Goal: Task Accomplishment & Management: Use online tool/utility

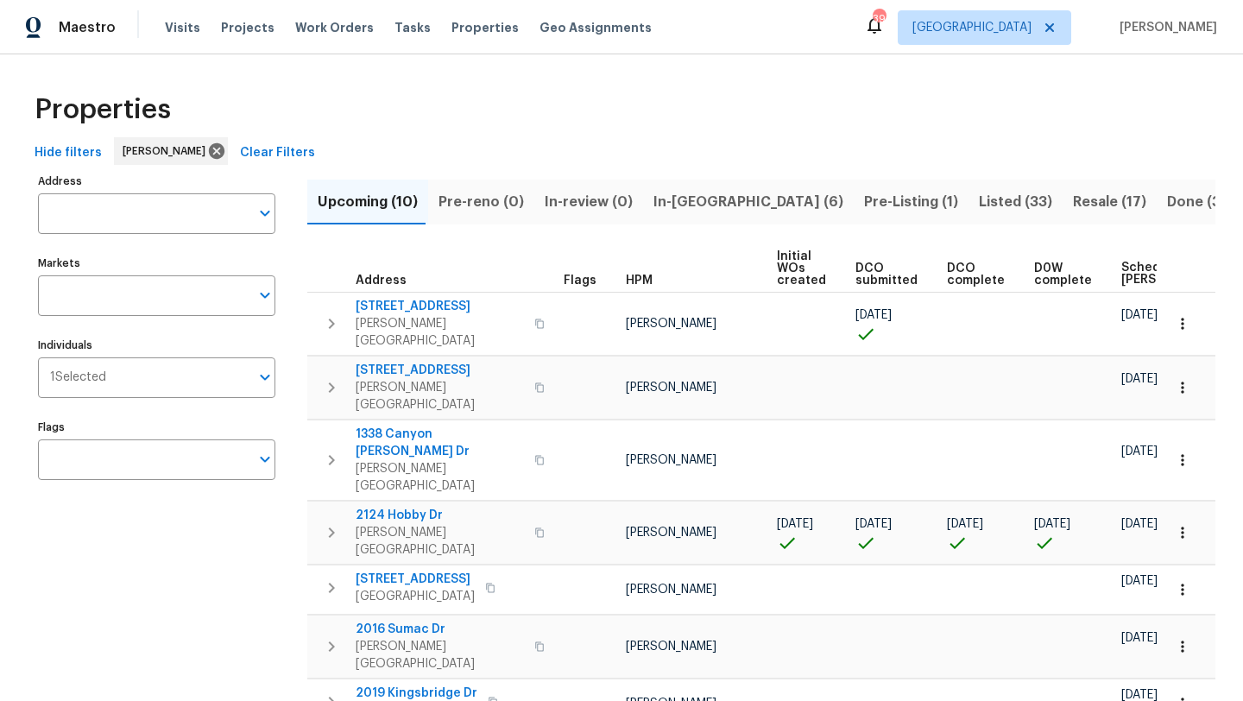
scroll to position [0, 211]
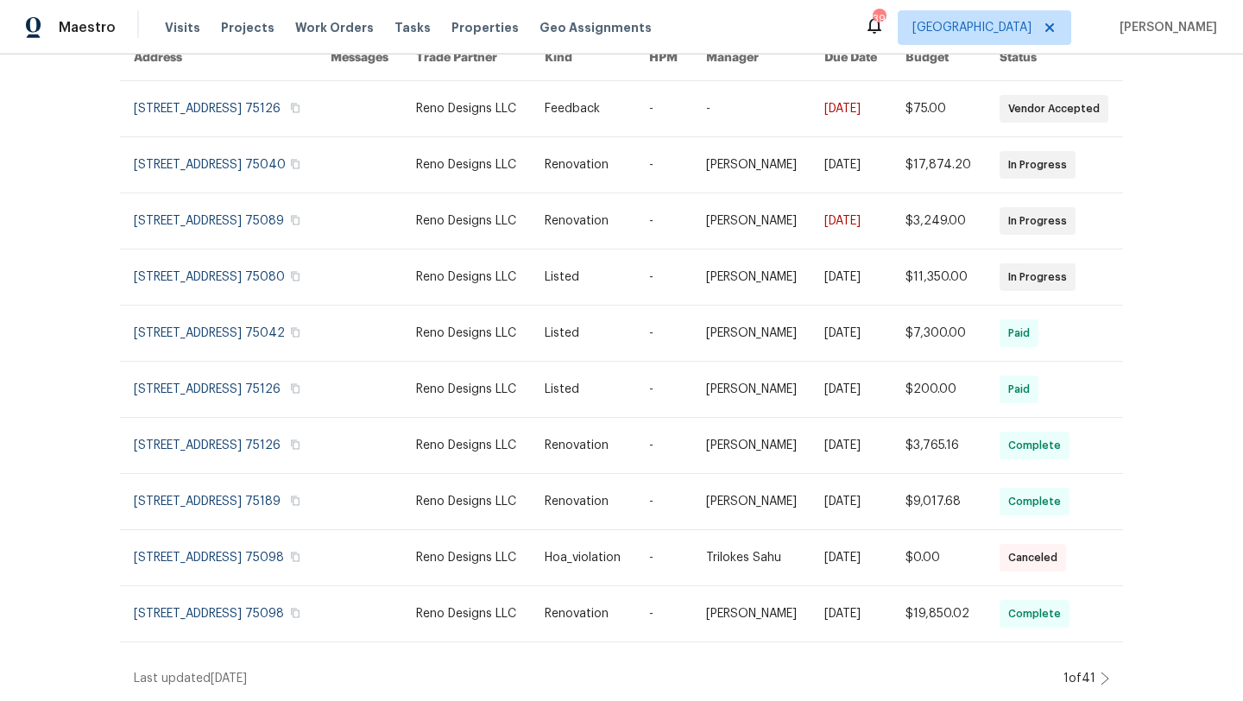
click at [66, 211] on div "Work Orders Reno Designs LLC - DFW Status HPM Kind Manager Unclaimed ​ View Ren…" at bounding box center [621, 377] width 1243 height 646
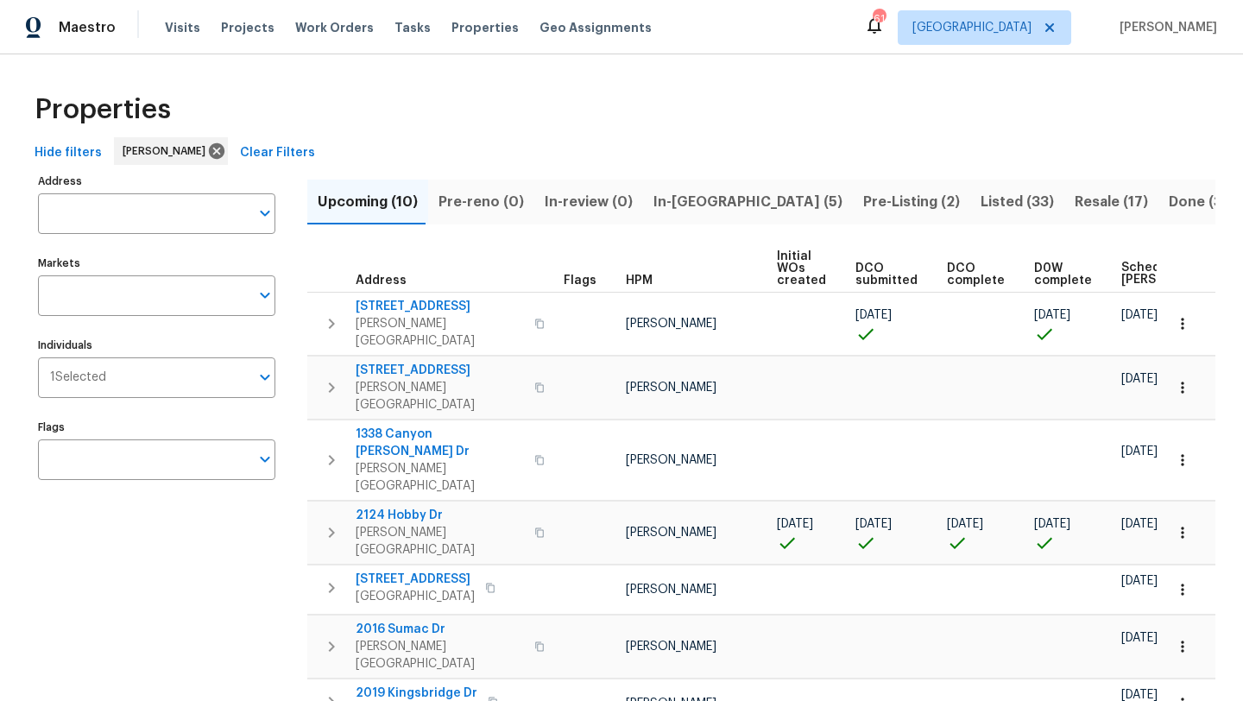
click at [674, 193] on span "In-reno (5)" at bounding box center [747, 202] width 189 height 24
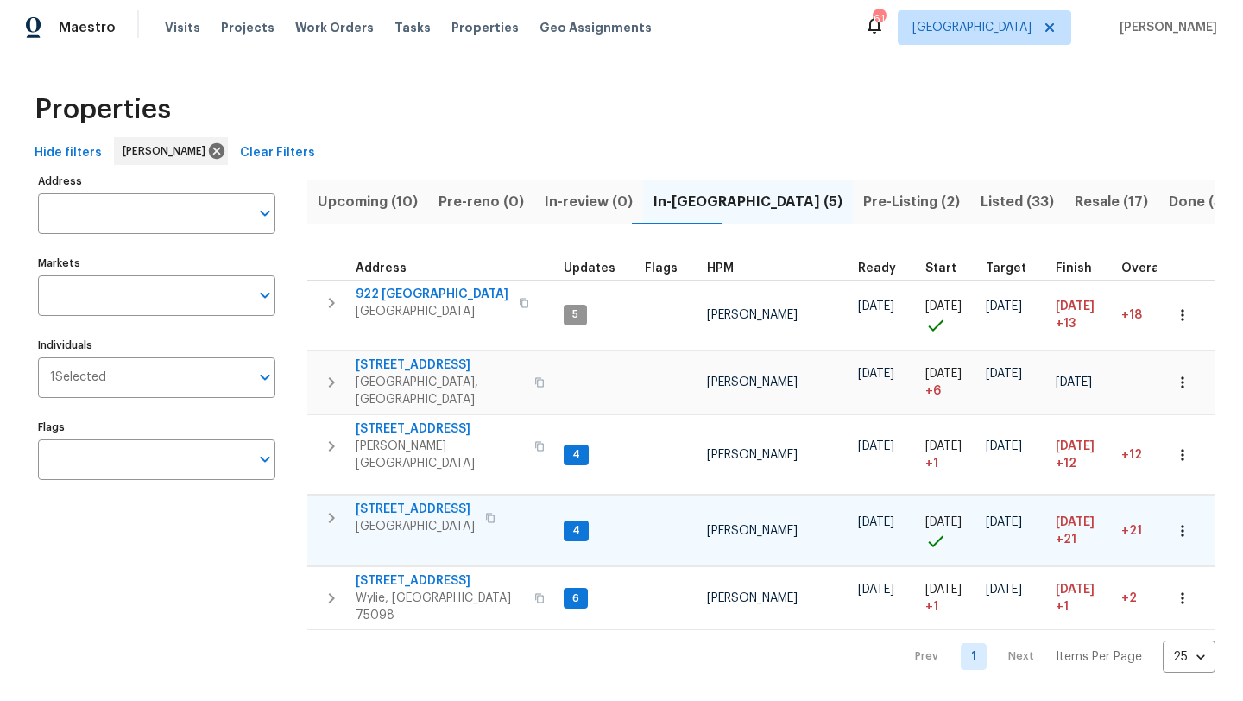
click at [396, 500] on span "1426 Whiteoak Dr" at bounding box center [415, 508] width 119 height 17
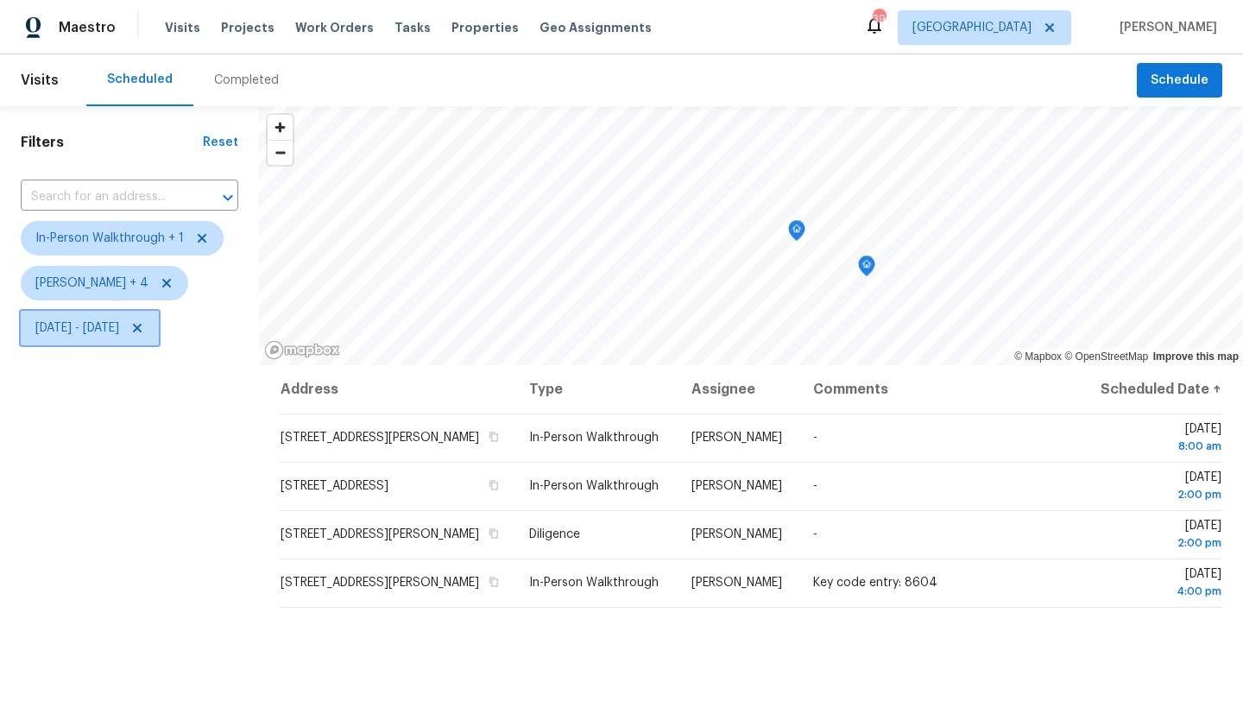
click at [100, 327] on span "Mon, Sep 08 - Mon, Sep 08" at bounding box center [77, 327] width 84 height 17
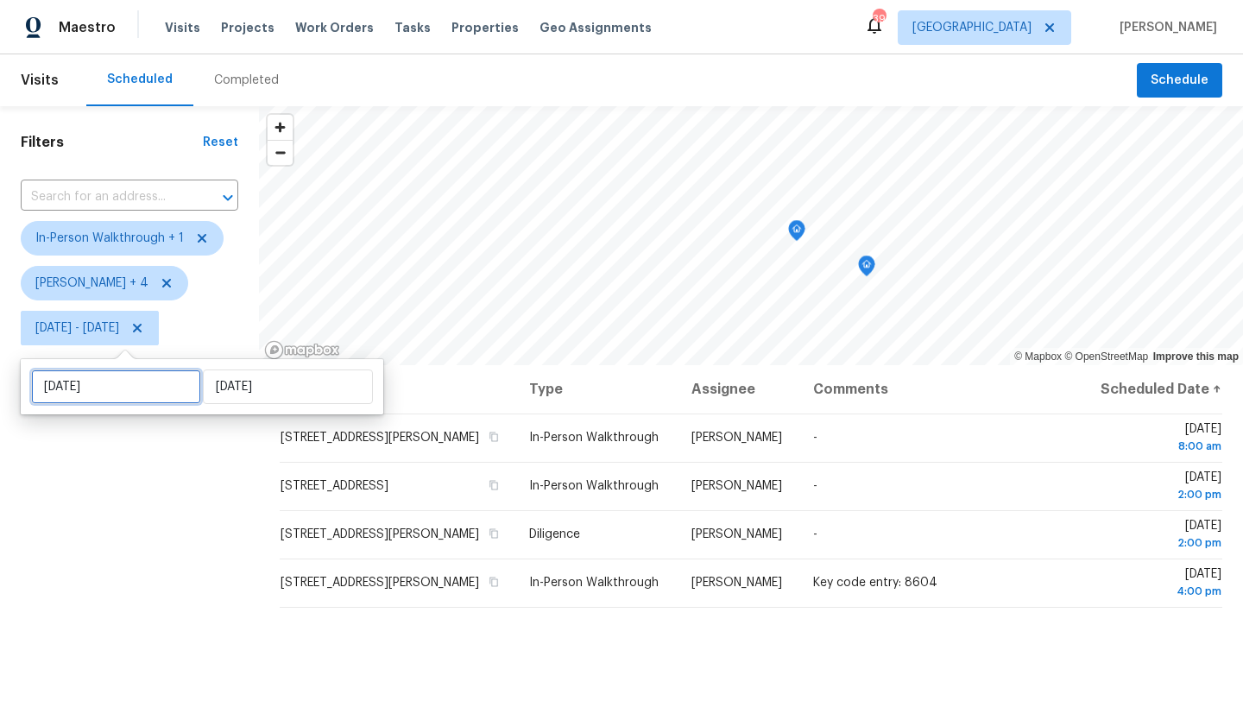
click at [120, 377] on input "Mon, Sep 08" at bounding box center [116, 386] width 170 height 35
select select "8"
select select "2025"
select select "9"
select select "2025"
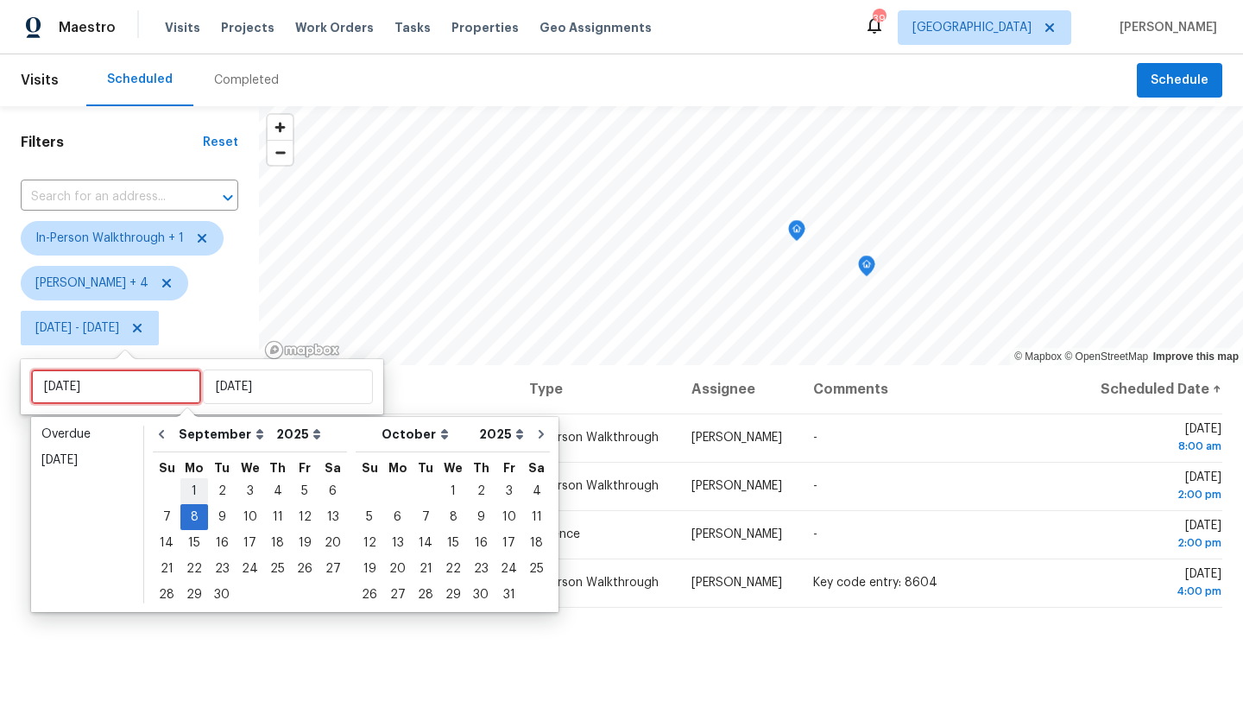
type input "Mon, Sep 01"
click at [220, 517] on div "9" at bounding box center [222, 517] width 28 height 24
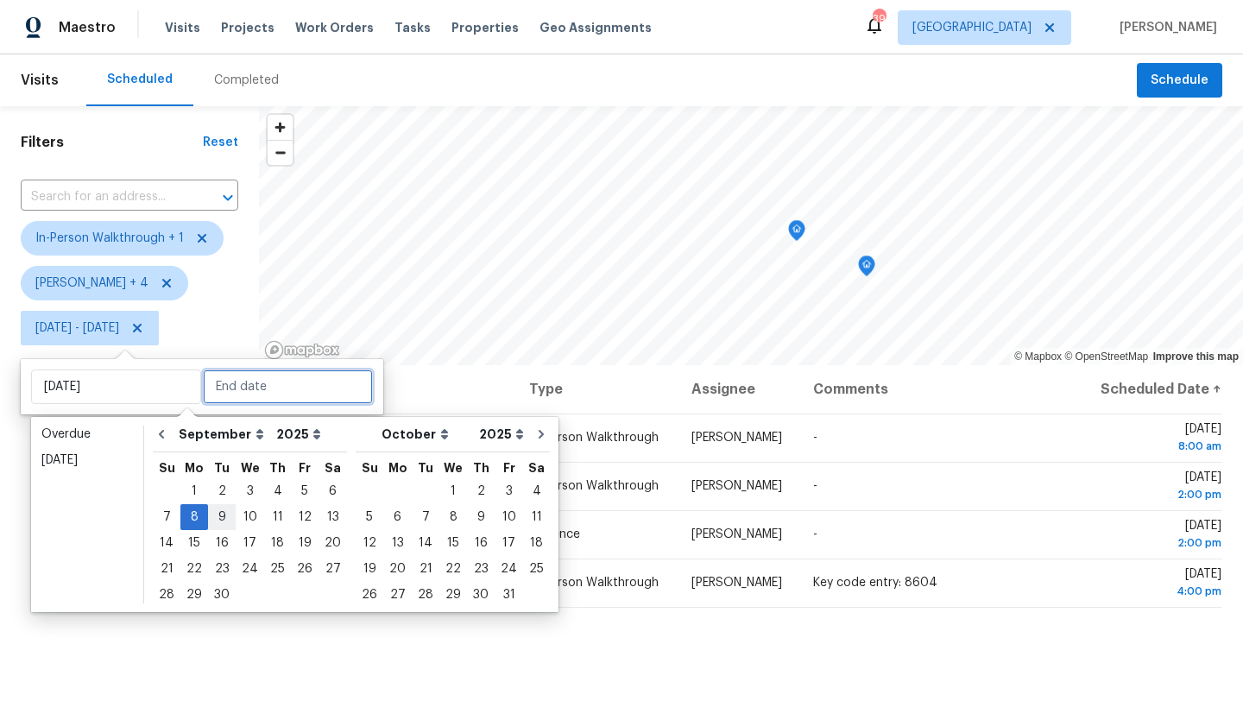
type input "Tue, Sep 09"
type input "Mon, Sep 08"
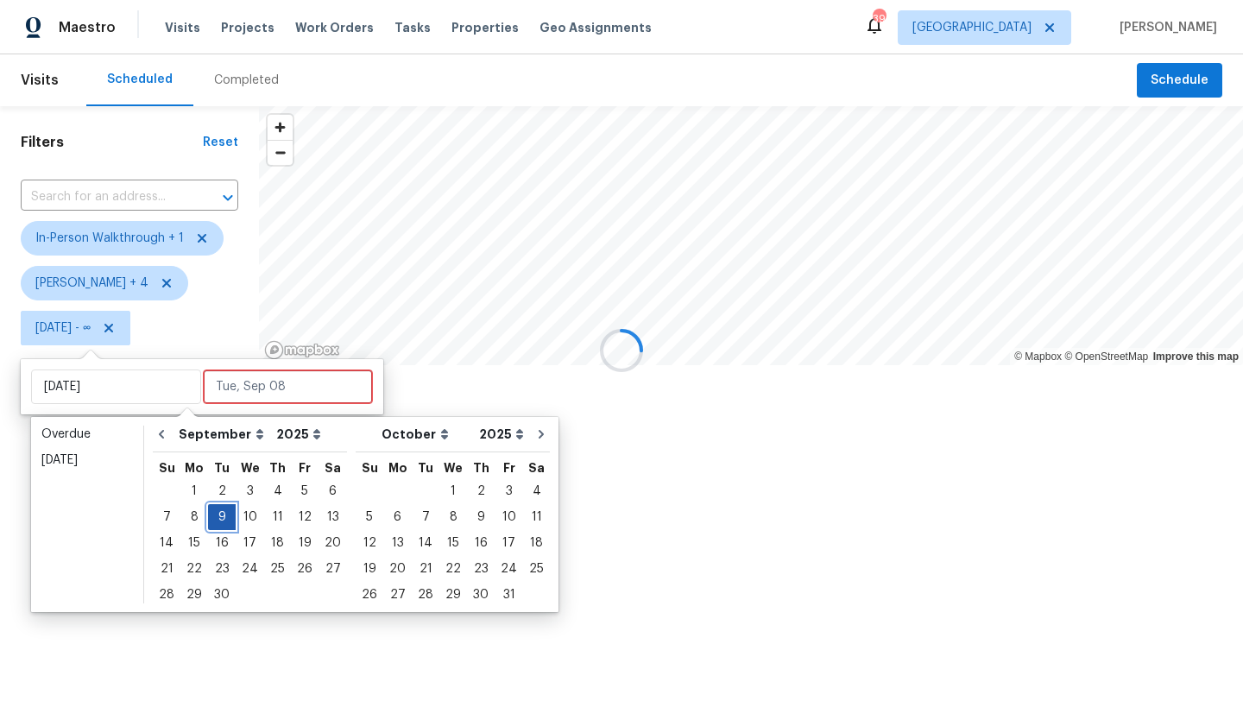
click at [220, 517] on div "9" at bounding box center [222, 517] width 28 height 24
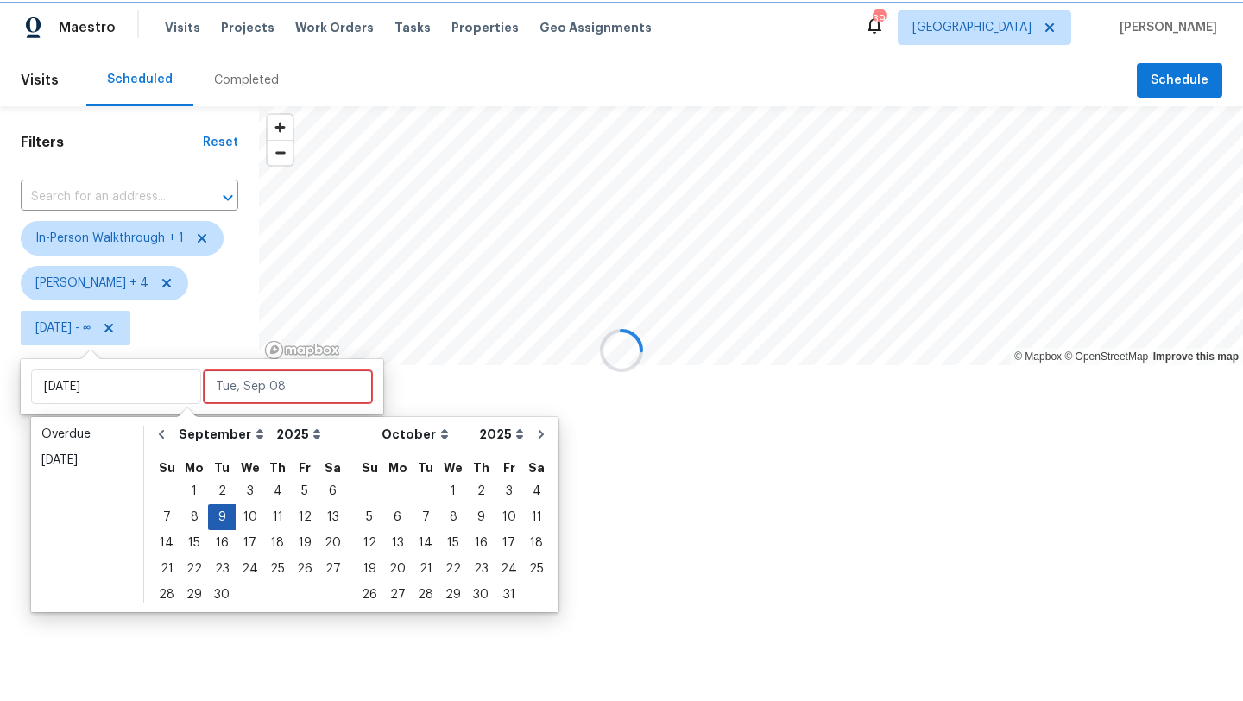
type input "Tue, Sep 09"
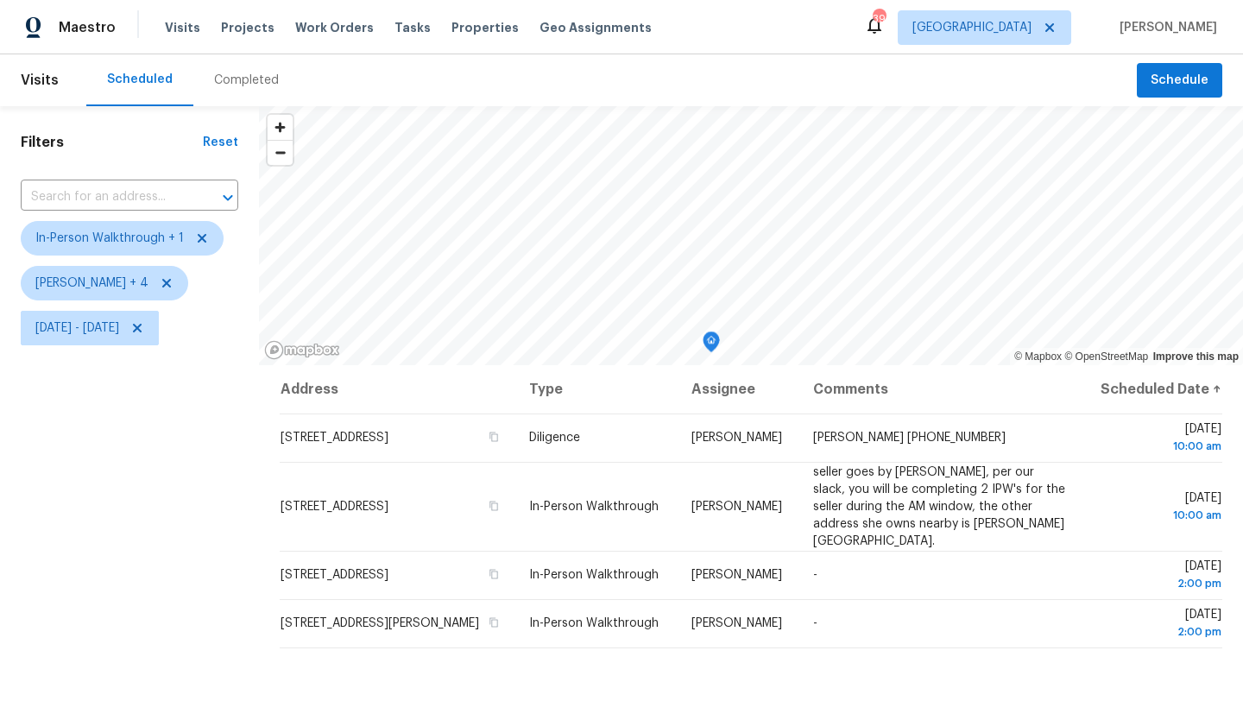
click at [208, 520] on div "Filters Reset ​ In-Person Walkthrough + 1 Alicia Anices + 4 Tue, Sep 09 - Tue, …" at bounding box center [129, 516] width 259 height 820
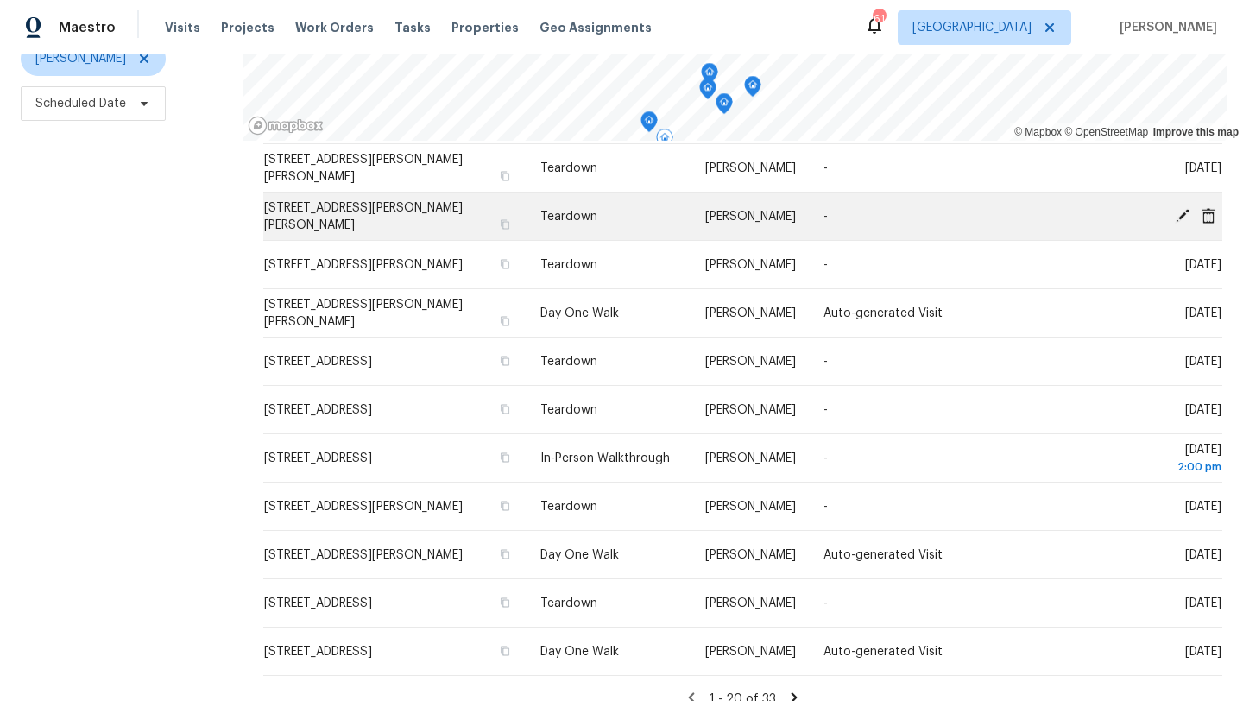
scroll to position [567, 0]
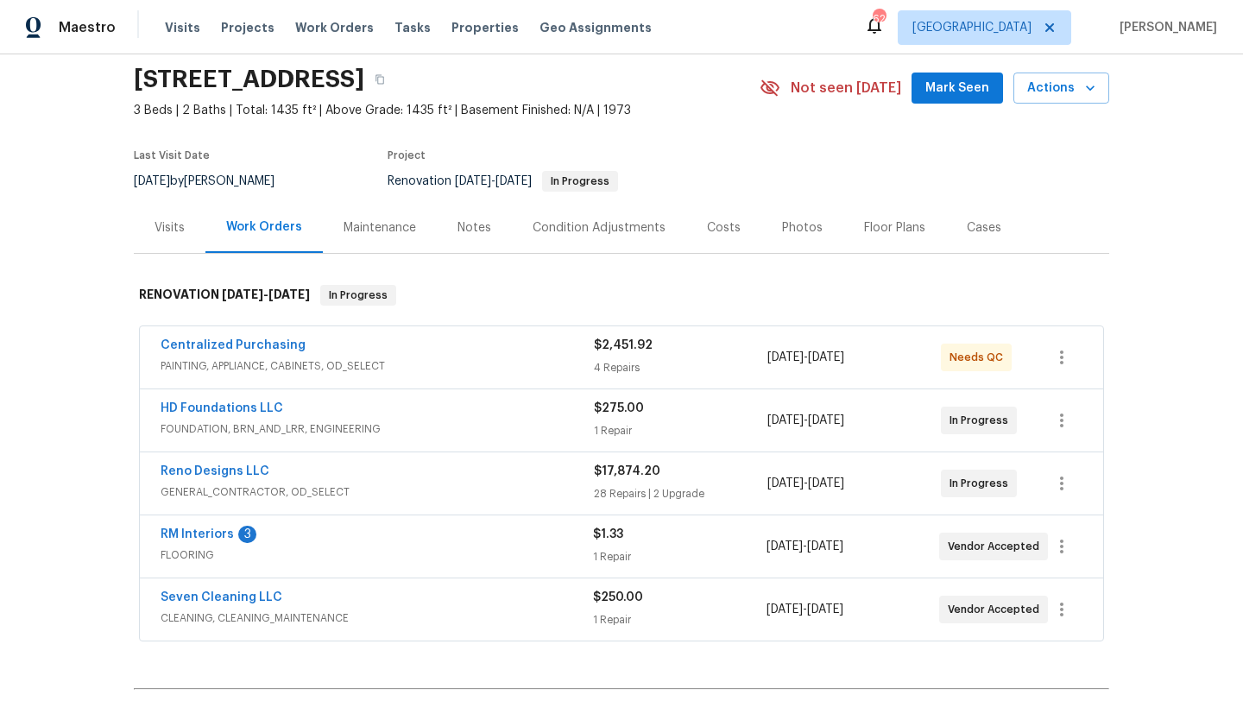
scroll to position [64, 0]
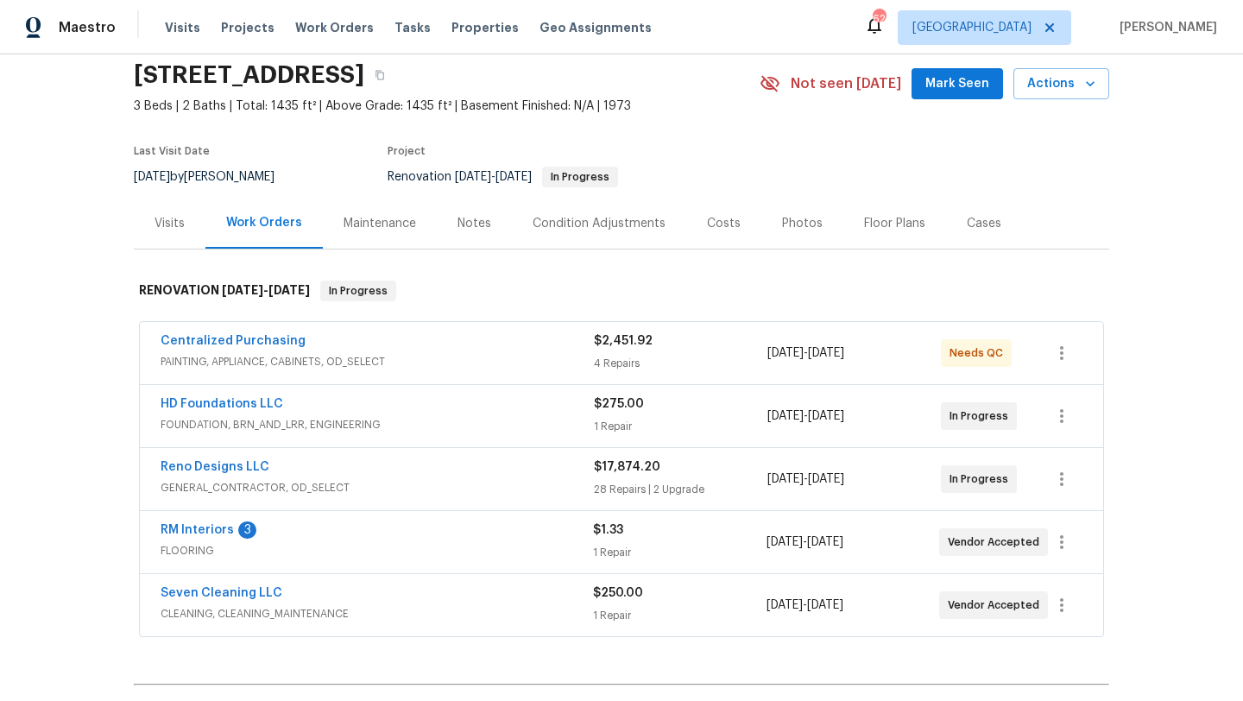
click at [435, 460] on div "Reno Designs LLC" at bounding box center [376, 468] width 433 height 21
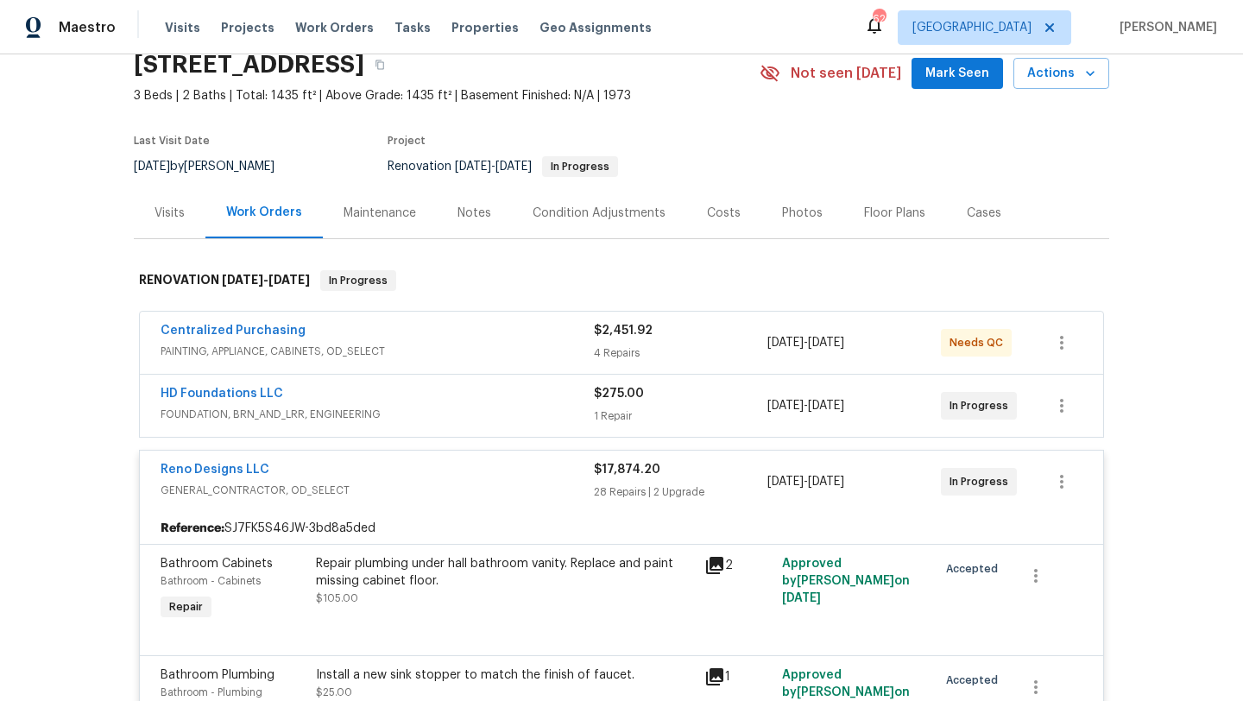
scroll to position [0, 0]
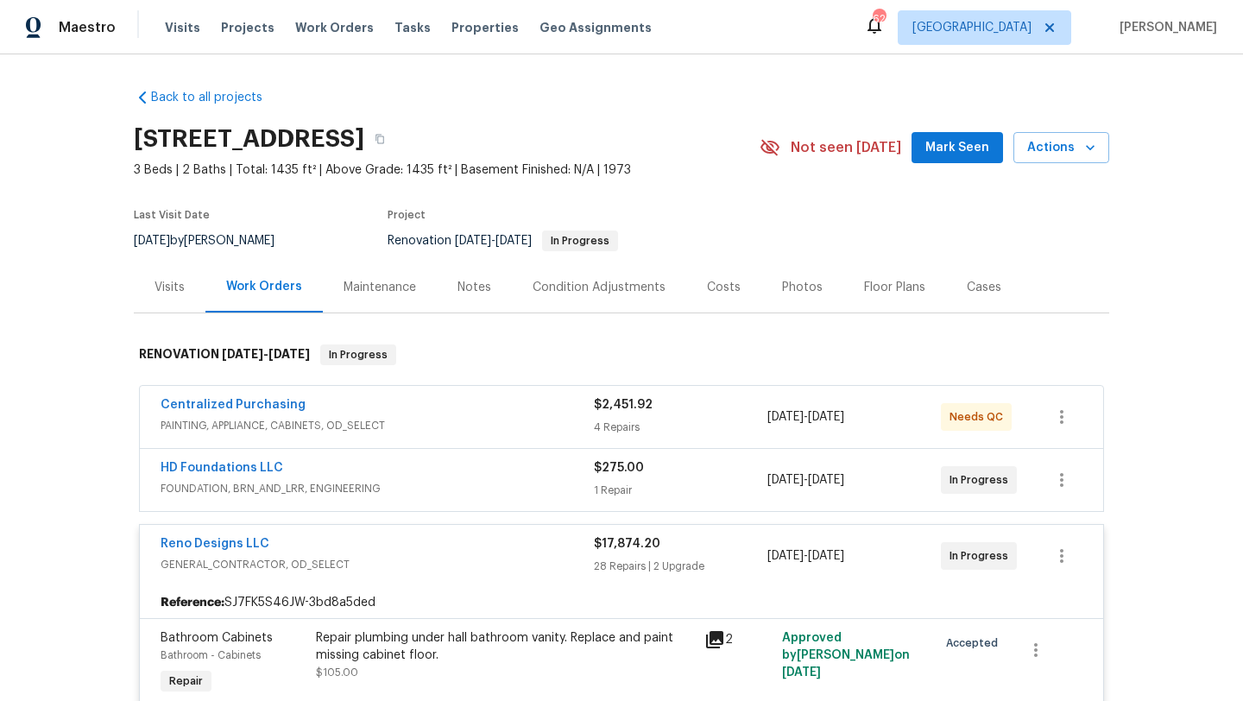
click at [943, 153] on span "Mark Seen" at bounding box center [957, 148] width 64 height 22
click at [308, 25] on span "Work Orders" at bounding box center [334, 27] width 79 height 17
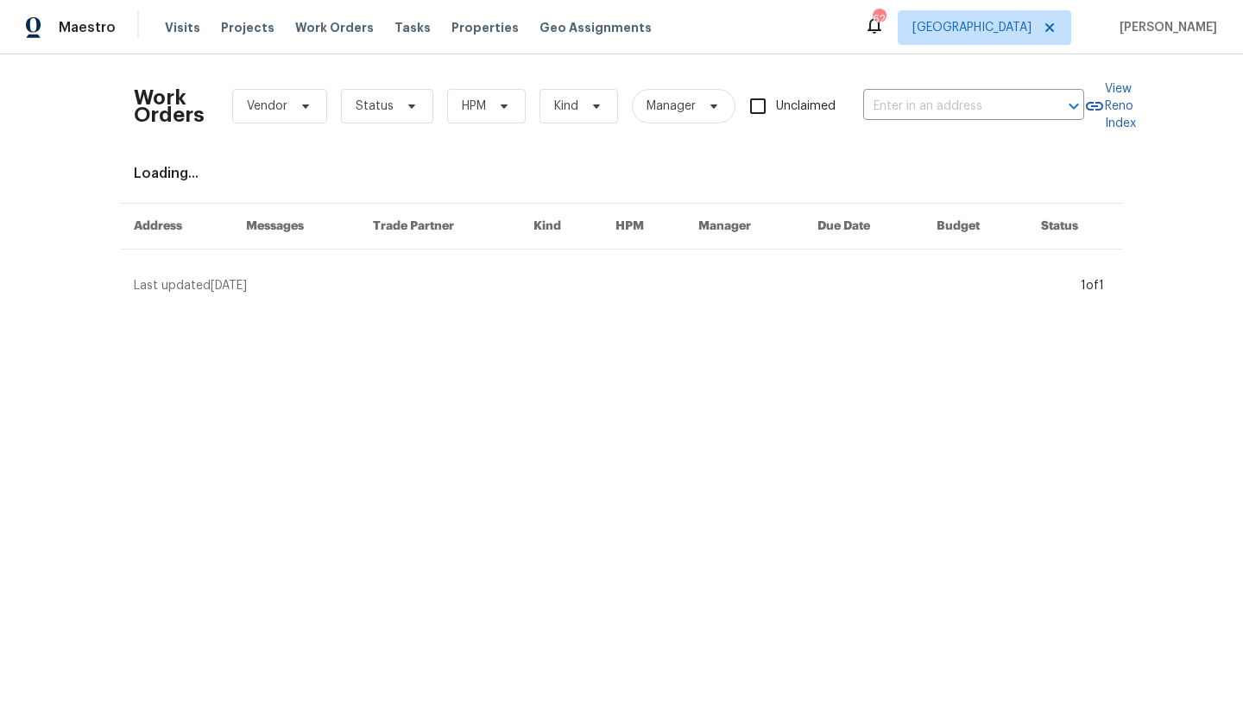
click at [407, 130] on div "Work Orders Vendor Status HPM Kind Manager Unclaimed ​" at bounding box center [609, 106] width 950 height 76
click at [405, 111] on icon at bounding box center [412, 106] width 14 height 14
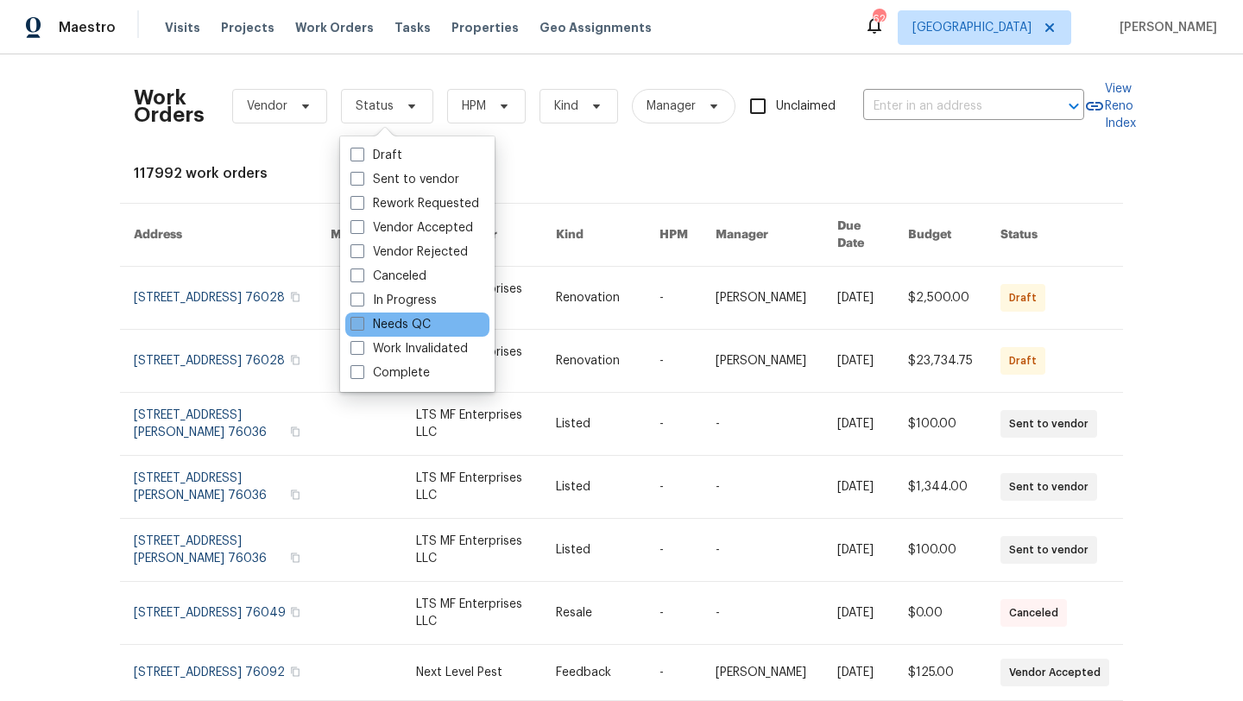
click at [424, 324] on label "Needs QC" at bounding box center [390, 324] width 80 height 17
click at [362, 324] on input "Needs QC" at bounding box center [355, 321] width 11 height 11
checkbox input "true"
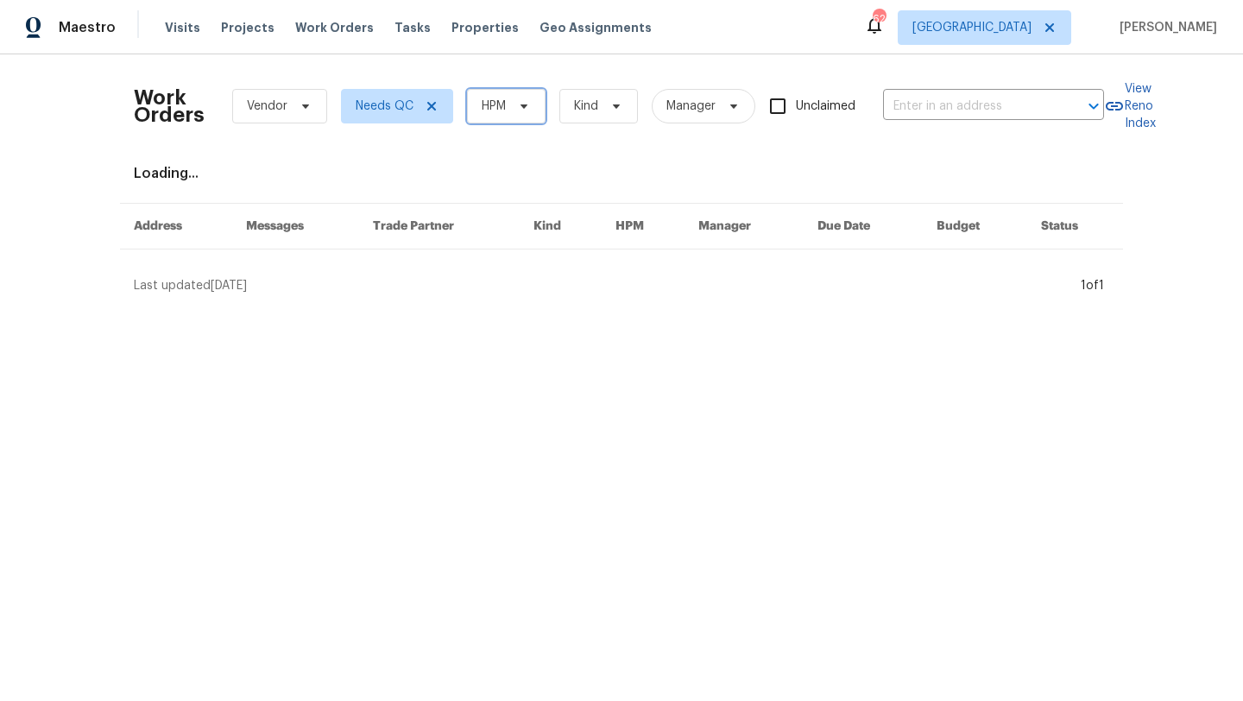
click at [531, 98] on span "HPM" at bounding box center [506, 106] width 79 height 35
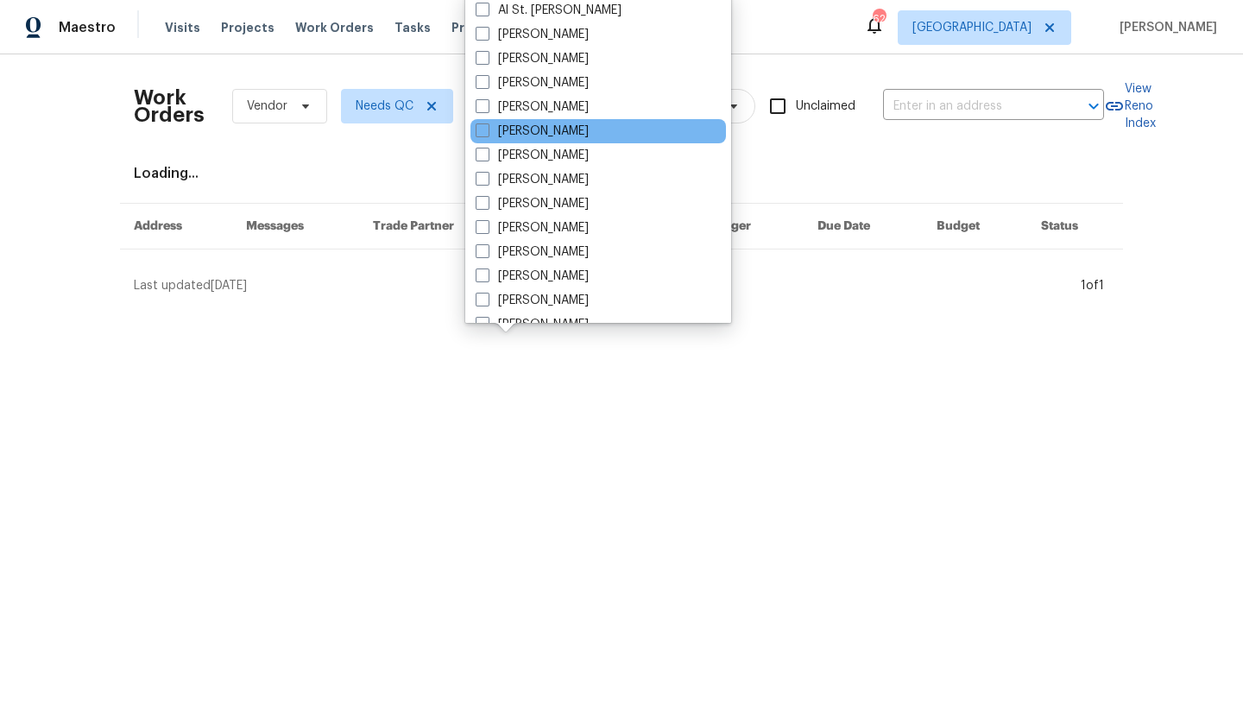
click at [531, 122] on div "[PERSON_NAME]" at bounding box center [597, 131] width 255 height 24
click at [530, 127] on label "[PERSON_NAME]" at bounding box center [531, 131] width 113 height 17
click at [487, 127] on input "[PERSON_NAME]" at bounding box center [480, 128] width 11 height 11
checkbox input "true"
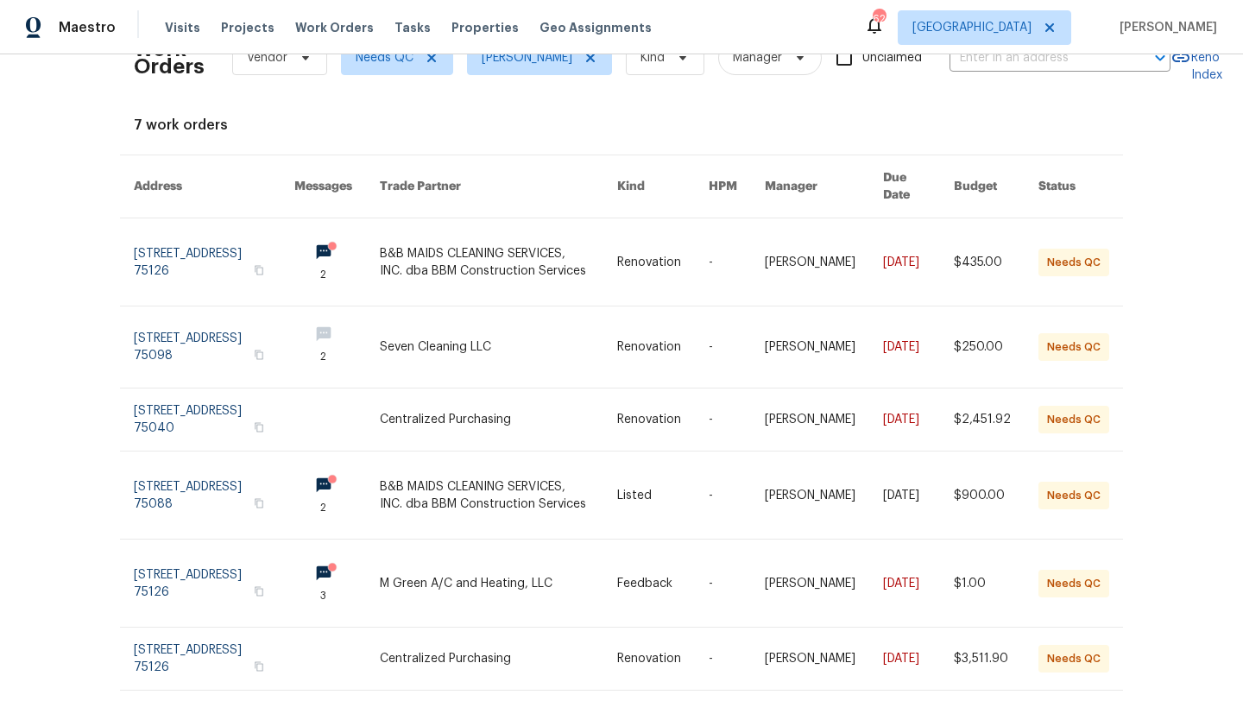
scroll to position [50, 0]
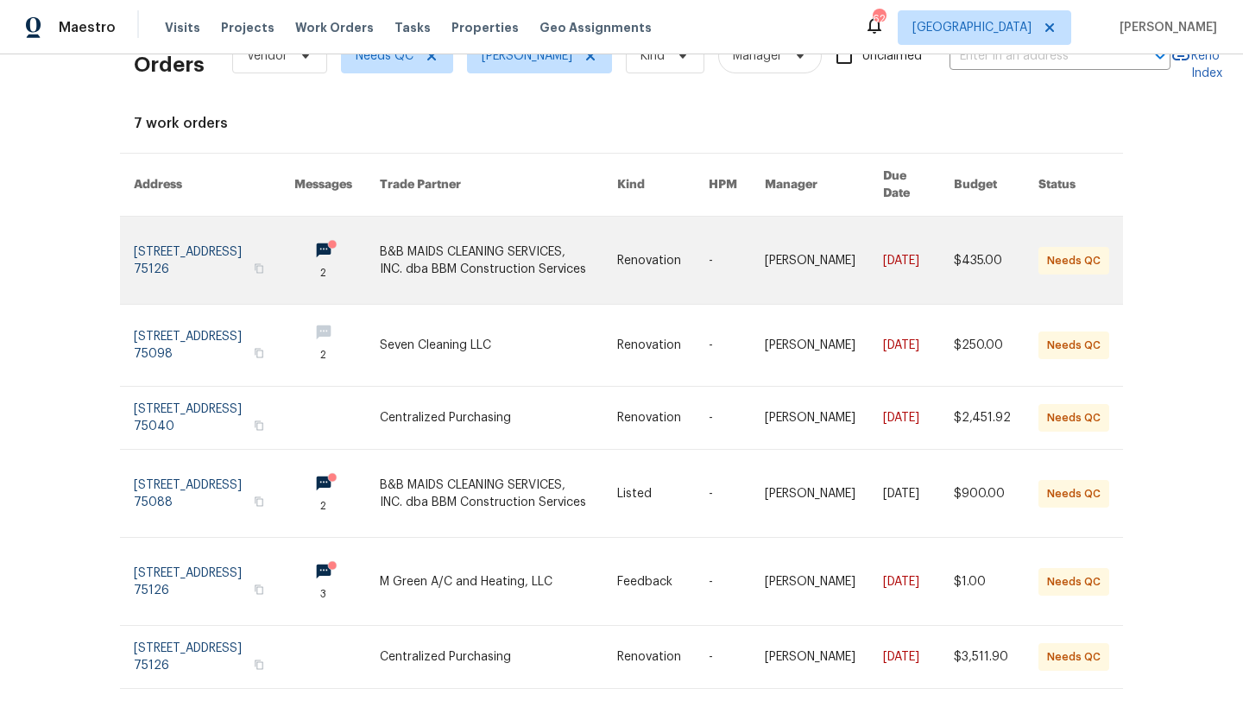
click at [526, 220] on link at bounding box center [498, 260] width 237 height 87
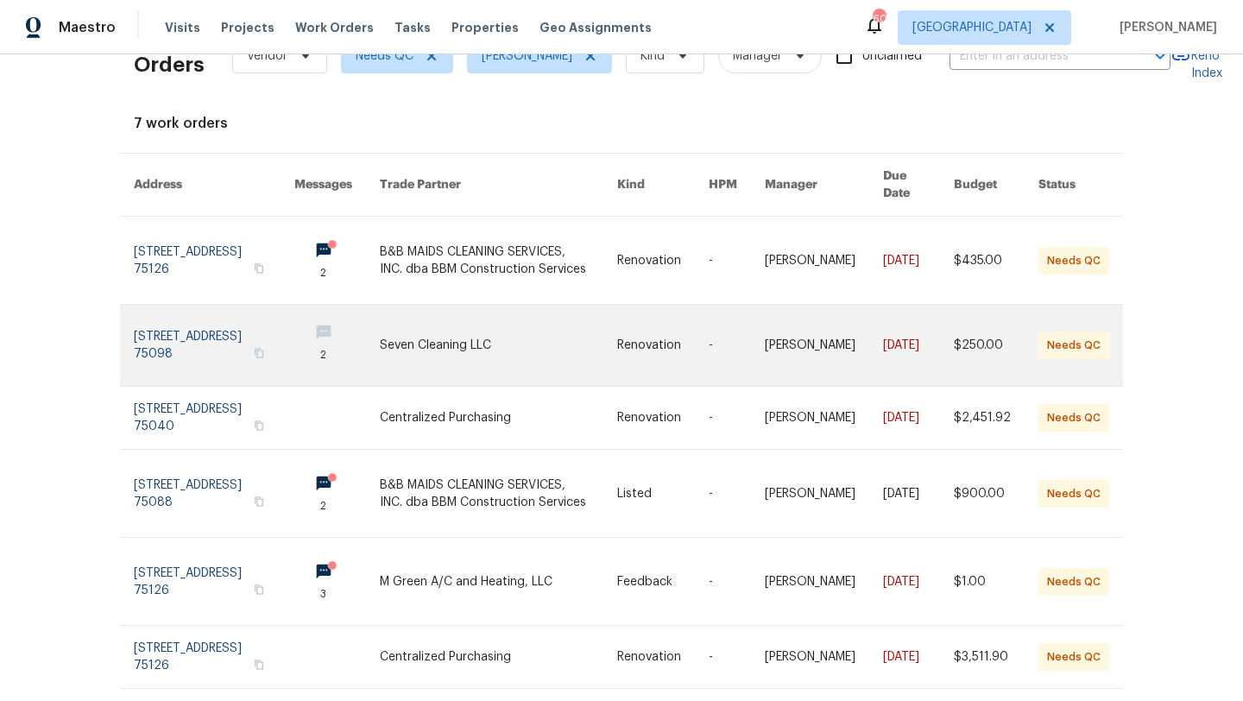
click at [450, 331] on link at bounding box center [498, 345] width 237 height 81
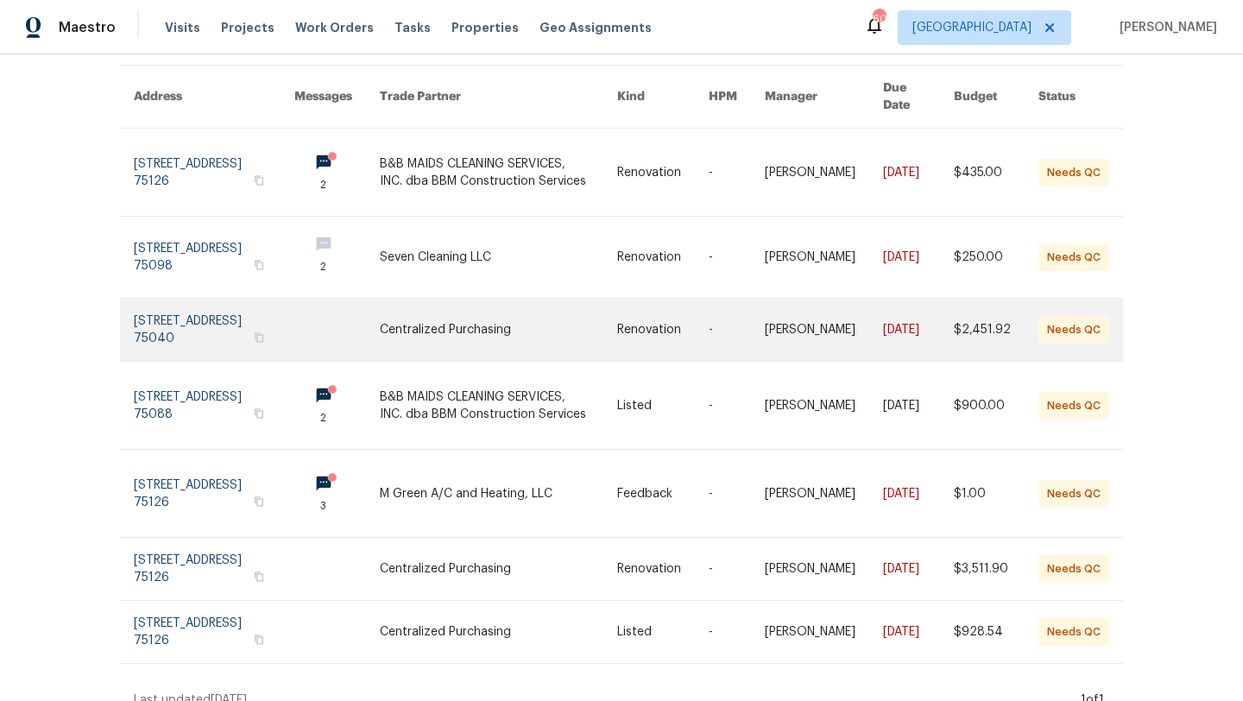
scroll to position [141, 0]
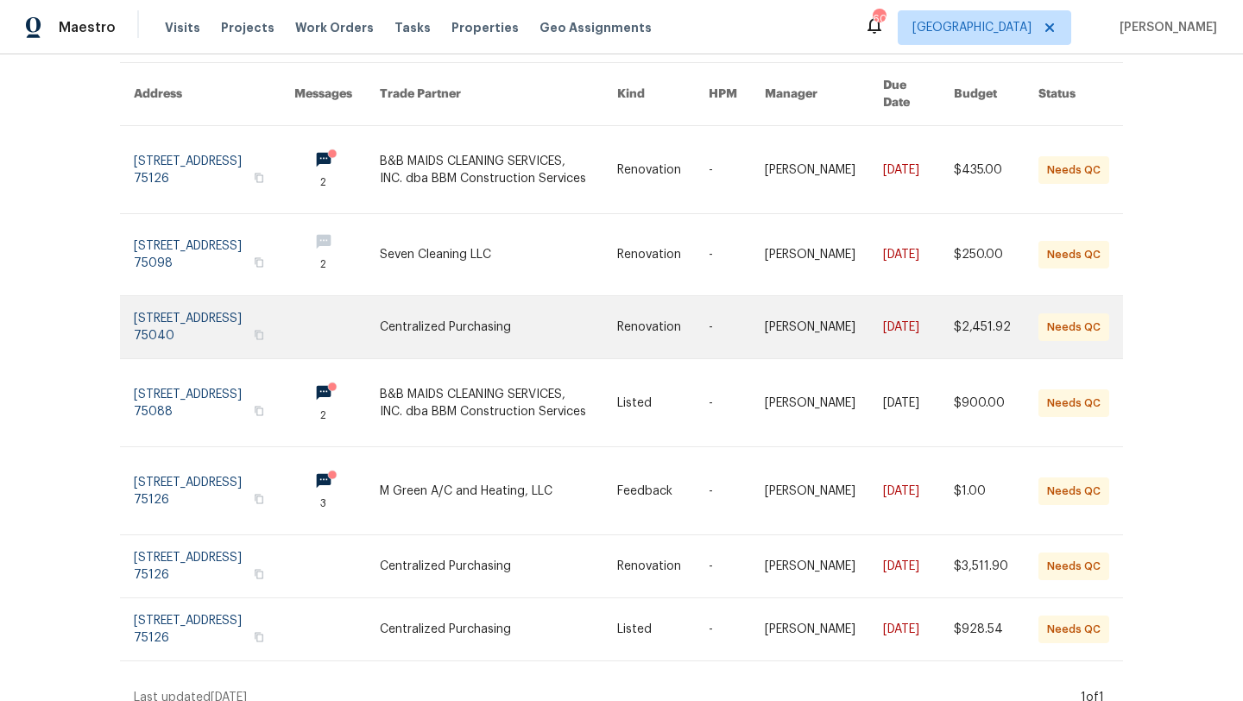
click at [462, 390] on link at bounding box center [498, 402] width 237 height 87
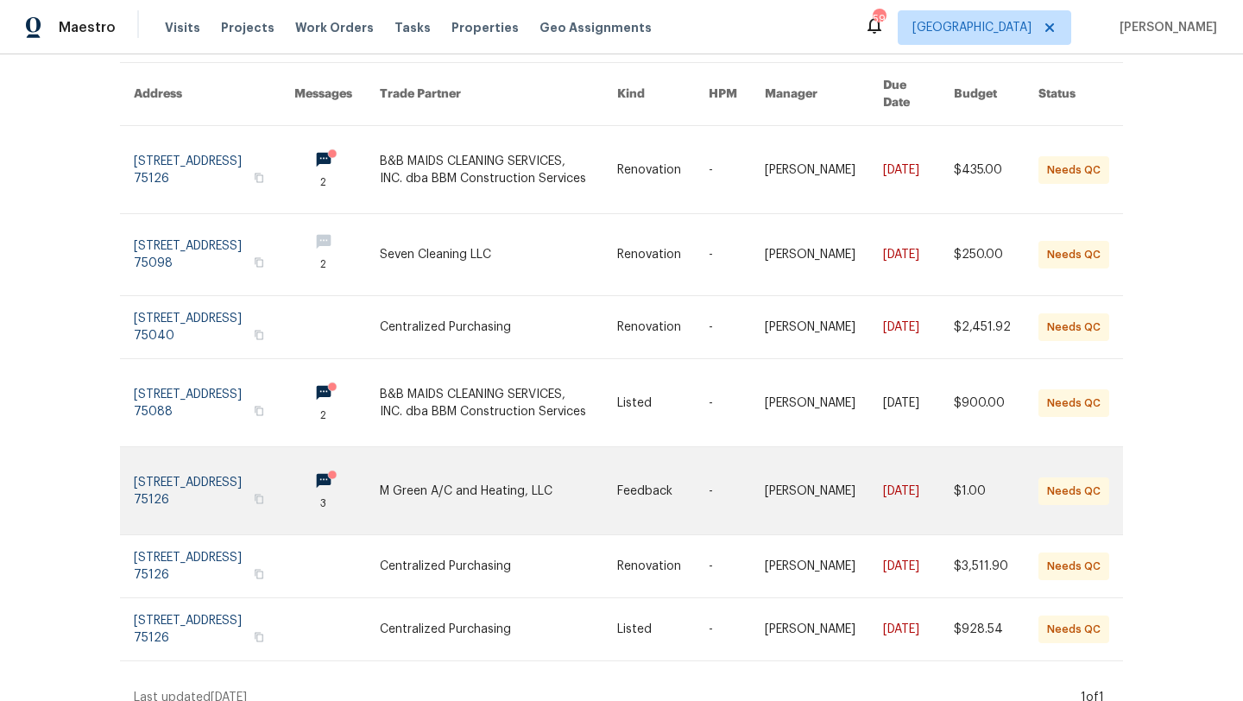
click at [460, 467] on link at bounding box center [498, 490] width 237 height 87
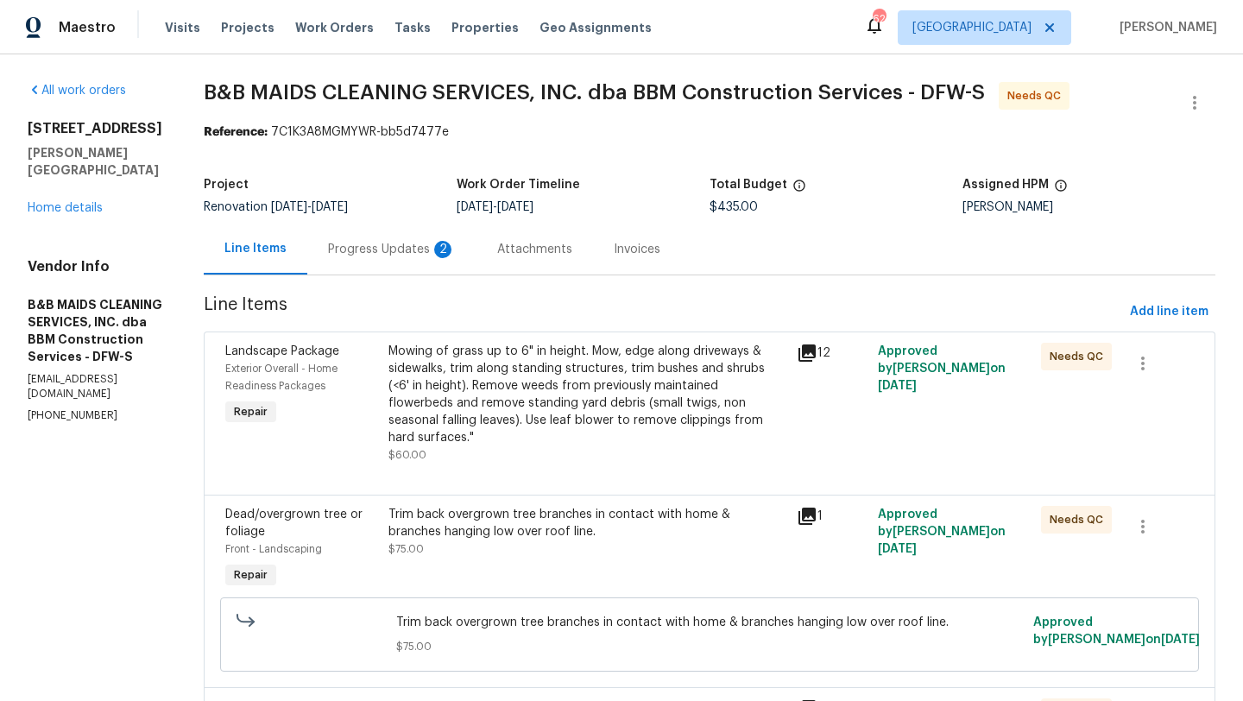
click at [456, 247] on div "Progress Updates 2" at bounding box center [392, 249] width 128 height 17
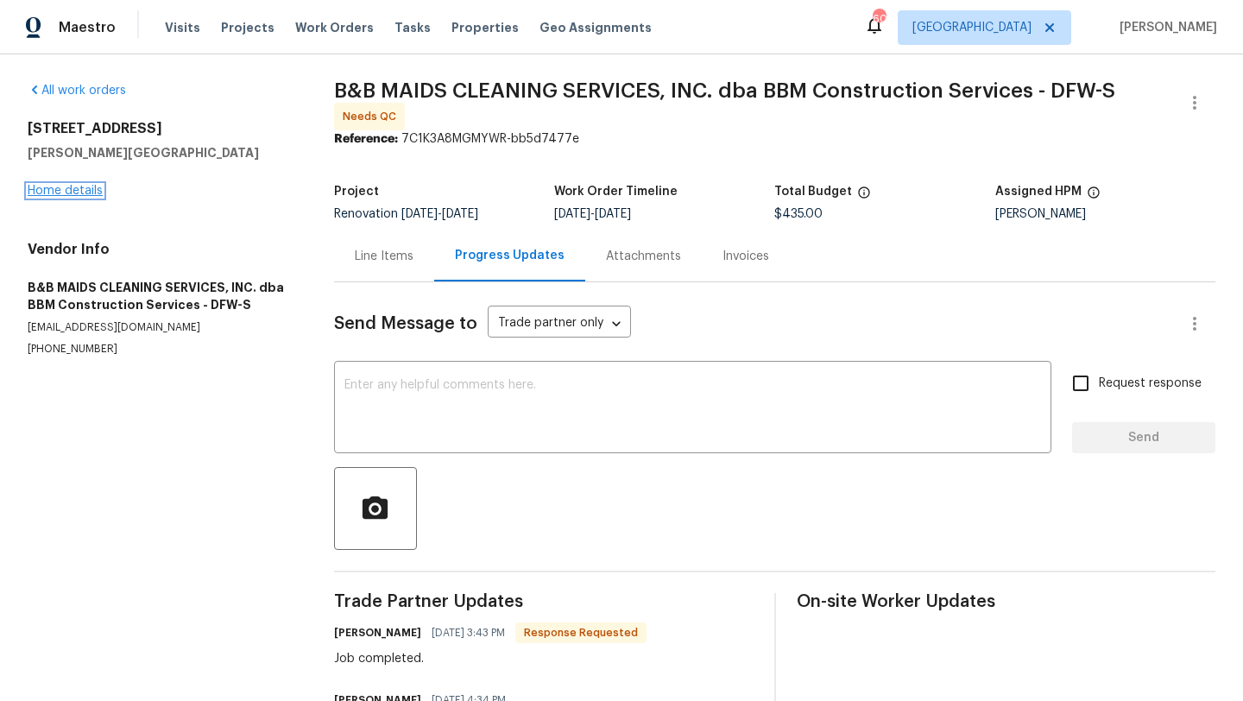
click at [89, 188] on link "Home details" at bounding box center [65, 191] width 75 height 12
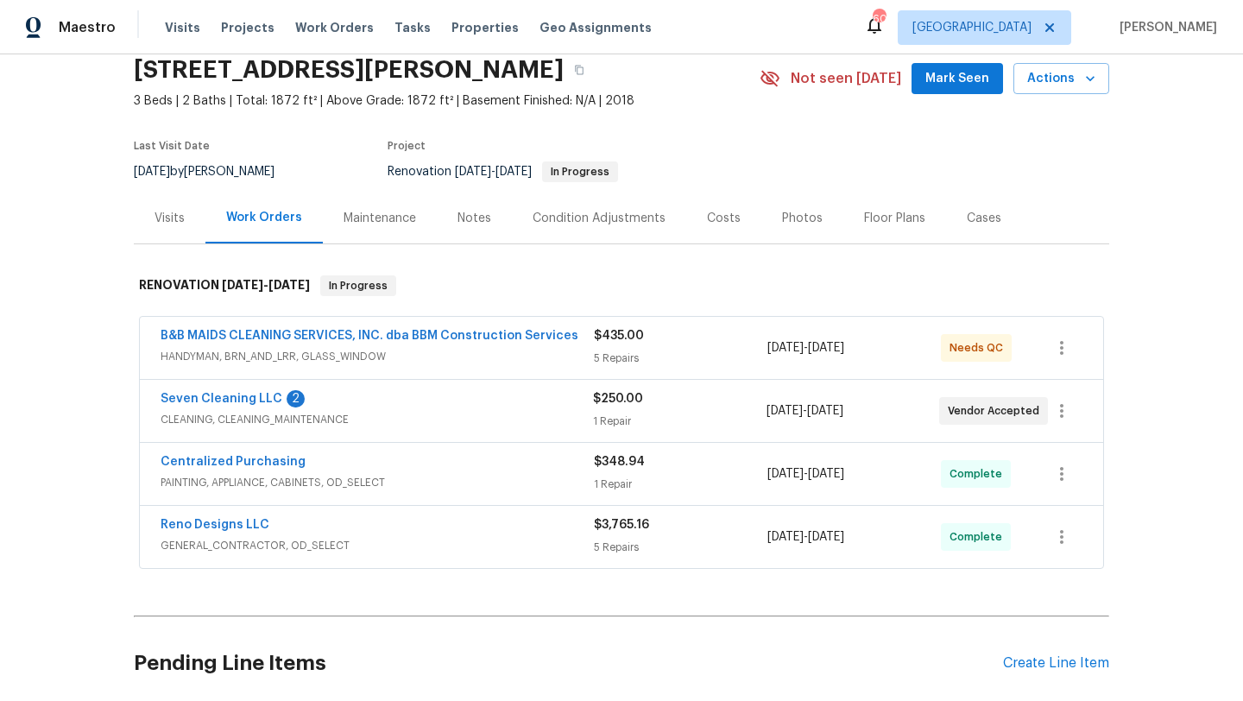
scroll to position [70, 0]
click at [481, 356] on span "HANDYMAN, BRN_AND_LRR, GLASS_WINDOW" at bounding box center [376, 355] width 433 height 17
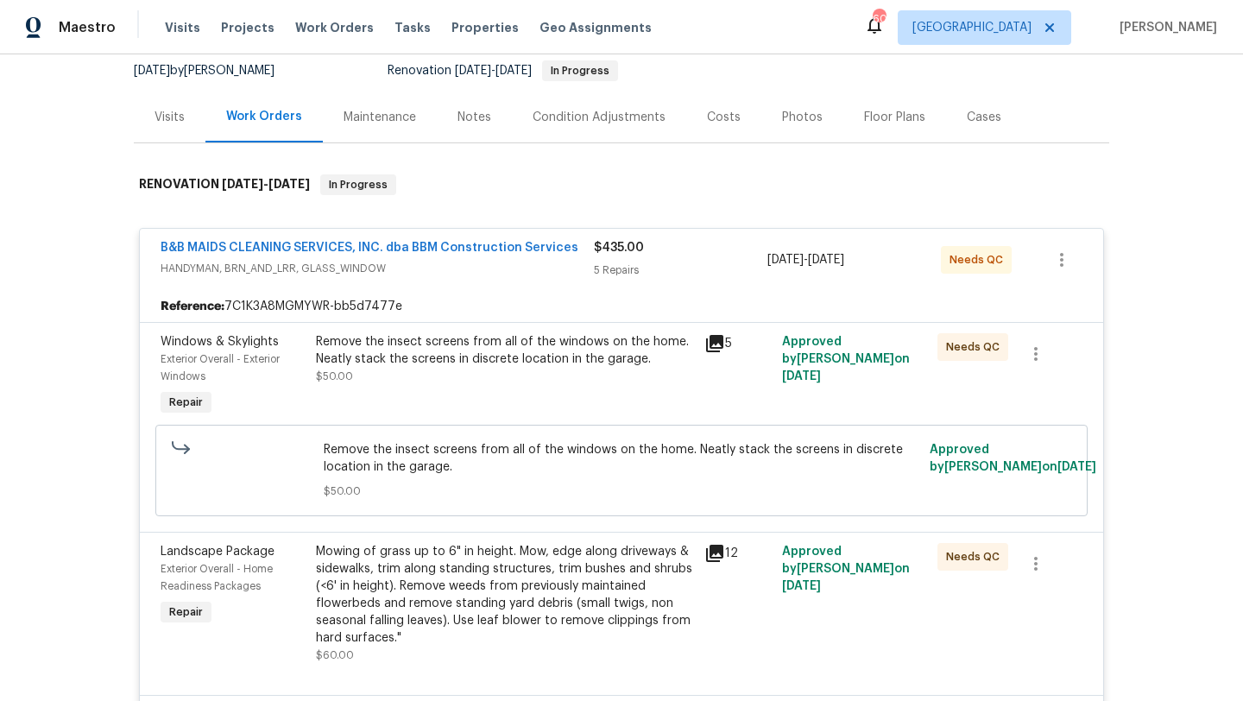
scroll to position [171, 0]
click at [481, 366] on div "Remove the insect screens from all of the windows on the home. Neatly stack the…" at bounding box center [505, 349] width 378 height 35
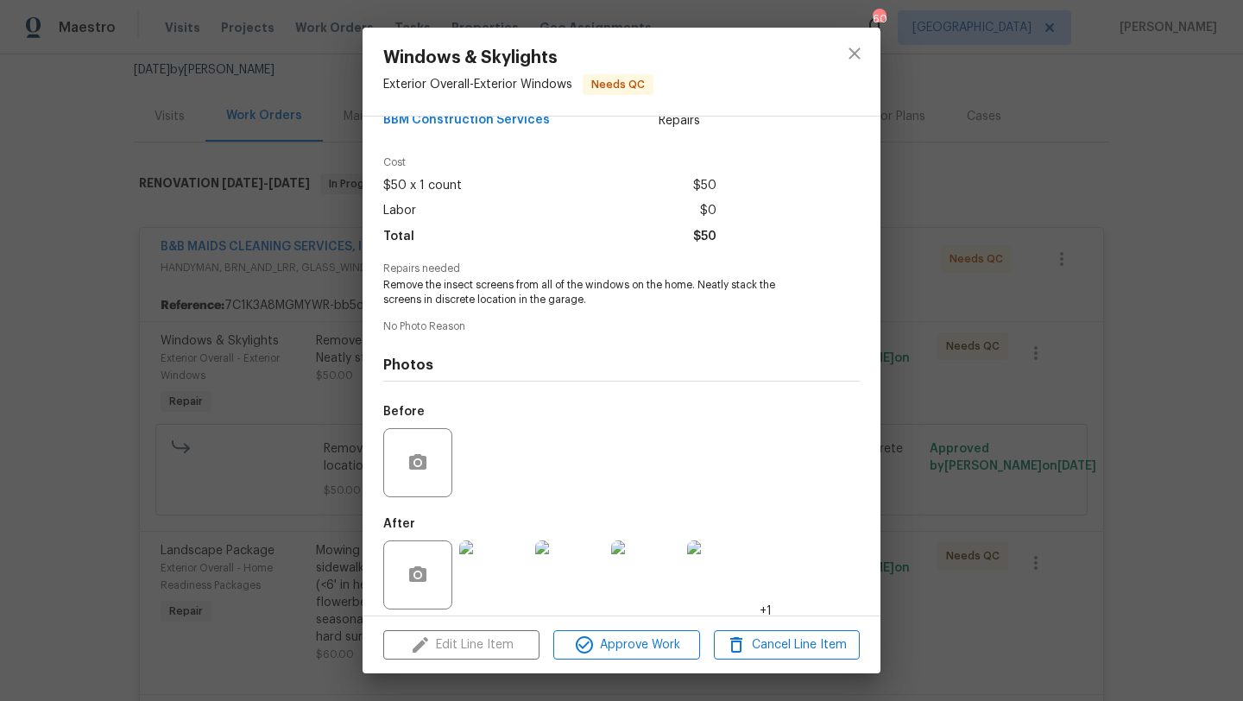
scroll to position [62, 0]
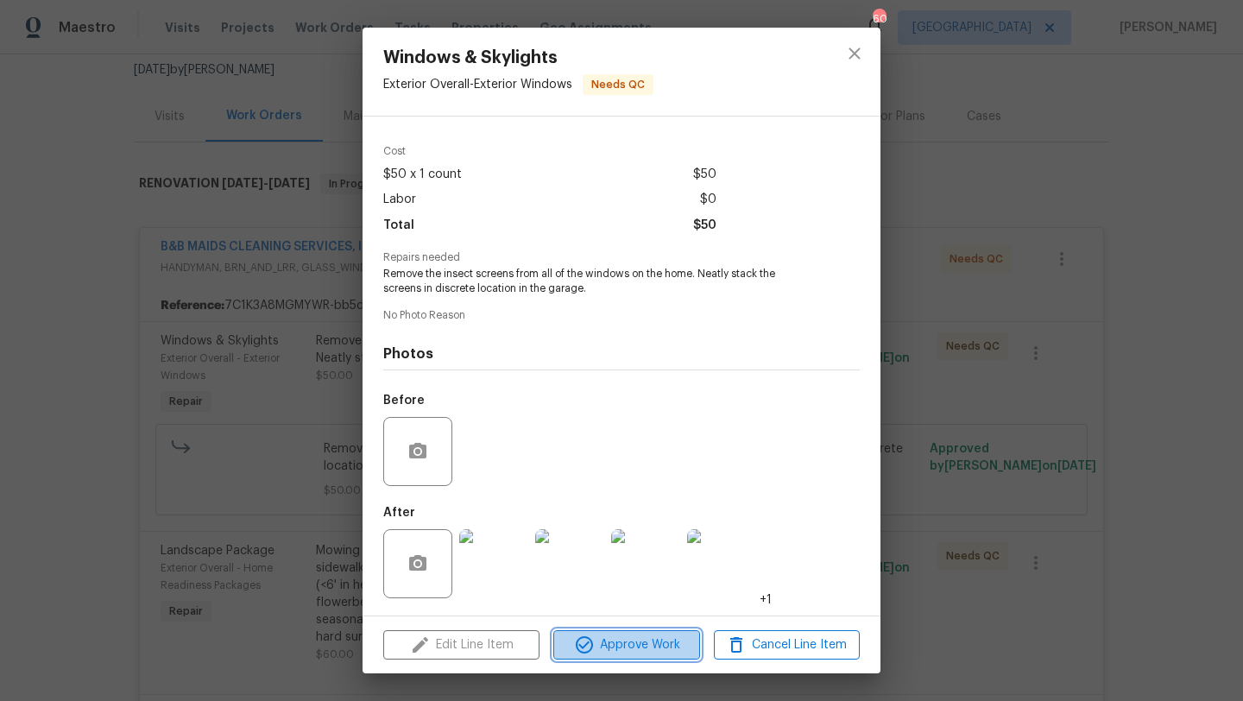
click at [622, 651] on span "Approve Work" at bounding box center [625, 645] width 135 height 22
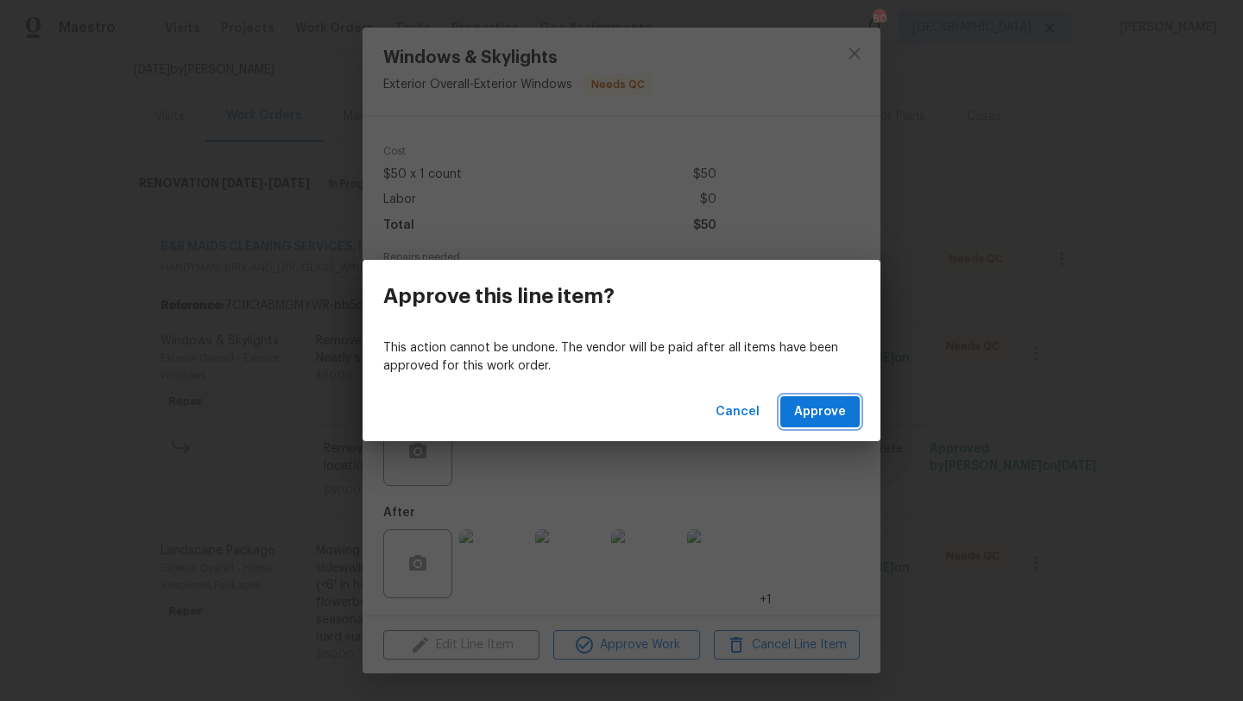
click at [837, 423] on button "Approve" at bounding box center [819, 412] width 79 height 32
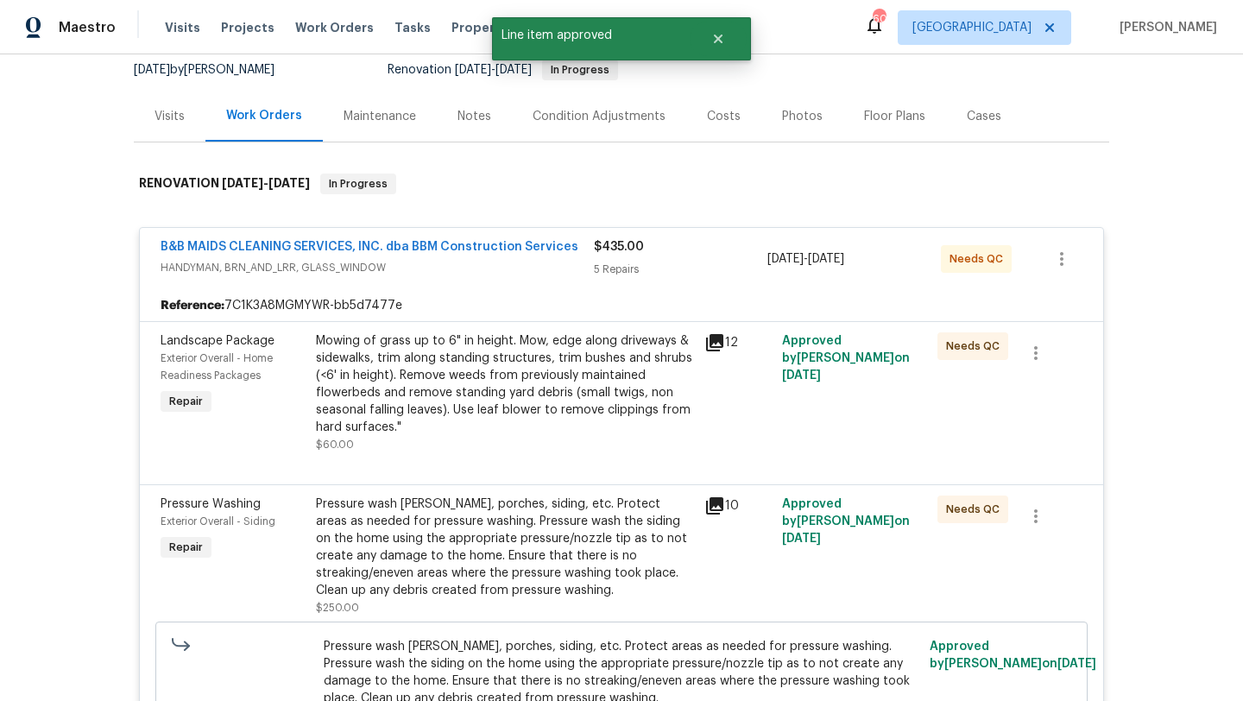
click at [588, 406] on div "Mowing of grass up to 6" in height. Mow, edge along driveways & sidewalks, trim…" at bounding box center [505, 384] width 378 height 104
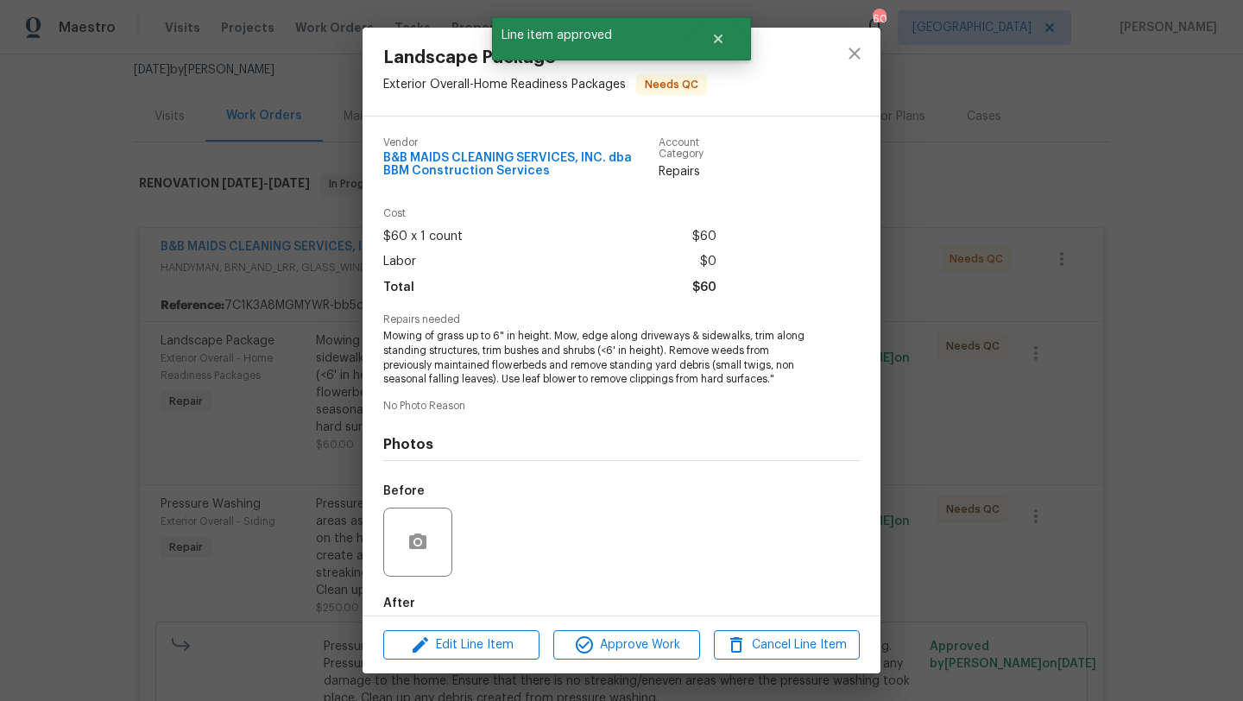
scroll to position [91, 0]
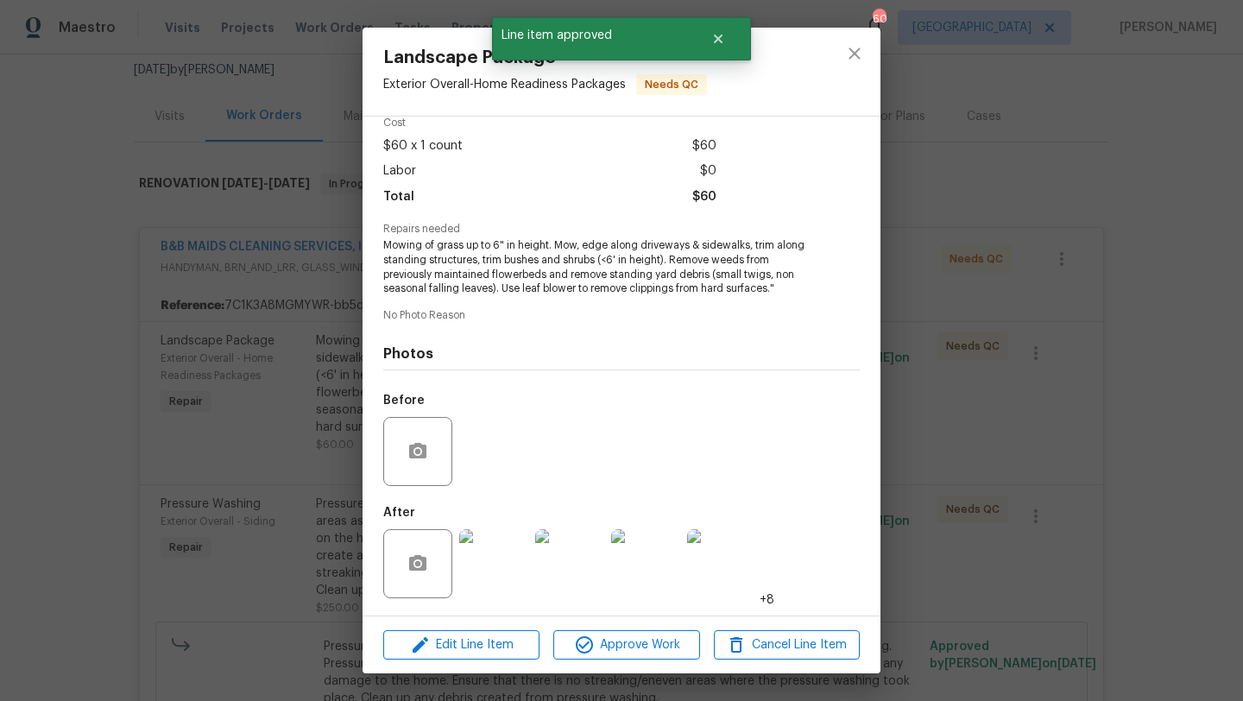
click at [501, 557] on img at bounding box center [493, 563] width 69 height 69
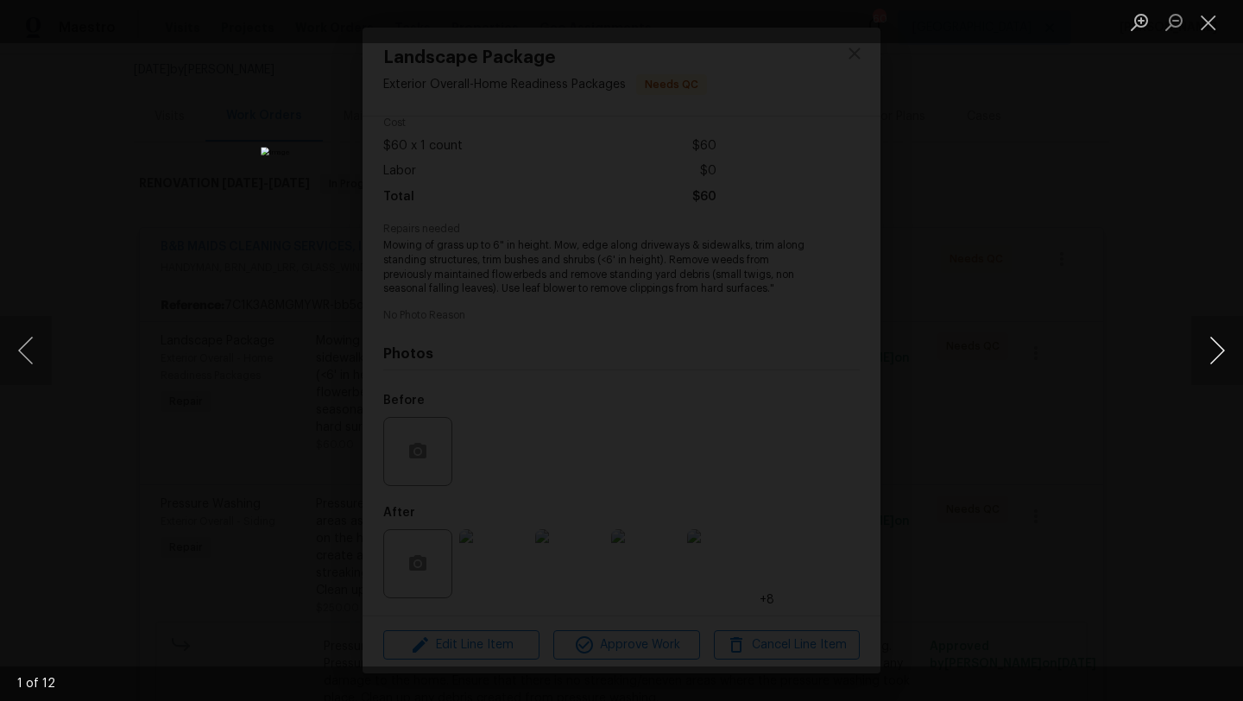
click at [1214, 348] on button "Next image" at bounding box center [1217, 350] width 52 height 69
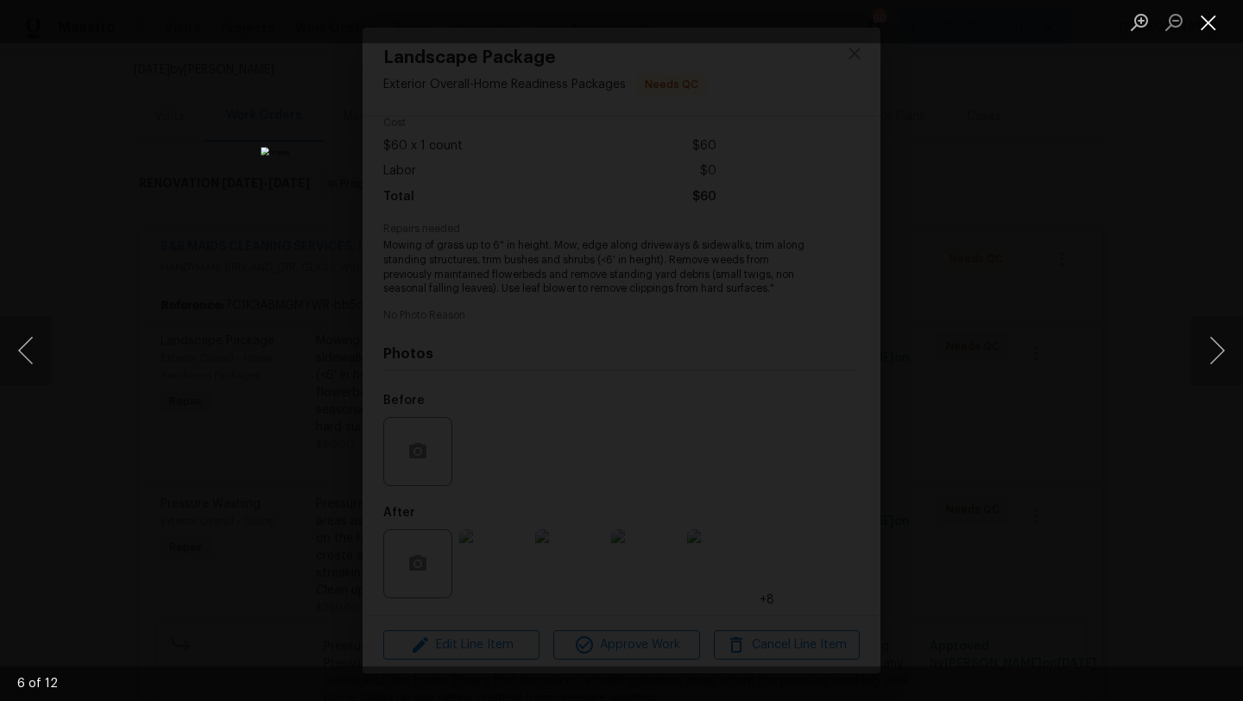
click at [1206, 30] on button "Close lightbox" at bounding box center [1208, 22] width 35 height 30
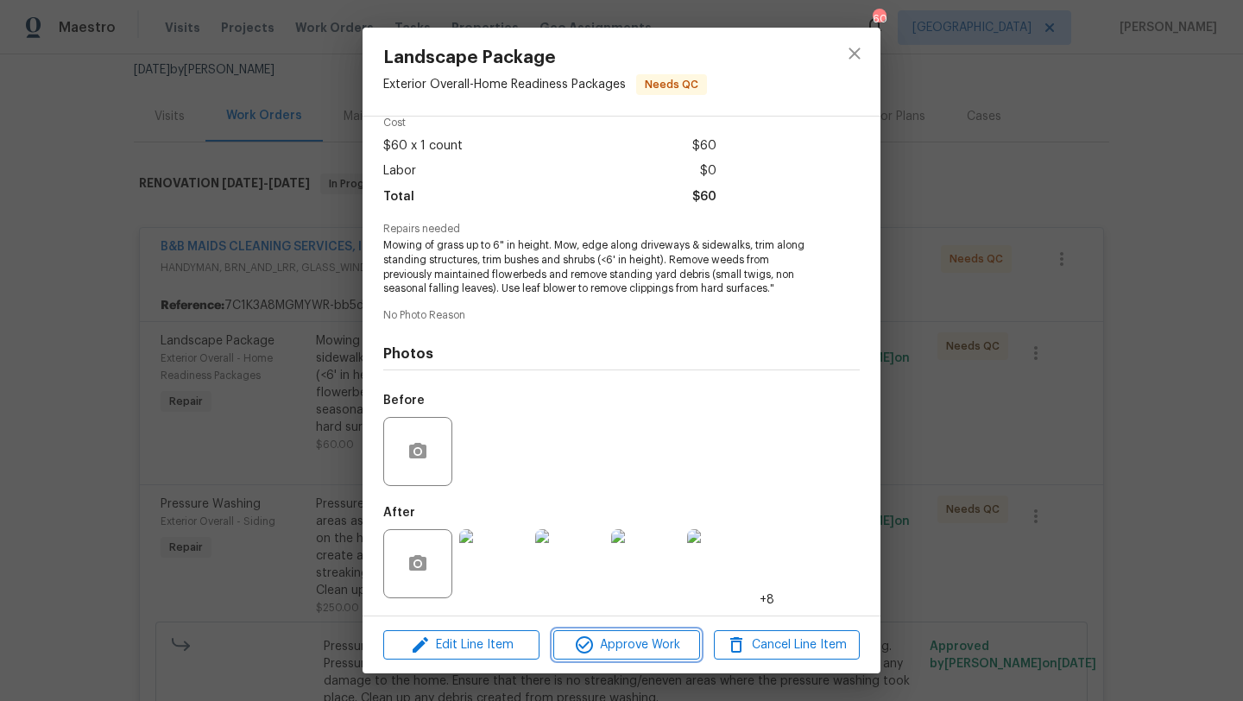
click at [618, 639] on span "Approve Work" at bounding box center [625, 645] width 135 height 22
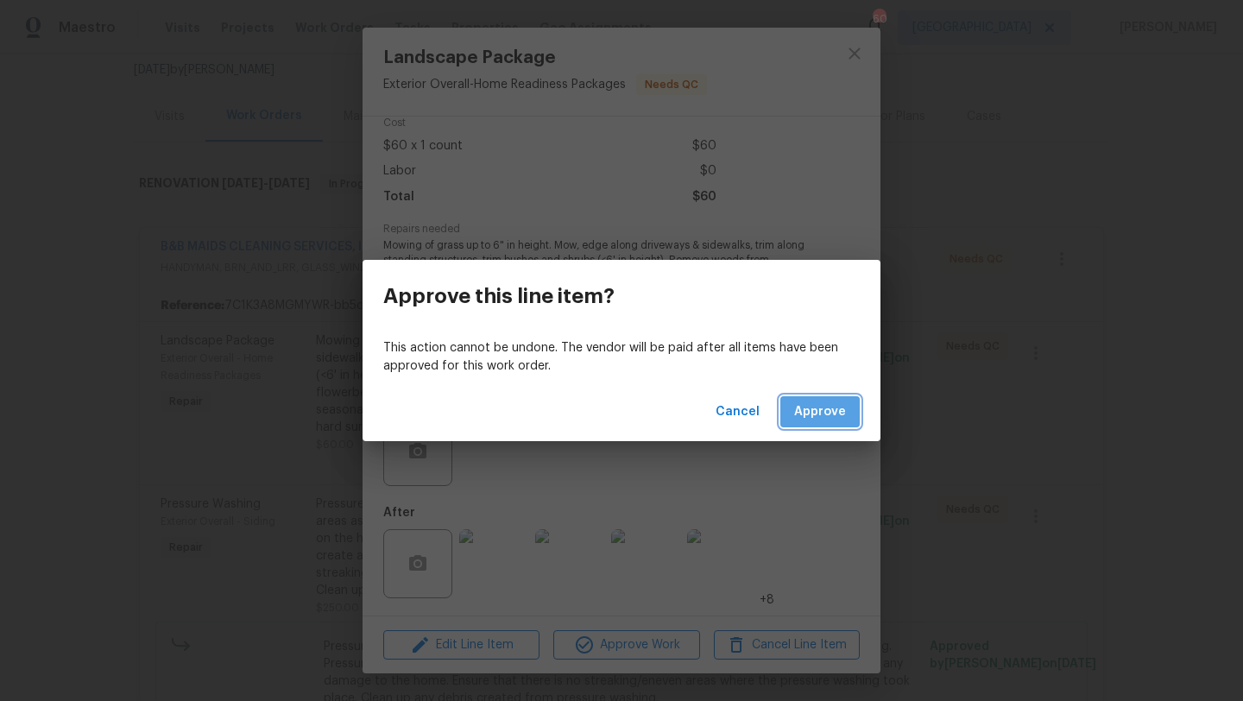
click at [824, 399] on button "Approve" at bounding box center [819, 412] width 79 height 32
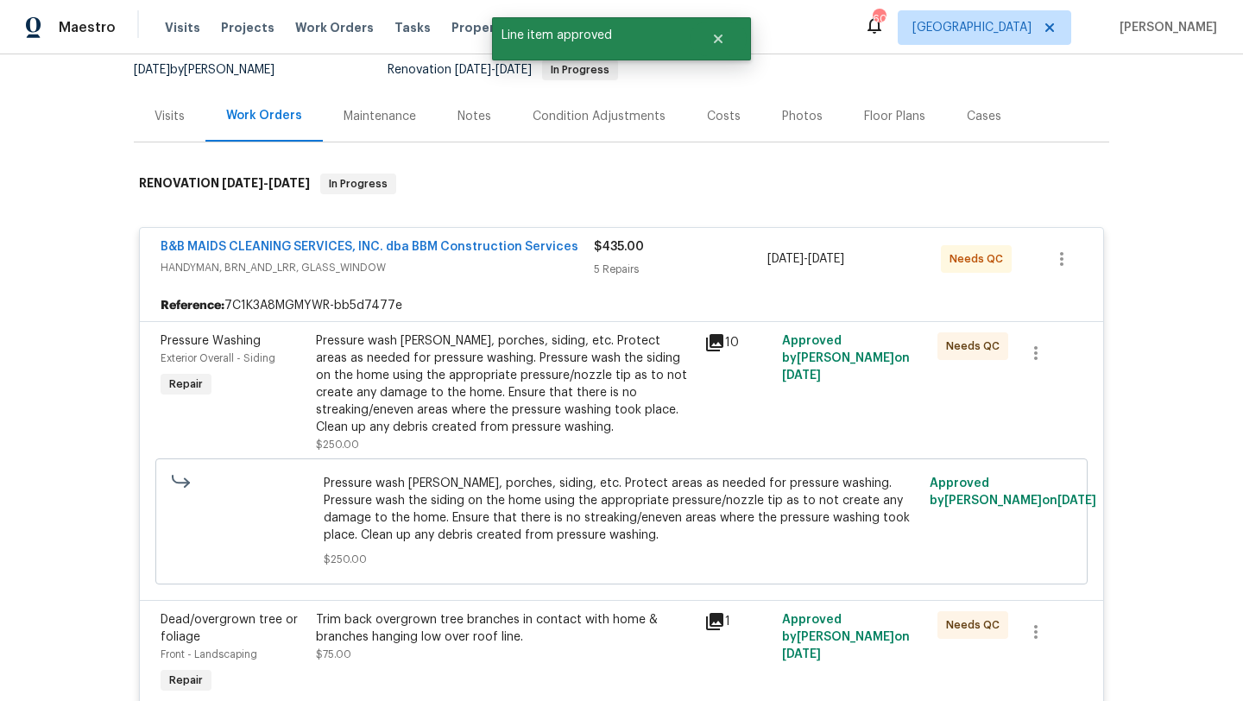
click at [620, 397] on div "Pressure wash eaves, porches, siding, etc. Protect areas as needed for pressure…" at bounding box center [505, 384] width 378 height 104
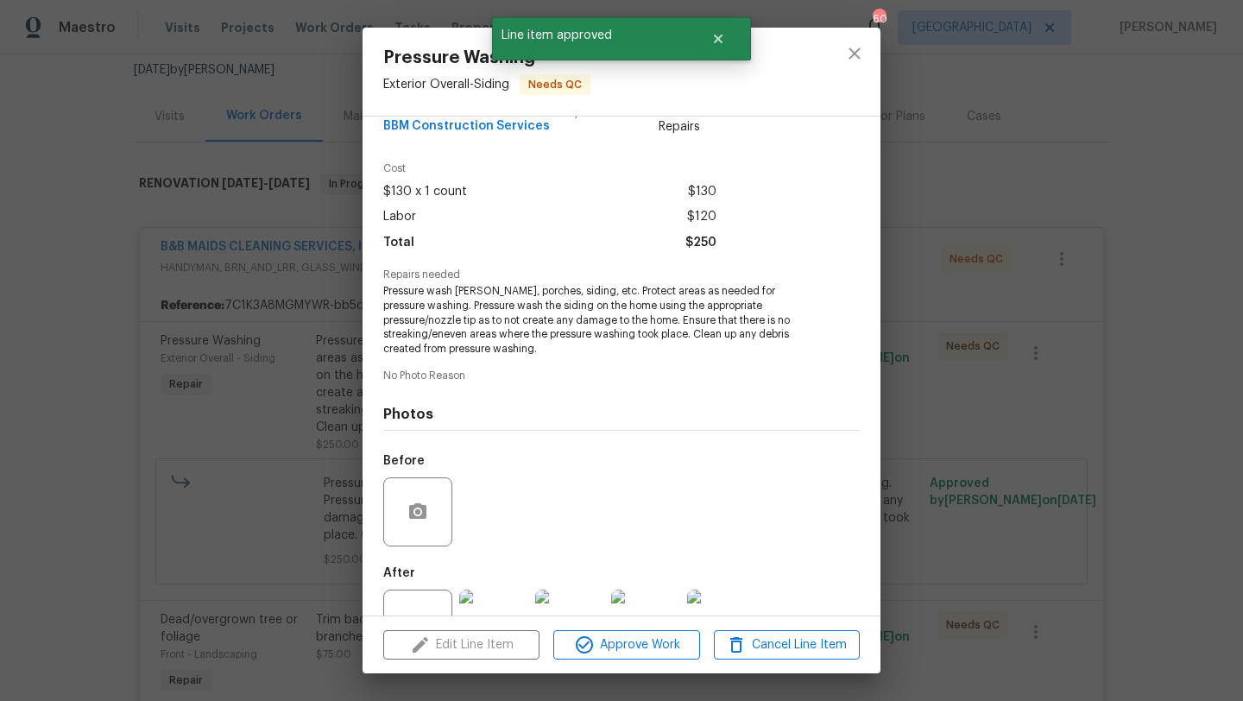
scroll to position [105, 0]
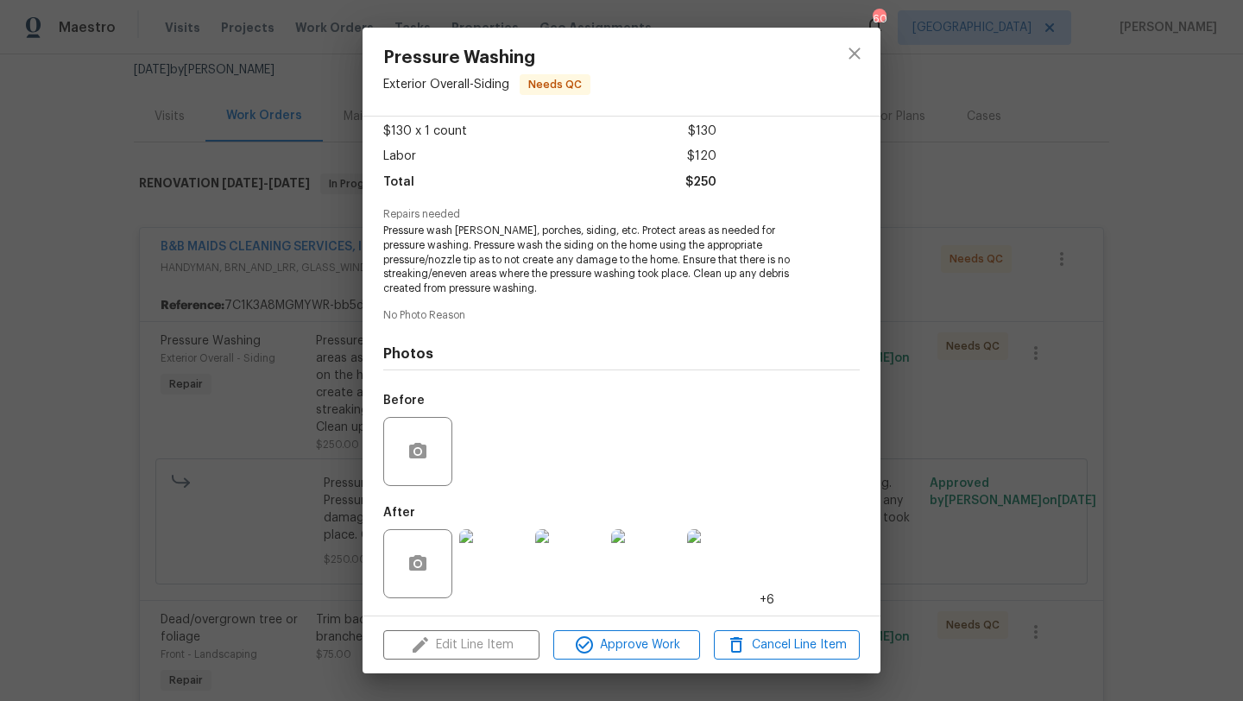
click at [476, 571] on img at bounding box center [493, 563] width 69 height 69
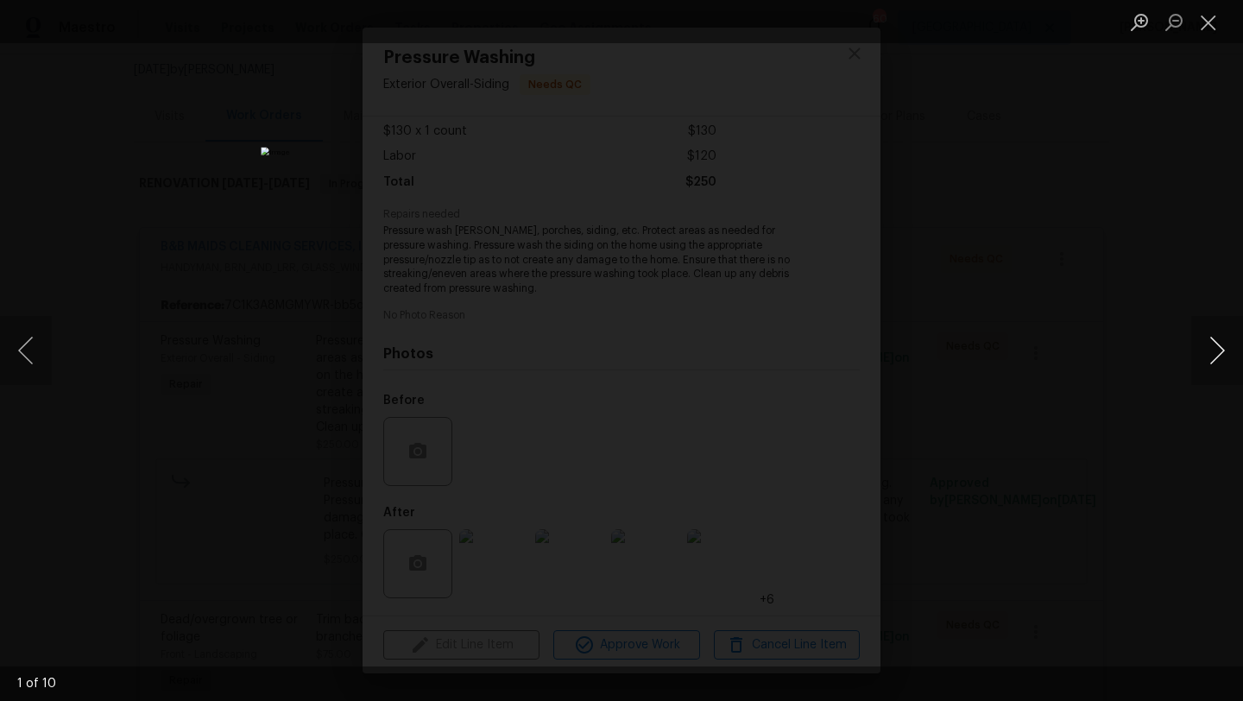
click at [1205, 345] on button "Next image" at bounding box center [1217, 350] width 52 height 69
click at [1207, 27] on button "Close lightbox" at bounding box center [1208, 22] width 35 height 30
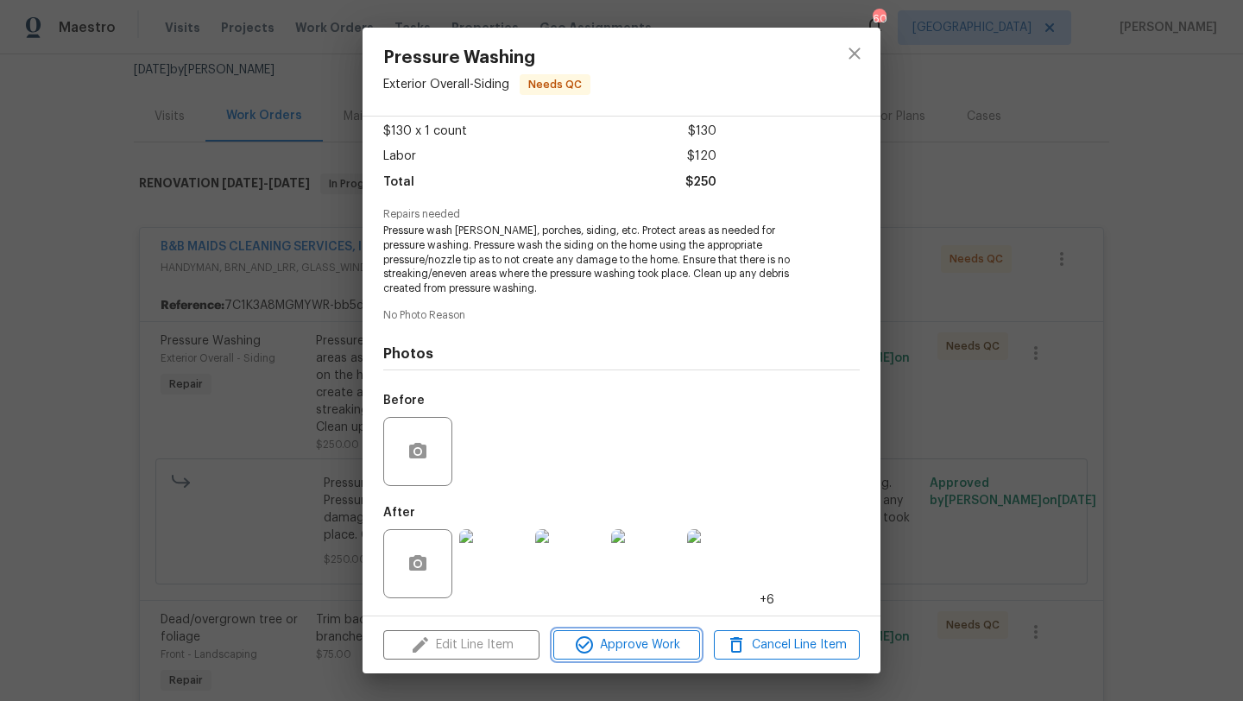
click at [632, 635] on span "Approve Work" at bounding box center [625, 645] width 135 height 22
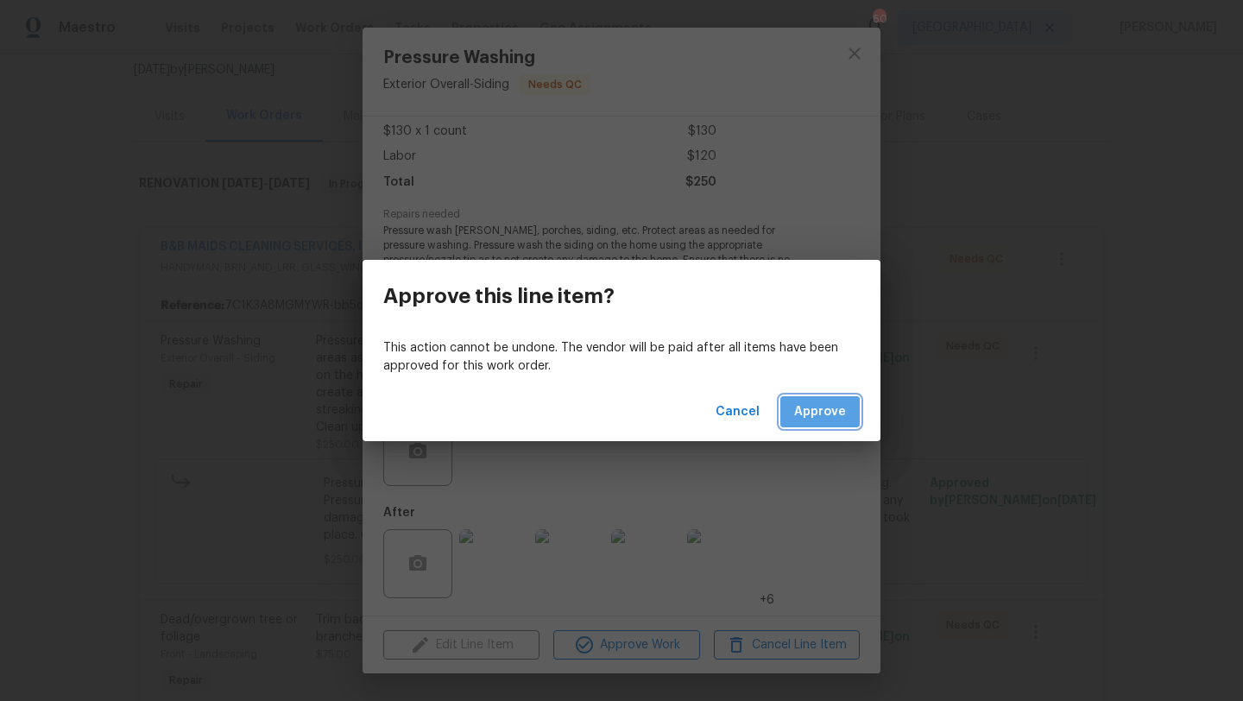
click at [809, 423] on button "Approve" at bounding box center [819, 412] width 79 height 32
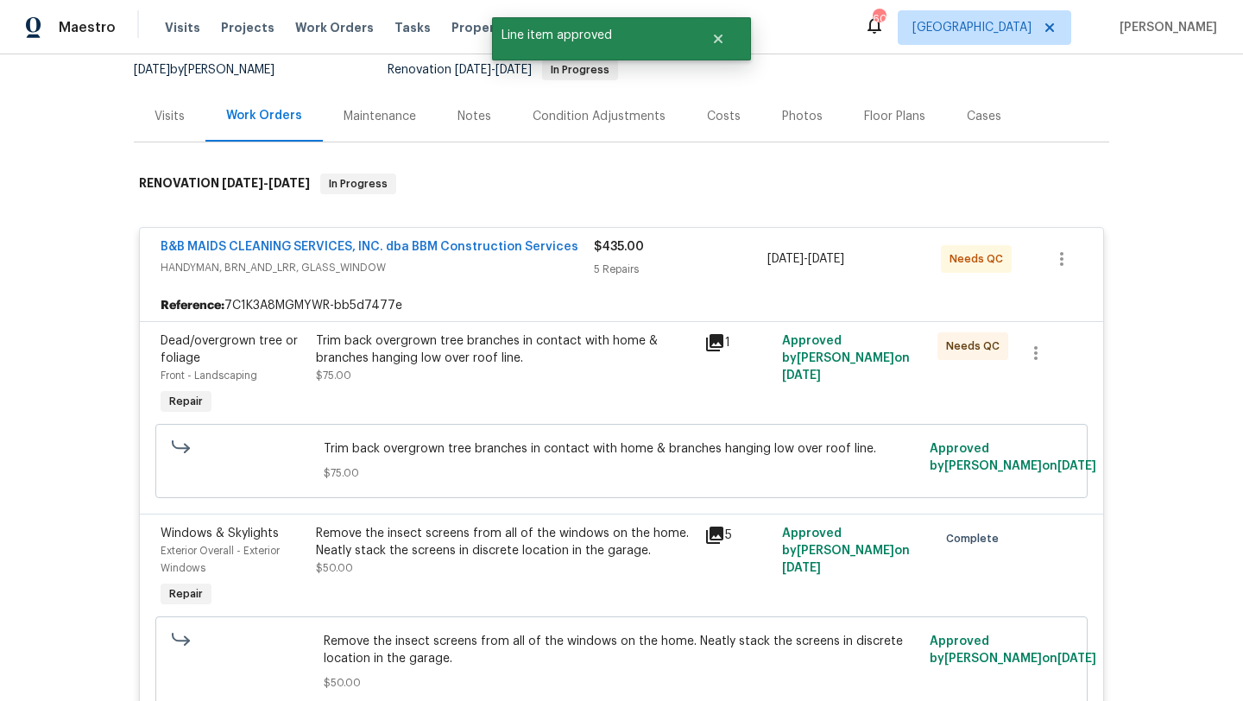
click at [586, 368] on div "Trim back overgrown tree branches in contact with home & branches hanging low o…" at bounding box center [505, 358] width 378 height 52
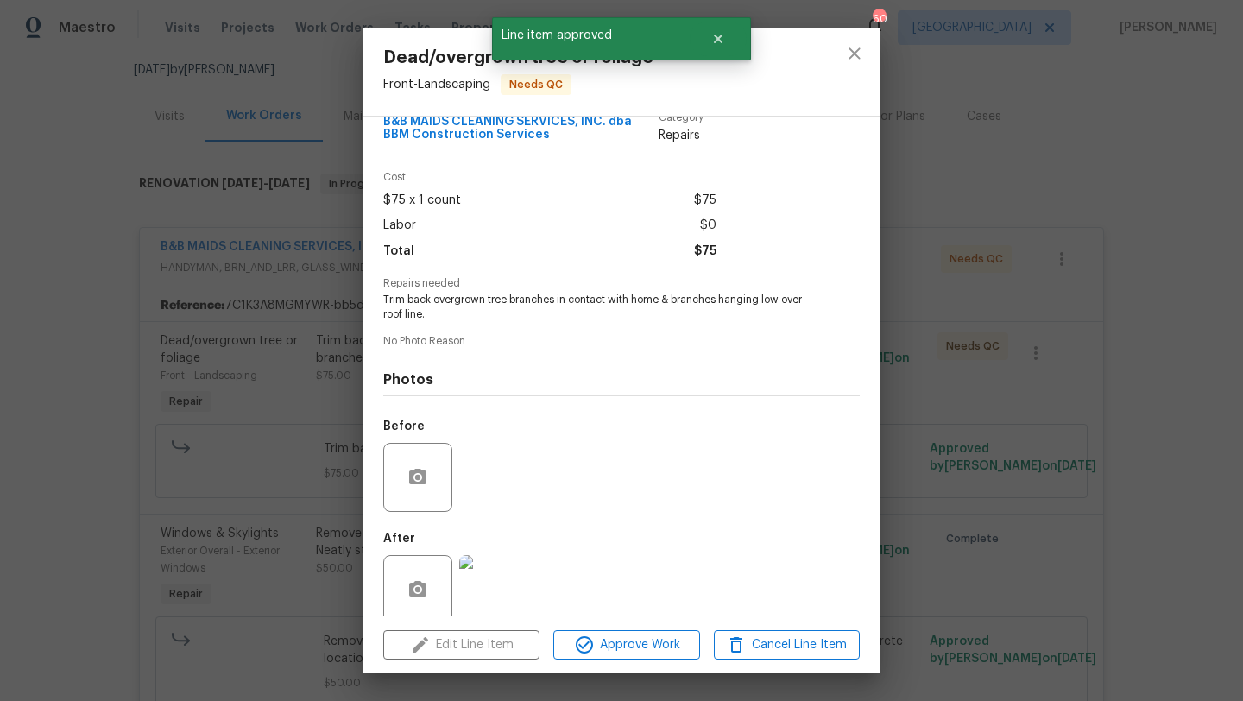
scroll to position [62, 0]
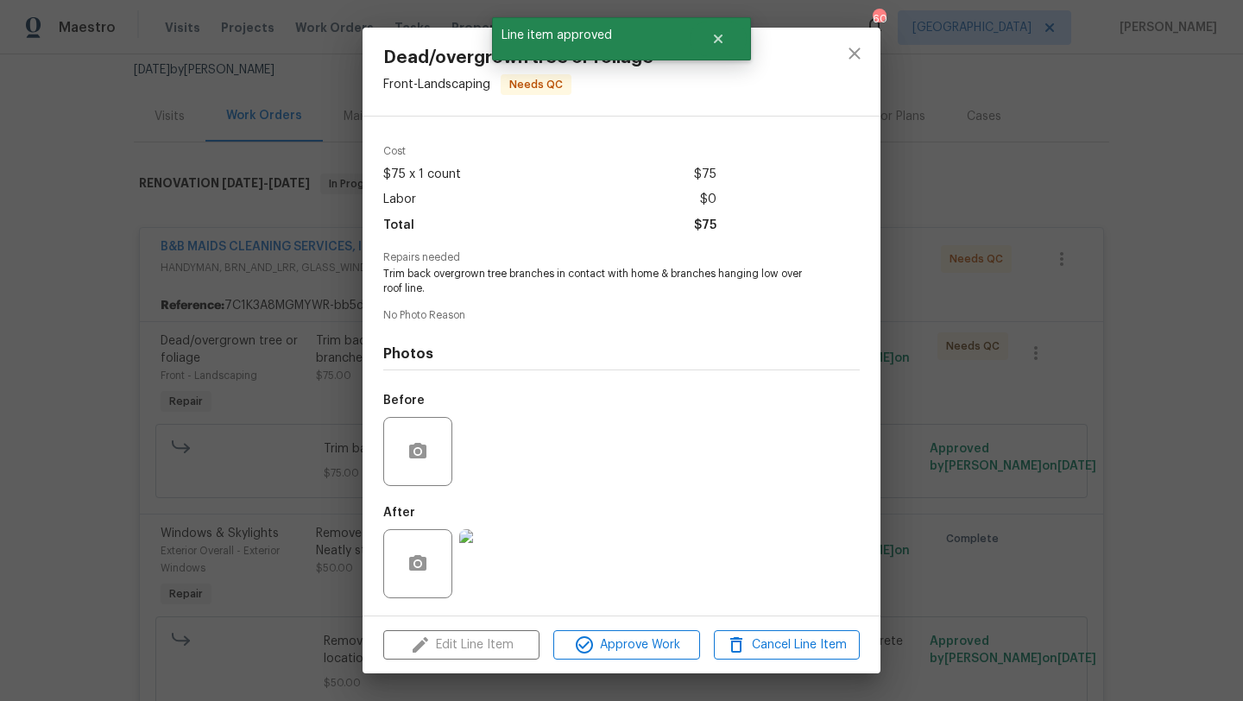
click at [493, 554] on img at bounding box center [493, 563] width 69 height 69
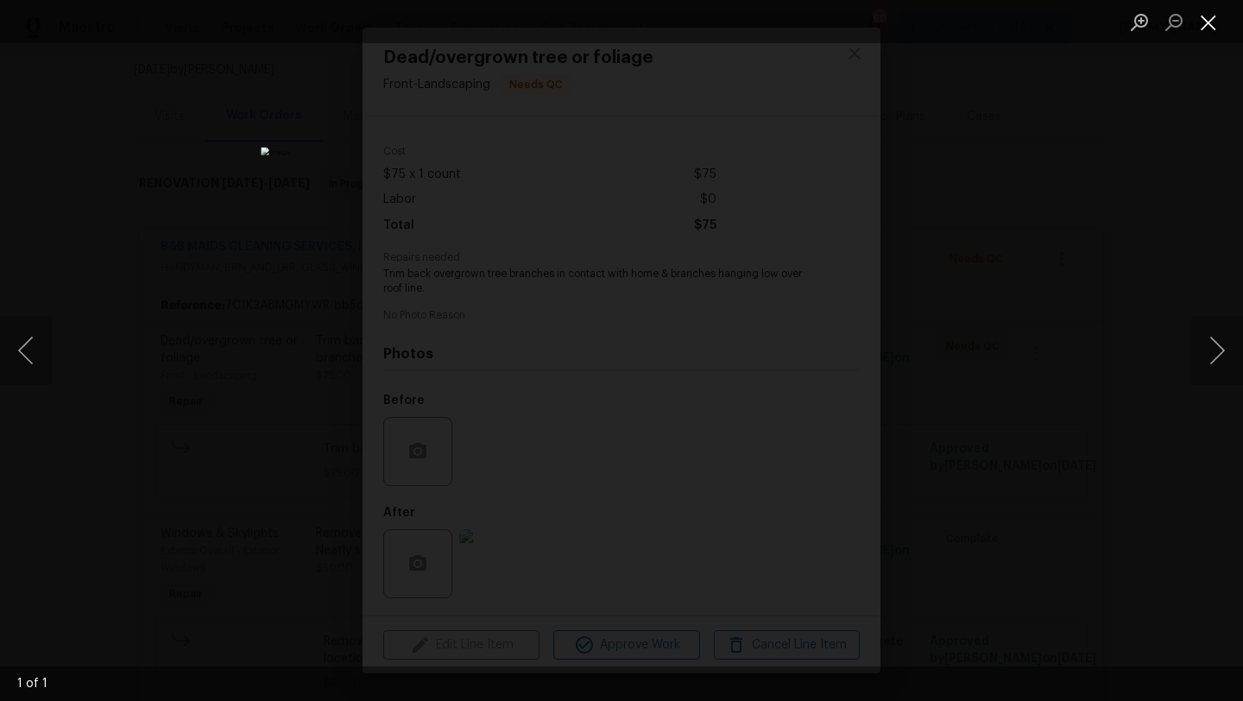
click at [1207, 15] on button "Close lightbox" at bounding box center [1208, 22] width 35 height 30
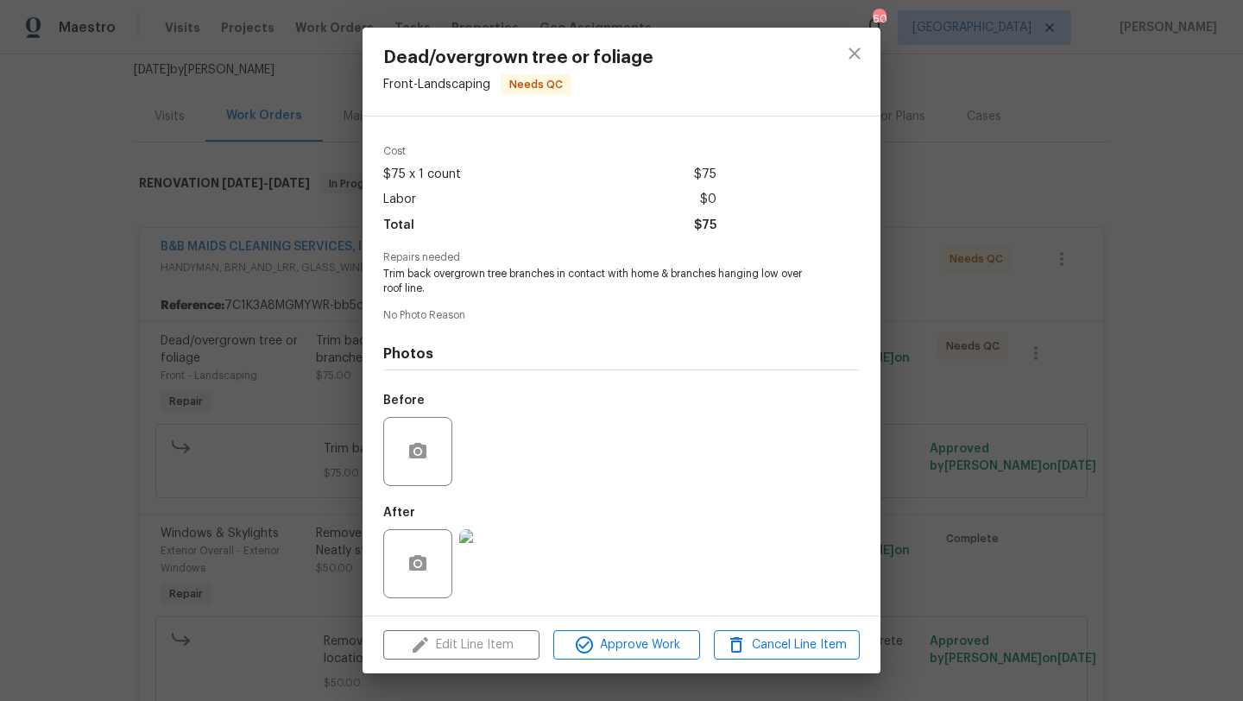
click at [595, 627] on div "Edit Line Item Approve Work Cancel Line Item" at bounding box center [621, 645] width 518 height 58
click at [611, 642] on span "Approve Work" at bounding box center [625, 645] width 135 height 22
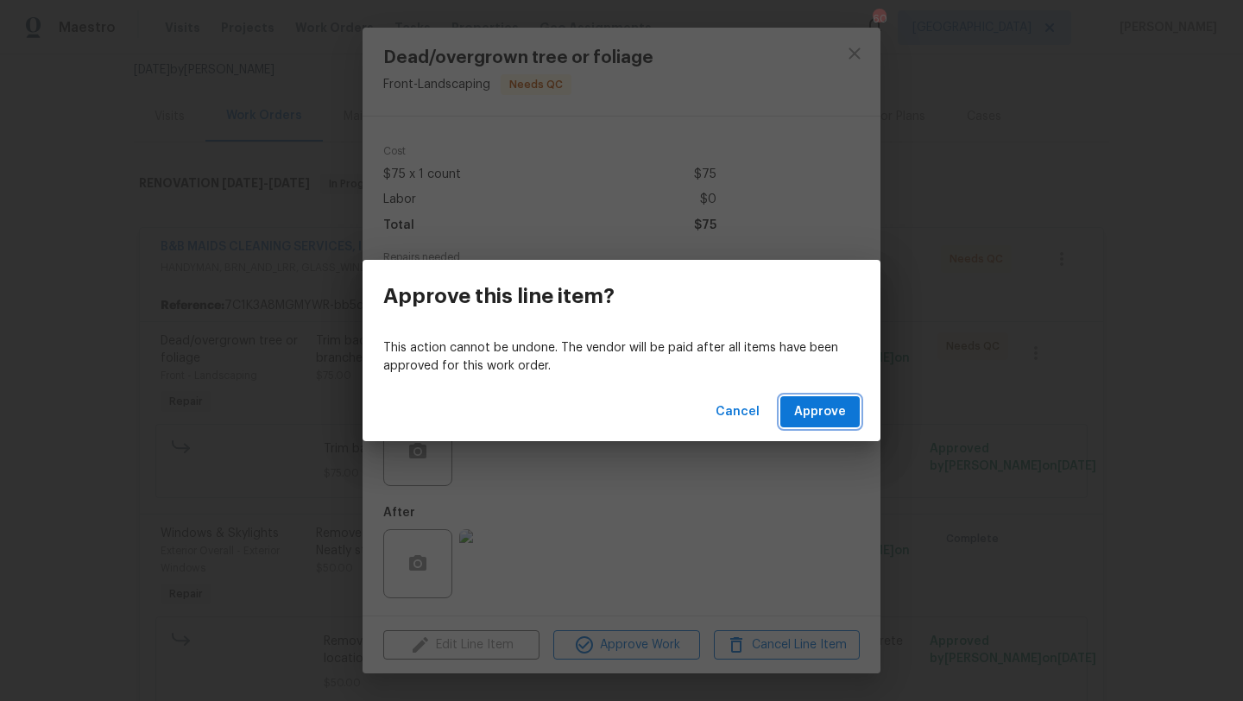
click at [809, 406] on span "Approve" at bounding box center [820, 412] width 52 height 22
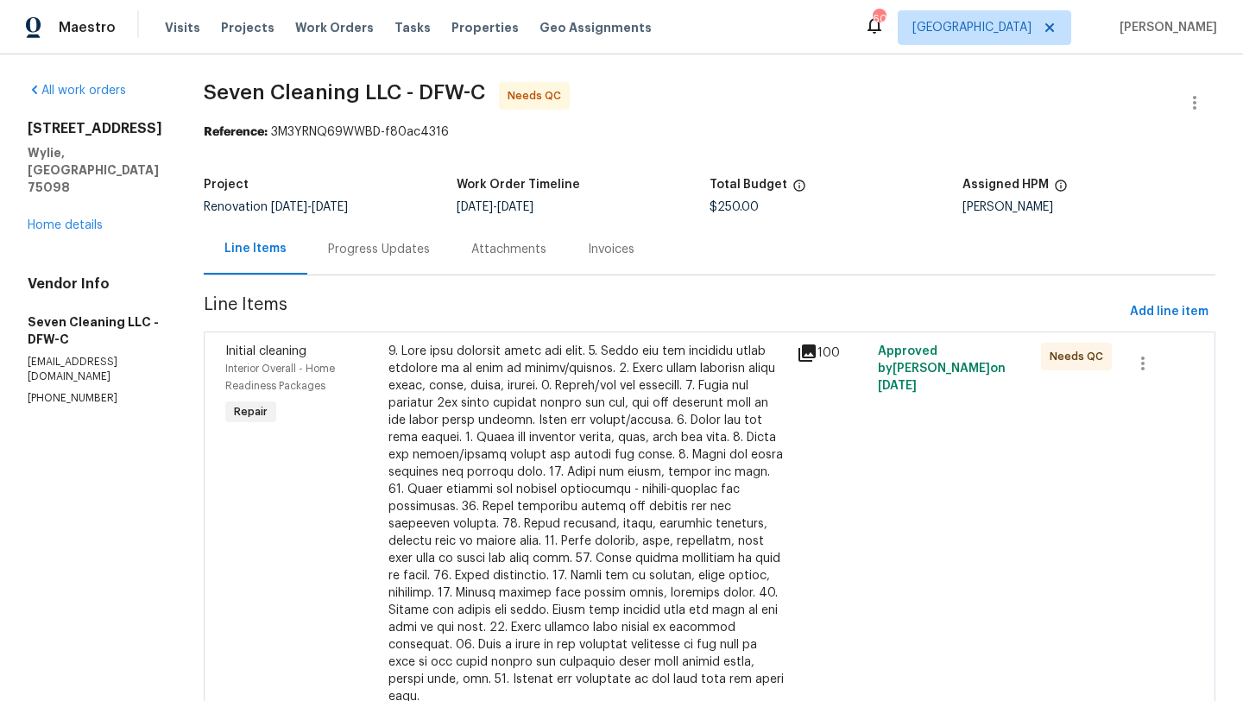
scroll to position [85, 0]
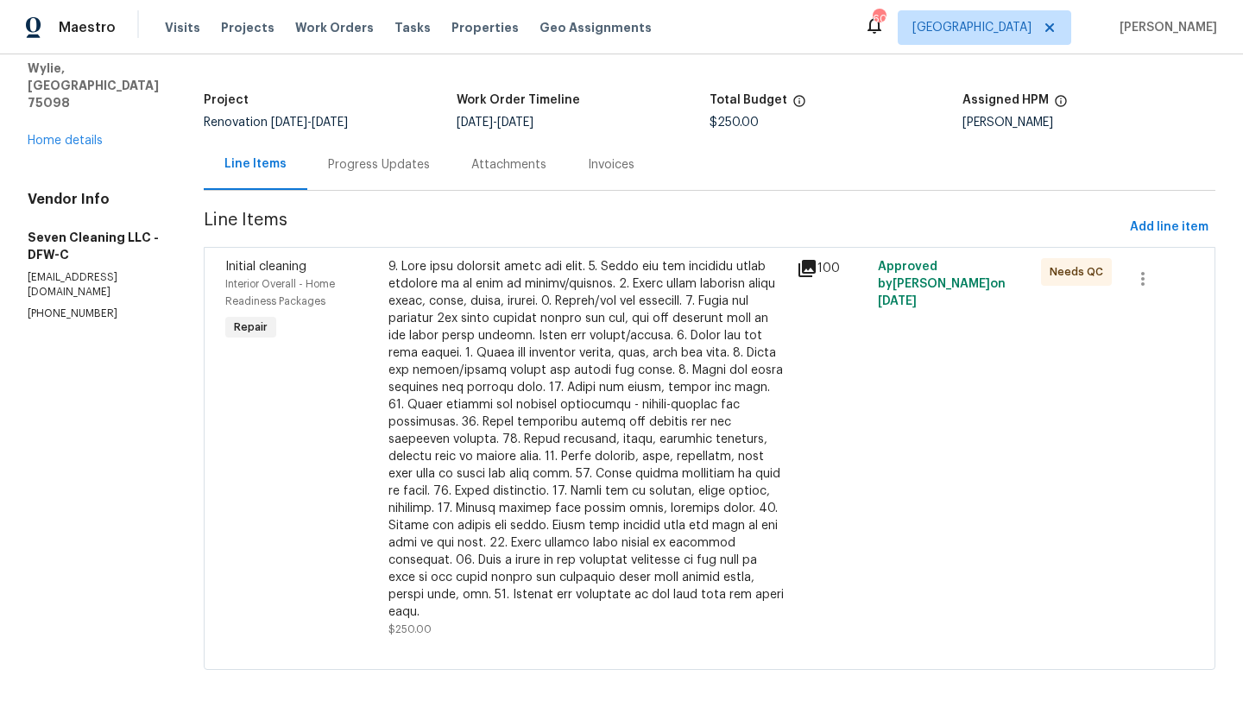
click at [430, 162] on div "Progress Updates" at bounding box center [379, 164] width 102 height 17
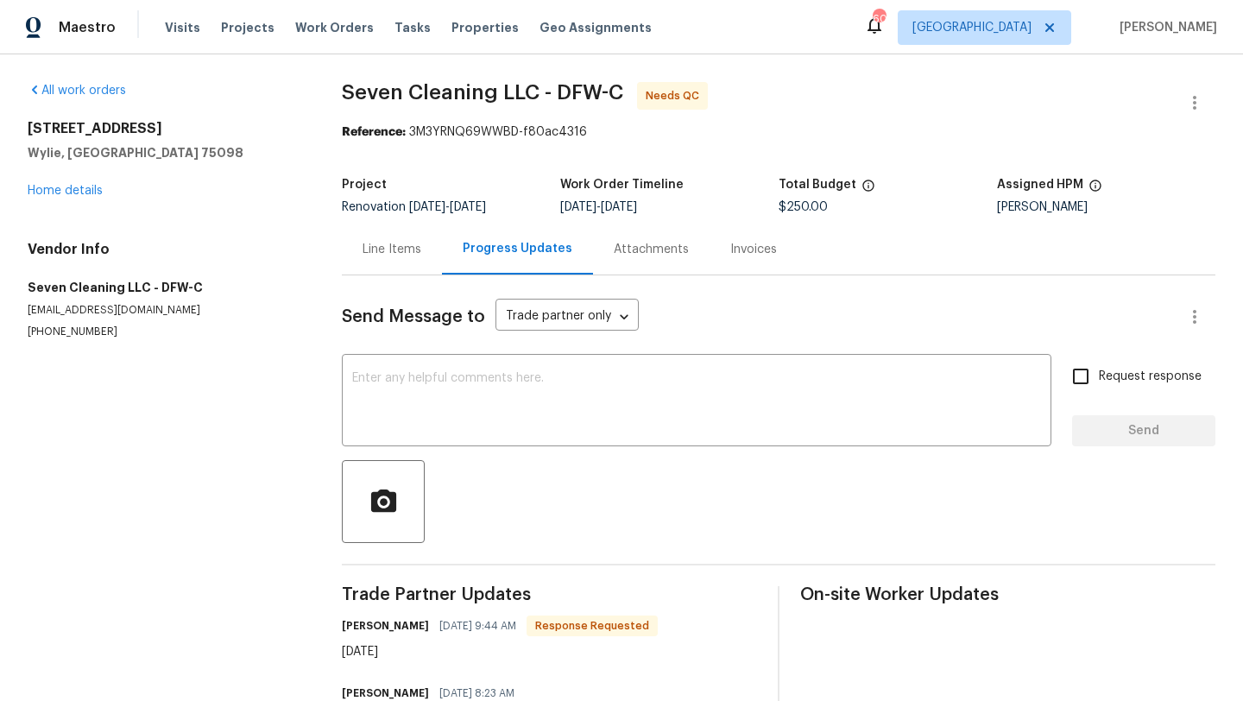
click at [81, 197] on div "2911 Jamestown Dr Wylie, TX 75098 Home details" at bounding box center [164, 159] width 273 height 79
click at [80, 186] on link "Home details" at bounding box center [65, 191] width 75 height 12
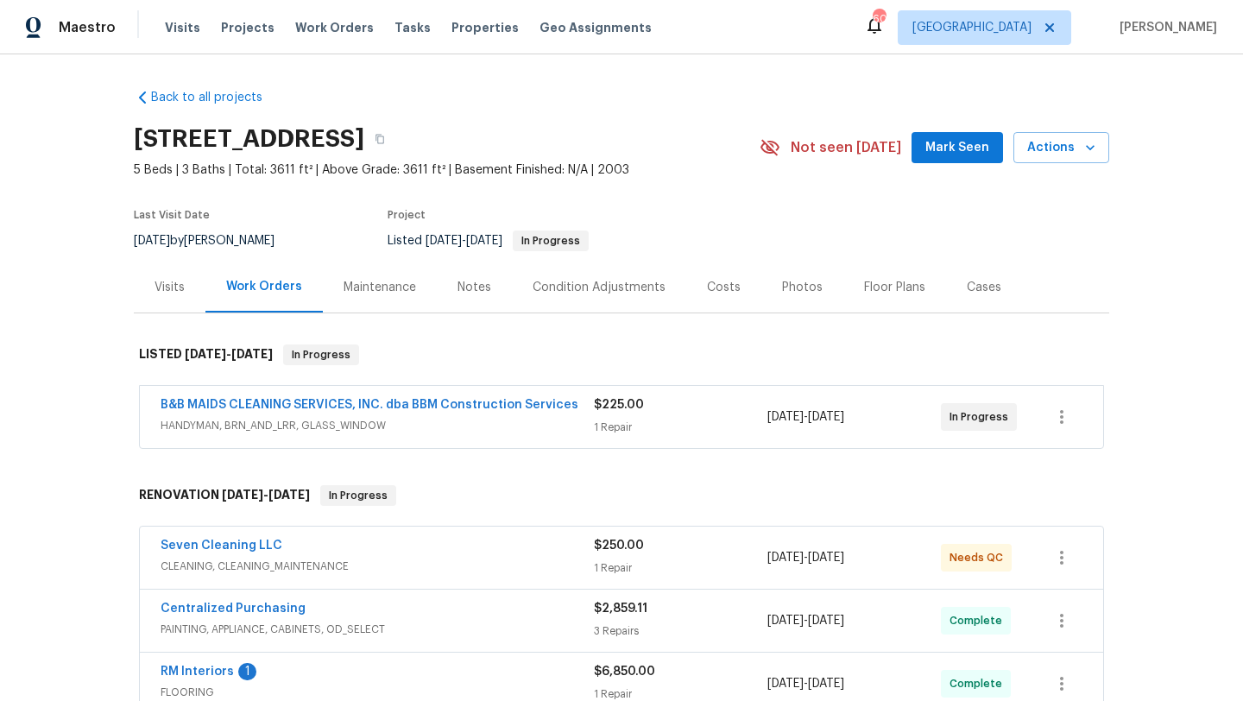
scroll to position [31, 0]
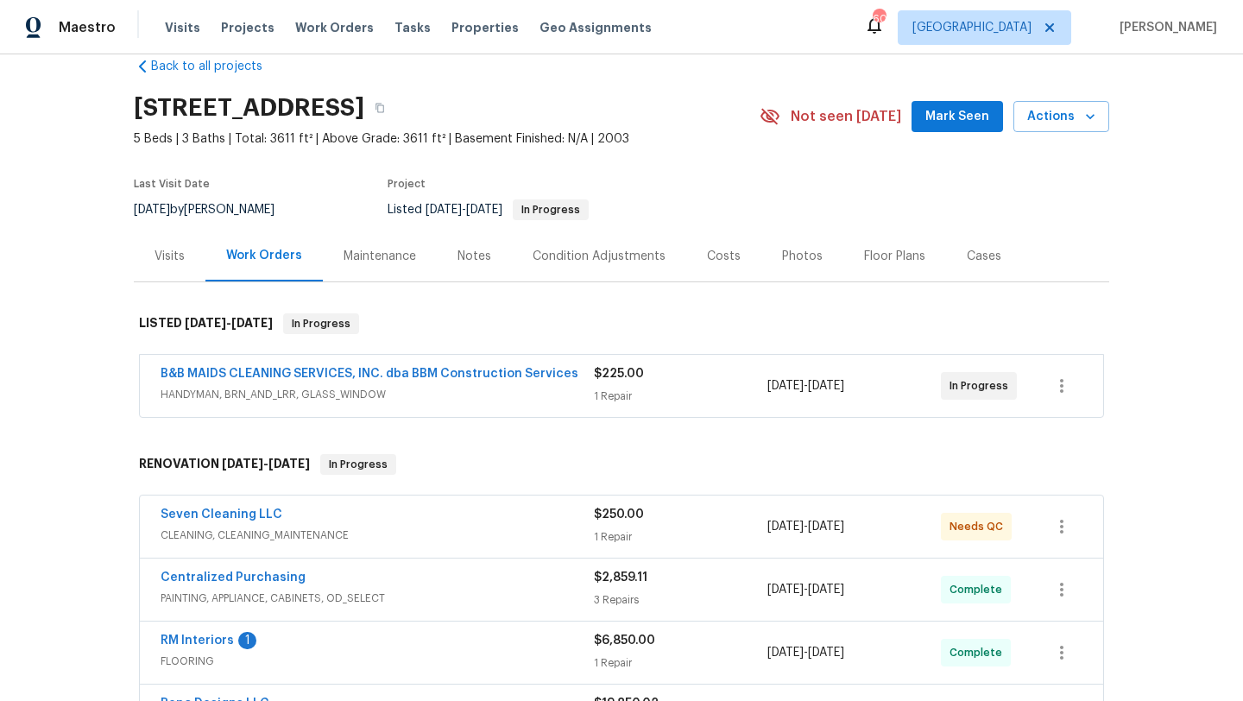
click at [384, 528] on span "CLEANING, CLEANING_MAINTENANCE" at bounding box center [376, 534] width 433 height 17
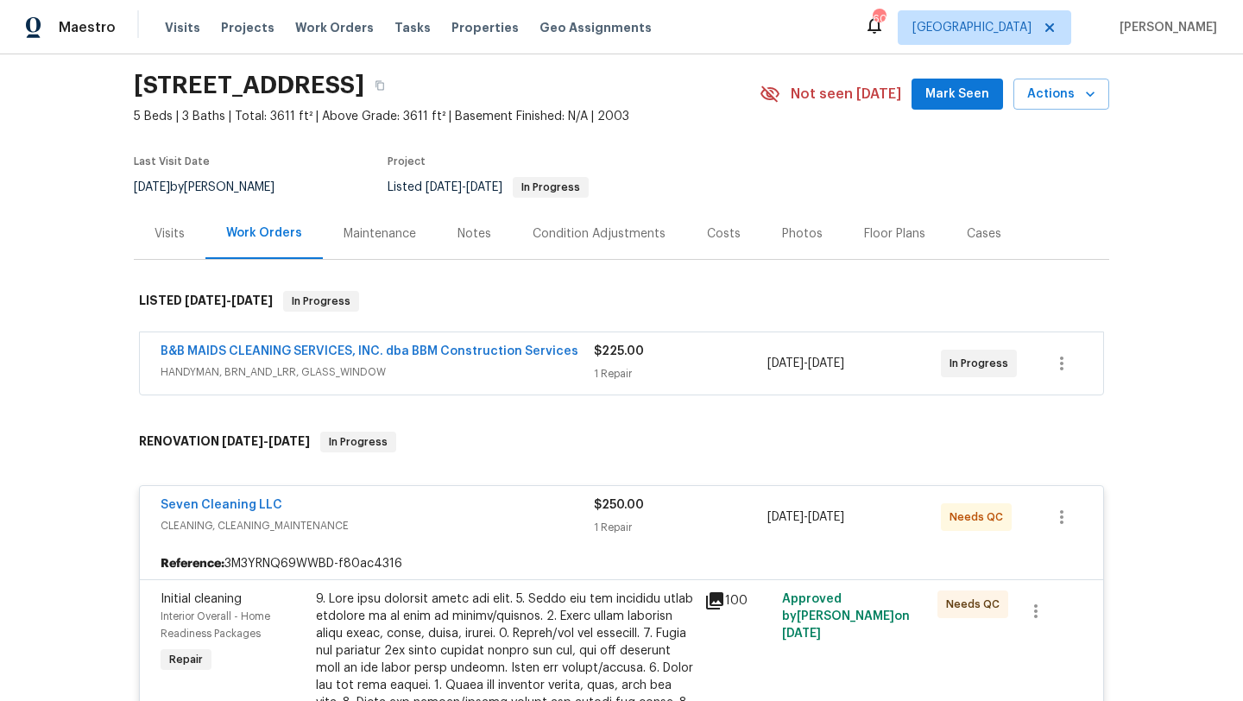
scroll to position [77, 0]
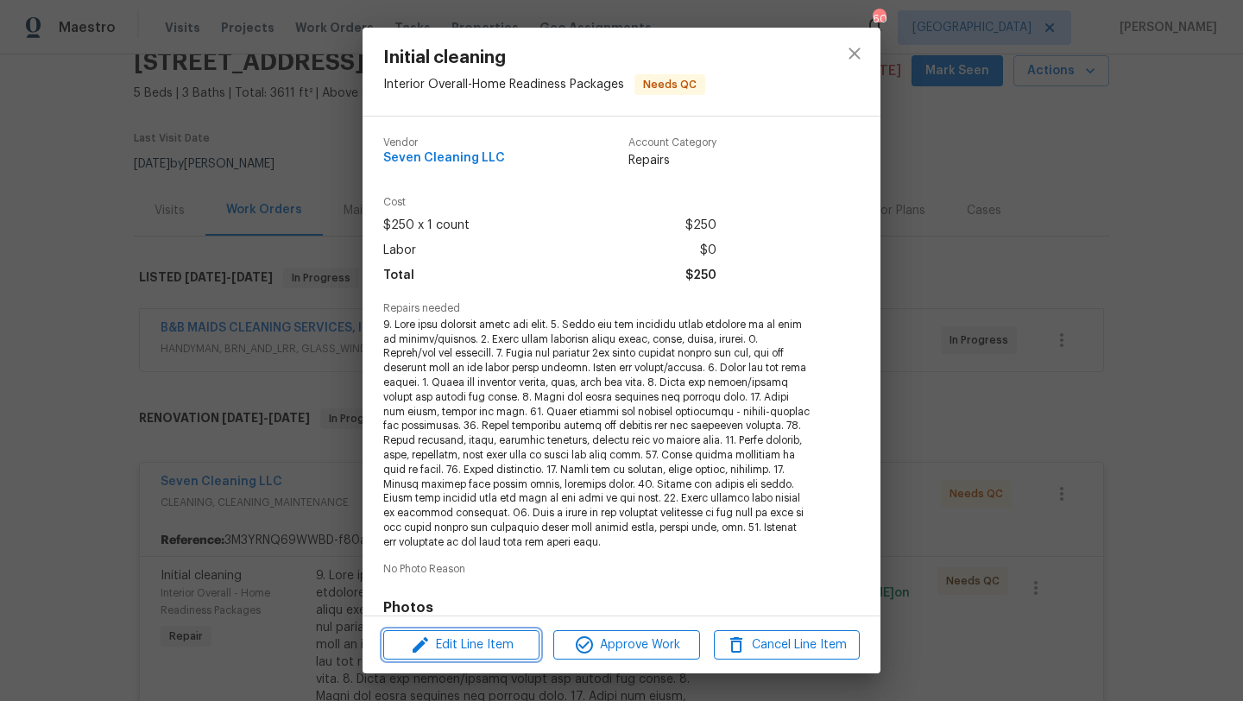
click at [467, 645] on span "Edit Line Item" at bounding box center [461, 645] width 146 height 22
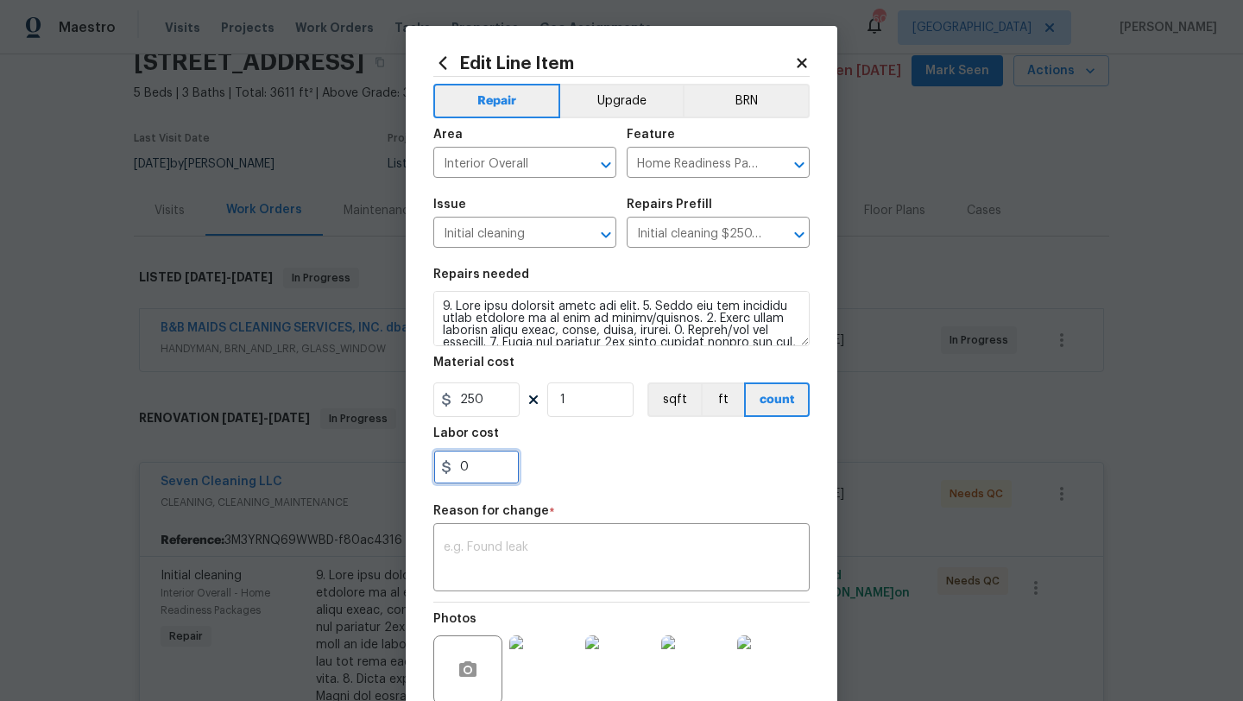
drag, startPoint x: 476, startPoint y: 475, endPoint x: 449, endPoint y: 475, distance: 27.6
click at [449, 475] on input "0" at bounding box center [476, 467] width 86 height 35
type input "100"
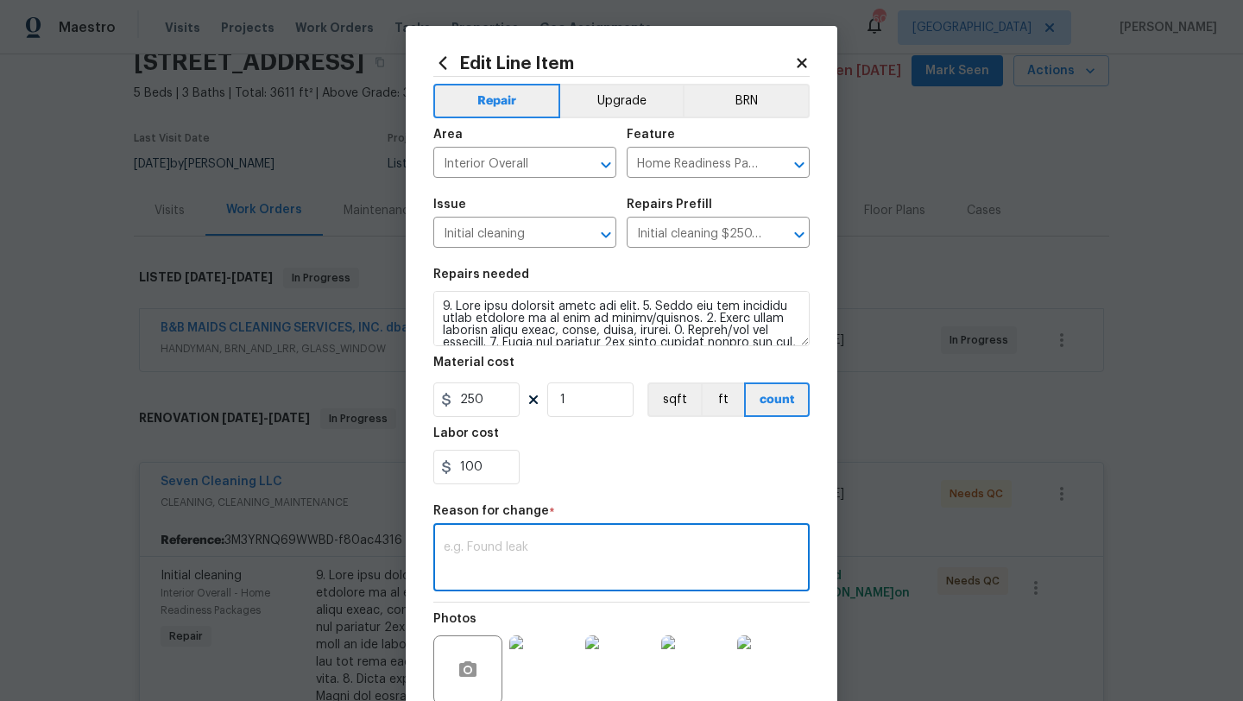
click at [507, 552] on textarea at bounding box center [622, 559] width 356 height 36
type textarea "house size"
click at [578, 487] on section "Repairs needed Material cost 250 1 sqft ft count Labor cost 100" at bounding box center [621, 376] width 376 height 236
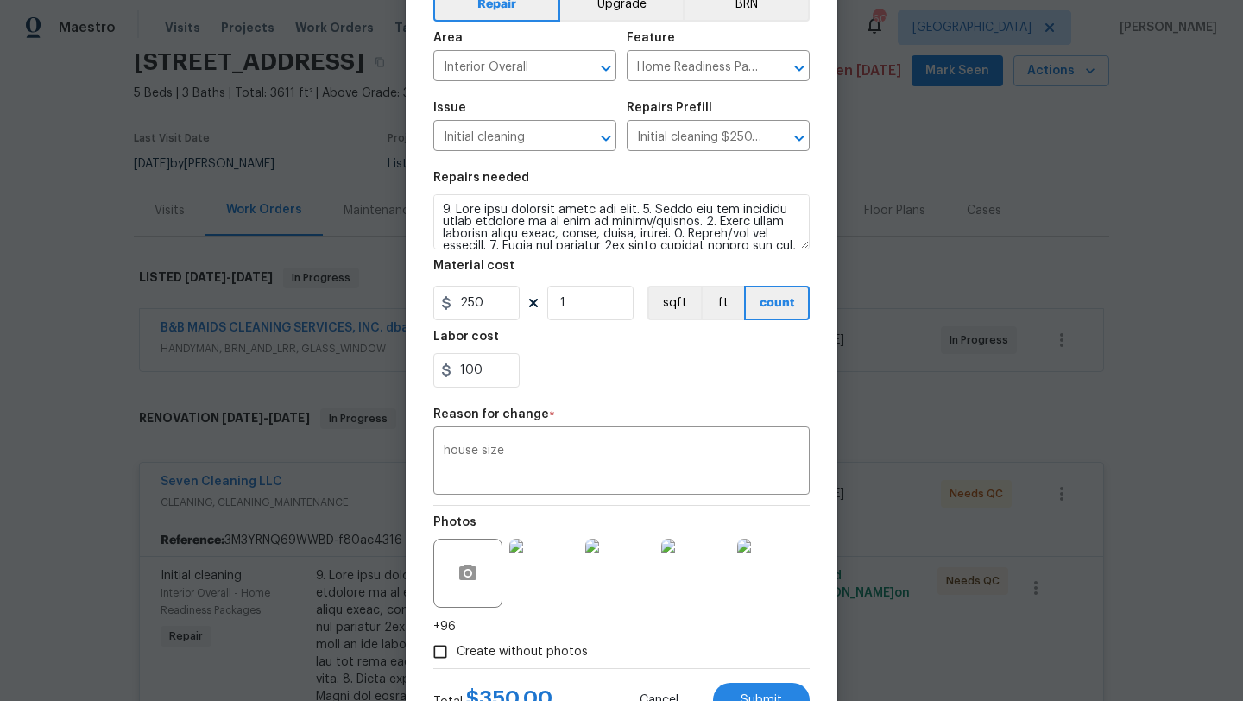
scroll to position [135, 0]
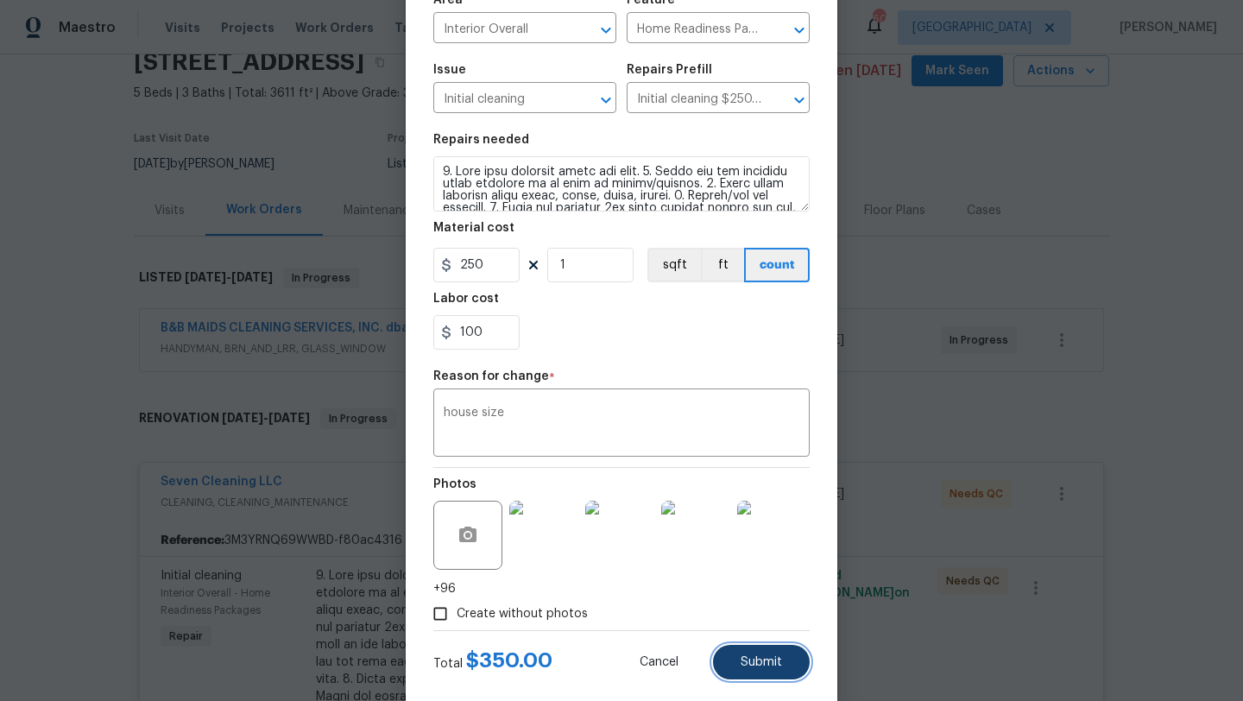
click at [728, 657] on button "Submit" at bounding box center [761, 662] width 97 height 35
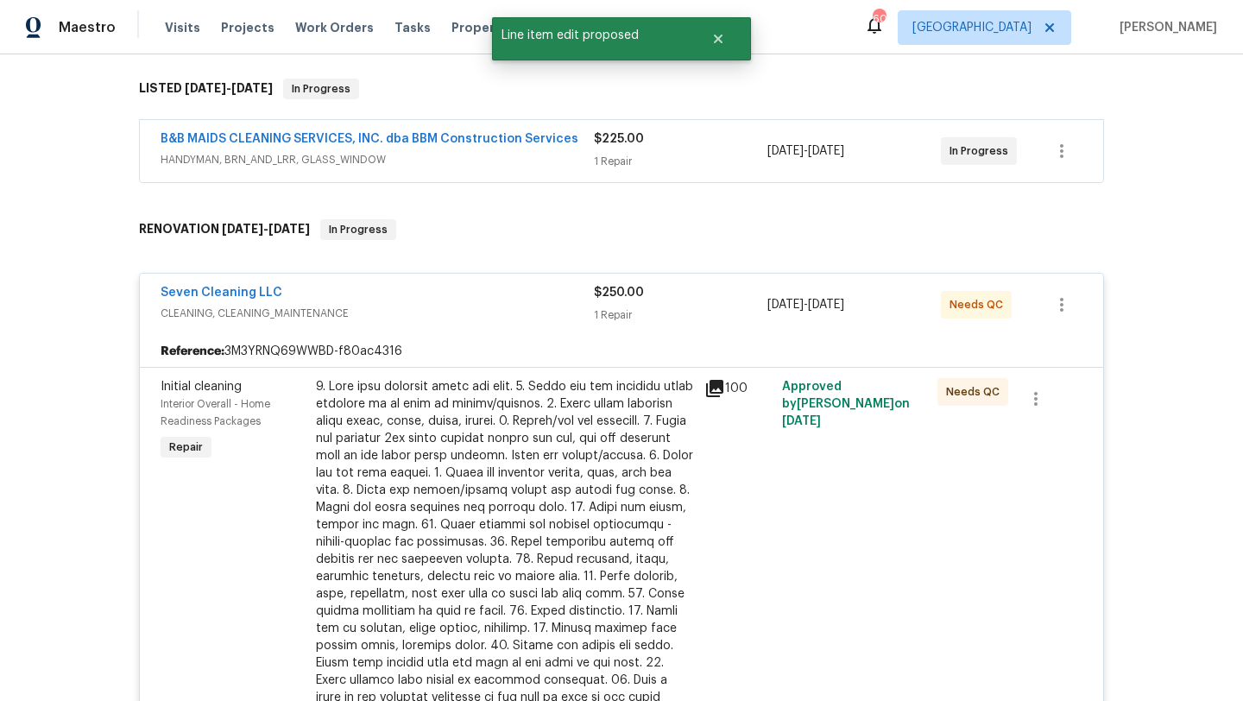
scroll to position [314, 0]
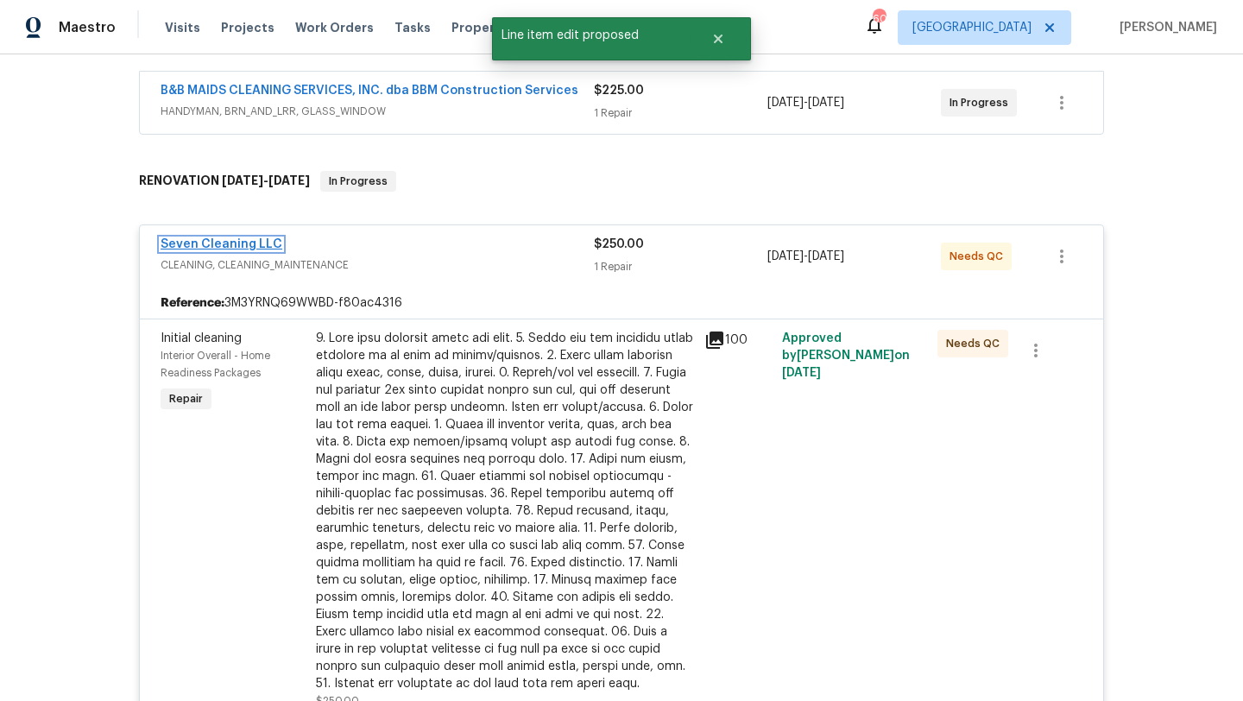
click at [264, 242] on link "Seven Cleaning LLC" at bounding box center [221, 244] width 122 height 12
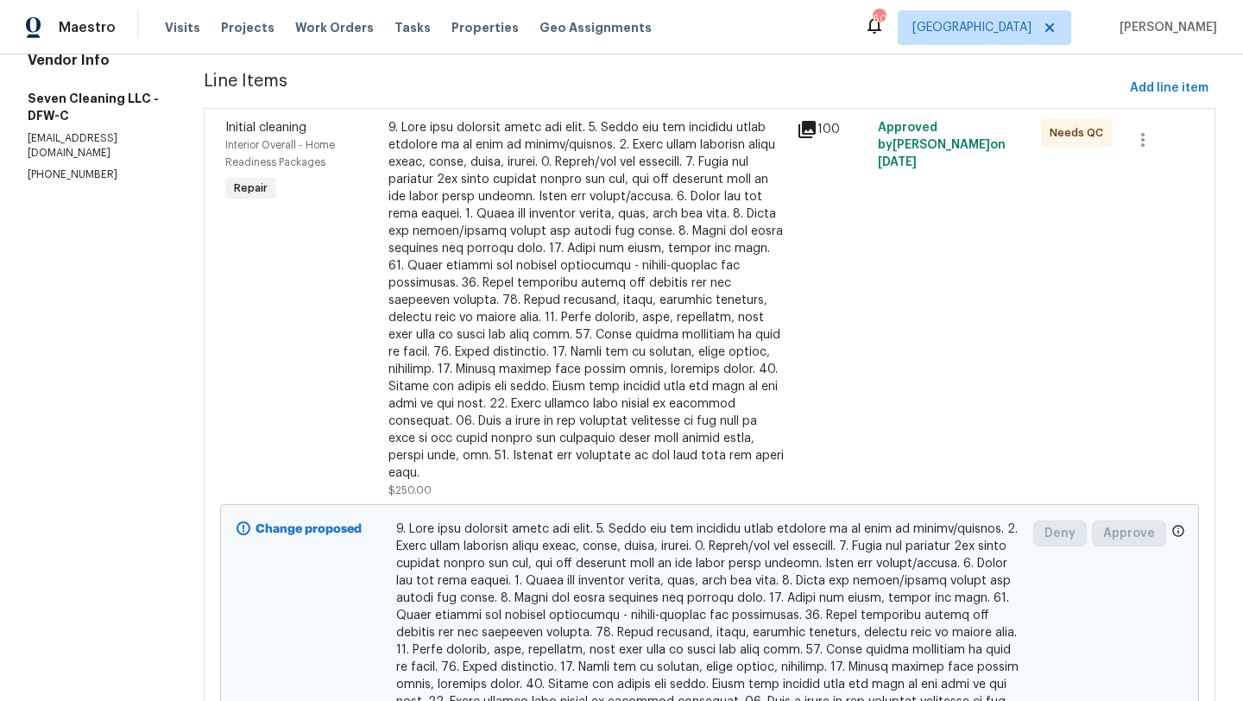
scroll to position [76, 0]
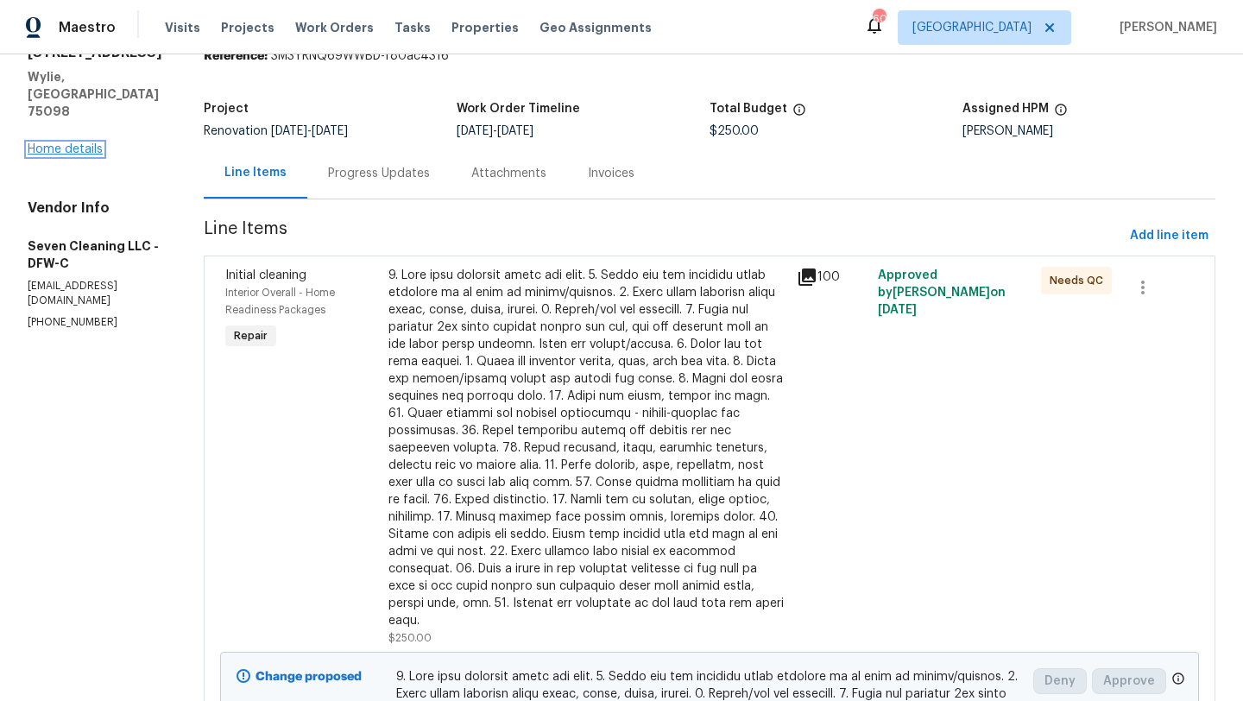
click at [82, 143] on link "Home details" at bounding box center [65, 149] width 75 height 12
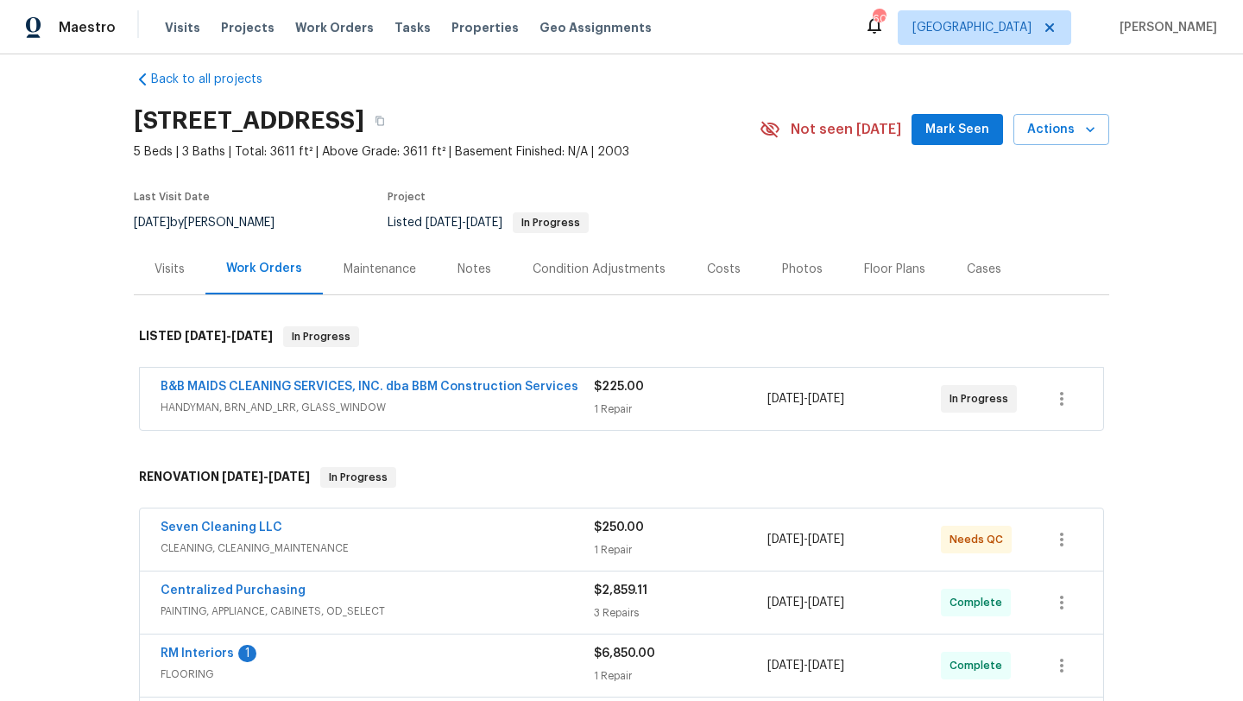
scroll to position [11, 0]
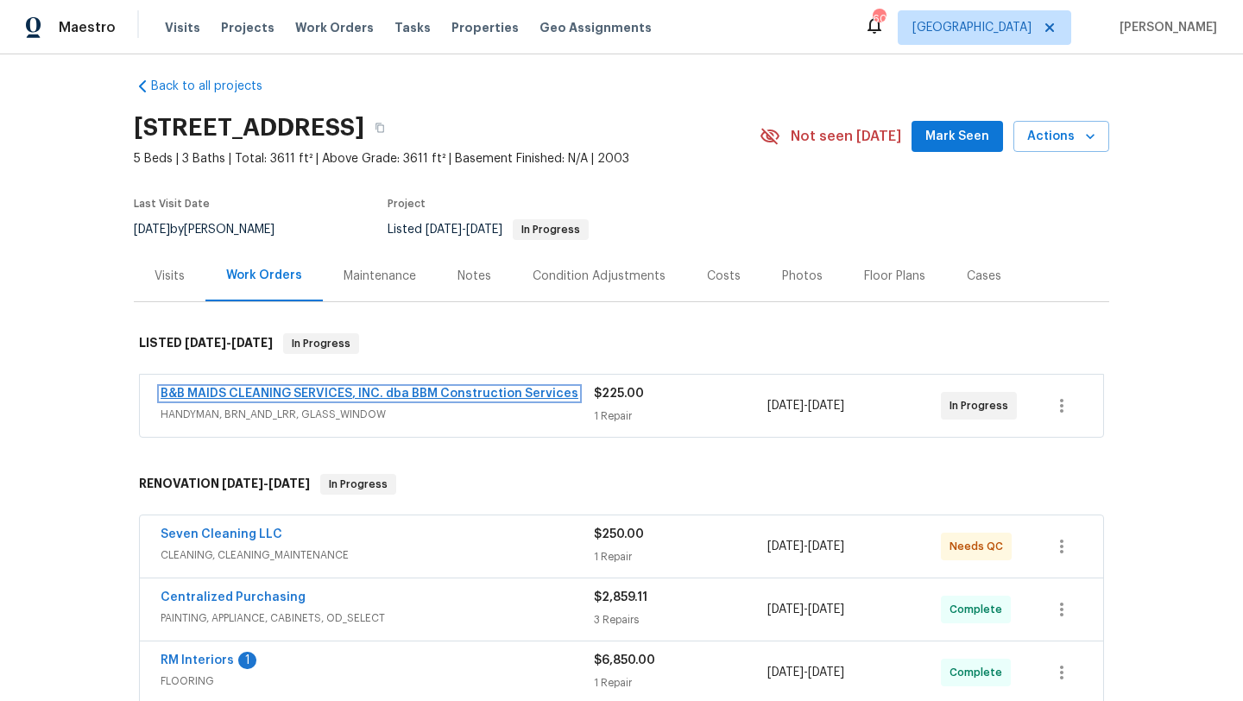
click at [431, 391] on link "B&B MAIDS CLEANING SERVICES, INC. dba BBM Construction Services" at bounding box center [369, 393] width 418 height 12
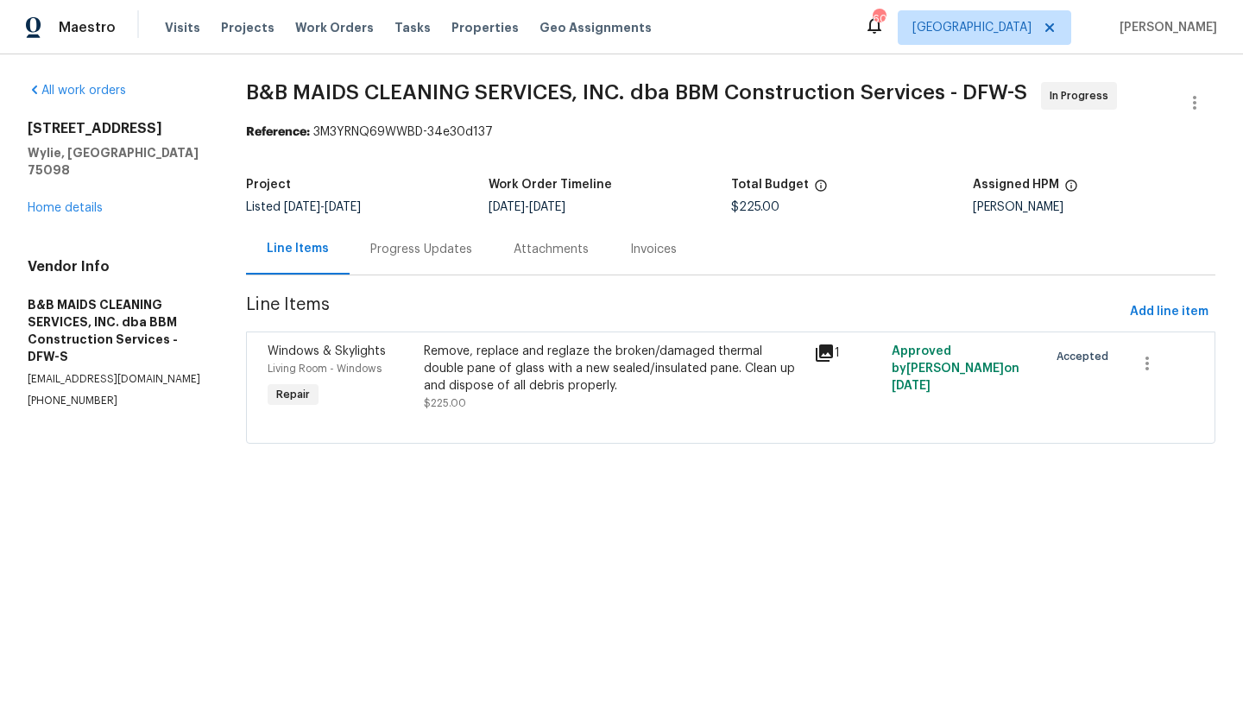
click at [437, 251] on div "Progress Updates" at bounding box center [421, 249] width 102 height 17
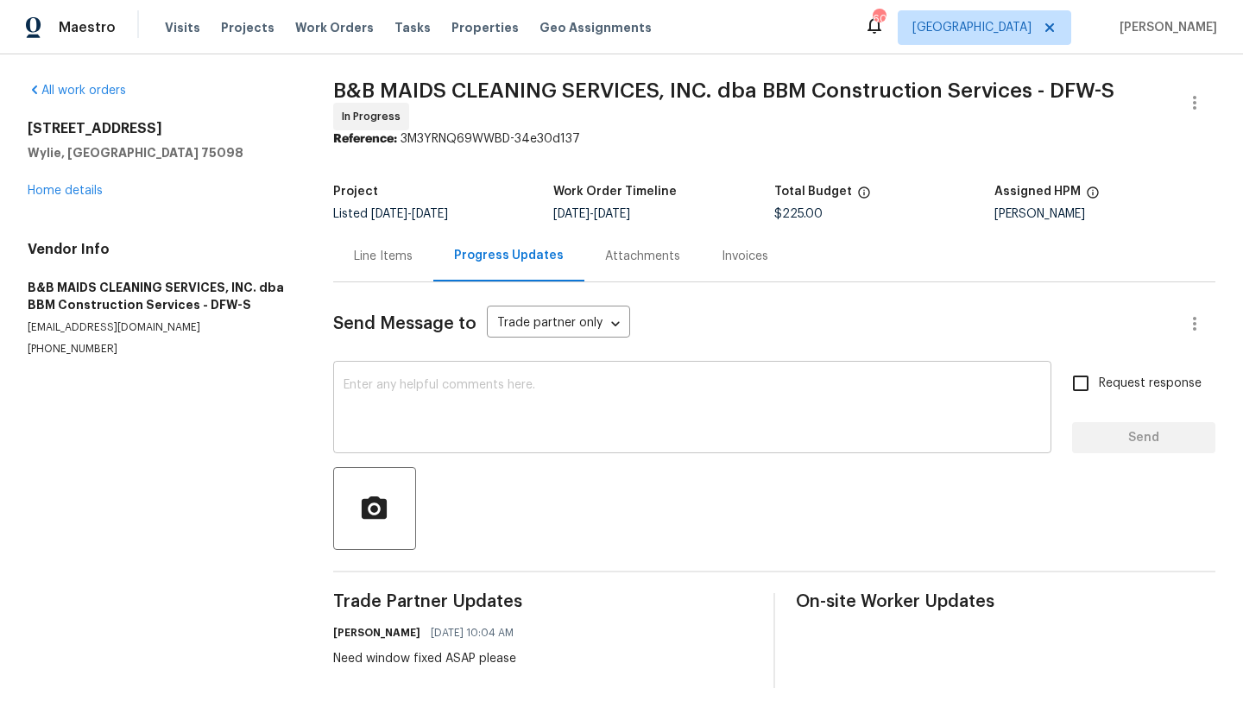
scroll to position [14, 0]
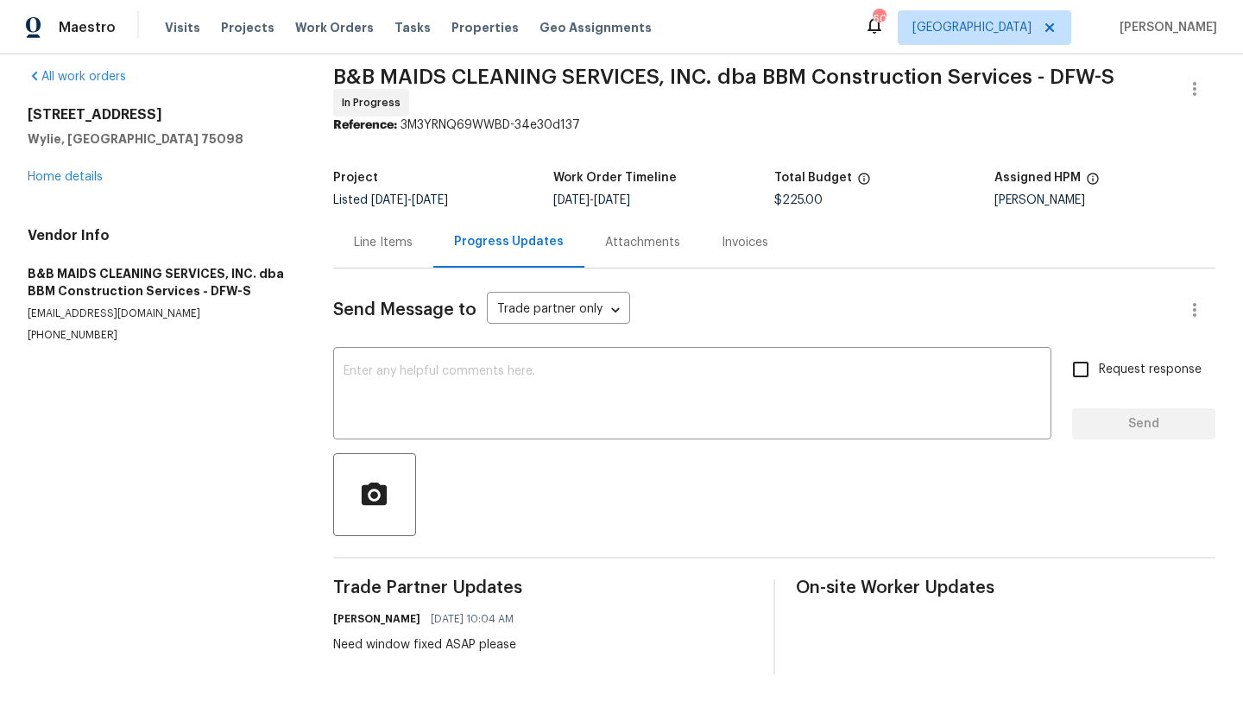
click at [79, 161] on div "2911 Jamestown Dr Wylie, TX 75098 Home details" at bounding box center [160, 145] width 264 height 79
click at [79, 166] on div "2911 Jamestown Dr Wylie, TX 75098 Home details" at bounding box center [160, 145] width 264 height 79
click at [81, 173] on link "Home details" at bounding box center [65, 177] width 75 height 12
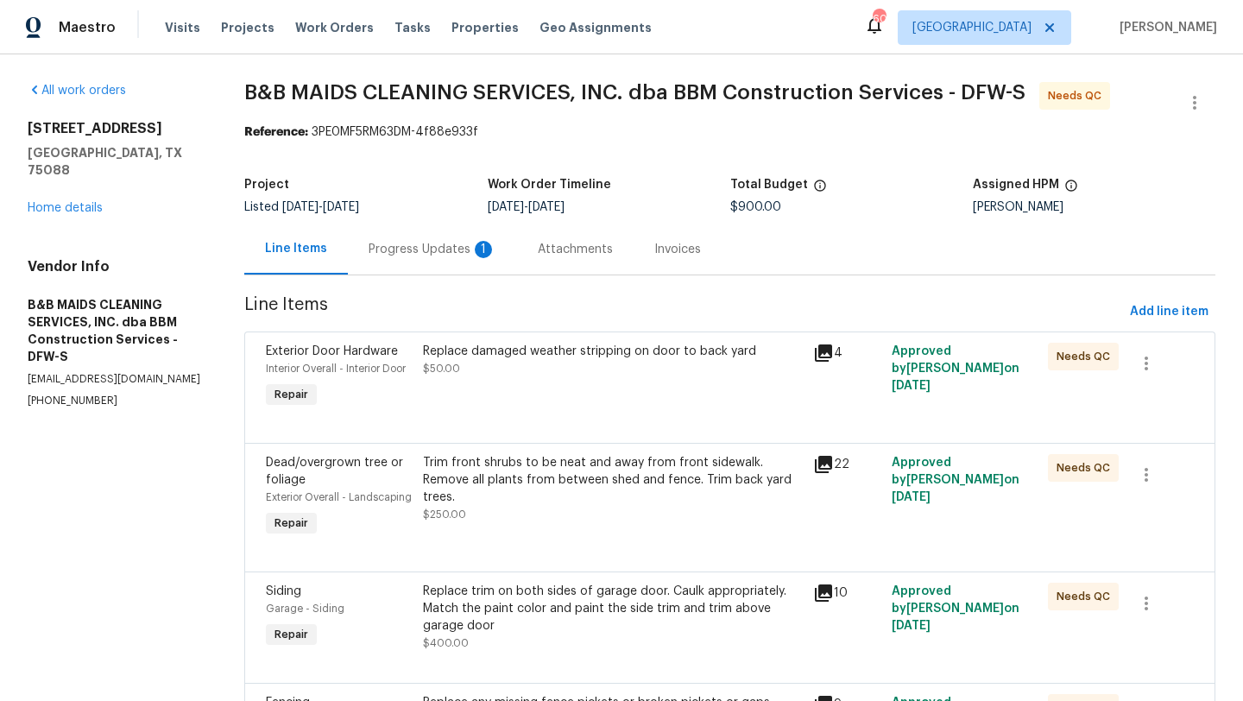
click at [444, 242] on div "Progress Updates 1" at bounding box center [432, 249] width 128 height 17
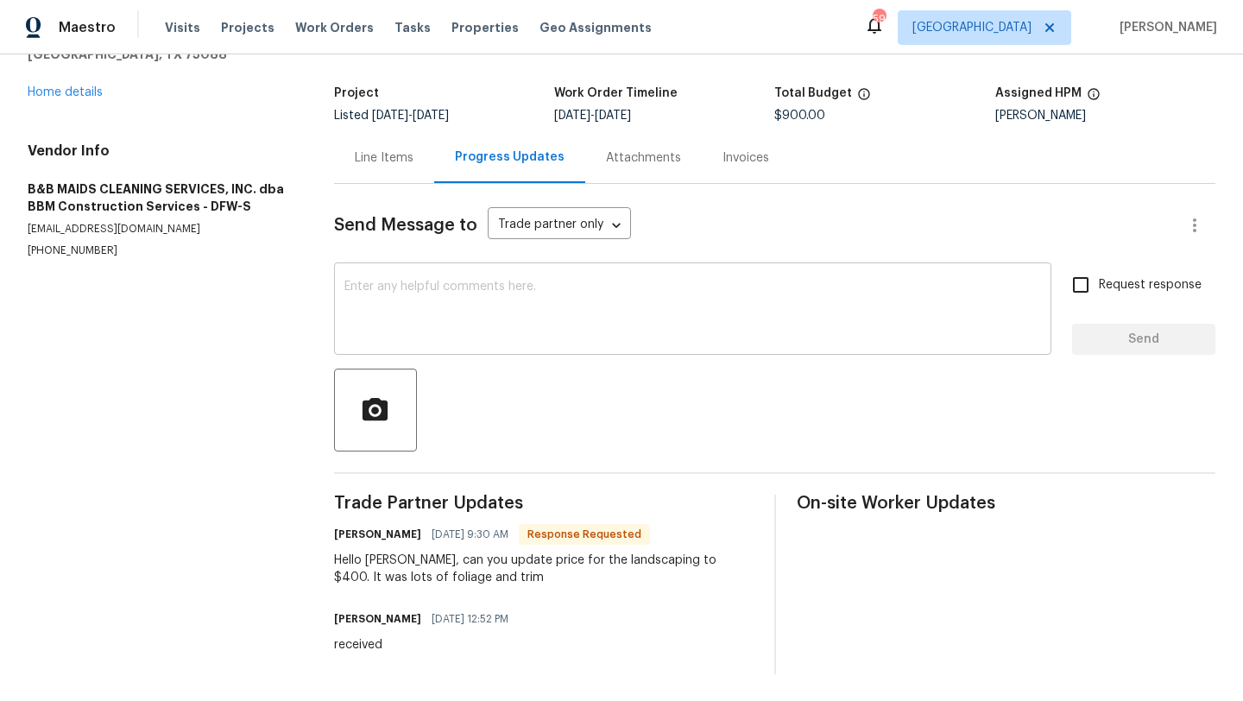
scroll to position [98, 0]
click at [85, 88] on link "Home details" at bounding box center [65, 92] width 75 height 12
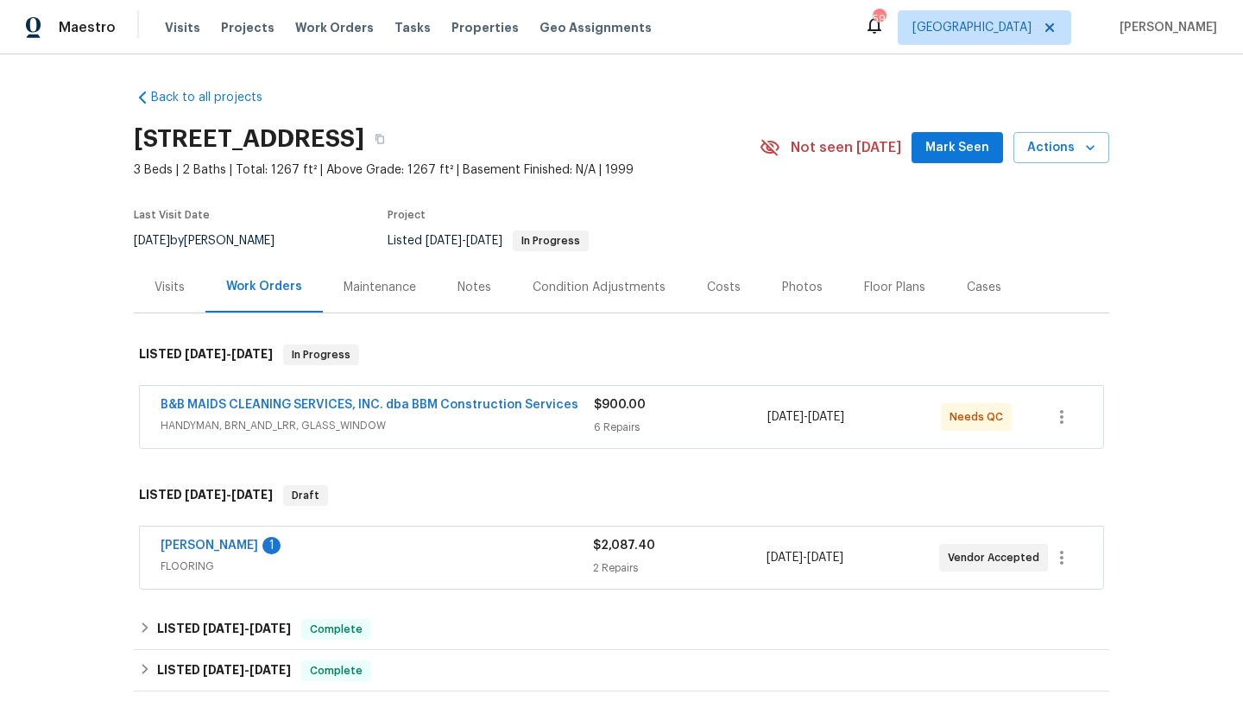
click at [359, 431] on span "HANDYMAN, BRN_AND_LRR, GLASS_WINDOW" at bounding box center [376, 425] width 433 height 17
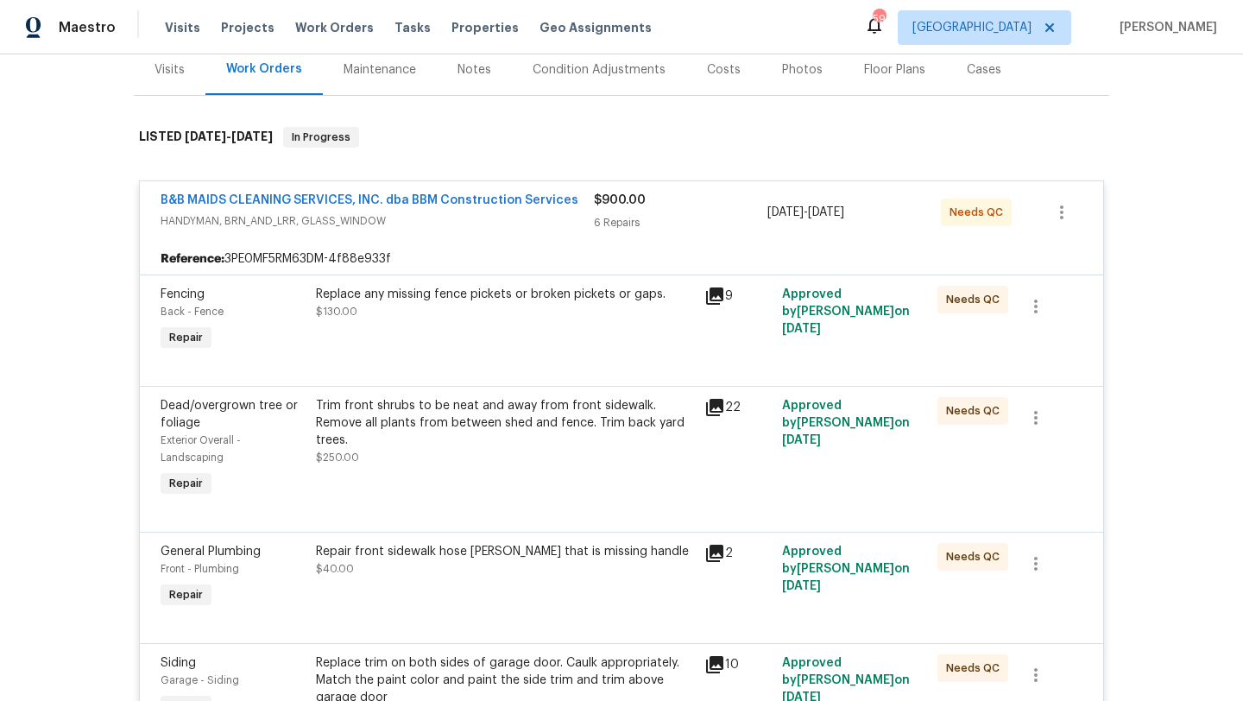
scroll to position [235, 0]
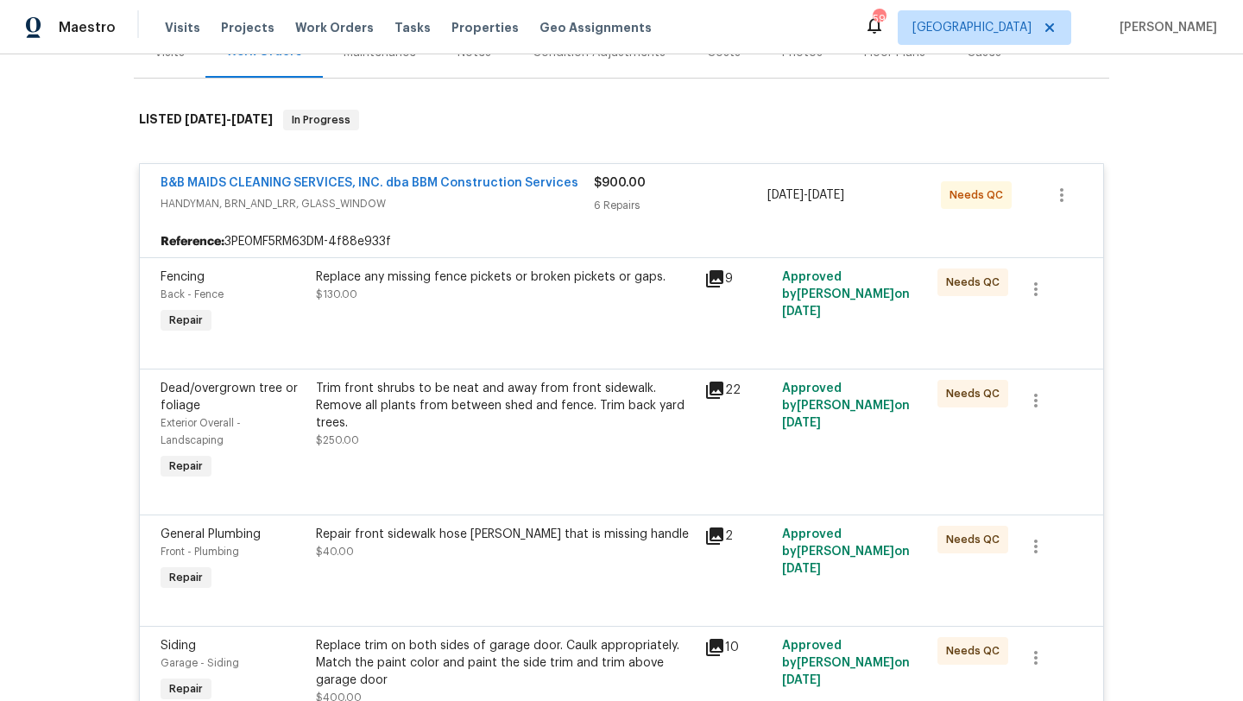
click at [414, 457] on div "Trim front shrubs to be neat and away from front sidewalk. Remove all plants fr…" at bounding box center [505, 431] width 388 height 114
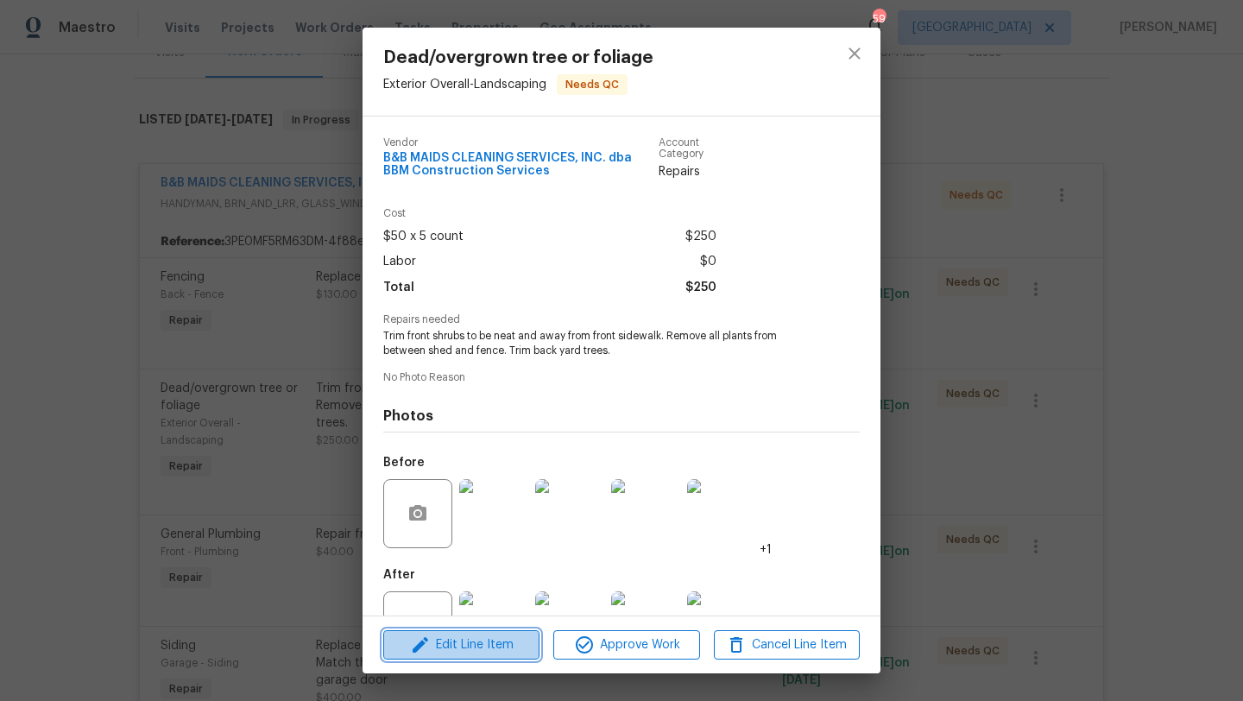
click at [496, 646] on span "Edit Line Item" at bounding box center [461, 645] width 146 height 22
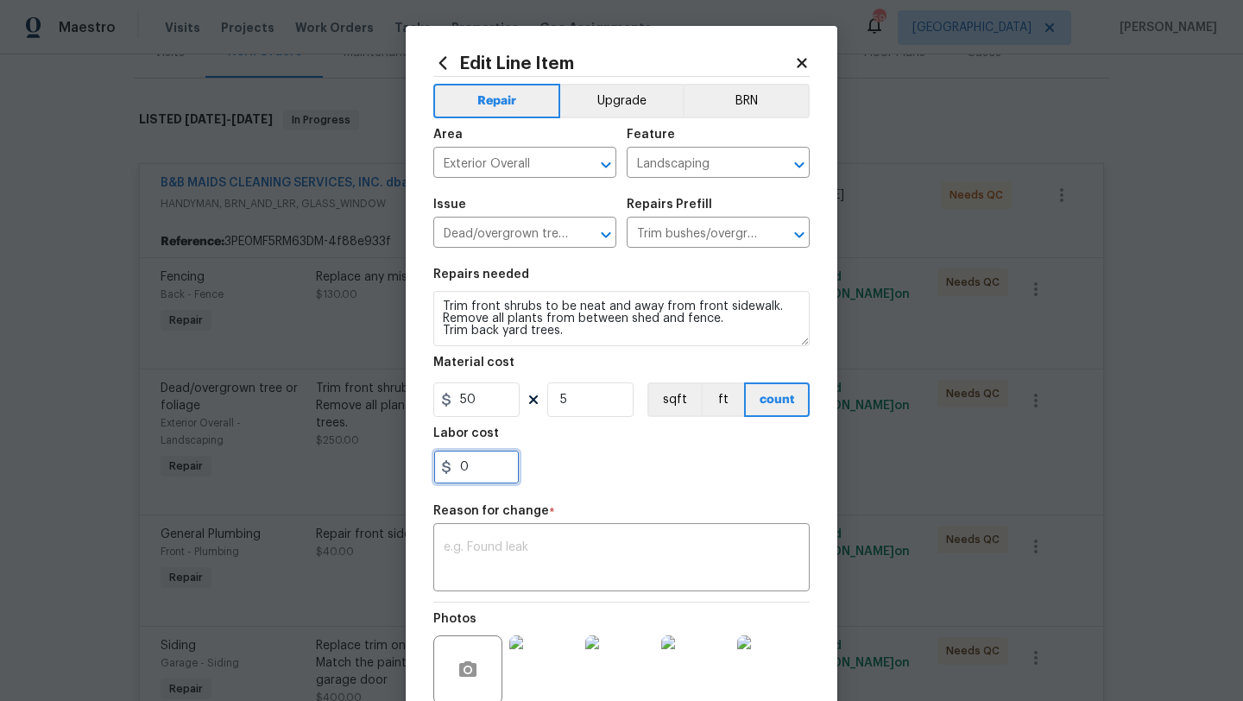
drag, startPoint x: 475, startPoint y: 474, endPoint x: 425, endPoint y: 474, distance: 50.0
click at [425, 474] on div "Edit Line Item Repair Upgrade BRN Area Exterior Overall ​ Feature Landscaping ​…" at bounding box center [621, 433] width 431 height 815
drag, startPoint x: 569, startPoint y: 398, endPoint x: 548, endPoint y: 398, distance: 20.7
click at [549, 398] on input "5" at bounding box center [590, 399] width 86 height 35
click at [663, 439] on div "Labor cost" at bounding box center [621, 438] width 376 height 22
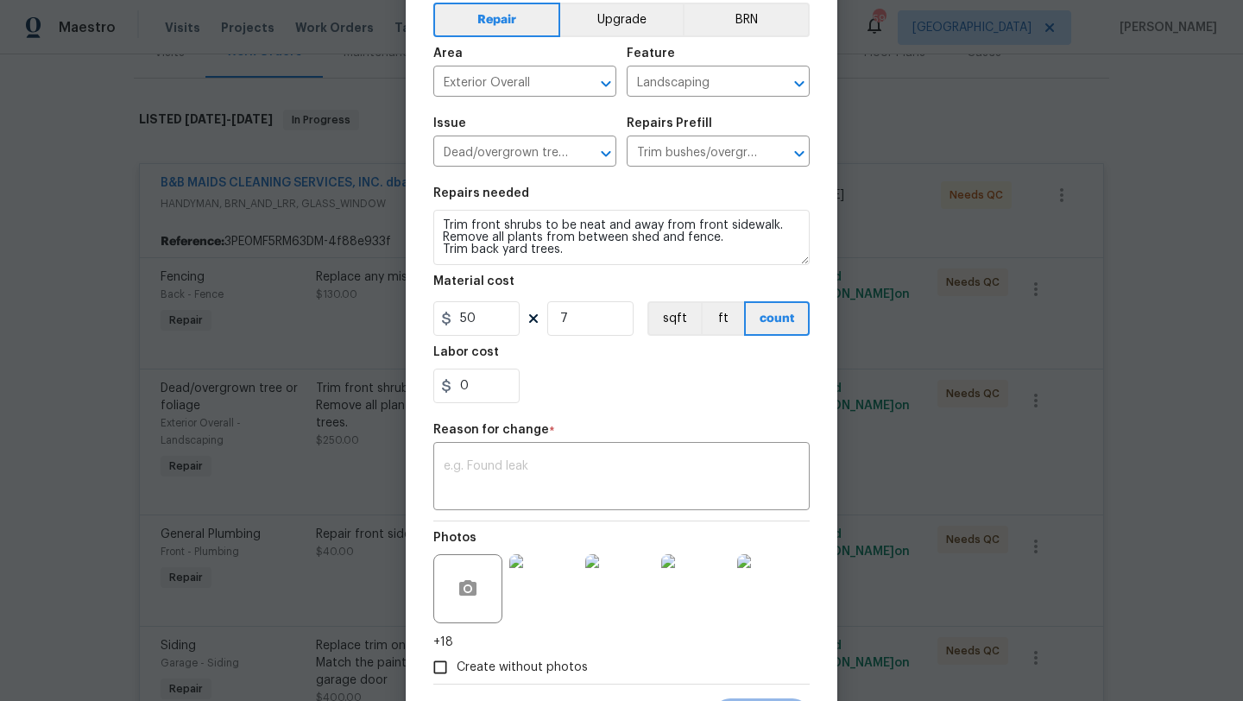
scroll to position [167, 0]
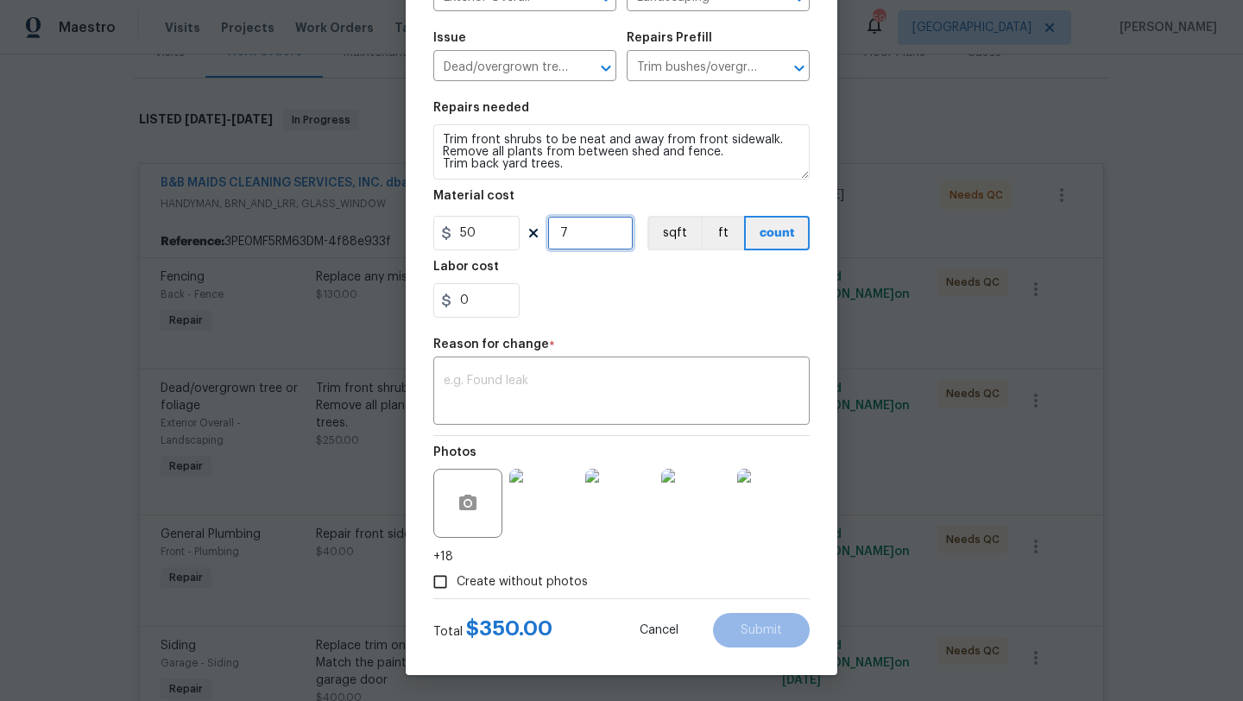
drag, startPoint x: 565, startPoint y: 234, endPoint x: 546, endPoint y: 234, distance: 19.0
click at [547, 234] on input "7" at bounding box center [590, 233] width 86 height 35
type input "8"
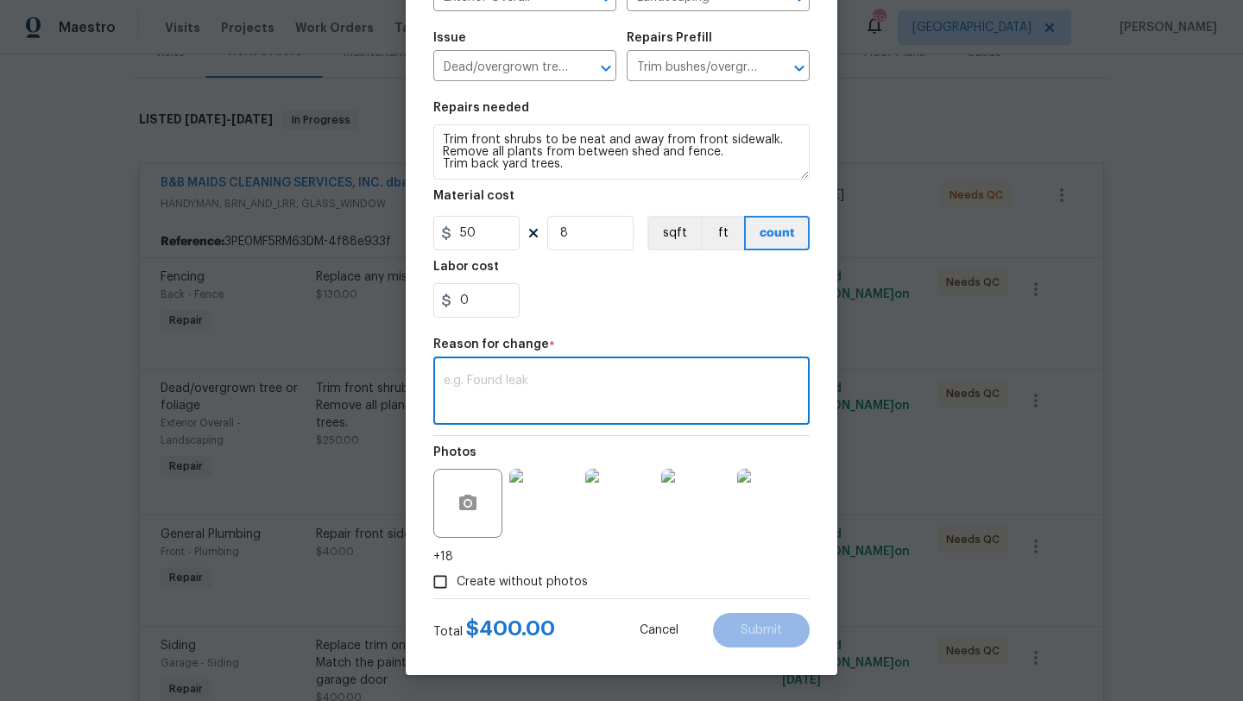
click at [540, 385] on textarea at bounding box center [622, 392] width 356 height 36
type textarea "scope"
click at [755, 626] on span "Submit" at bounding box center [760, 630] width 41 height 13
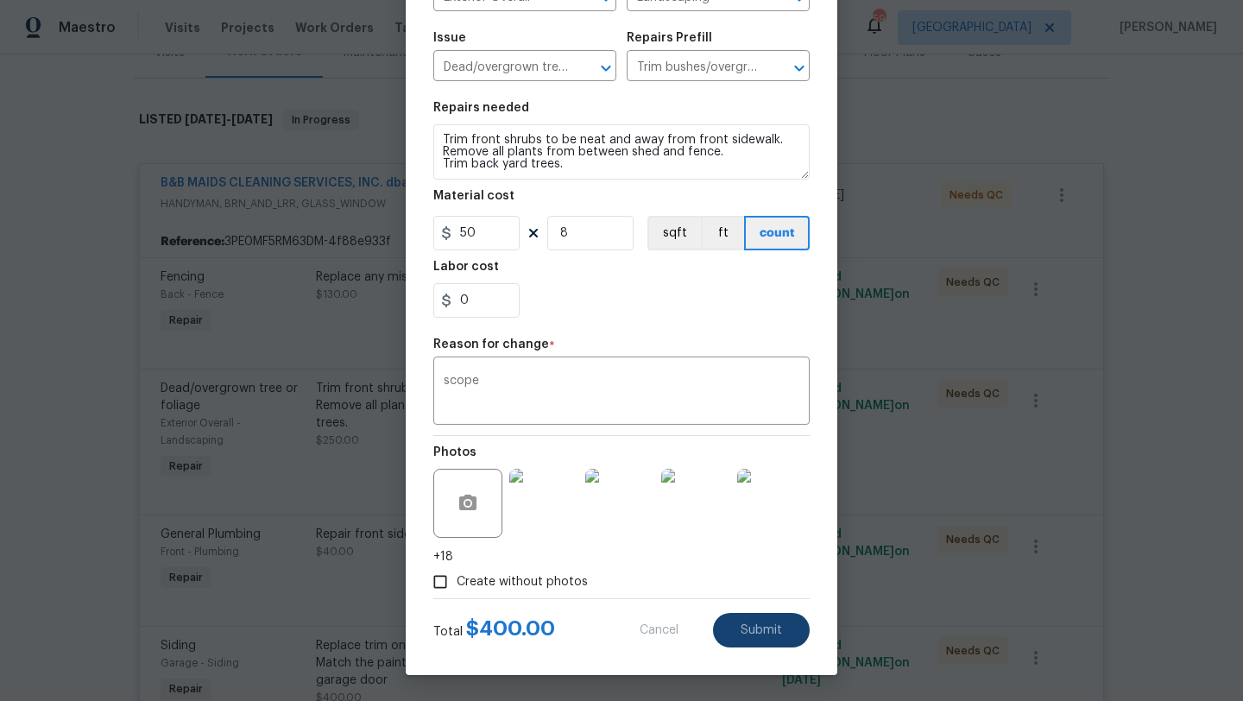
type input "5"
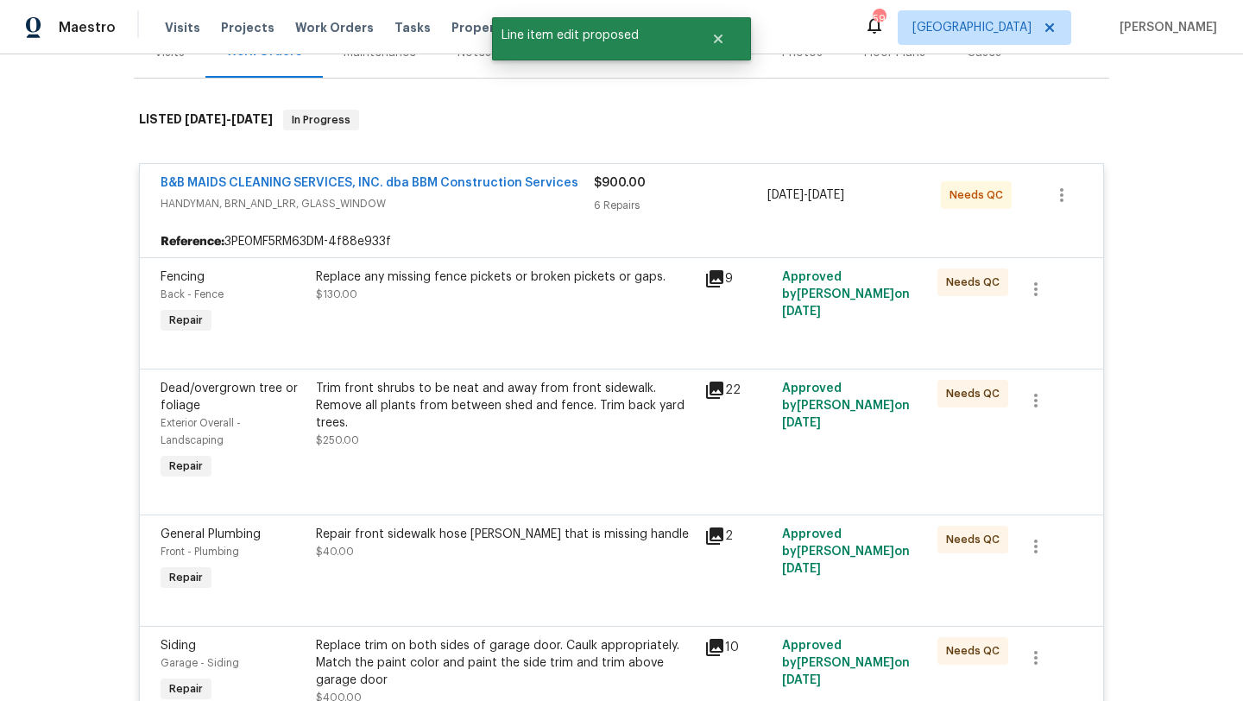
scroll to position [0, 0]
click at [332, 181] on link "B&B MAIDS CLEANING SERVICES, INC. dba BBM Construction Services" at bounding box center [369, 183] width 418 height 12
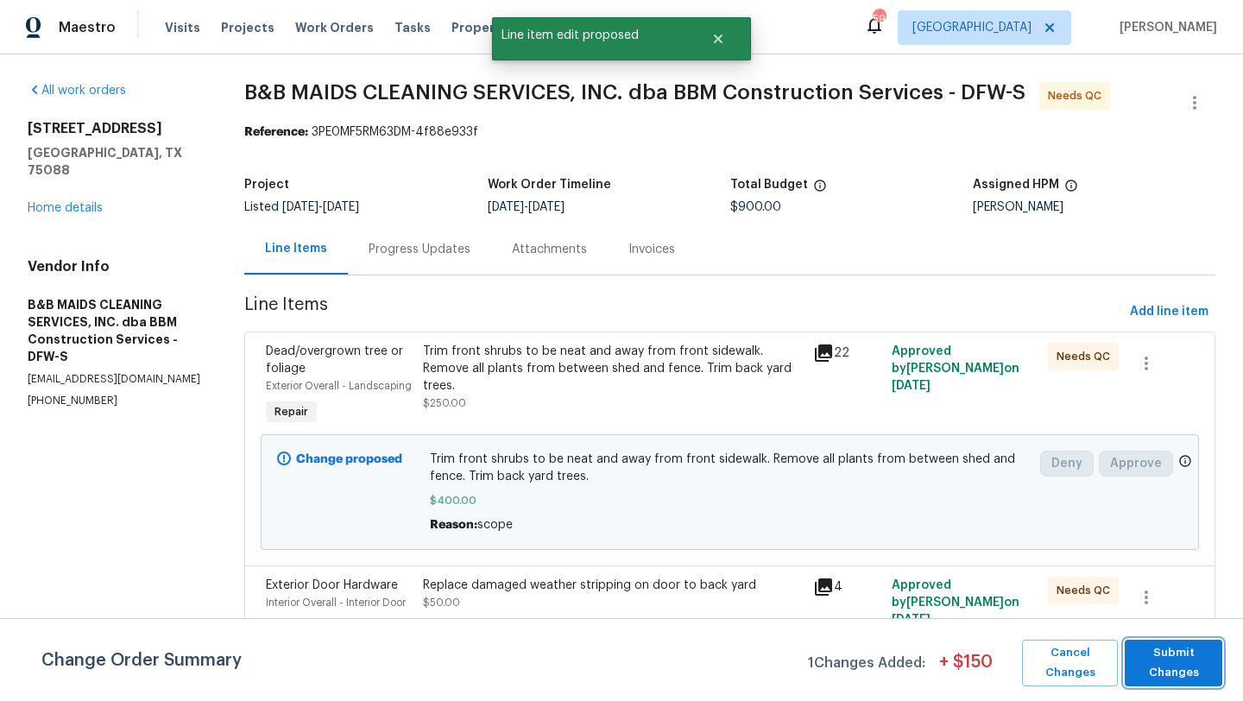
click at [1198, 667] on span "Submit Changes" at bounding box center [1173, 663] width 80 height 40
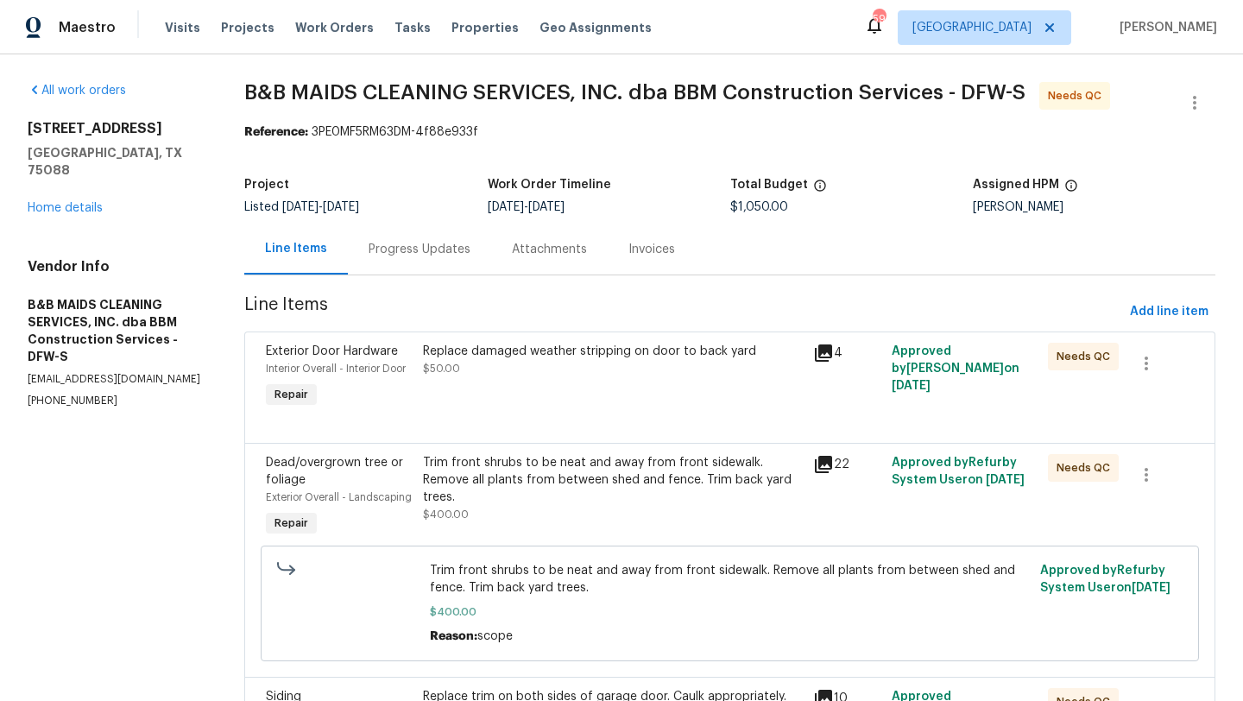
click at [514, 399] on div "Replace damaged weather stripping on door to back yard $50.00" at bounding box center [613, 376] width 391 height 79
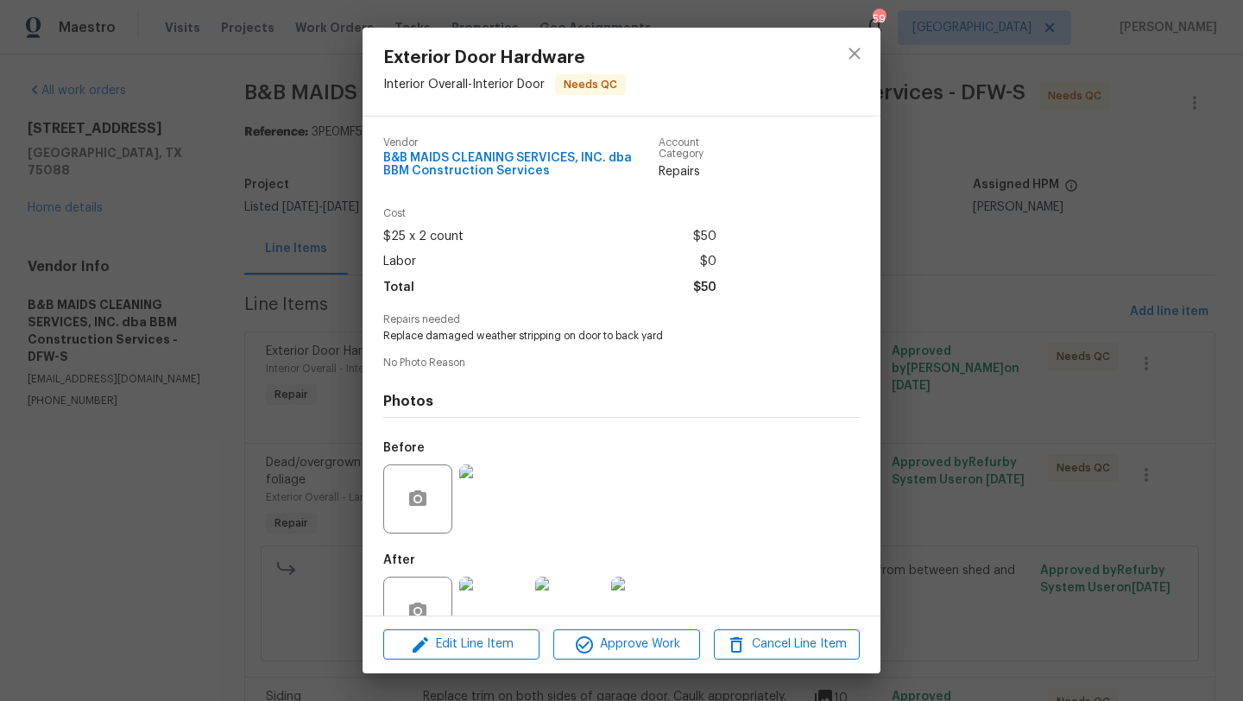
scroll to position [47, 0]
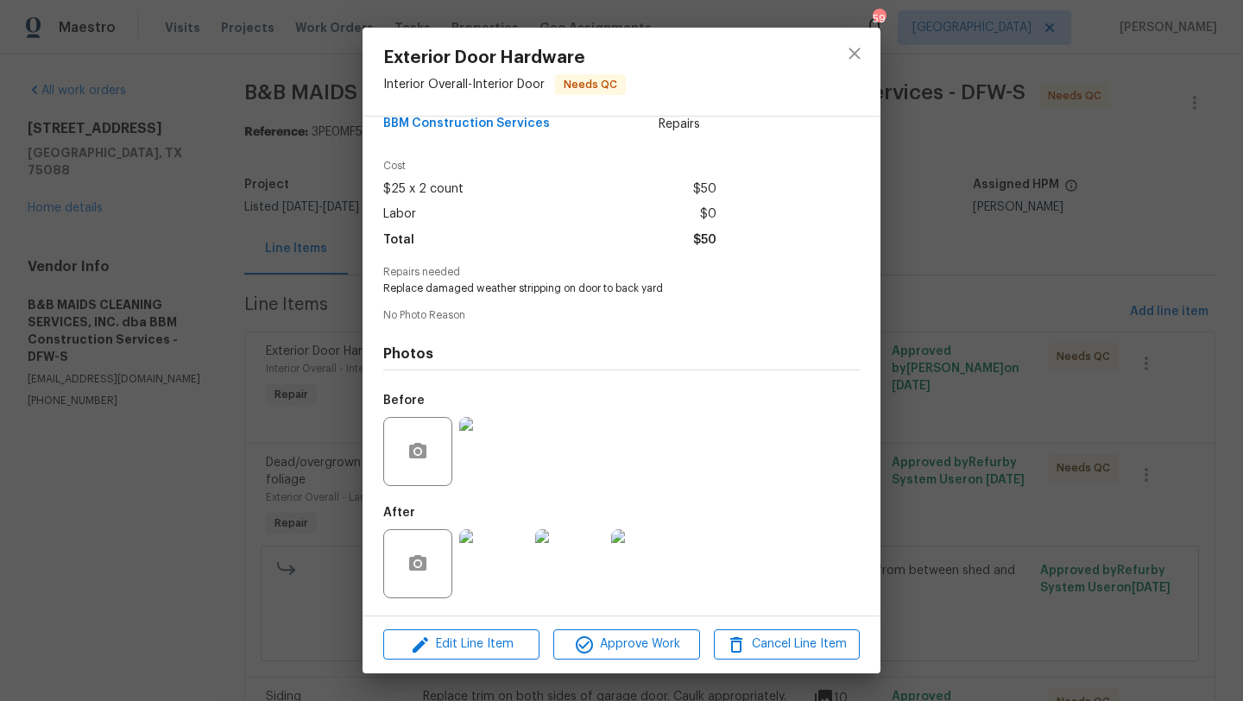
click at [485, 567] on img at bounding box center [493, 563] width 69 height 69
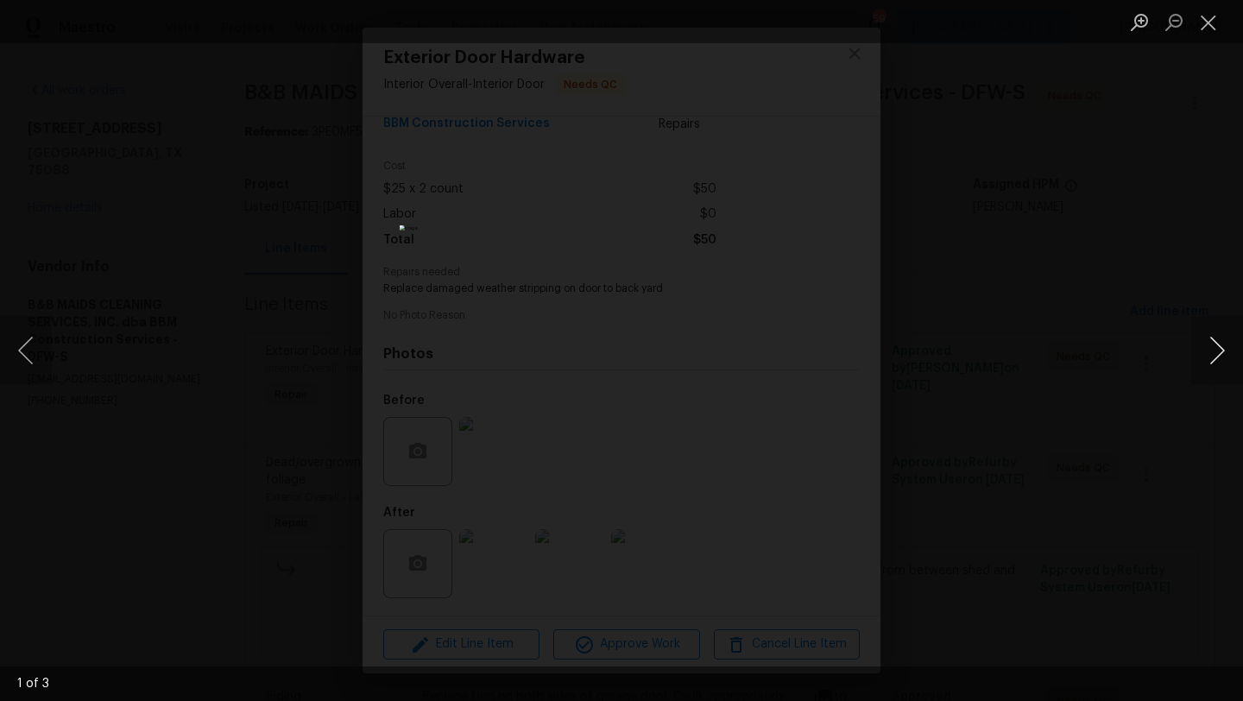
click at [1212, 349] on button "Next image" at bounding box center [1217, 350] width 52 height 69
click at [1208, 23] on button "Close lightbox" at bounding box center [1208, 22] width 35 height 30
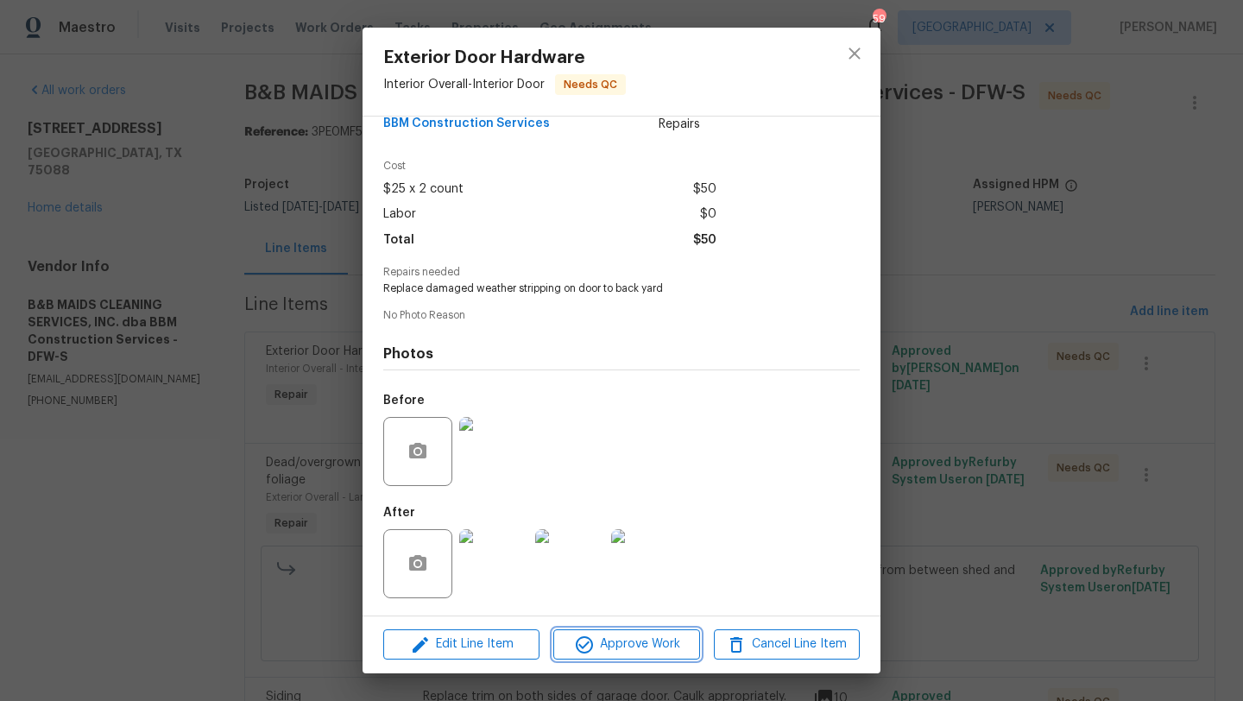
click at [598, 649] on span "Approve Work" at bounding box center [625, 644] width 135 height 22
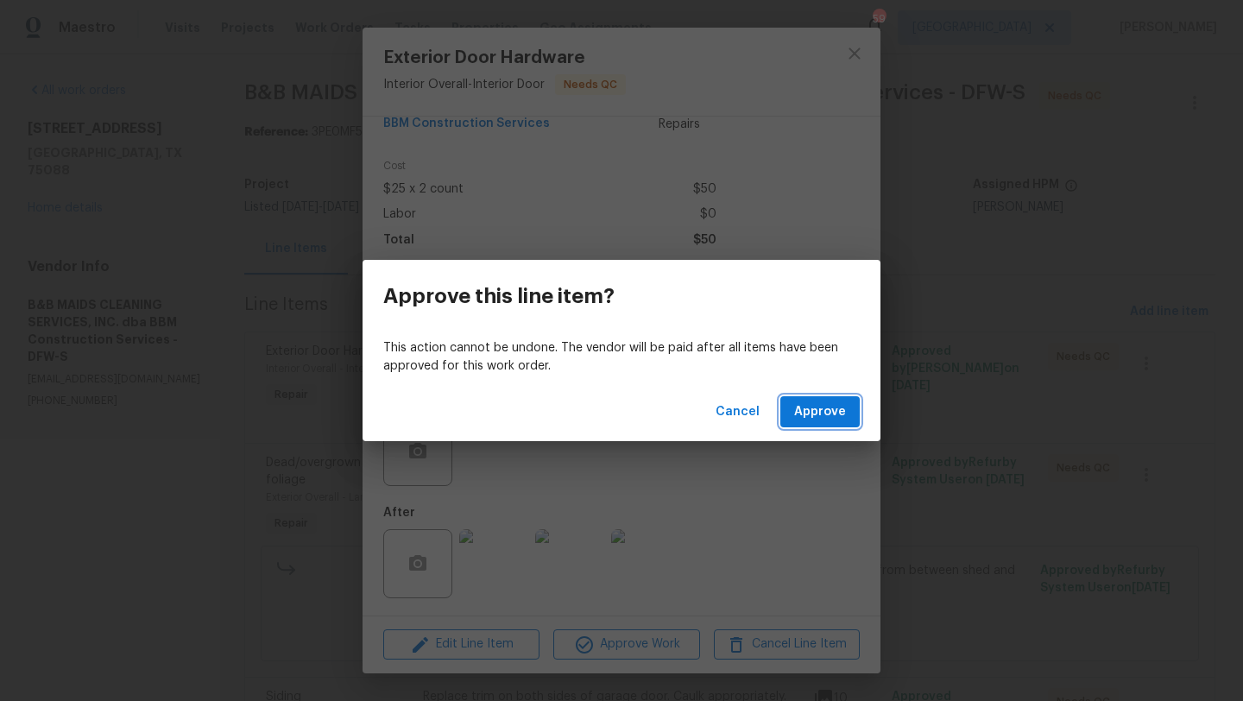
click at [808, 424] on button "Approve" at bounding box center [819, 412] width 79 height 32
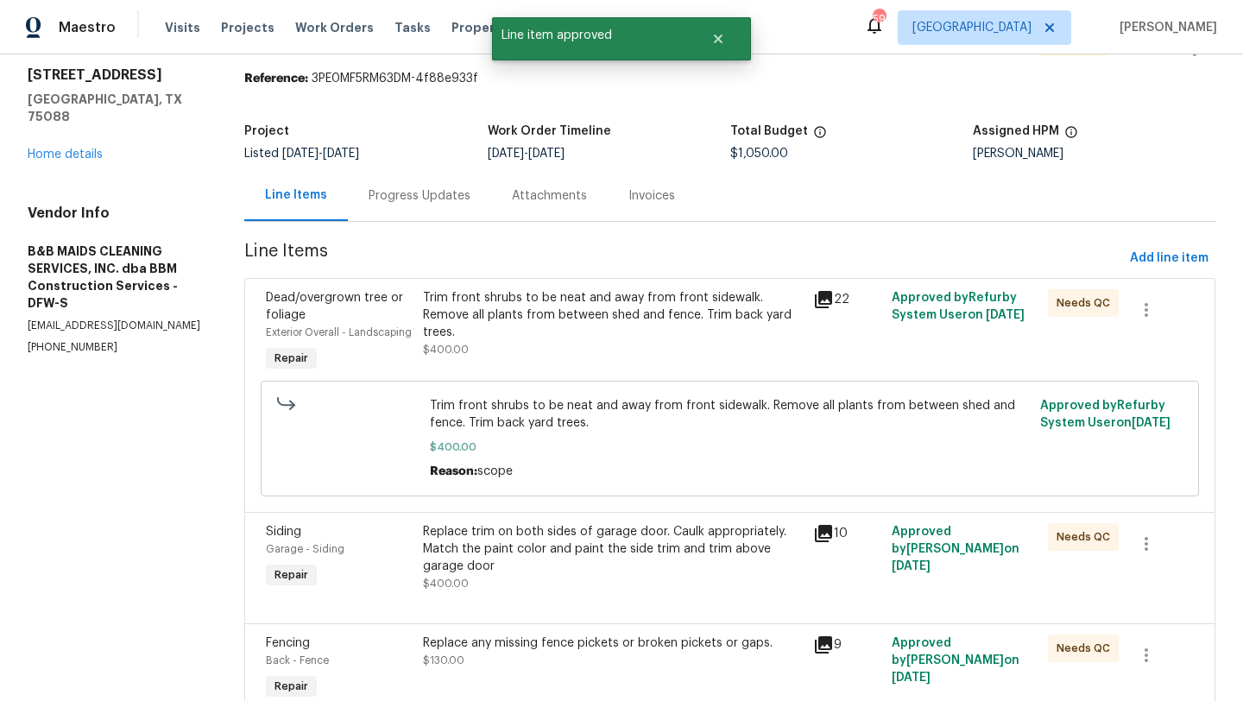
scroll to position [53, 0]
click at [695, 350] on div "Trim front shrubs to be neat and away from front sidewalk. Remove all plants fr…" at bounding box center [613, 324] width 381 height 69
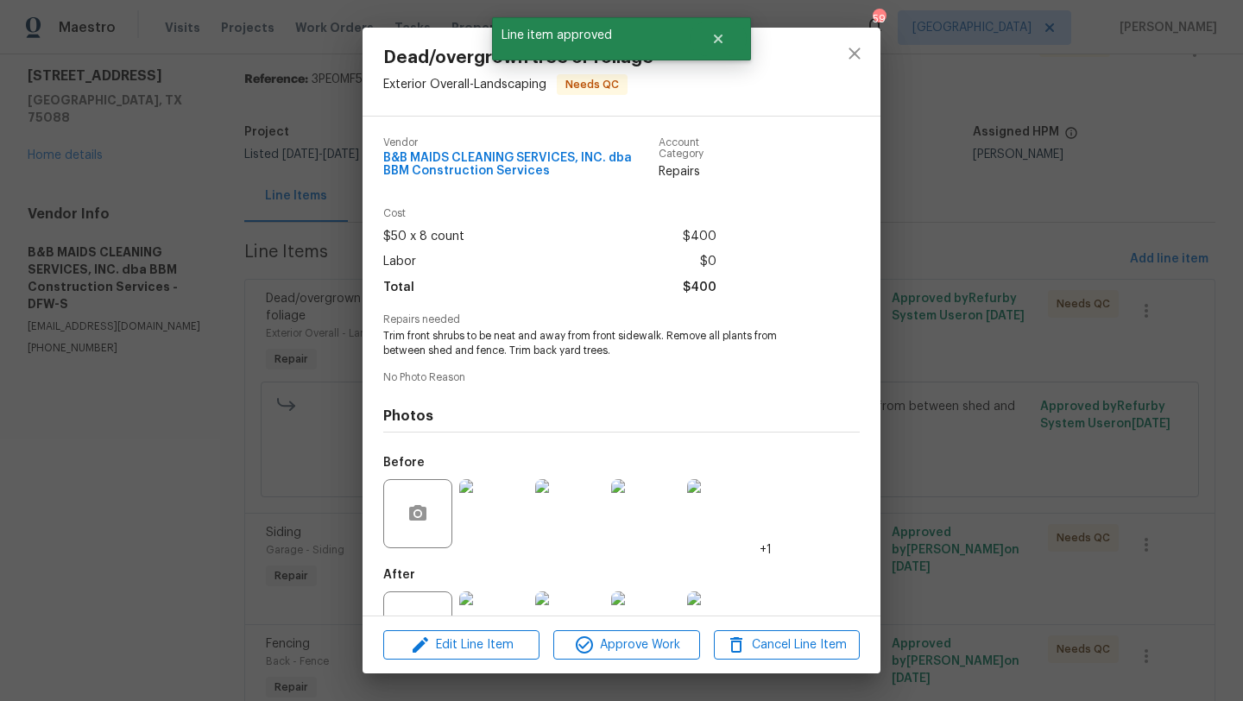
click at [509, 599] on img at bounding box center [493, 625] width 69 height 69
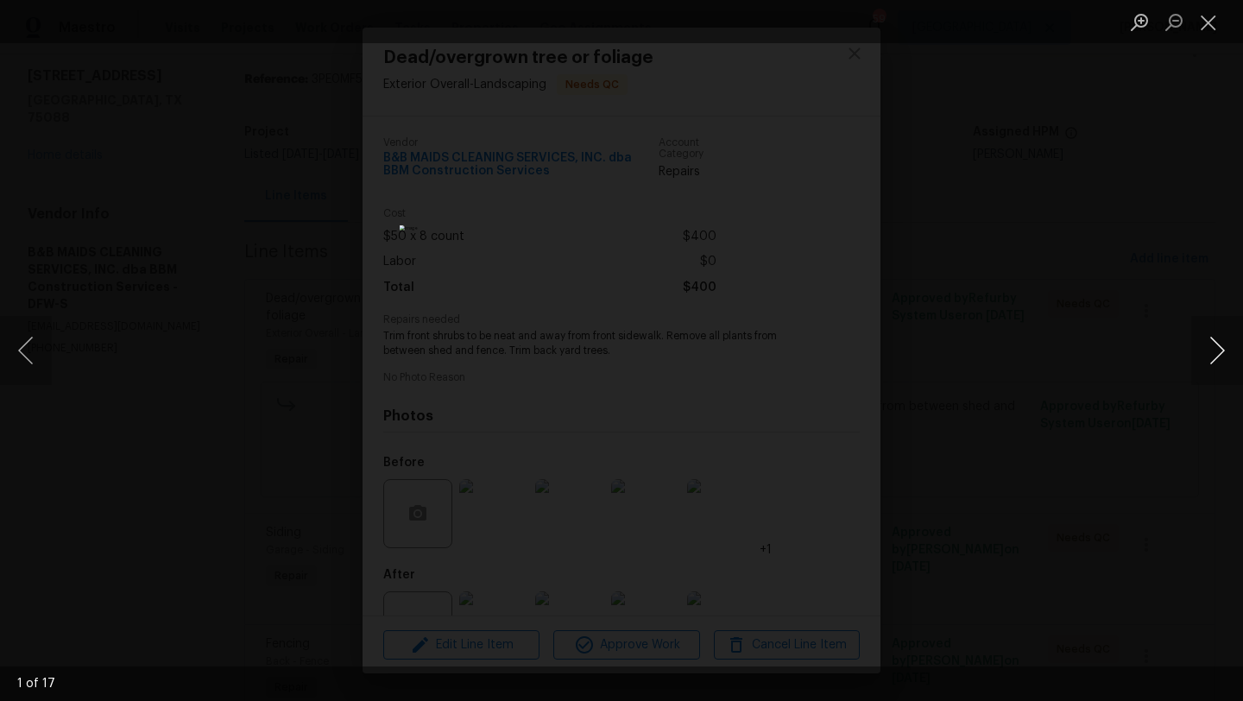
click at [1215, 347] on button "Next image" at bounding box center [1217, 350] width 52 height 69
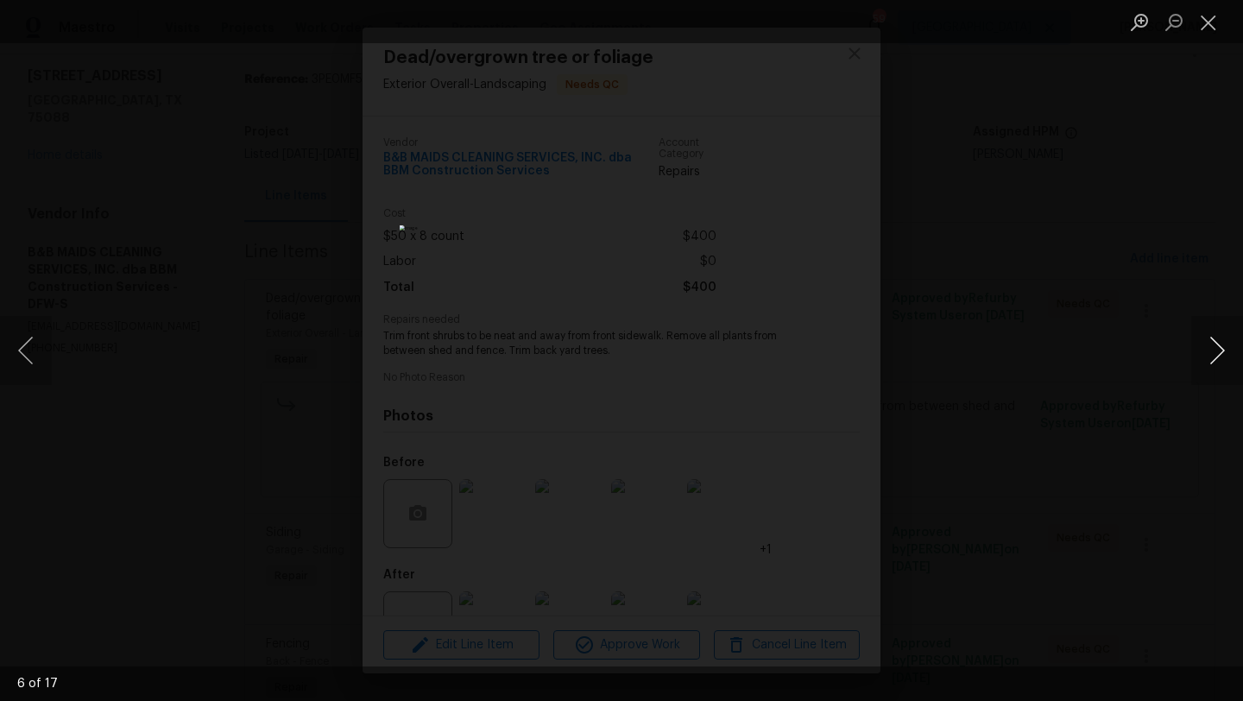
click at [1215, 347] on button "Next image" at bounding box center [1217, 350] width 52 height 69
click at [1211, 23] on button "Close lightbox" at bounding box center [1208, 22] width 35 height 30
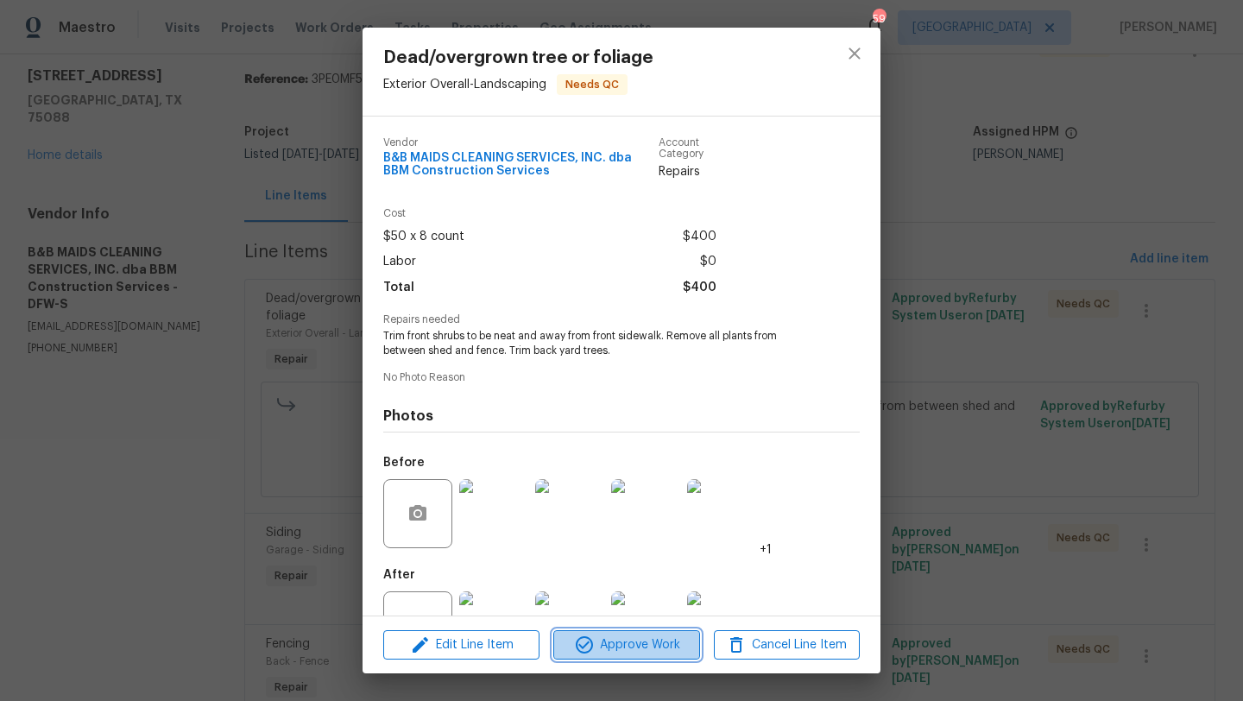
click at [628, 651] on span "Approve Work" at bounding box center [625, 645] width 135 height 22
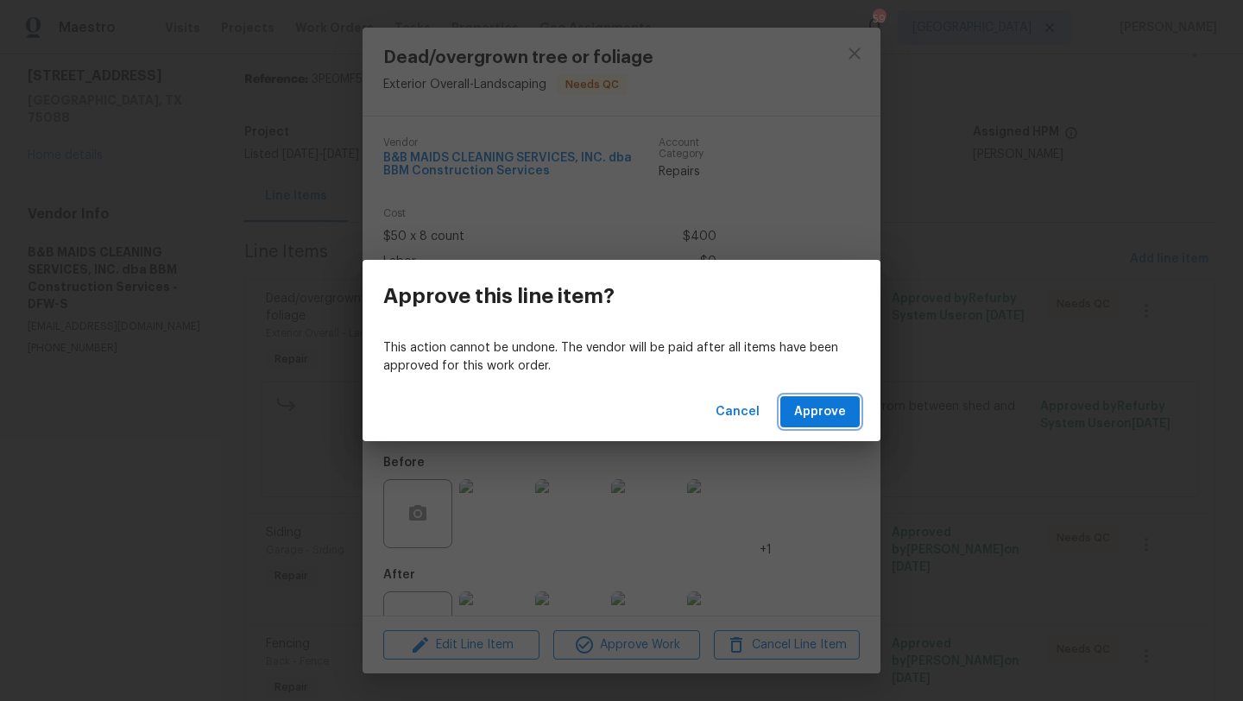
click at [810, 411] on span "Approve" at bounding box center [820, 412] width 52 height 22
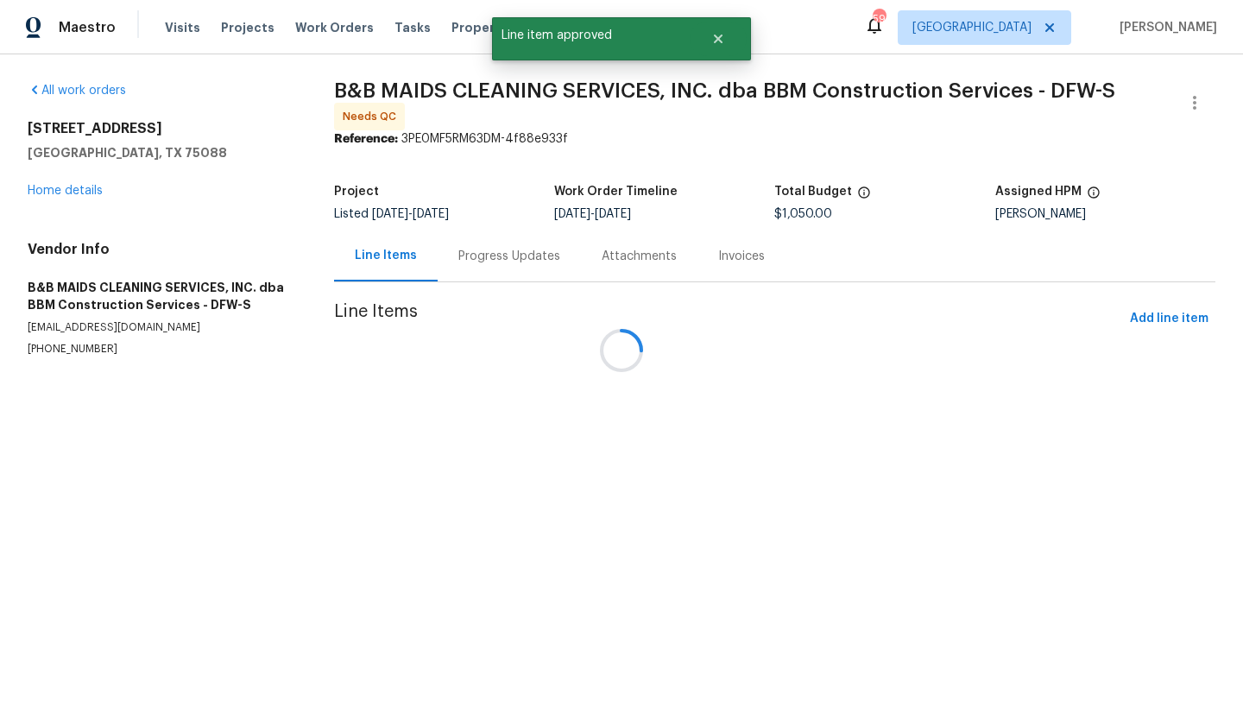
scroll to position [0, 0]
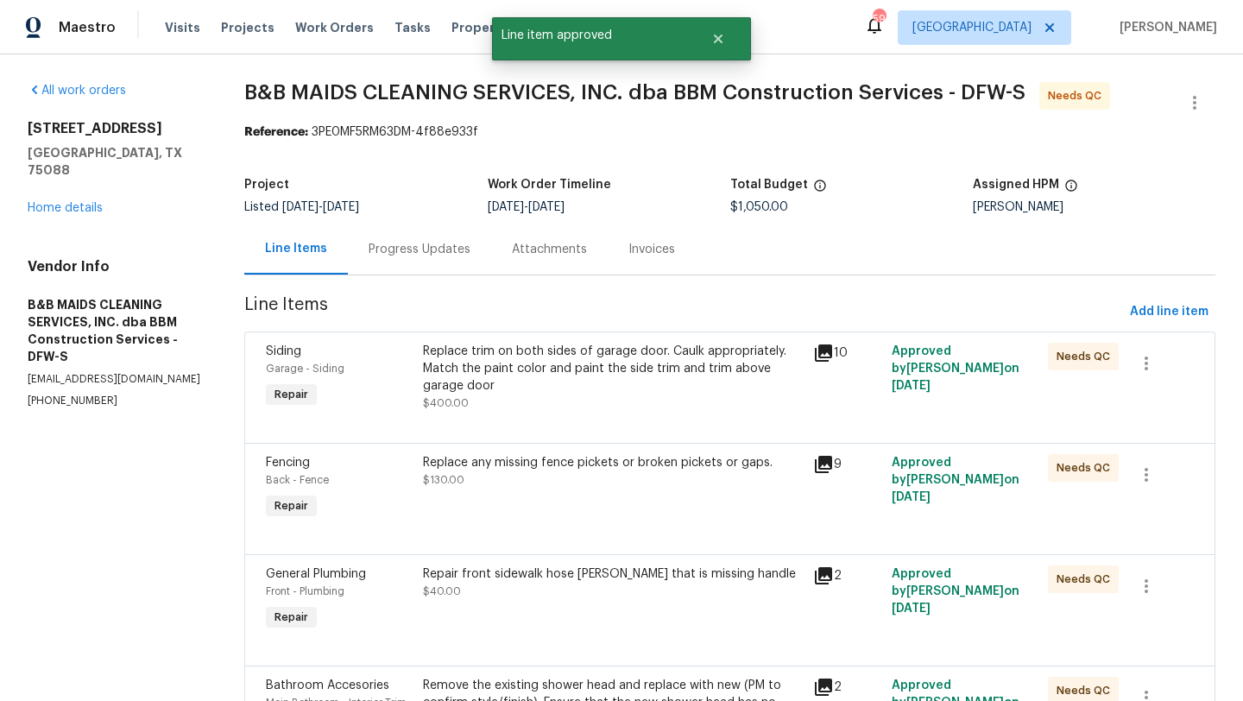
click at [658, 395] on div "Replace trim on both sides of garage door. Caulk appropriately. Match the paint…" at bounding box center [613, 377] width 381 height 69
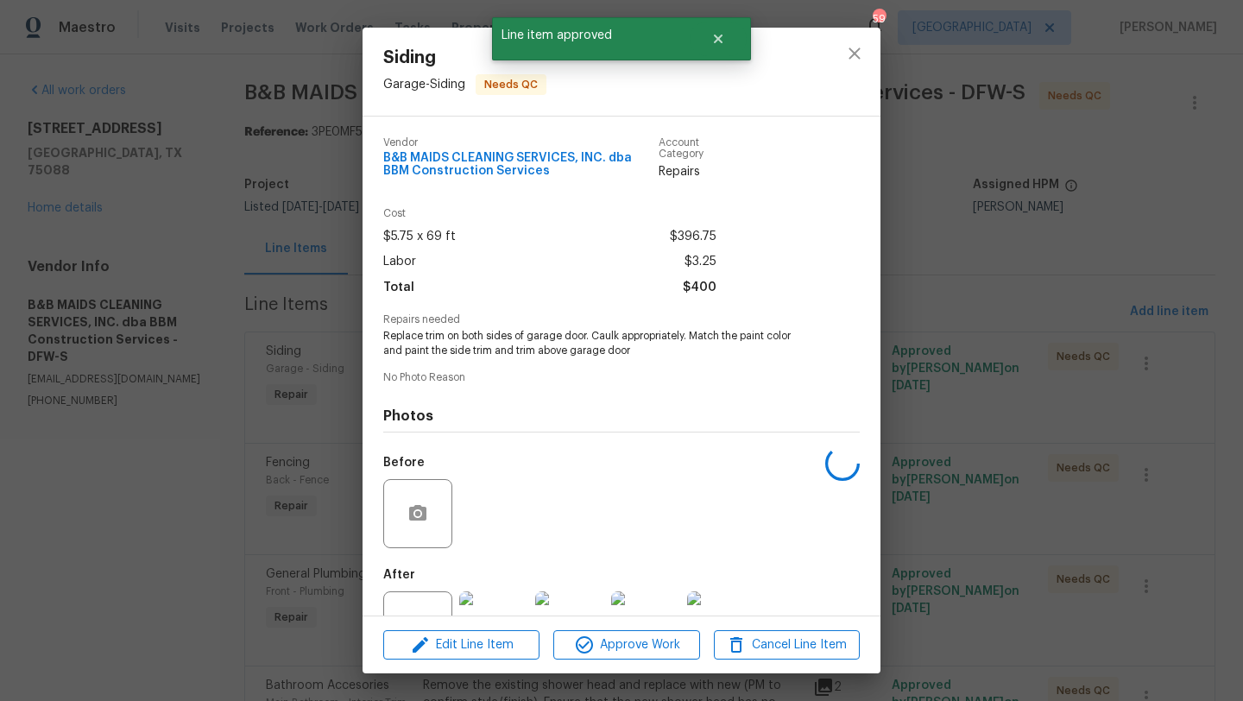
scroll to position [62, 0]
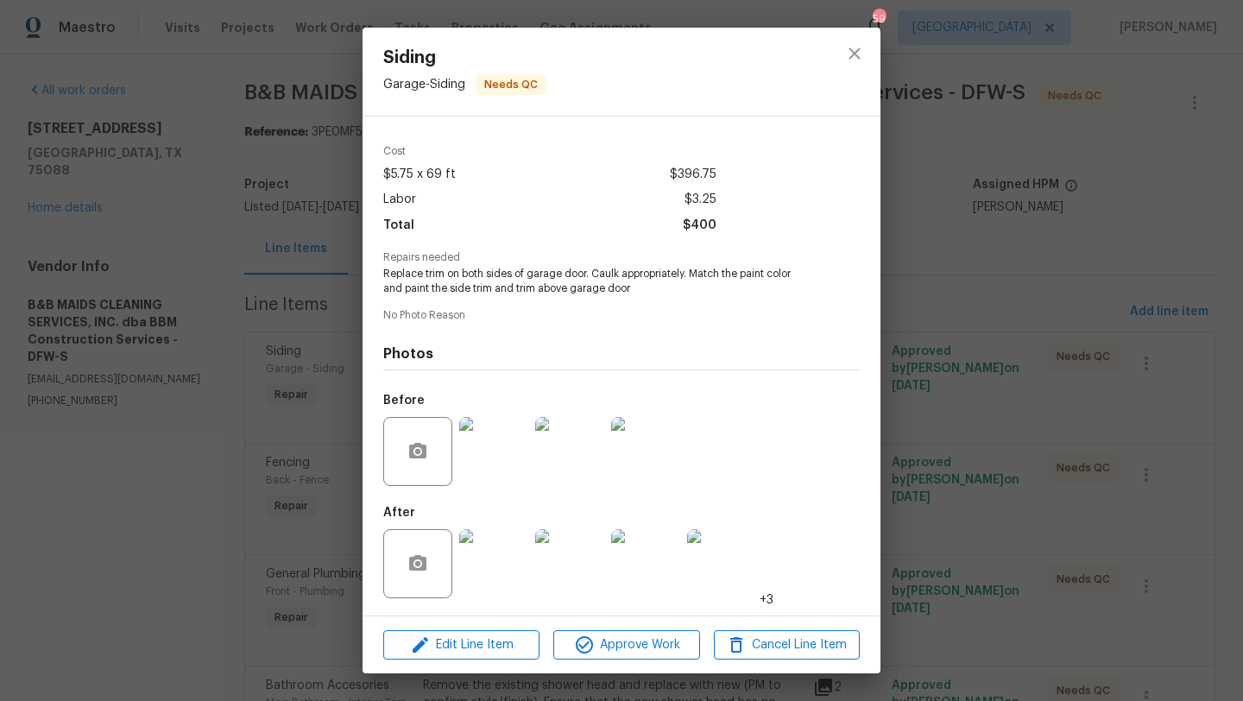
click at [507, 570] on img at bounding box center [493, 563] width 69 height 69
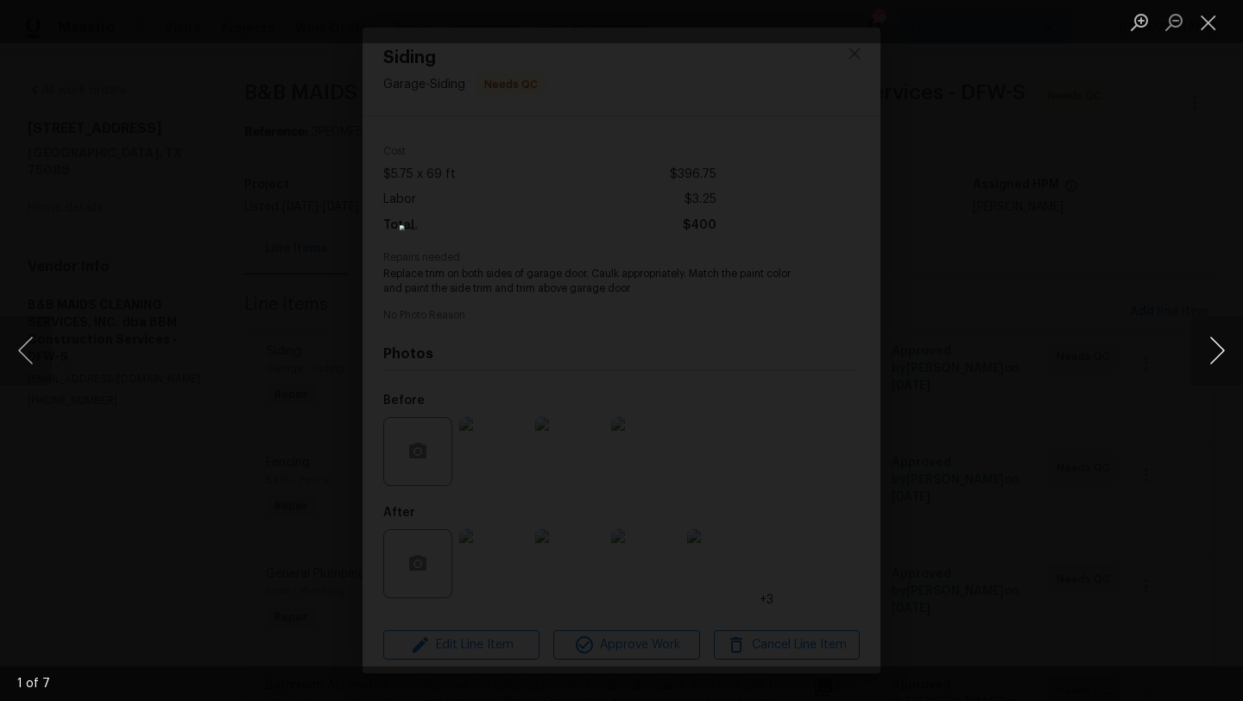
click at [1217, 343] on button "Next image" at bounding box center [1217, 350] width 52 height 69
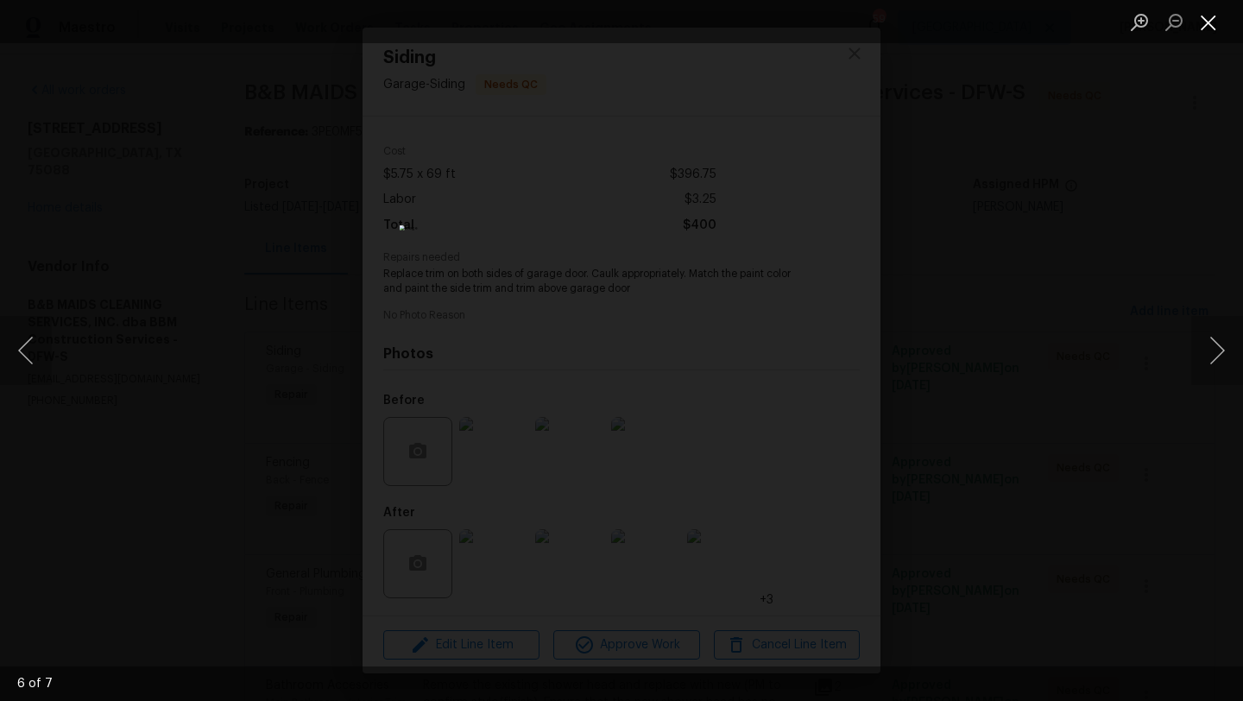
click at [1209, 16] on button "Close lightbox" at bounding box center [1208, 22] width 35 height 30
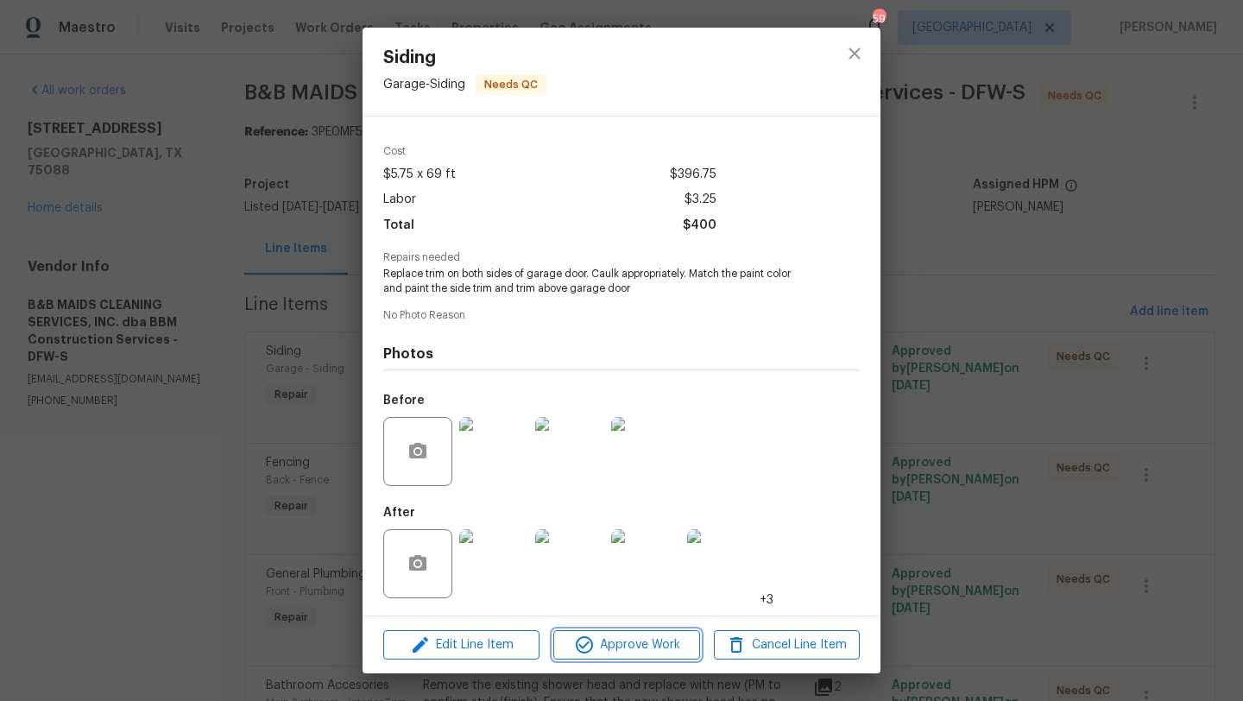
click at [632, 644] on span "Approve Work" at bounding box center [625, 645] width 135 height 22
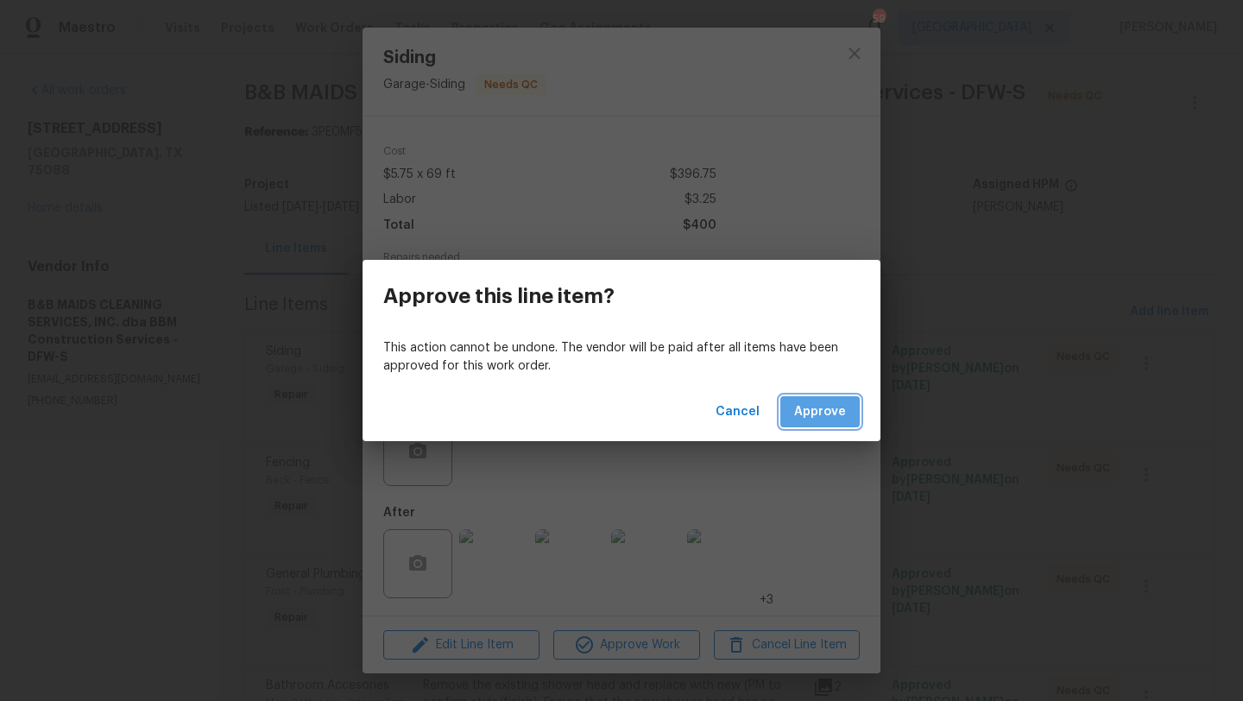
click at [808, 416] on span "Approve" at bounding box center [820, 412] width 52 height 22
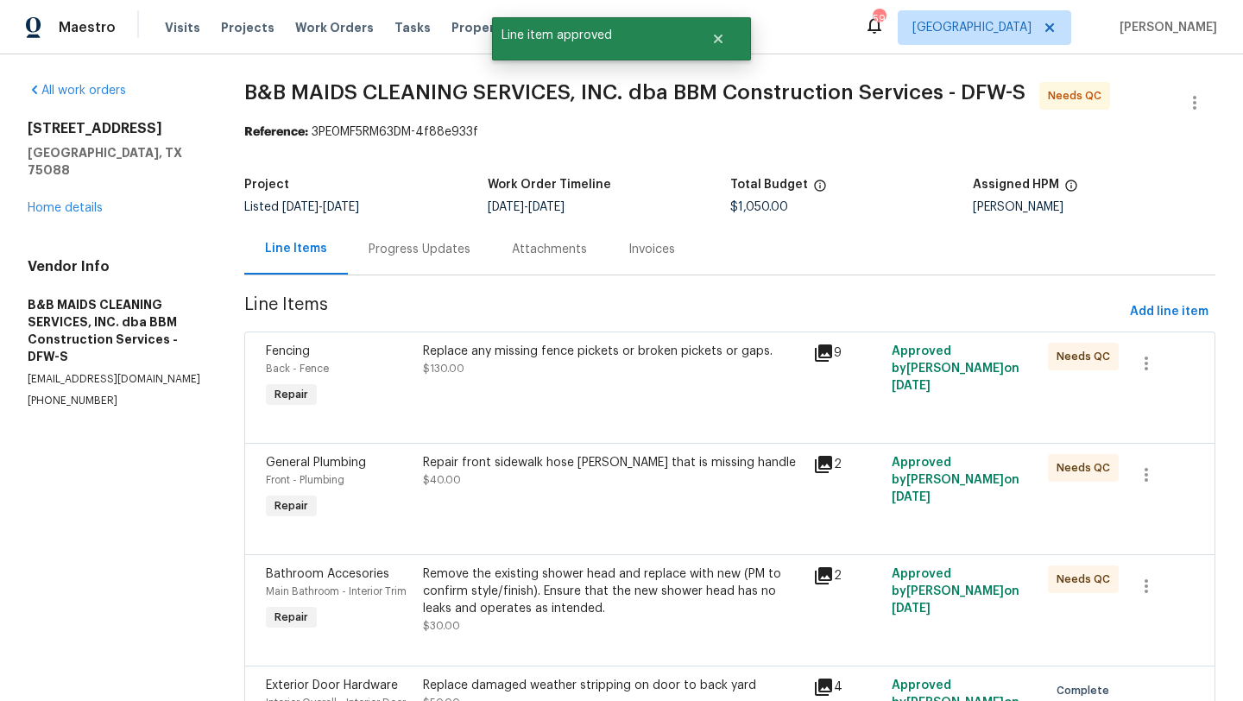
click at [683, 396] on div "Replace any missing fence pickets or broken pickets or gaps. $130.00" at bounding box center [613, 376] width 391 height 79
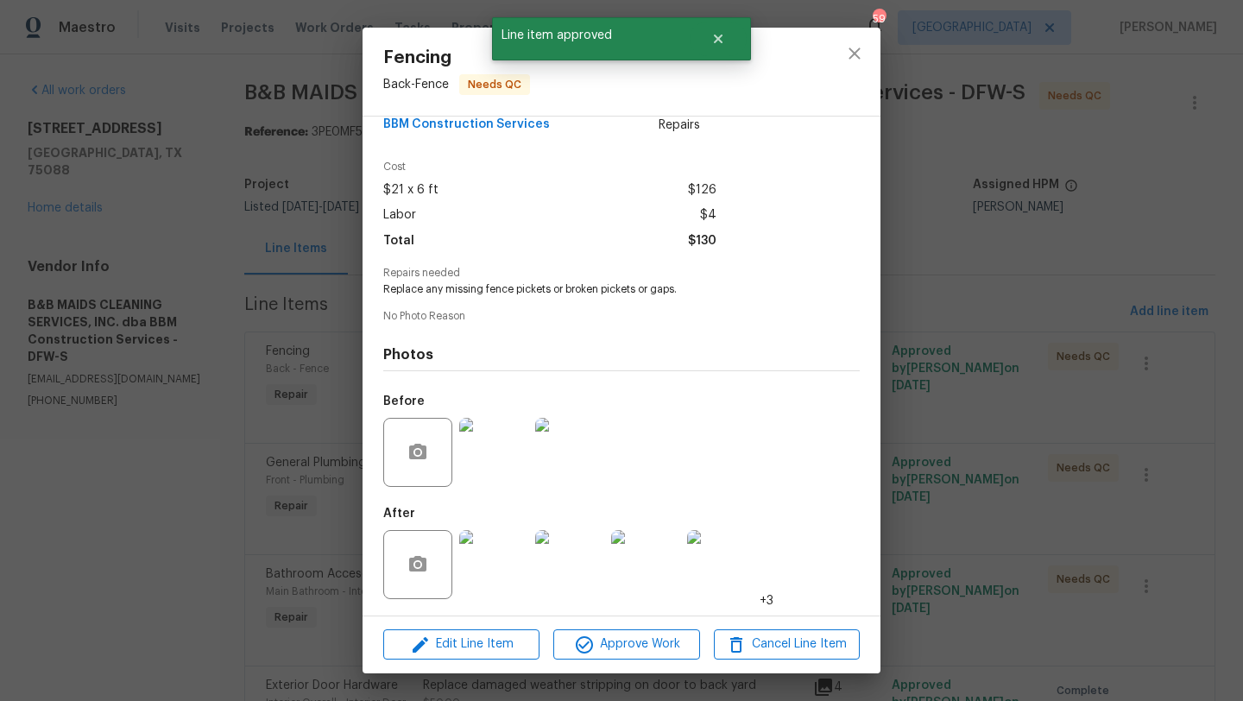
scroll to position [47, 0]
click at [489, 563] on img at bounding box center [493, 563] width 69 height 69
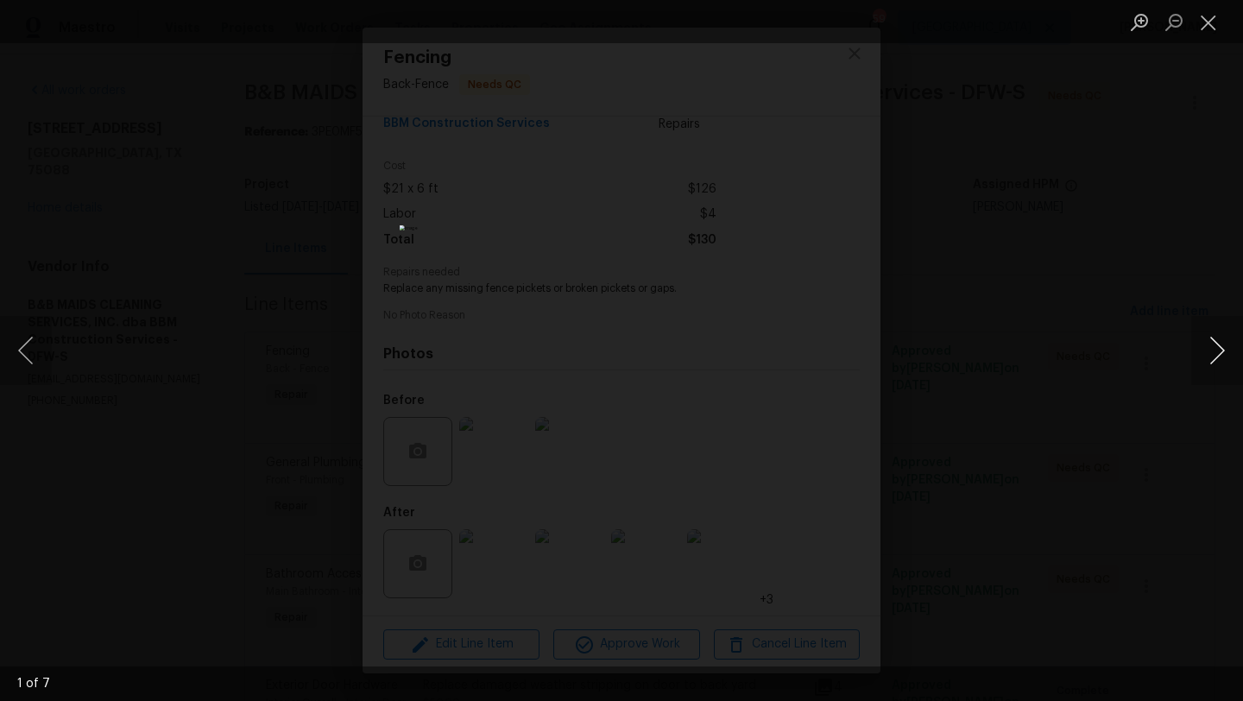
click at [1213, 351] on button "Next image" at bounding box center [1217, 350] width 52 height 69
click at [1215, 22] on button "Close lightbox" at bounding box center [1208, 22] width 35 height 30
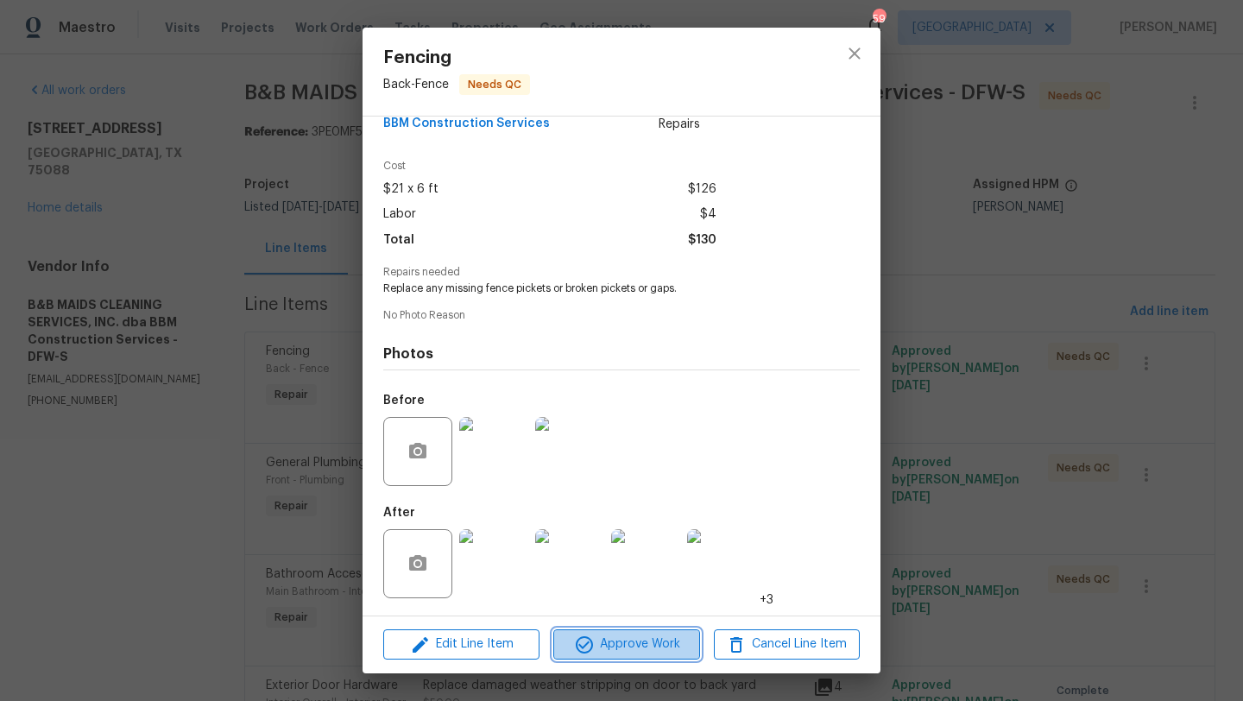
click at [650, 636] on span "Approve Work" at bounding box center [625, 644] width 135 height 22
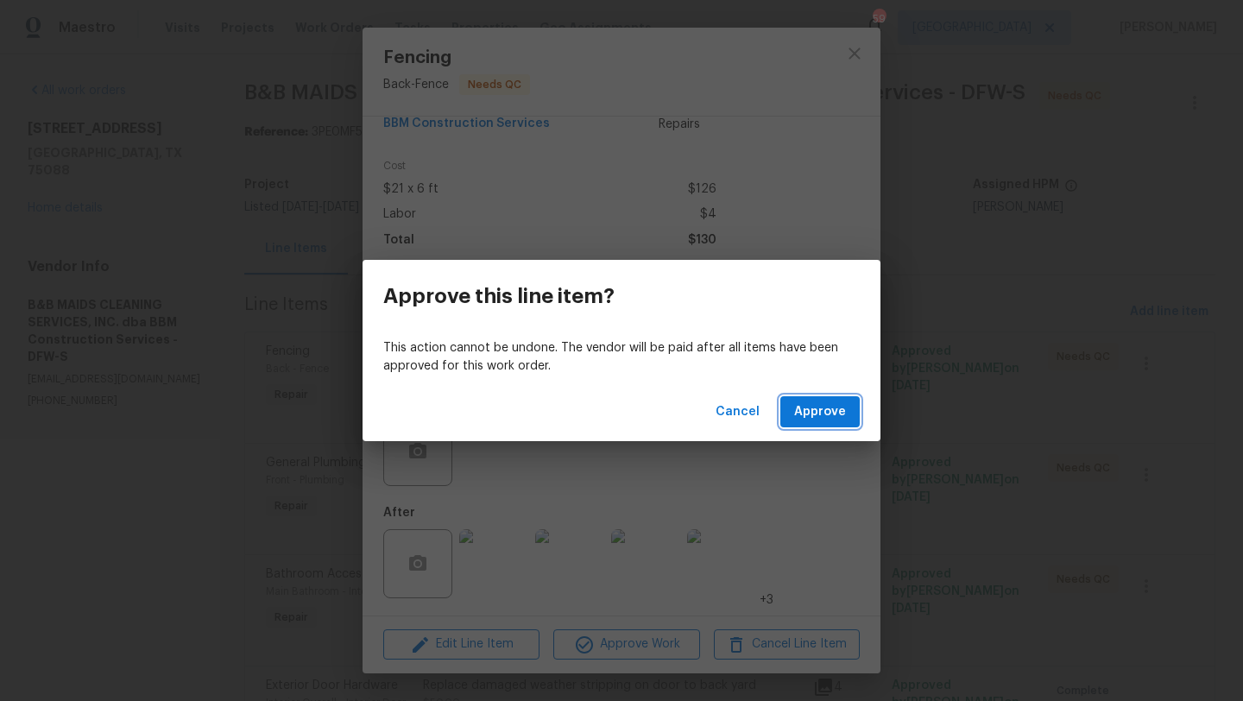
click at [805, 412] on span "Approve" at bounding box center [820, 412] width 52 height 22
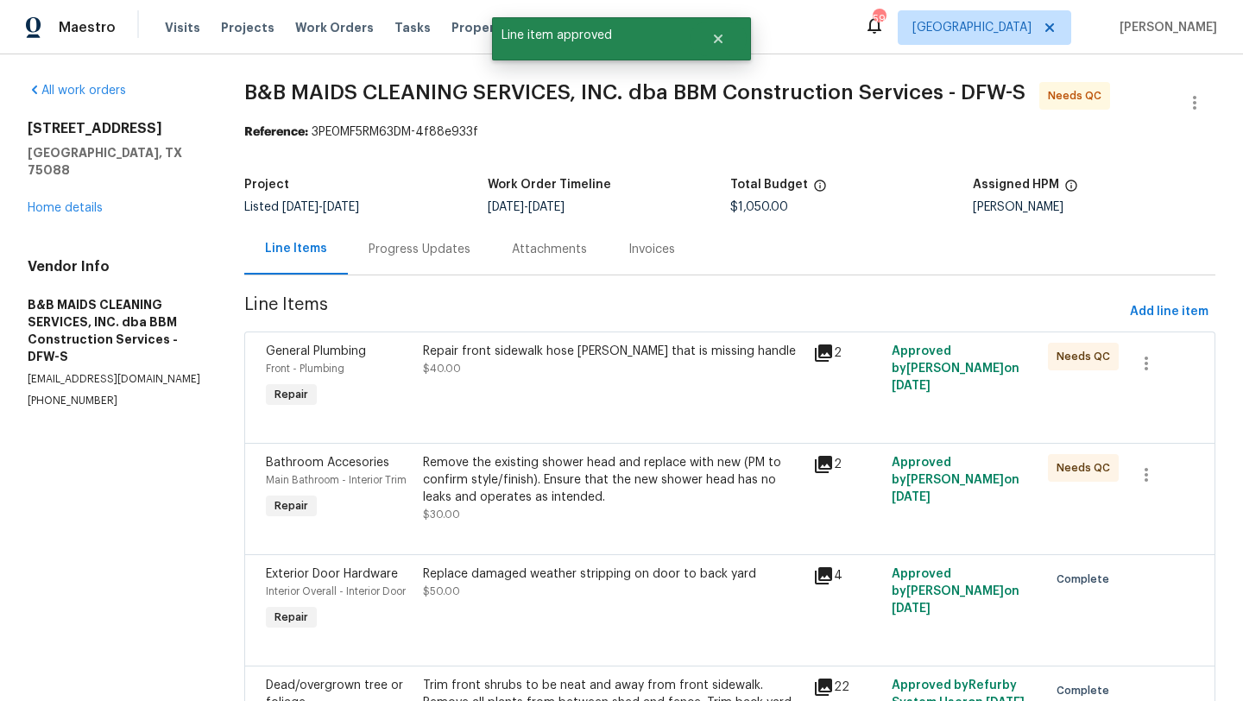
click at [630, 385] on div "Repair front sidewalk hose bibb that is missing handle $40.00" at bounding box center [613, 376] width 391 height 79
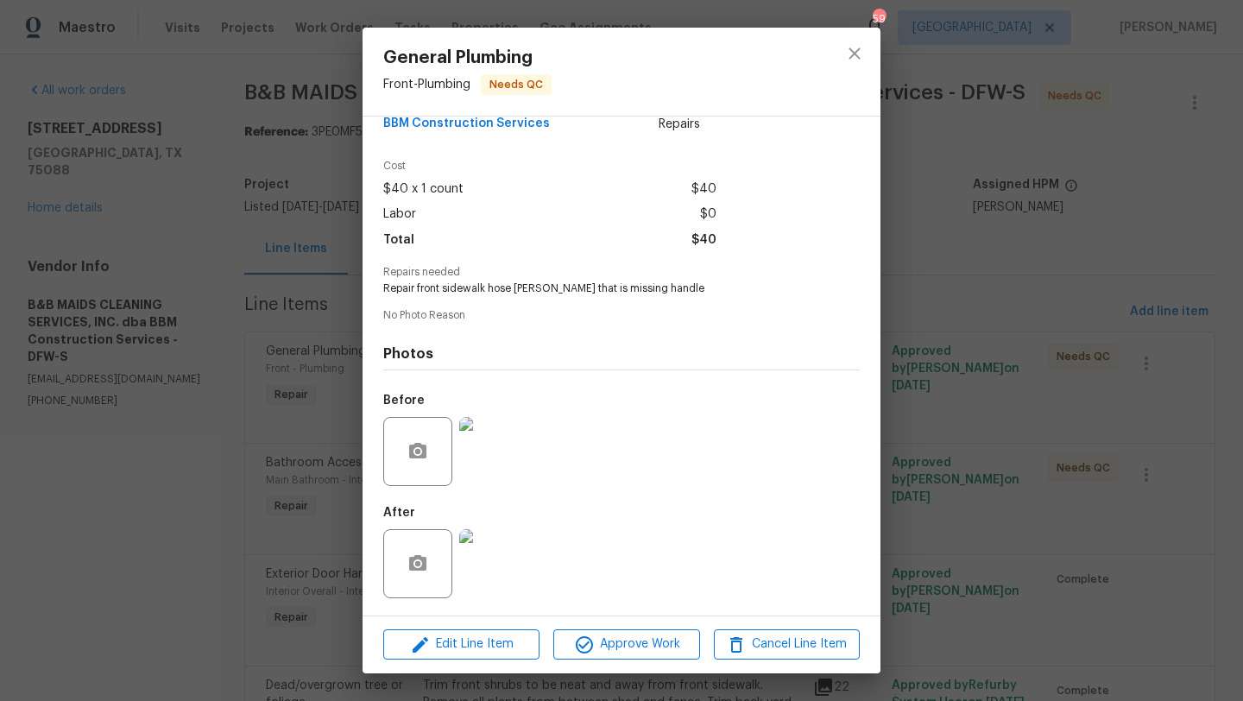
click at [496, 544] on img at bounding box center [493, 563] width 69 height 69
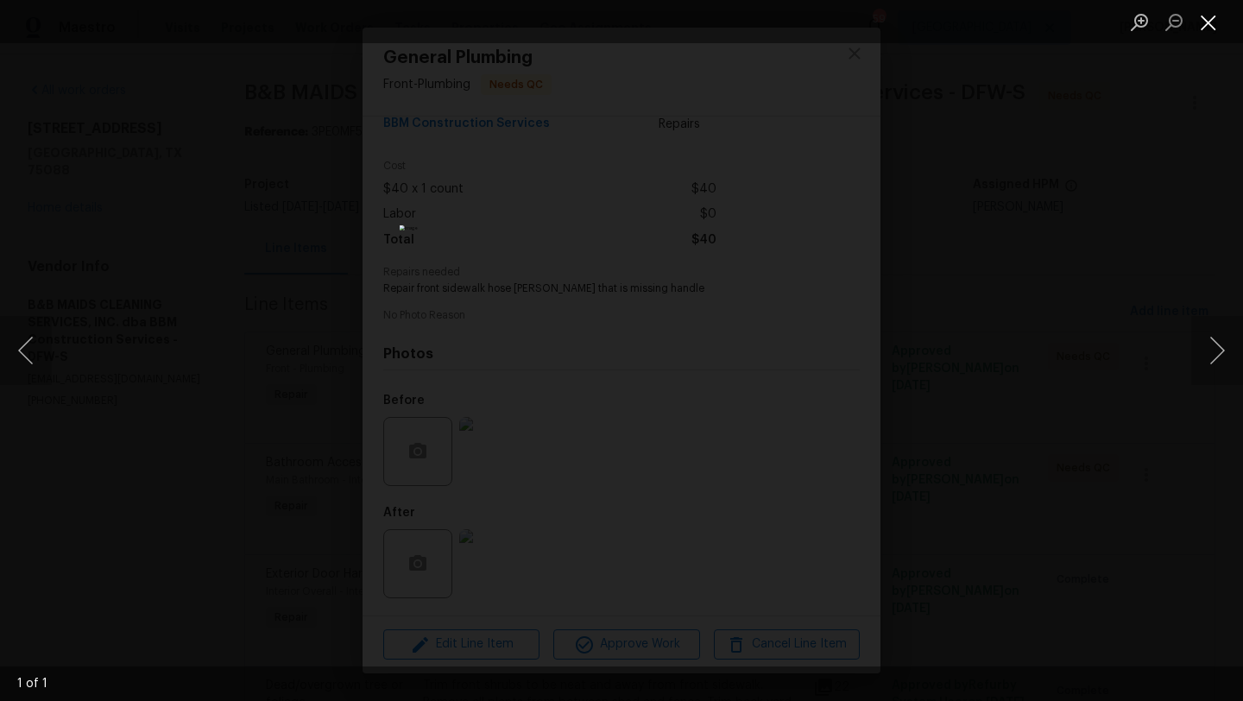
click at [1211, 22] on button "Close lightbox" at bounding box center [1208, 22] width 35 height 30
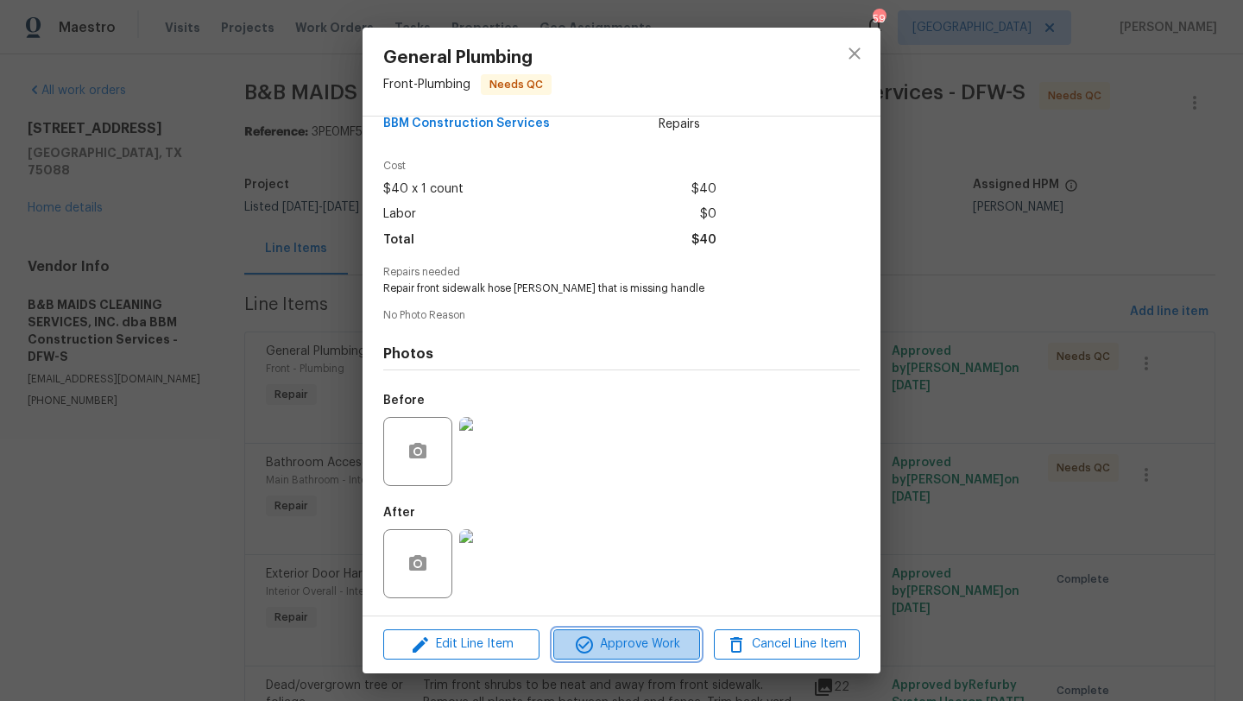
click at [644, 642] on span "Approve Work" at bounding box center [625, 644] width 135 height 22
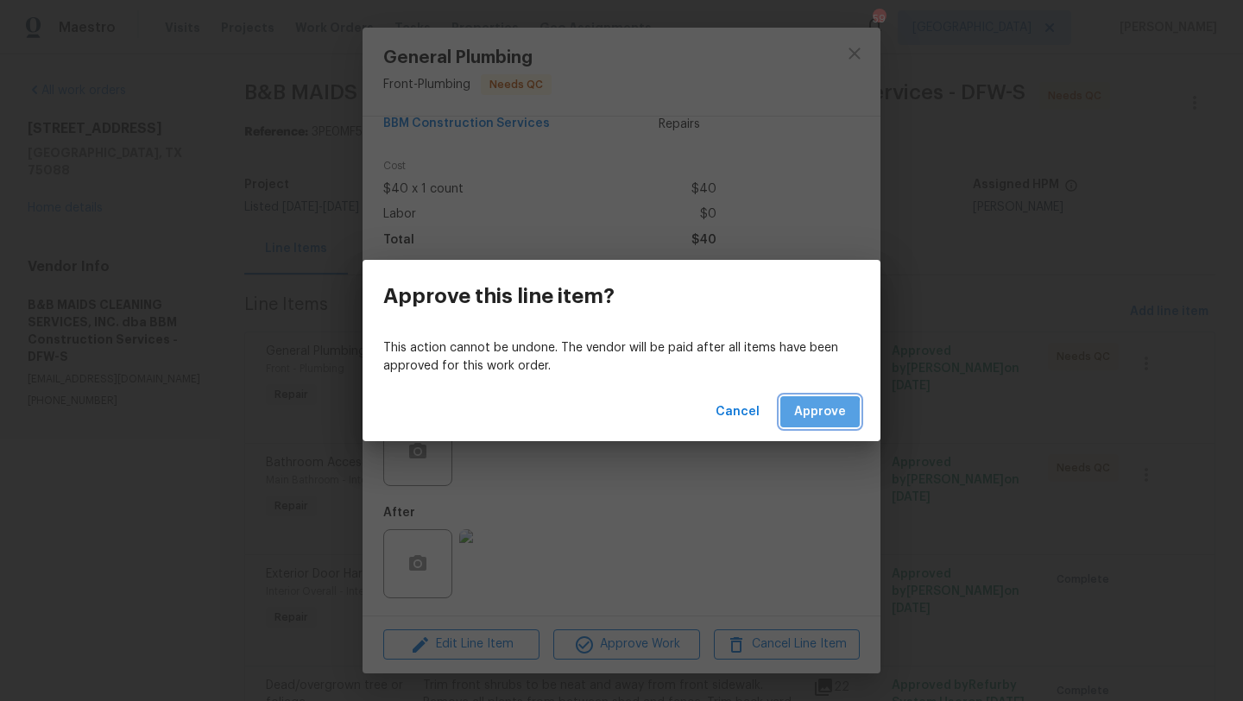
click at [804, 415] on span "Approve" at bounding box center [820, 412] width 52 height 22
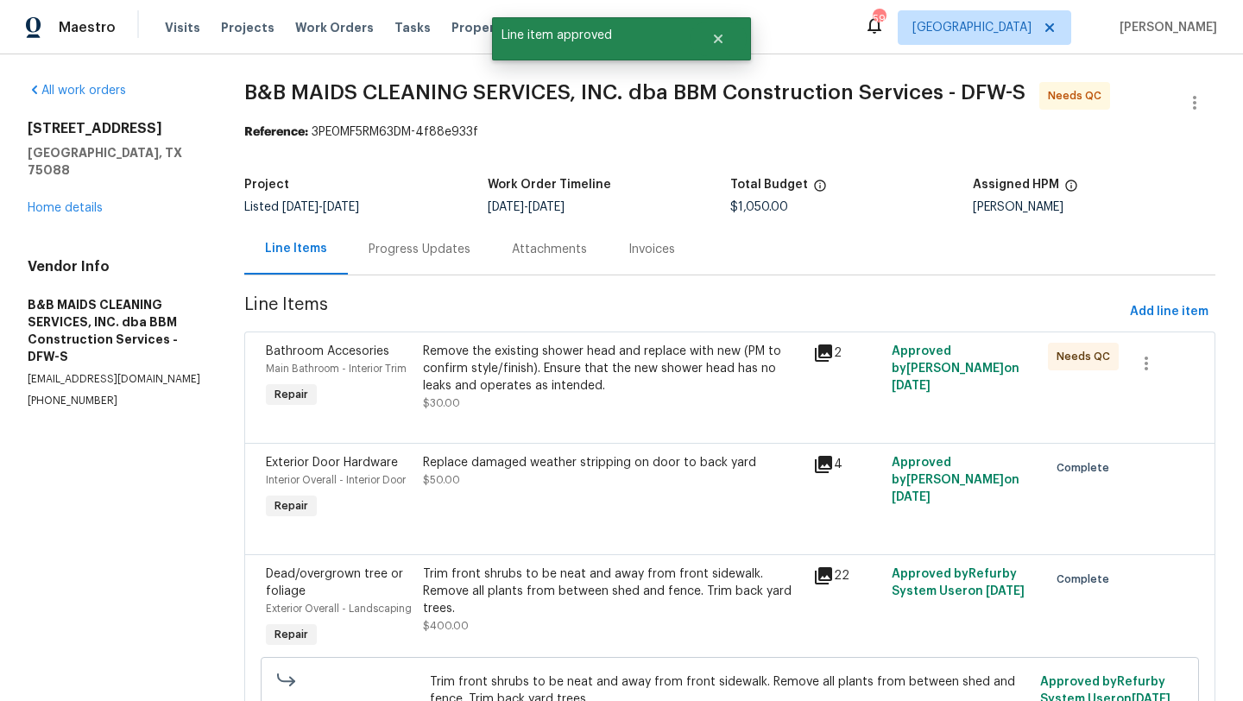
click at [634, 381] on div "Remove the existing shower head and replace with new (PM to confirm style/finis…" at bounding box center [613, 369] width 381 height 52
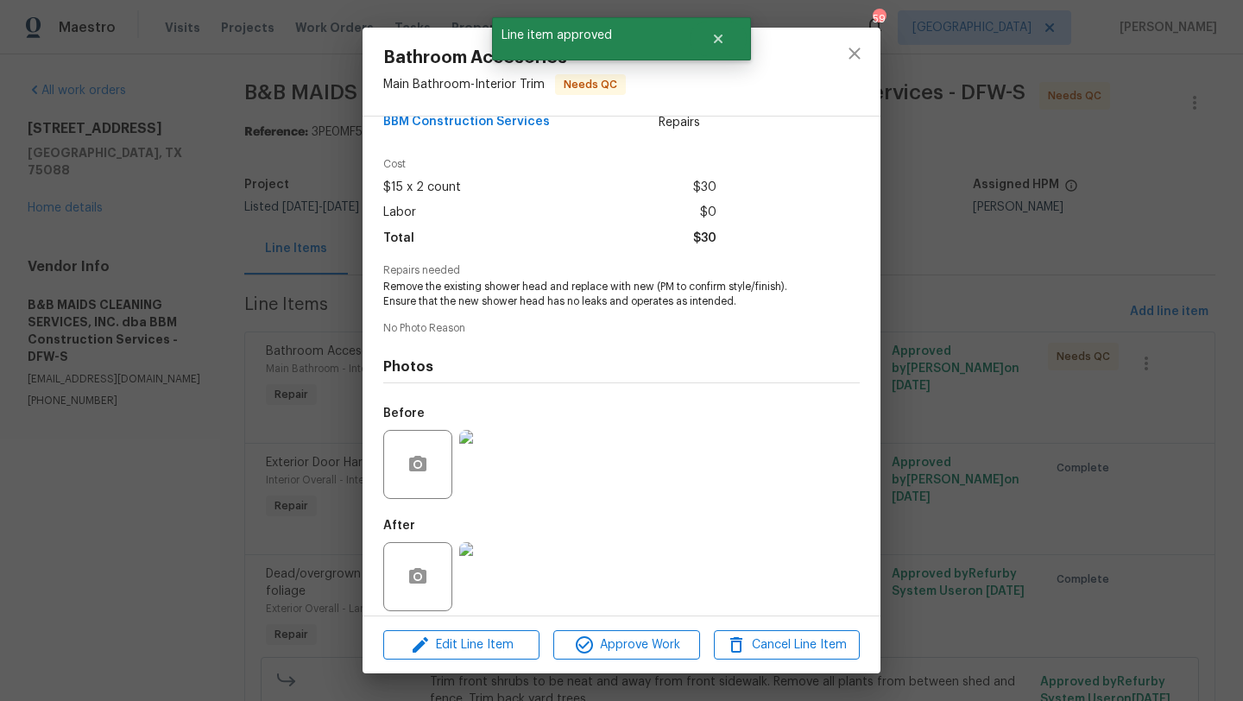
scroll to position [62, 0]
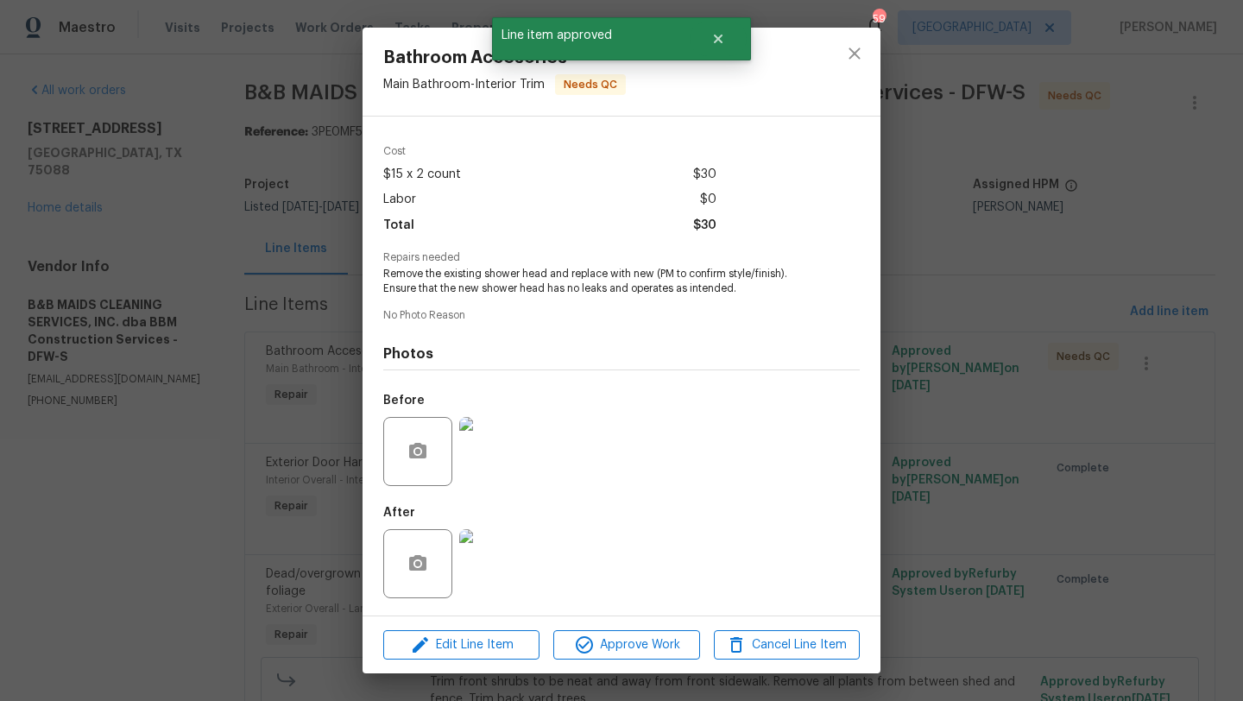
click at [496, 551] on img at bounding box center [493, 563] width 69 height 69
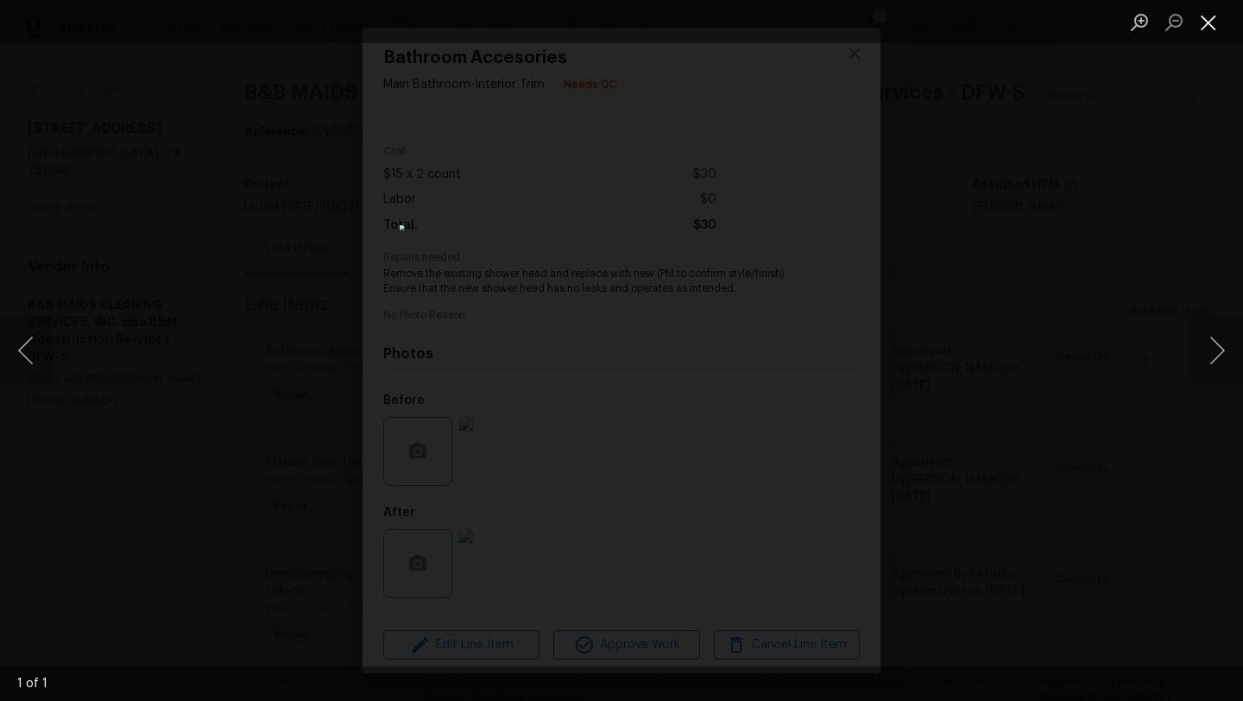
click at [1205, 24] on button "Close lightbox" at bounding box center [1208, 22] width 35 height 30
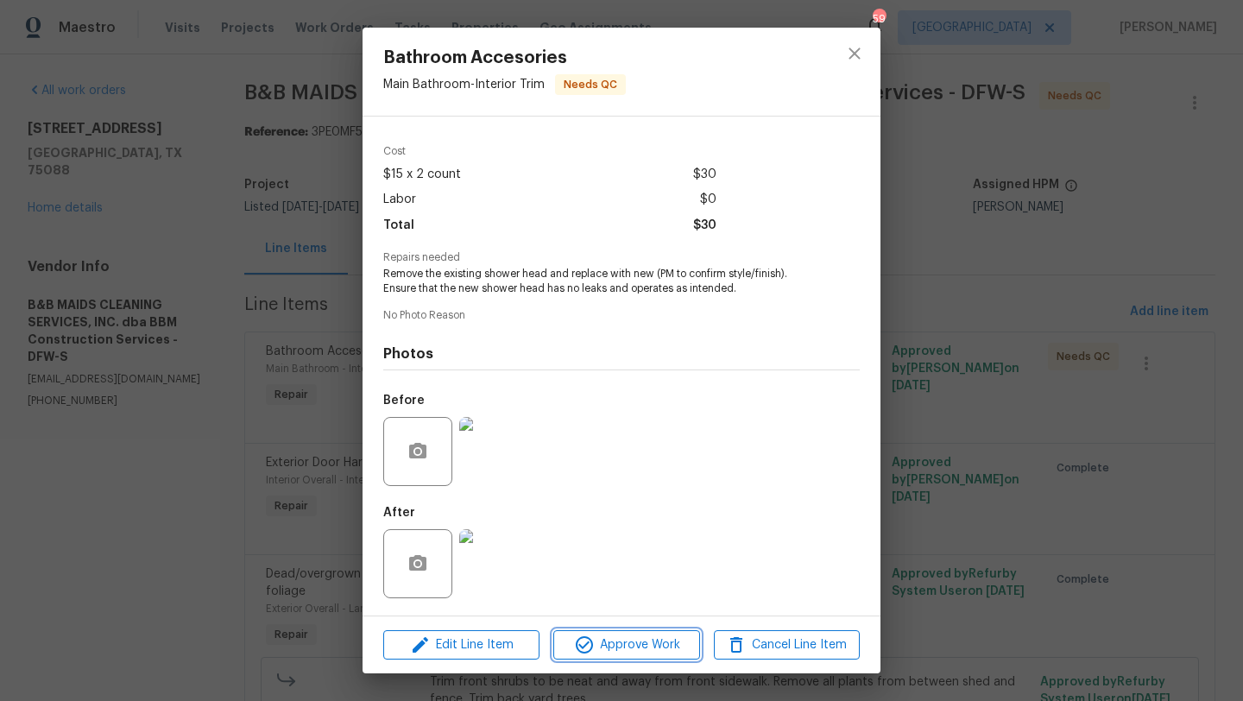
click at [619, 636] on span "Approve Work" at bounding box center [625, 645] width 135 height 22
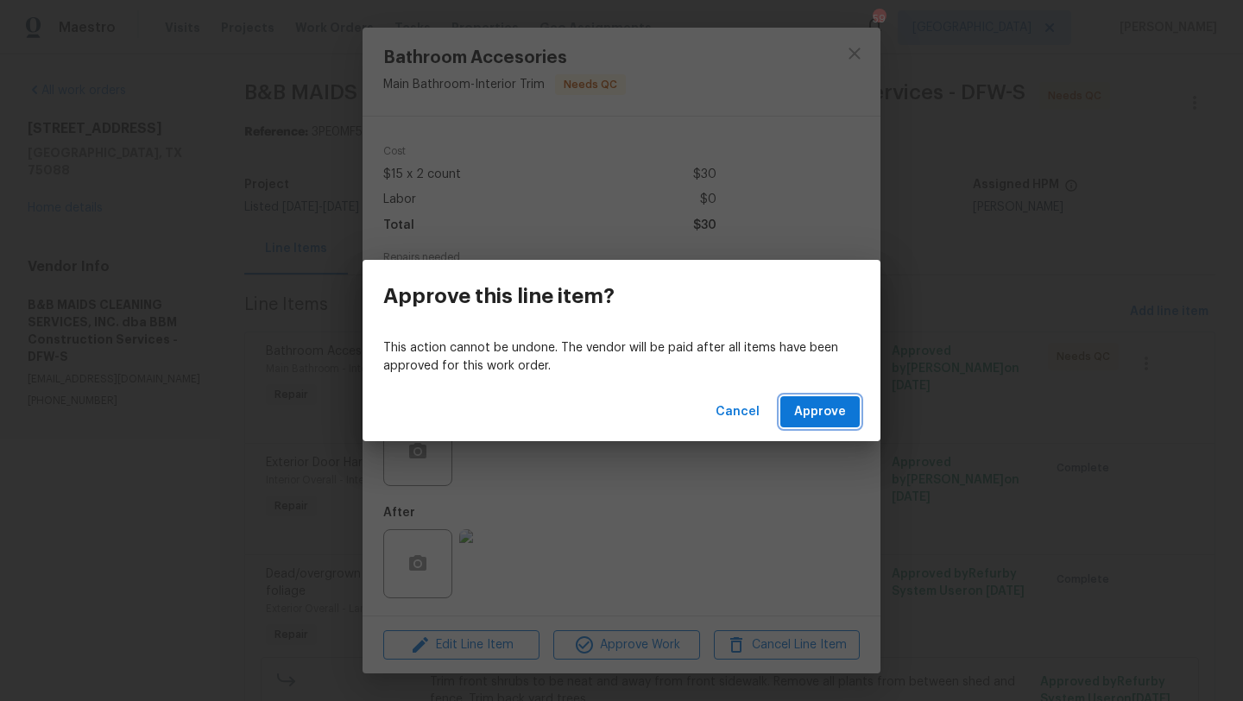
click at [796, 415] on span "Approve" at bounding box center [820, 412] width 52 height 22
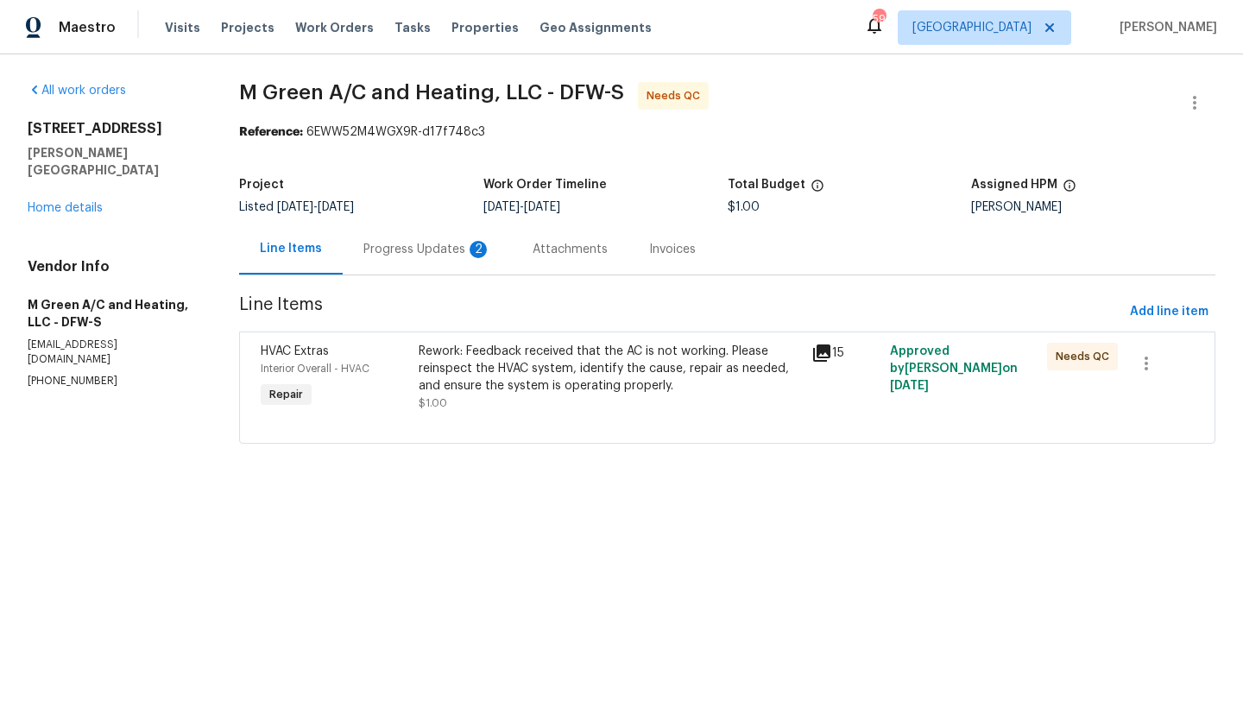
click at [400, 248] on div "Progress Updates 2" at bounding box center [427, 249] width 128 height 17
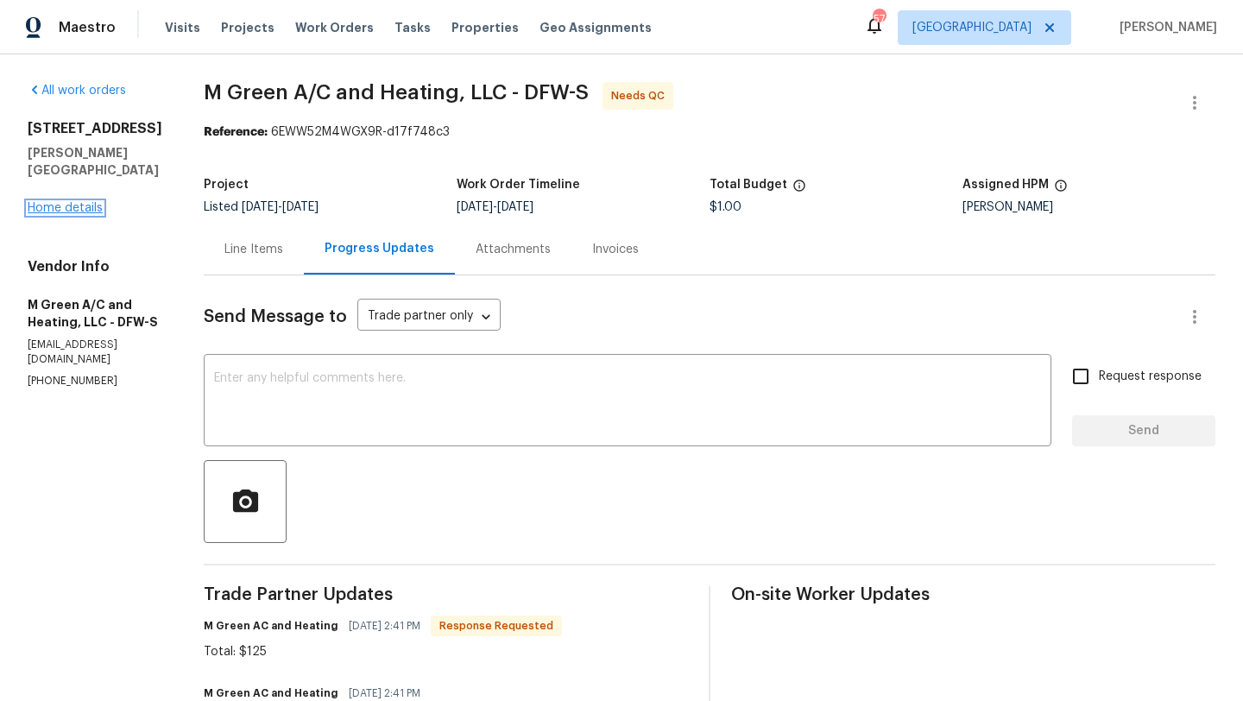
click at [89, 202] on link "Home details" at bounding box center [65, 208] width 75 height 12
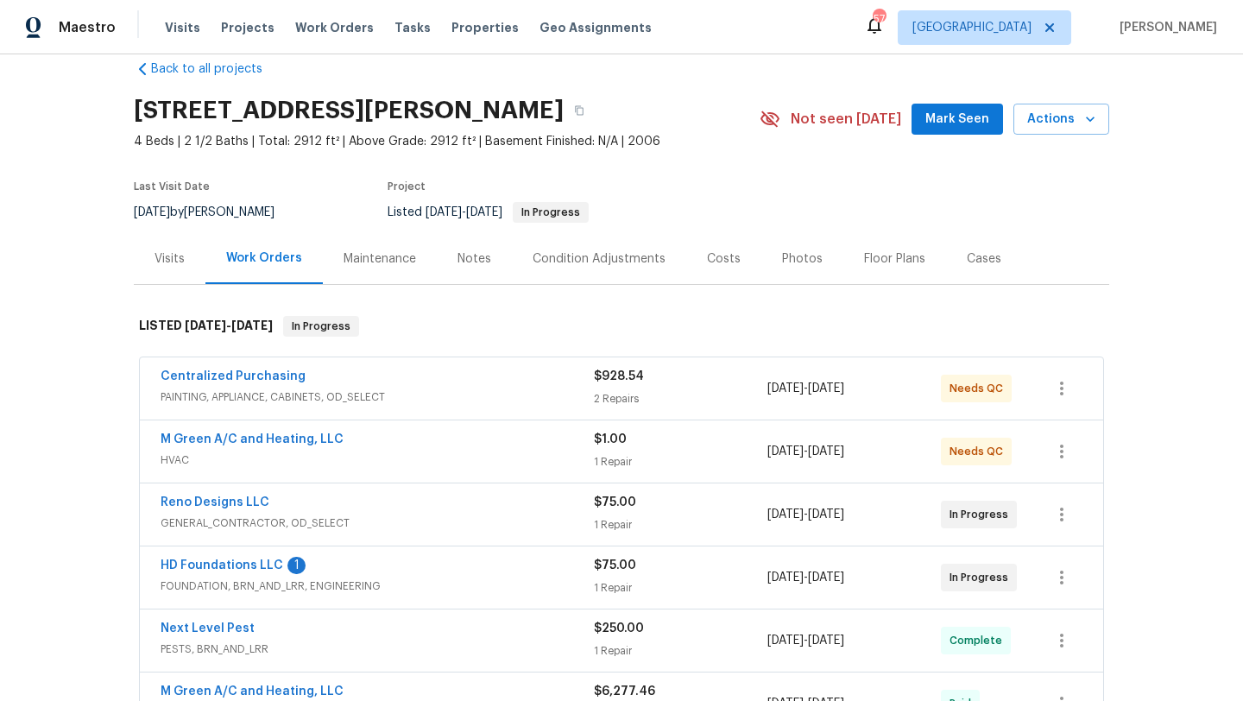
scroll to position [35, 0]
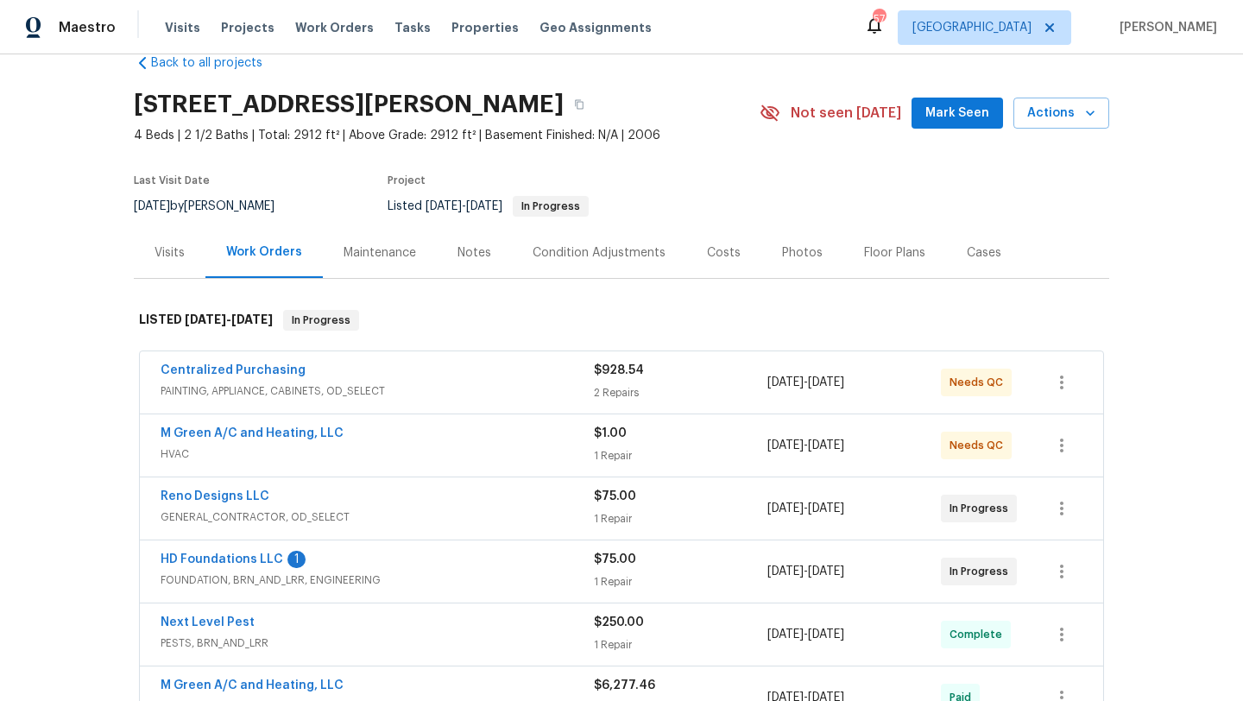
click at [480, 458] on span "HVAC" at bounding box center [376, 453] width 433 height 17
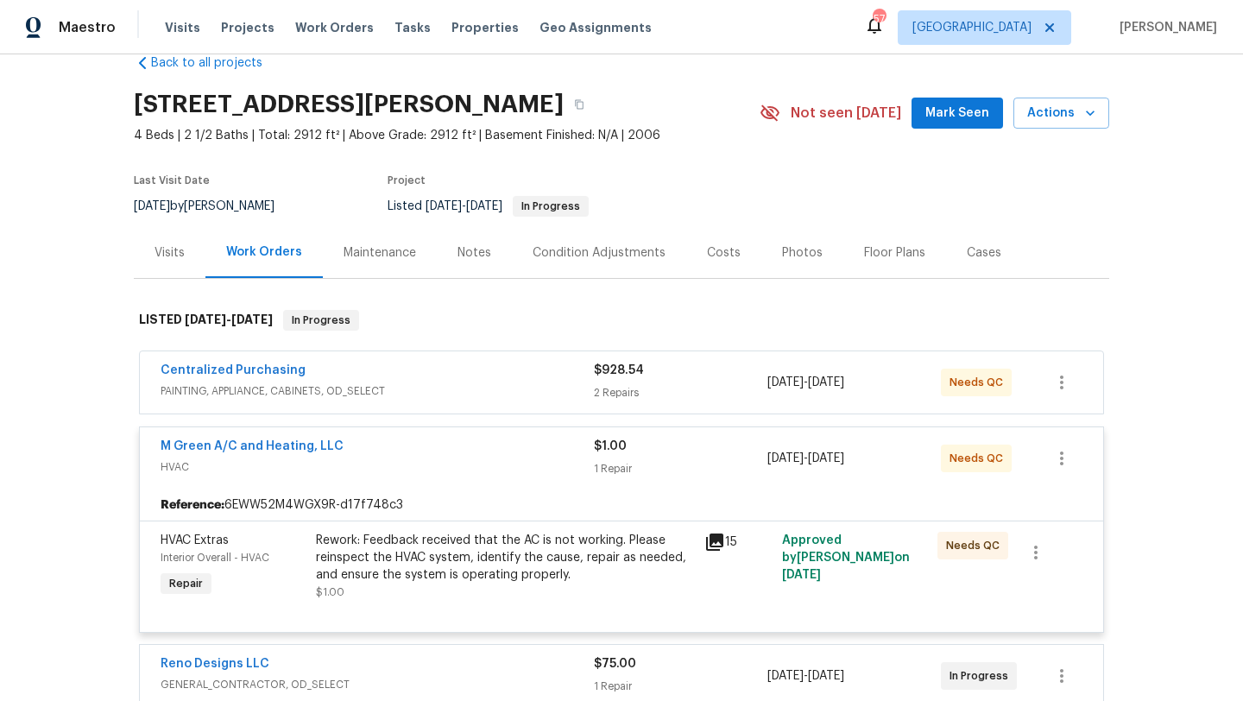
click at [469, 483] on div "M Green A/C and Heating, LLC HVAC $1.00 1 Repair [DATE] - [DATE] Needs QC" at bounding box center [621, 458] width 963 height 62
click at [332, 441] on link "M Green A/C and Heating, LLC" at bounding box center [251, 446] width 183 height 12
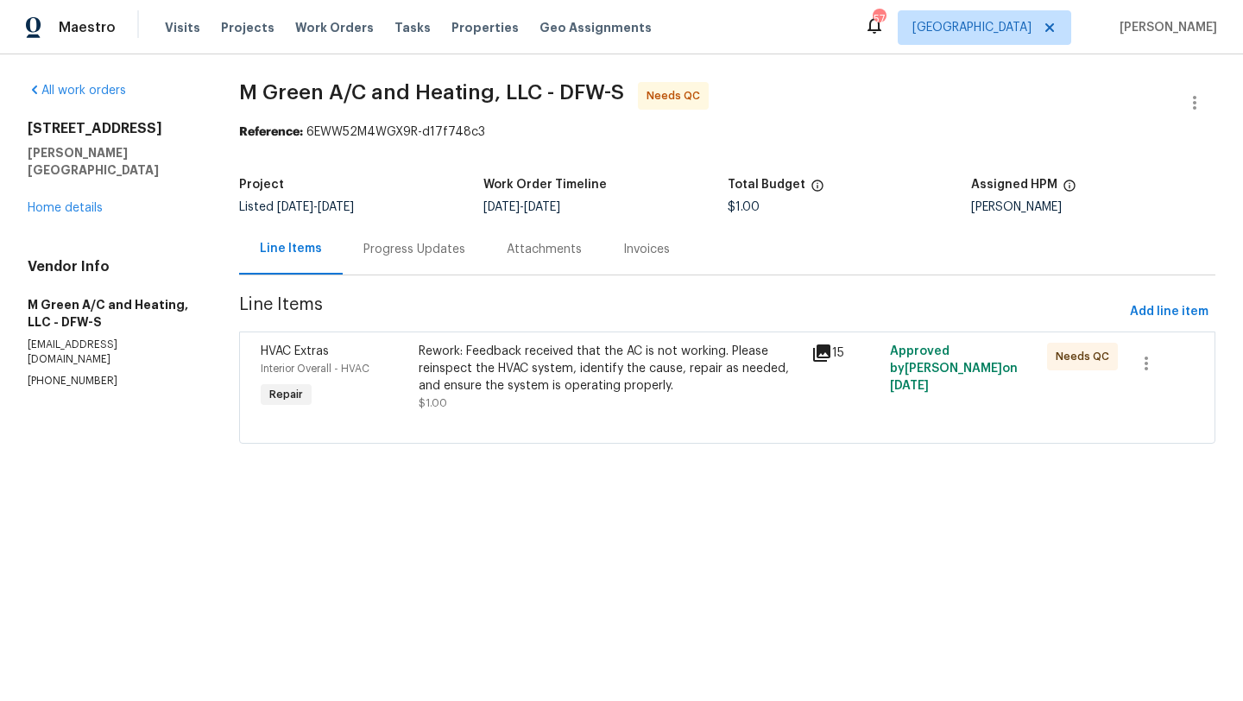
click at [431, 249] on div "Progress Updates" at bounding box center [414, 249] width 102 height 17
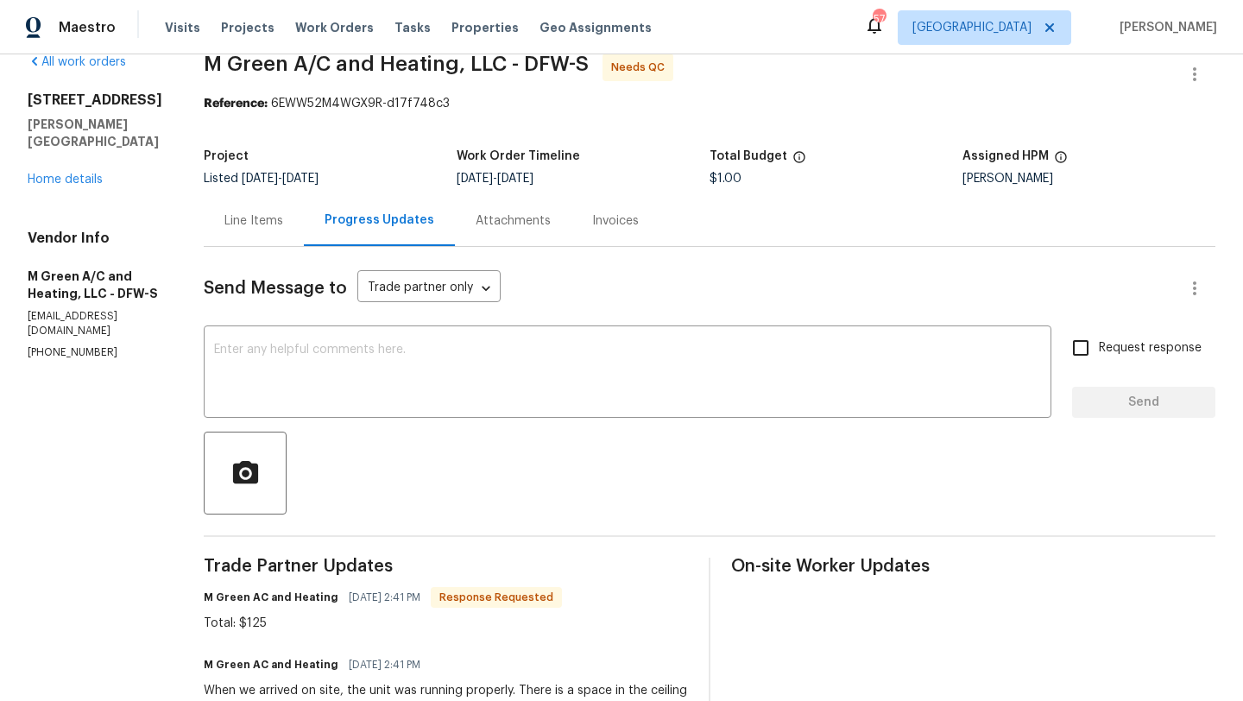
scroll to position [25, 0]
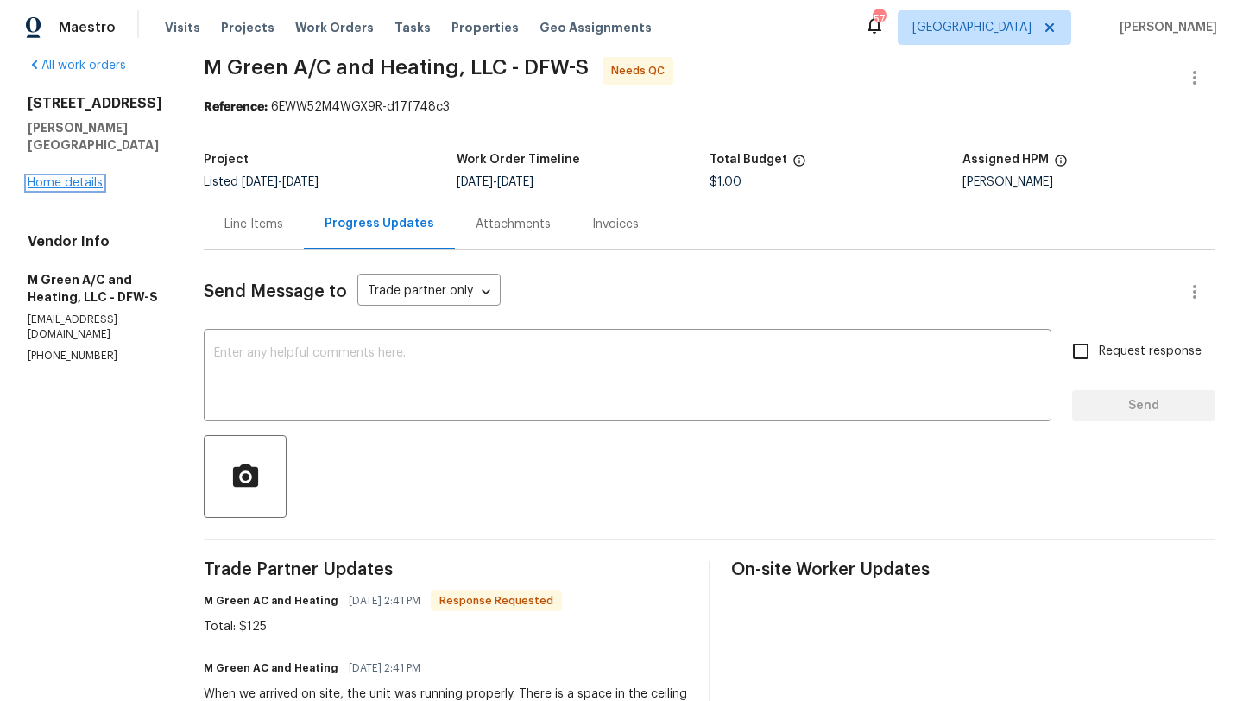
click at [91, 177] on link "Home details" at bounding box center [65, 183] width 75 height 12
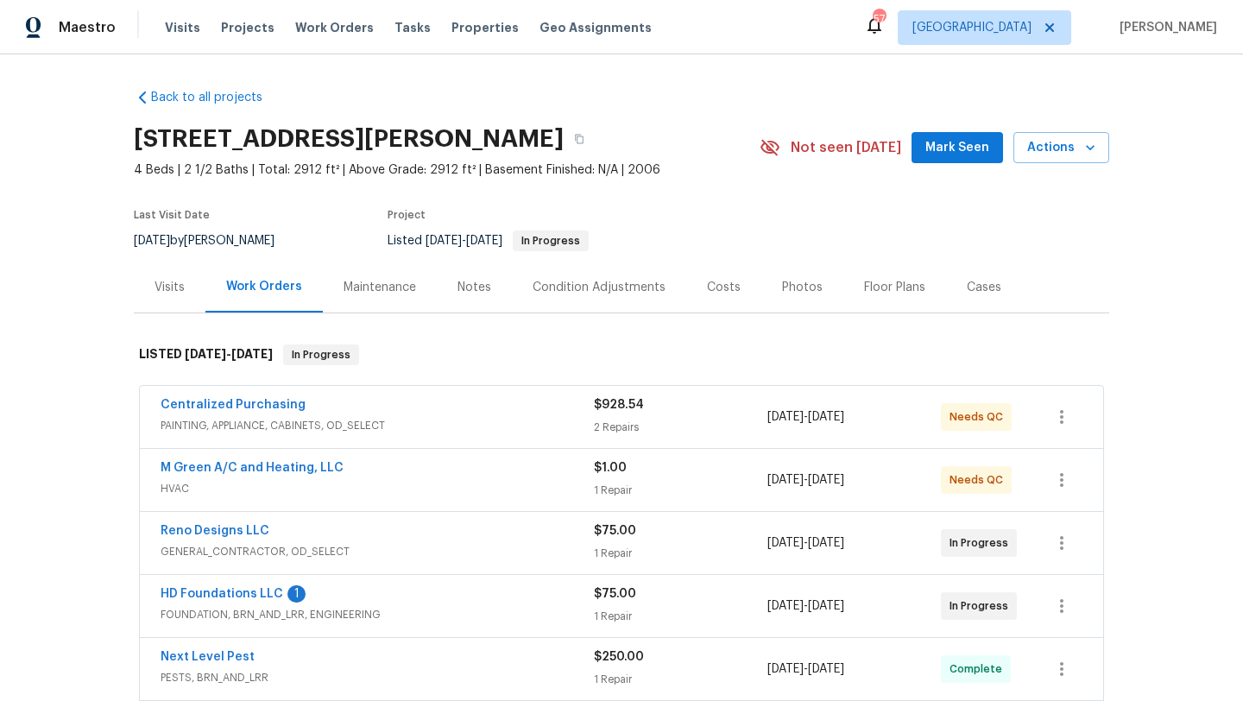
click at [401, 480] on span "HVAC" at bounding box center [376, 488] width 433 height 17
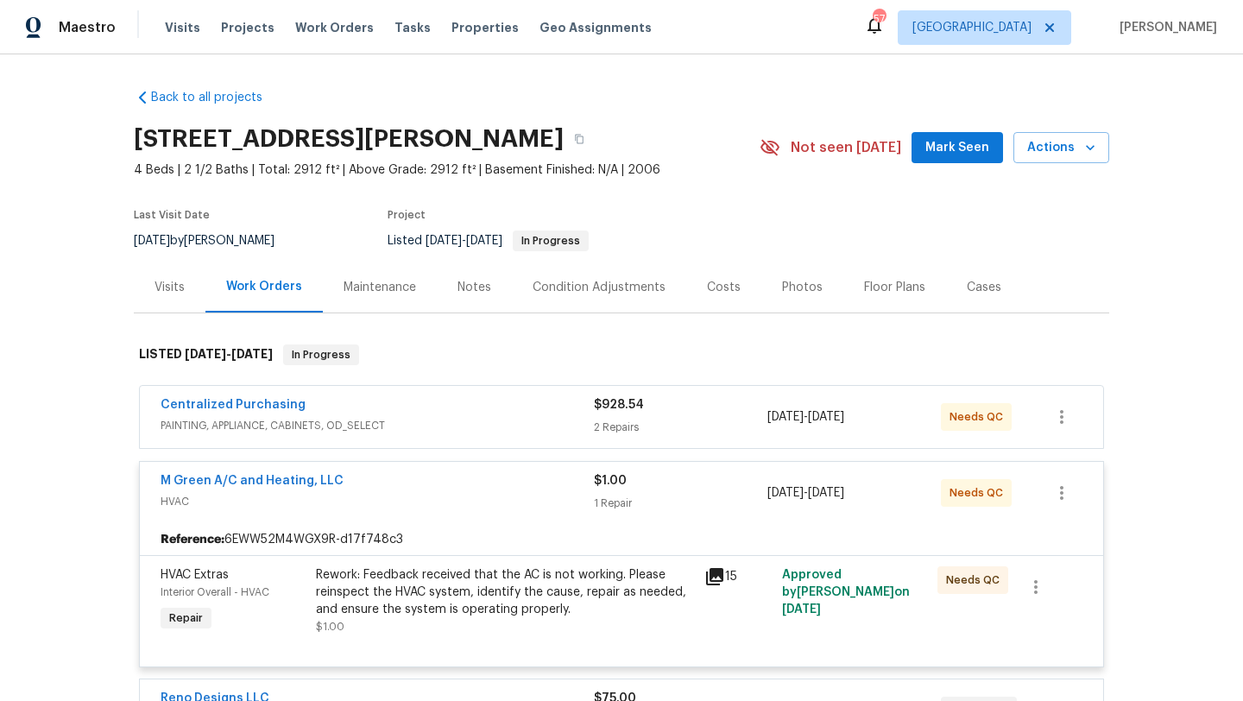
click at [417, 576] on div "Rework: Feedback received that the AC is not working. Please reinspect the HVAC…" at bounding box center [505, 592] width 378 height 52
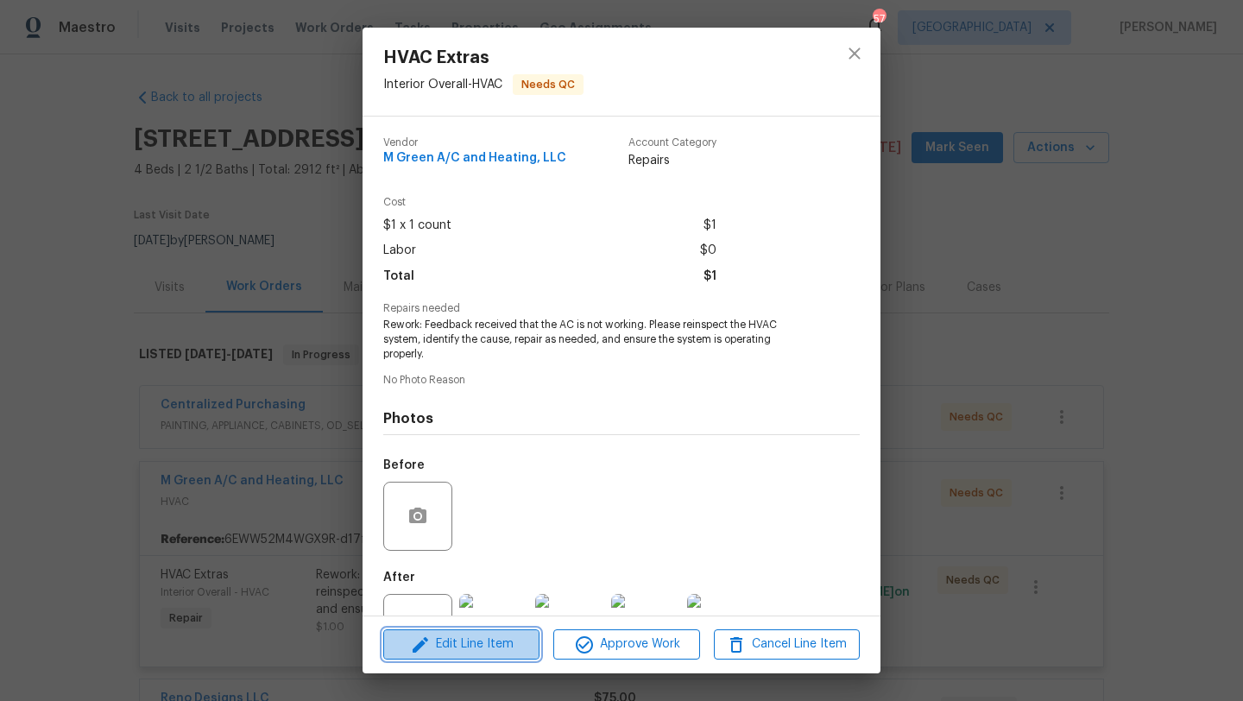
click at [476, 650] on span "Edit Line Item" at bounding box center [461, 644] width 146 height 22
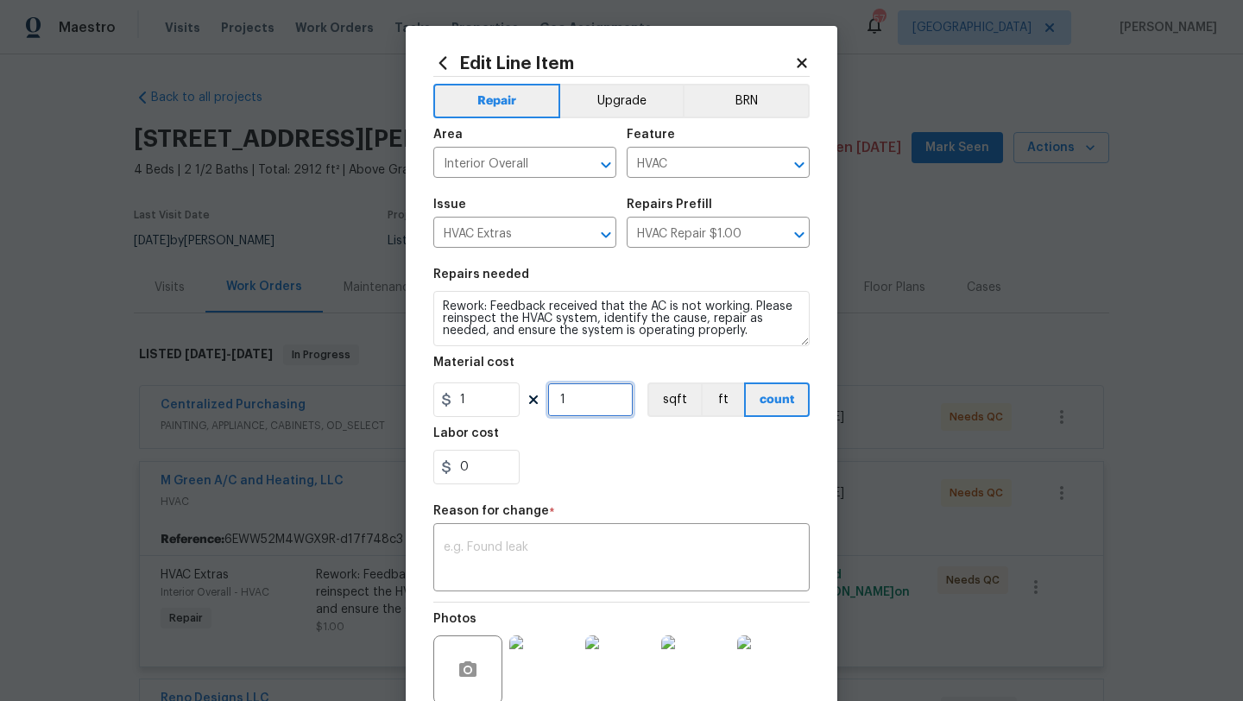
click at [567, 407] on input "1" at bounding box center [590, 399] width 86 height 35
type input "125"
click at [575, 555] on textarea at bounding box center [622, 559] width 356 height 36
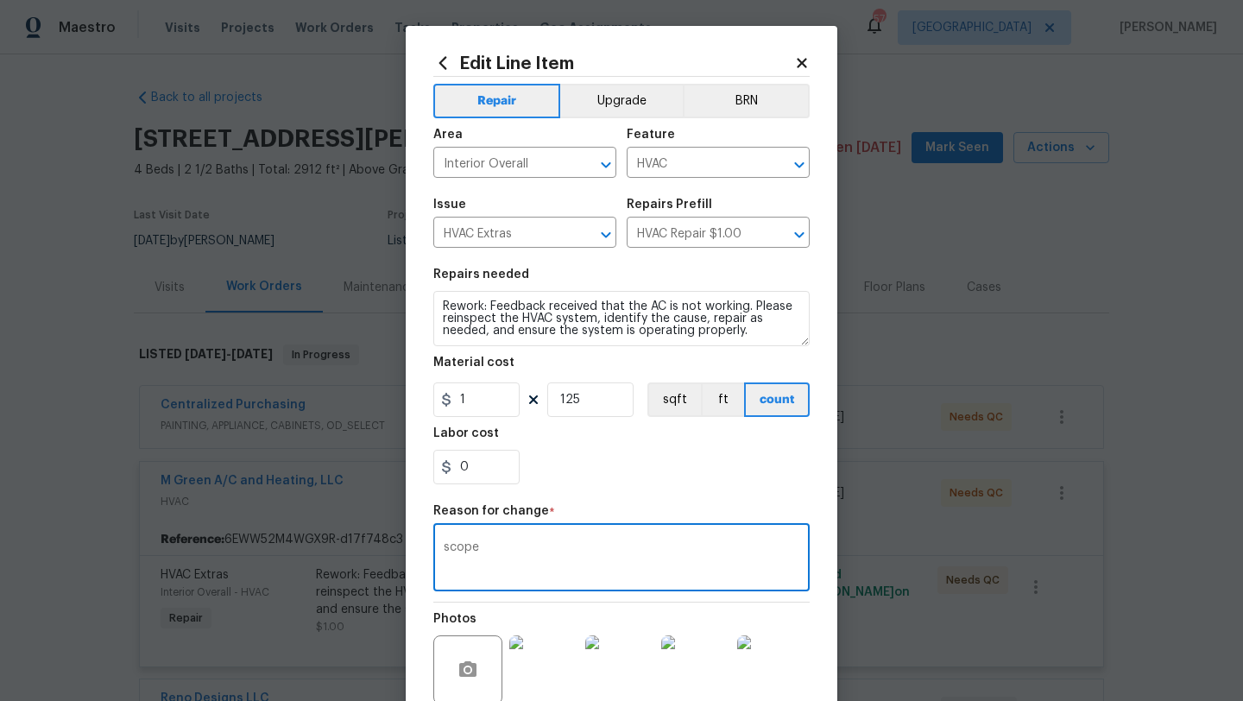
type textarea "scope"
click at [655, 497] on div "Repair Upgrade BRN Area Interior Overall ​ Feature HVAC ​ Issue HVAC Extras ​ R…" at bounding box center [621, 421] width 376 height 688
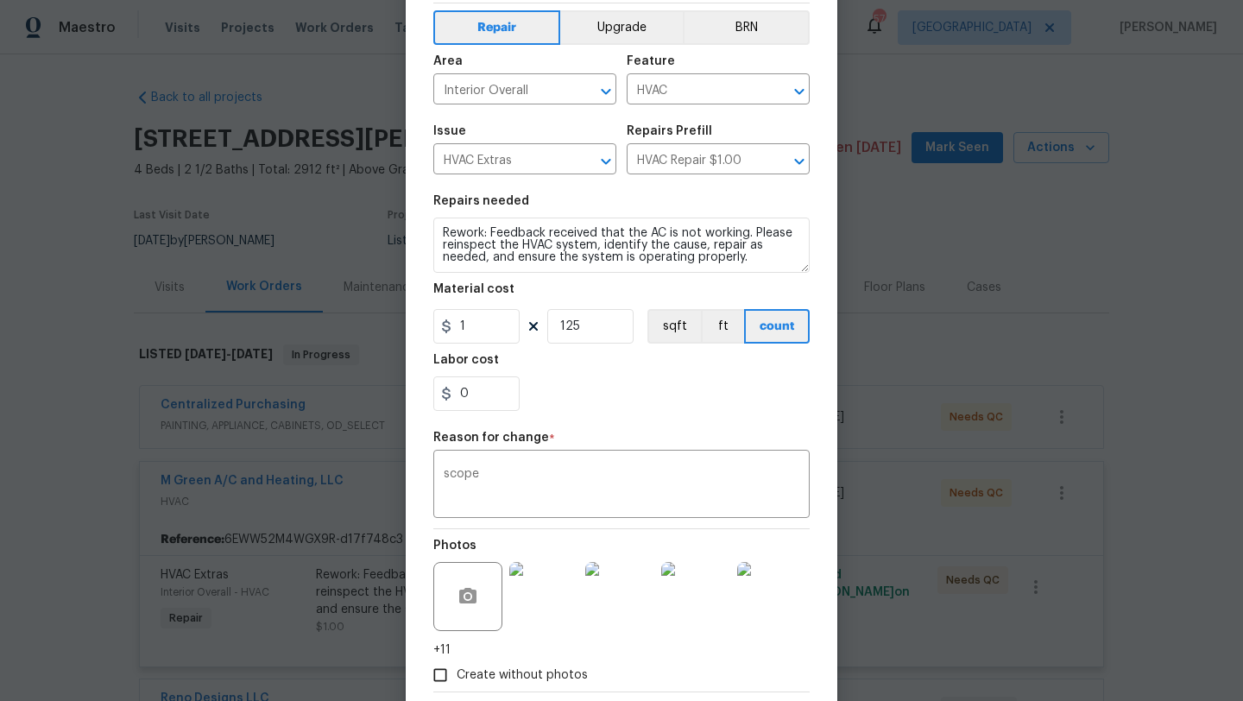
scroll to position [167, 0]
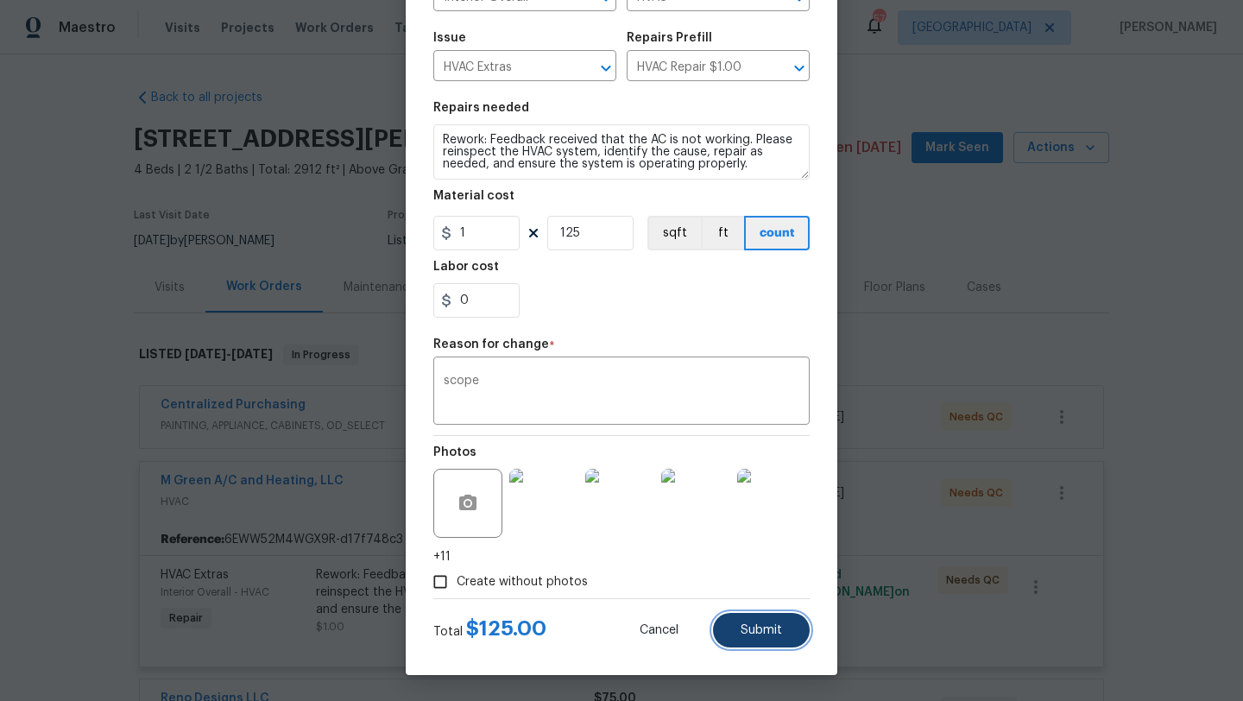
click at [754, 629] on span "Submit" at bounding box center [760, 630] width 41 height 13
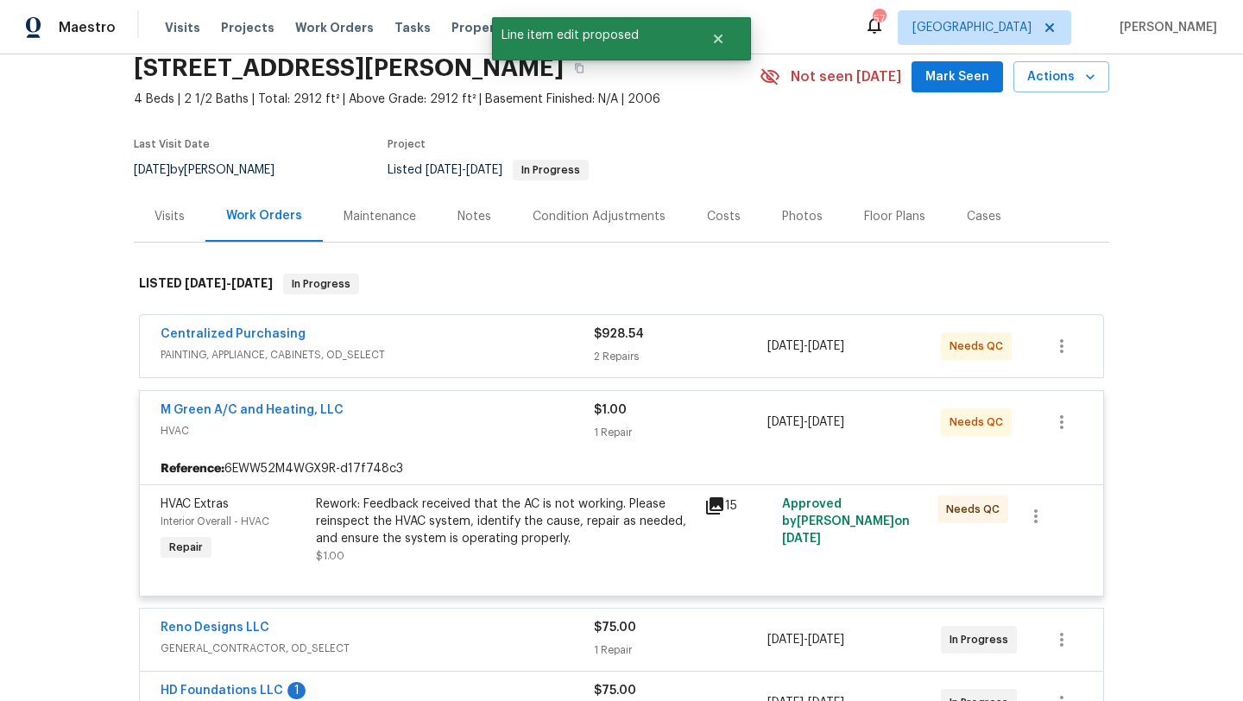
scroll to position [84, 0]
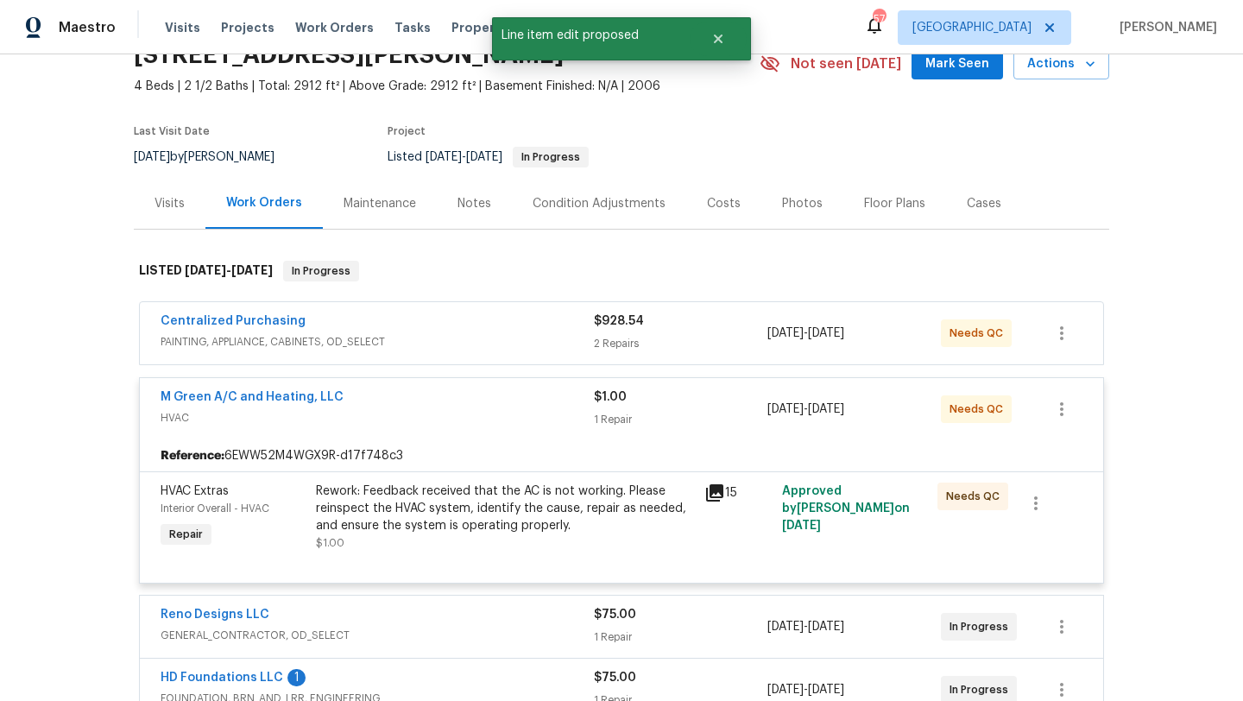
click at [279, 384] on div "M Green A/C and Heating, LLC HVAC $1.00 1 Repair 9/2/2025 - 9/4/2025 Needs QC" at bounding box center [621, 409] width 963 height 62
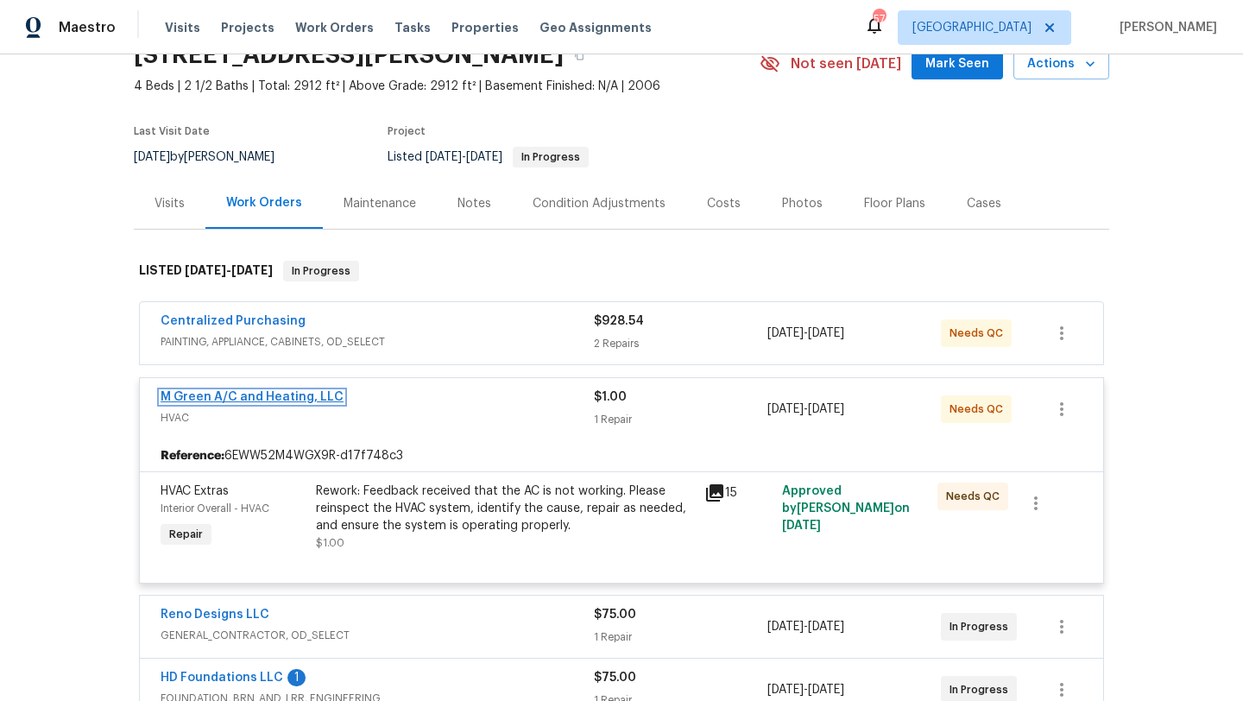
click at [281, 396] on link "M Green A/C and Heating, LLC" at bounding box center [251, 397] width 183 height 12
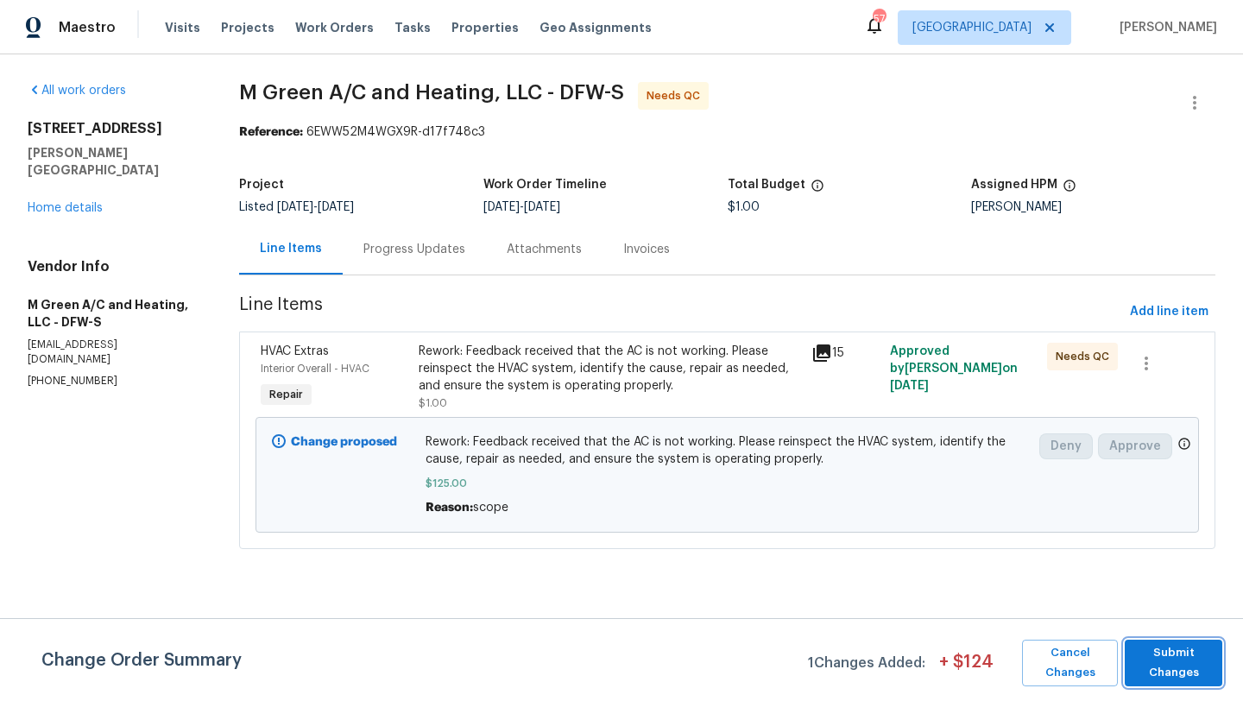
click at [1191, 664] on span "Submit Changes" at bounding box center [1173, 663] width 80 height 40
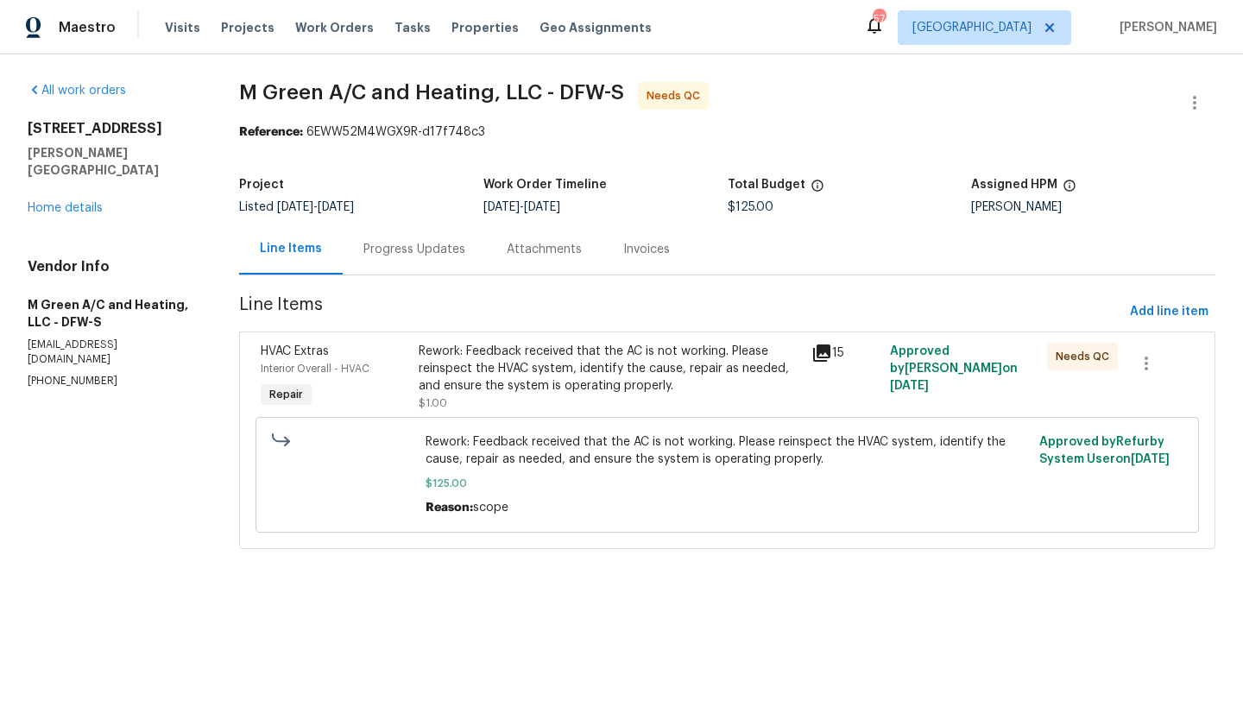
click at [477, 380] on div "Rework: Feedback received that the AC is not working. Please reinspect the HVAC…" at bounding box center [610, 369] width 382 height 52
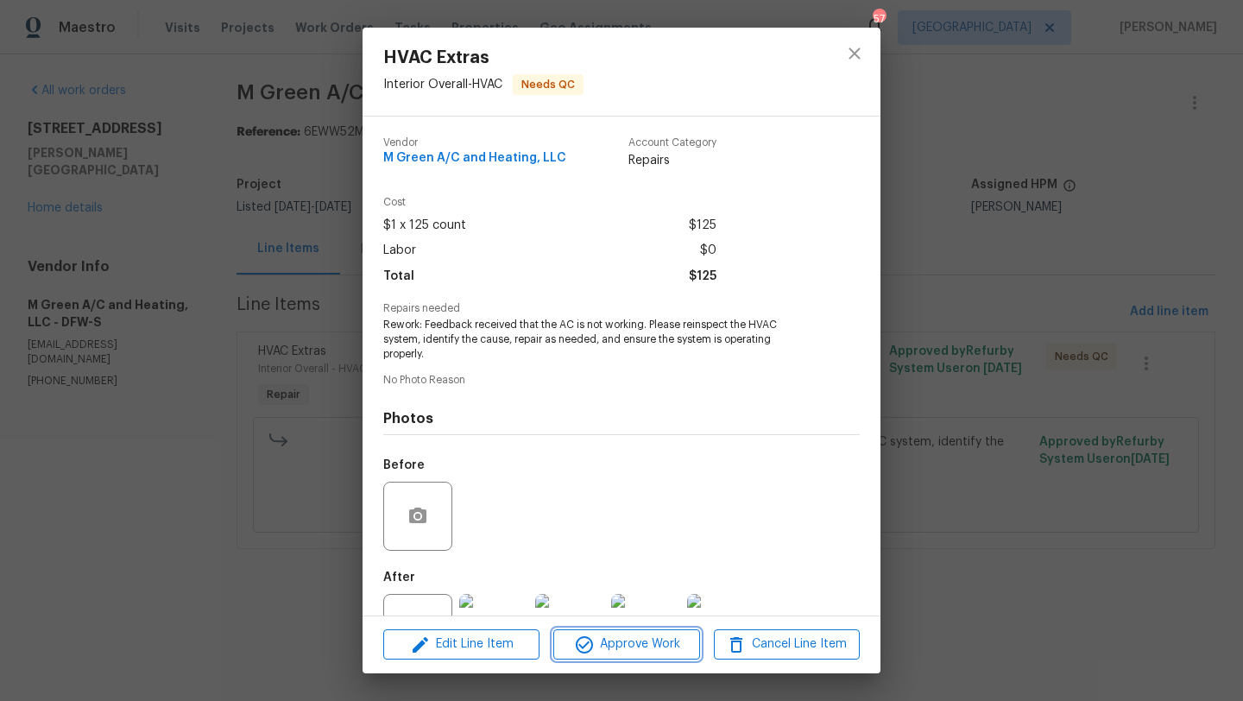
click at [623, 629] on button "Approve Work" at bounding box center [626, 644] width 146 height 30
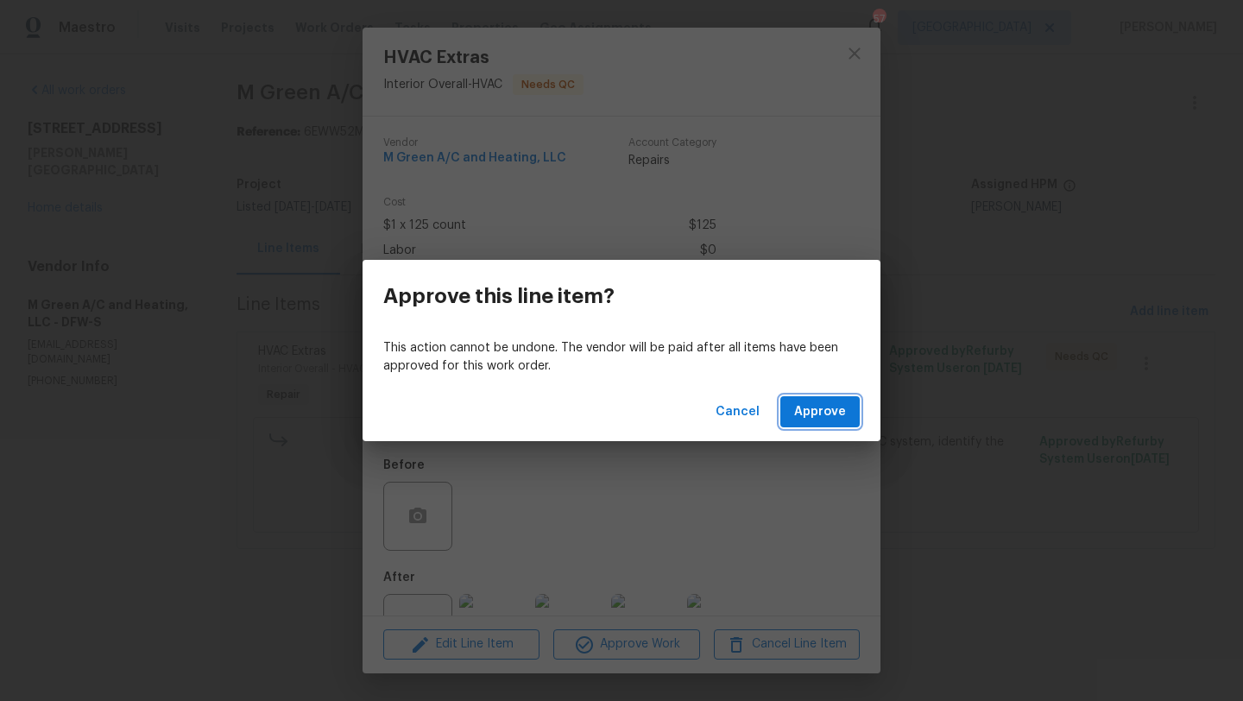
click at [812, 411] on span "Approve" at bounding box center [820, 412] width 52 height 22
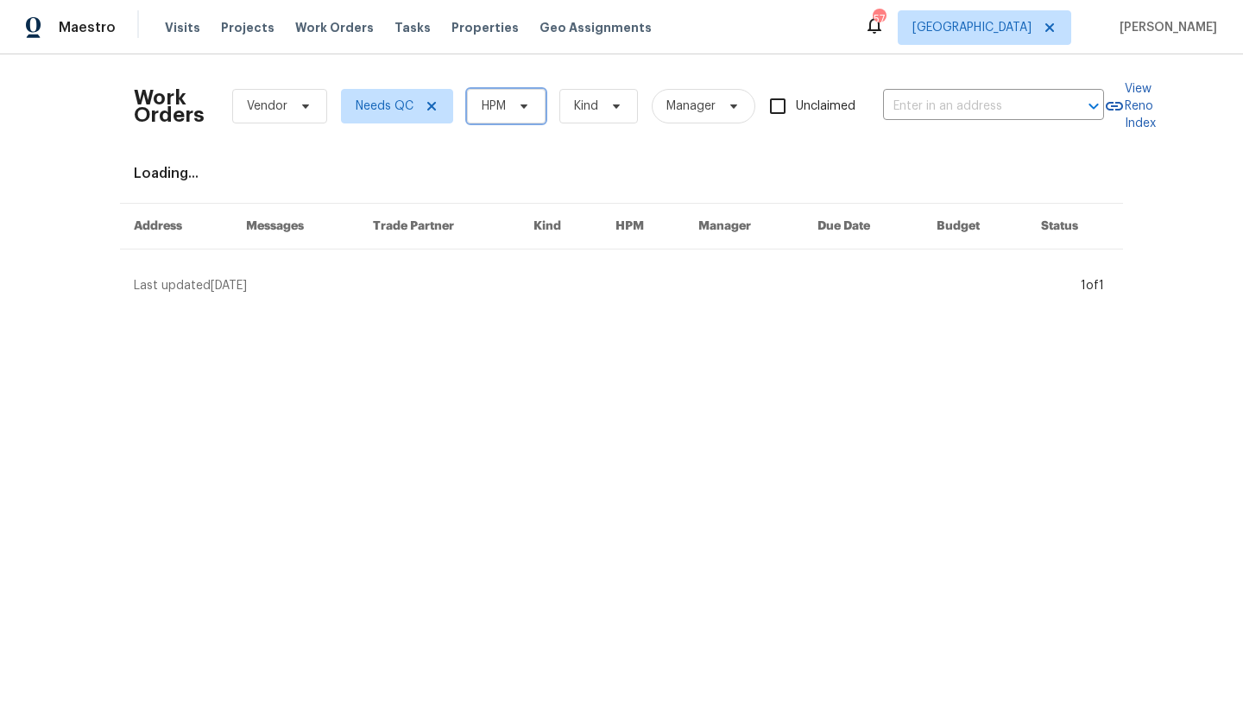
click at [526, 107] on icon at bounding box center [524, 106] width 14 height 14
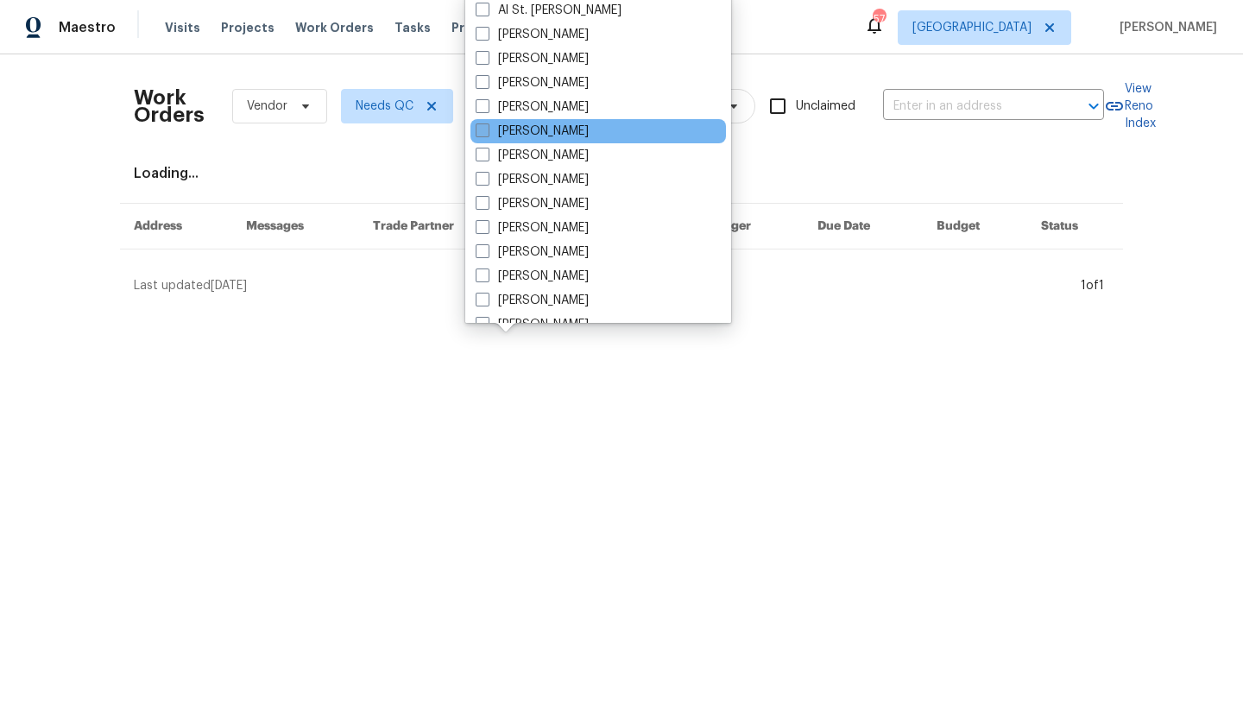
click at [528, 129] on label "[PERSON_NAME]" at bounding box center [531, 131] width 113 height 17
click at [487, 129] on input "[PERSON_NAME]" at bounding box center [480, 128] width 11 height 11
checkbox input "true"
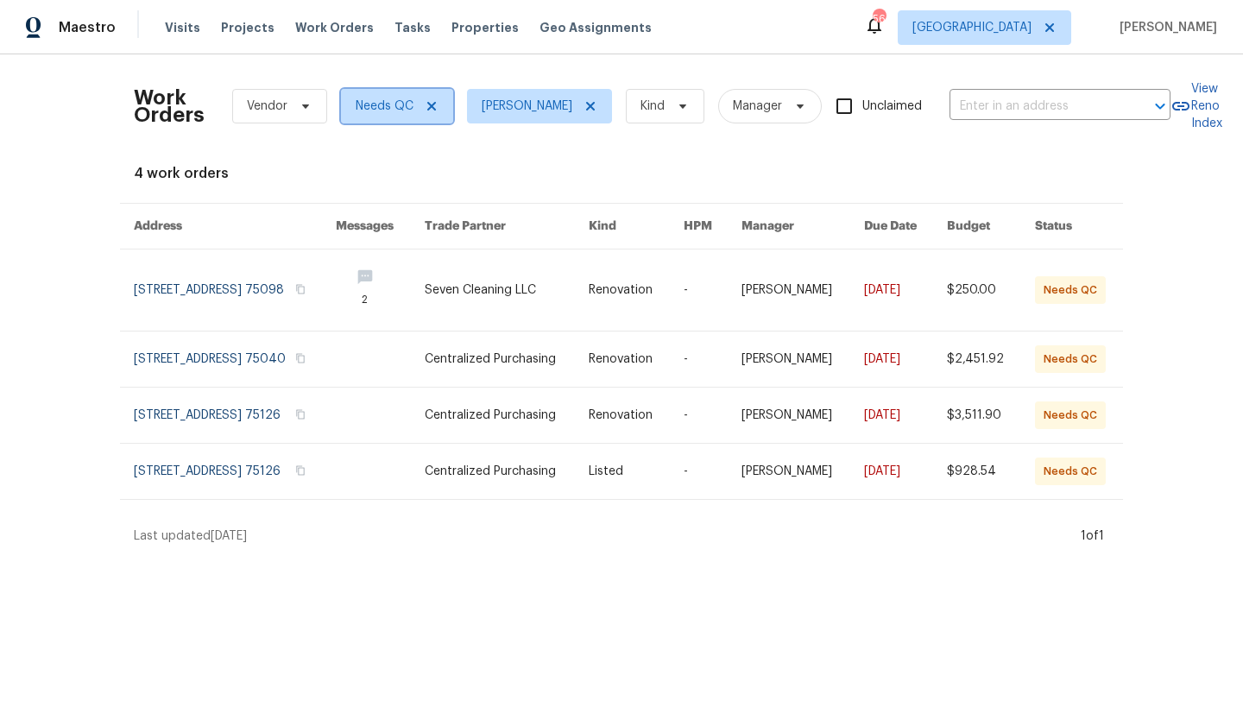
click at [435, 110] on icon at bounding box center [432, 106] width 14 height 14
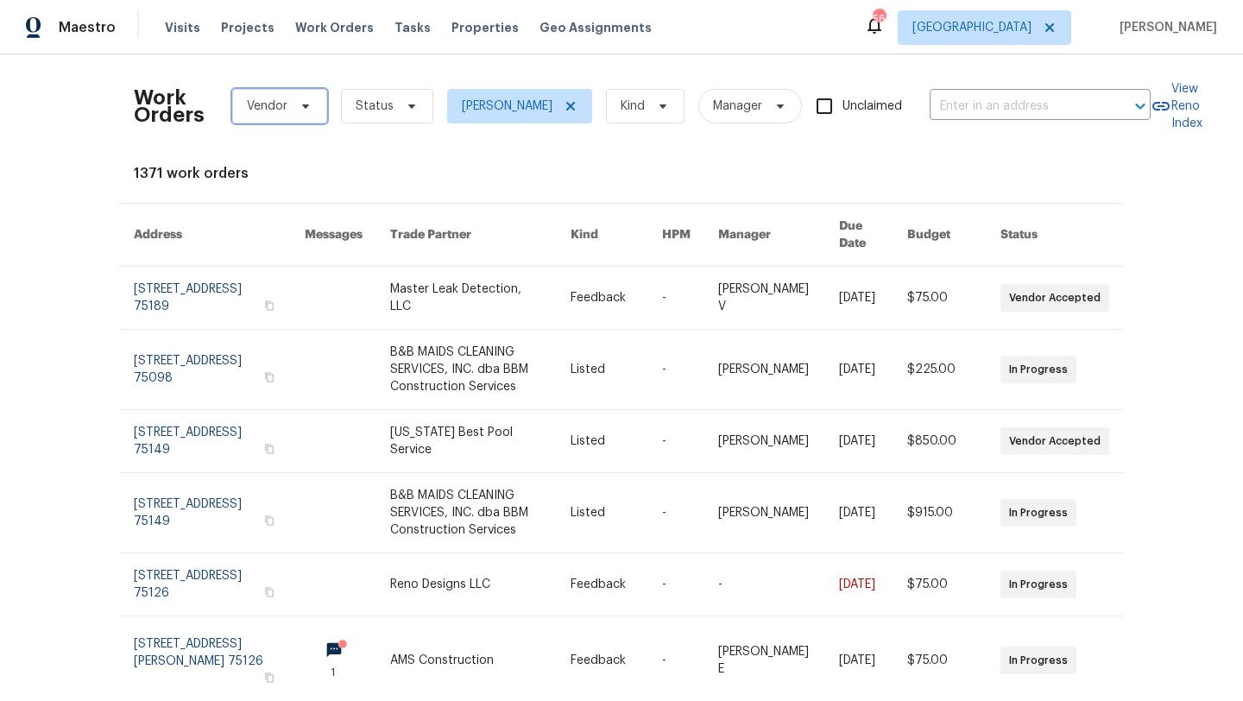
click at [307, 107] on icon at bounding box center [306, 106] width 14 height 14
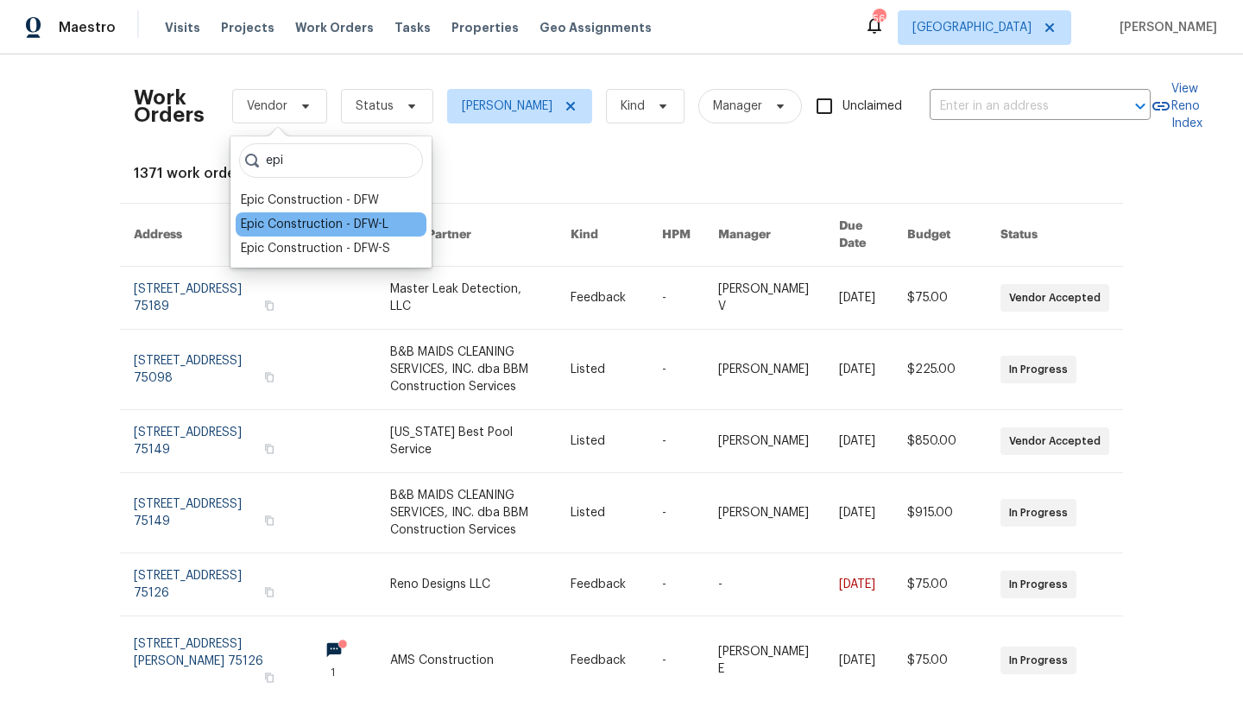
type input "epi"
click at [317, 220] on div "Epic Construction - DFW-L" at bounding box center [315, 224] width 148 height 17
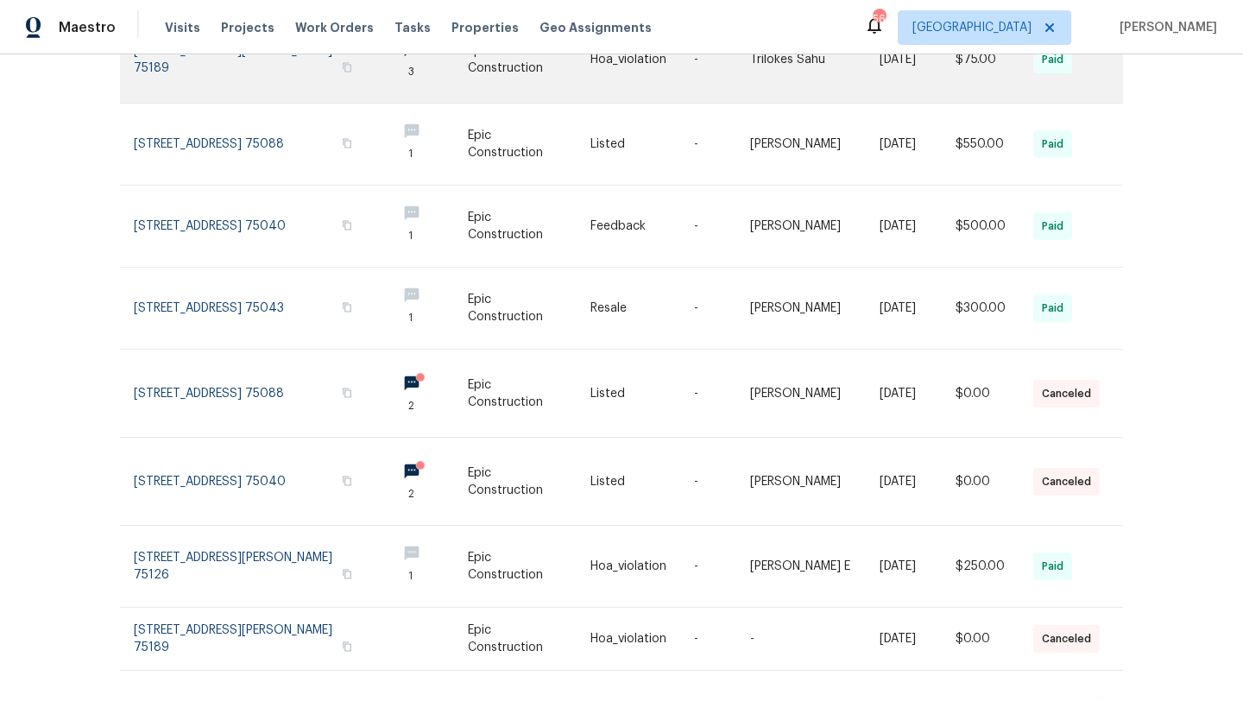
scroll to position [404, 0]
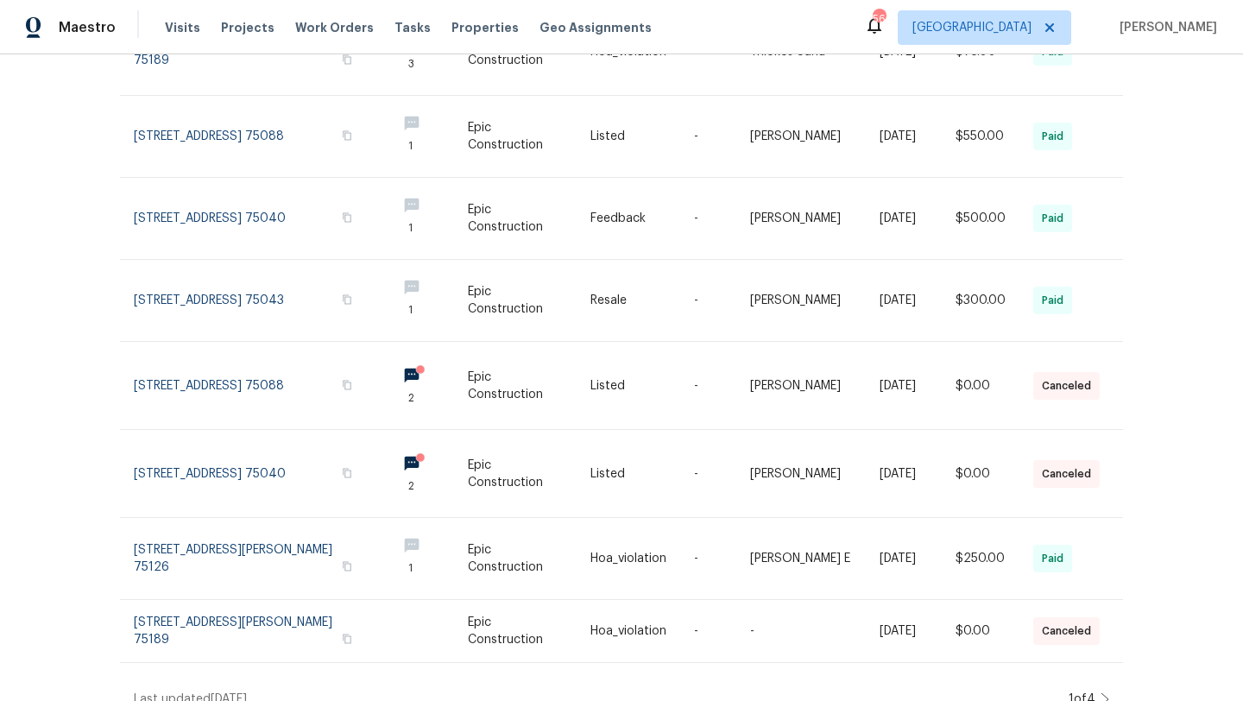
click at [1105, 692] on icon at bounding box center [1104, 699] width 9 height 14
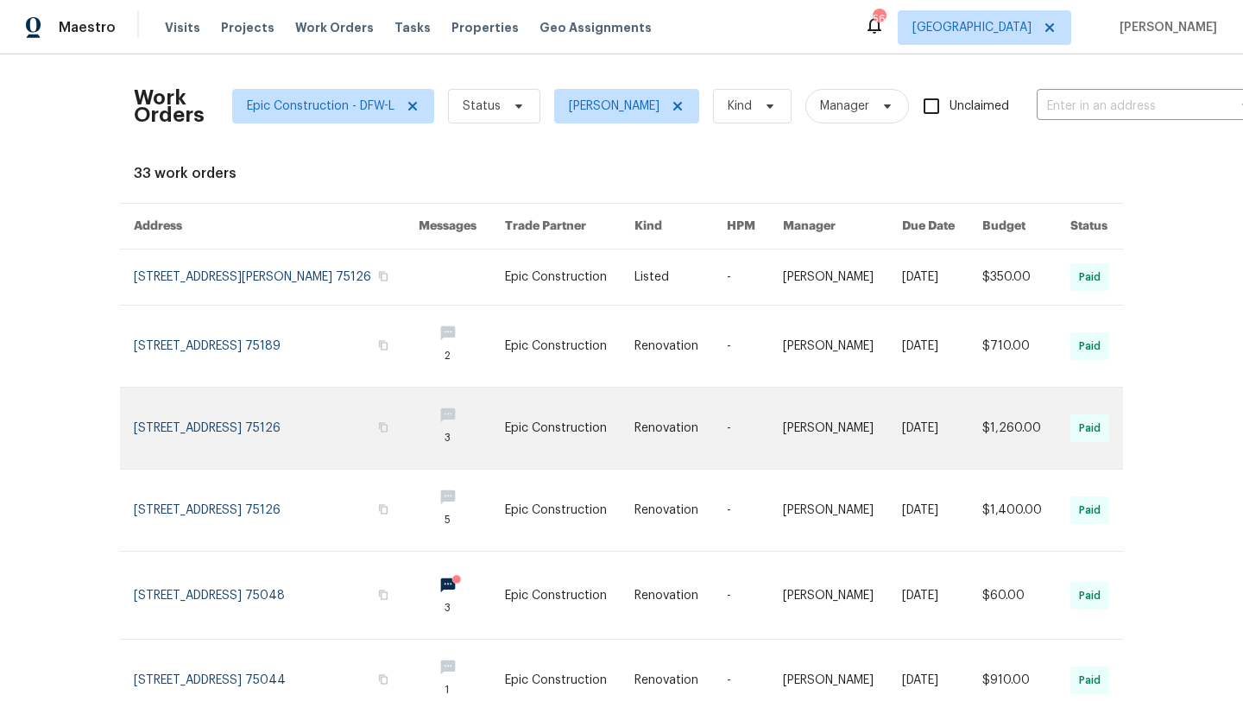
click at [368, 434] on link at bounding box center [276, 427] width 285 height 81
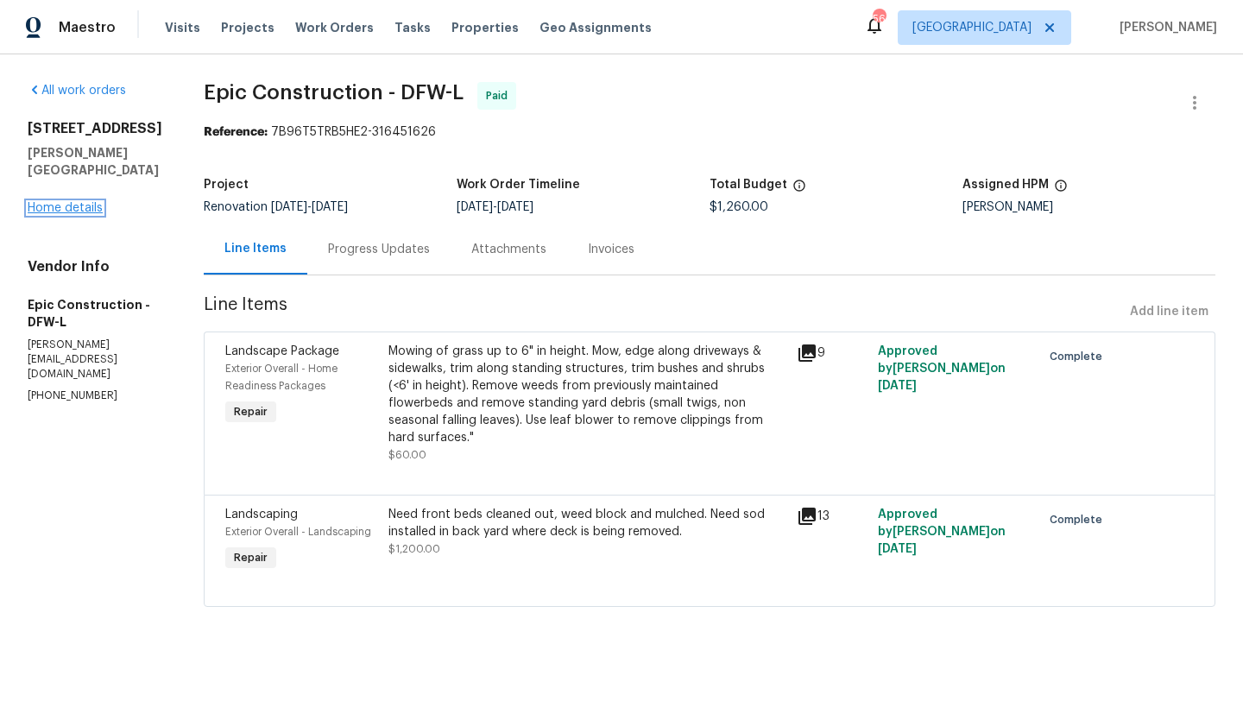
click at [84, 208] on link "Home details" at bounding box center [65, 208] width 75 height 12
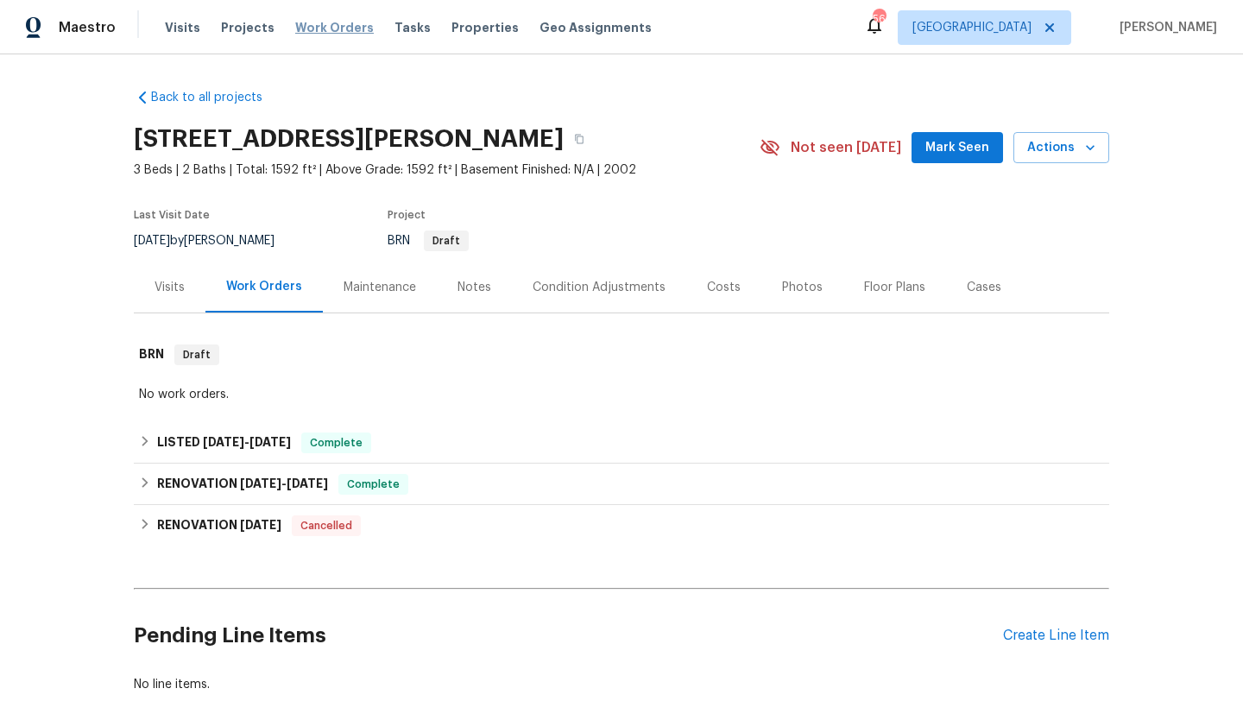
click at [305, 28] on span "Work Orders" at bounding box center [334, 27] width 79 height 17
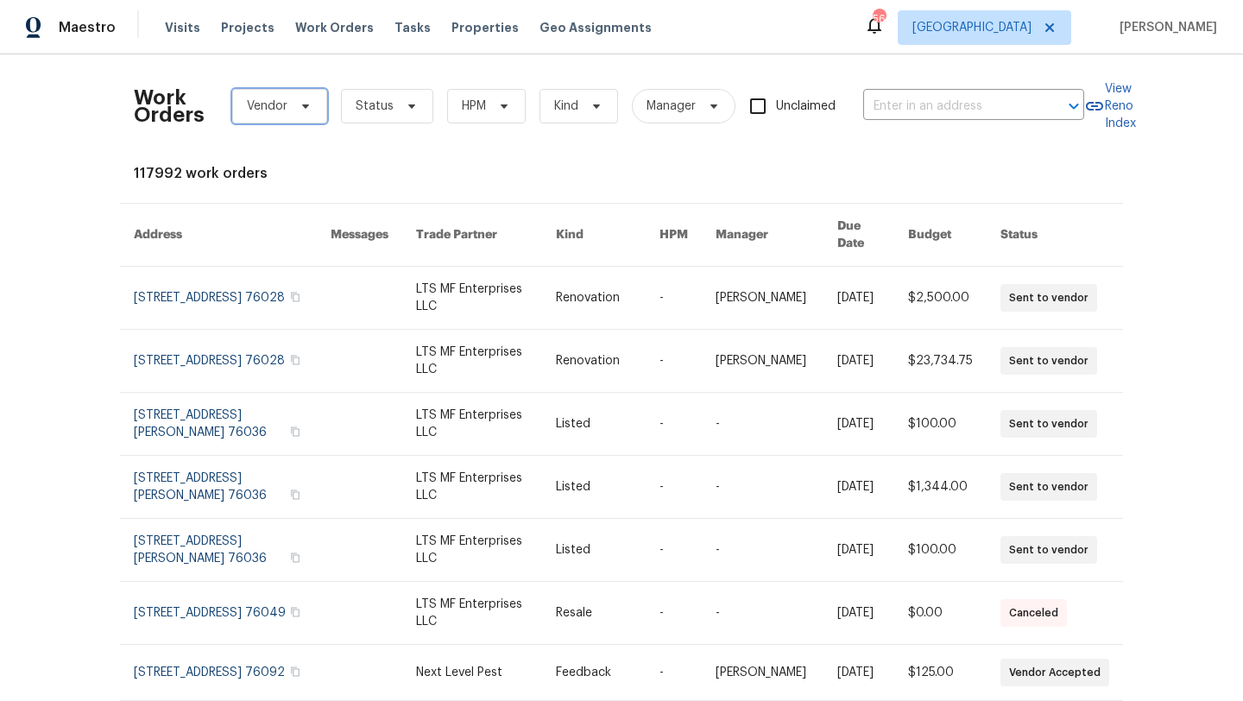
click at [307, 105] on icon at bounding box center [306, 106] width 14 height 14
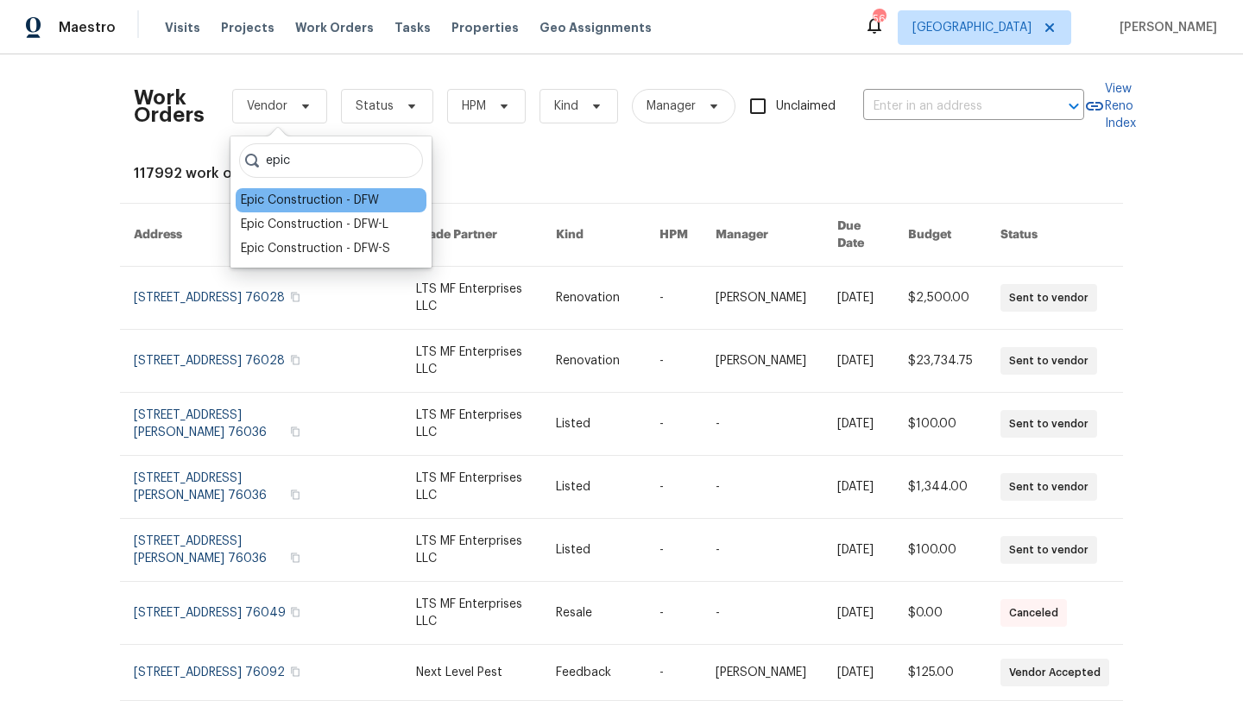
type input "epic"
click at [319, 197] on div "Epic Construction - DFW" at bounding box center [310, 200] width 138 height 17
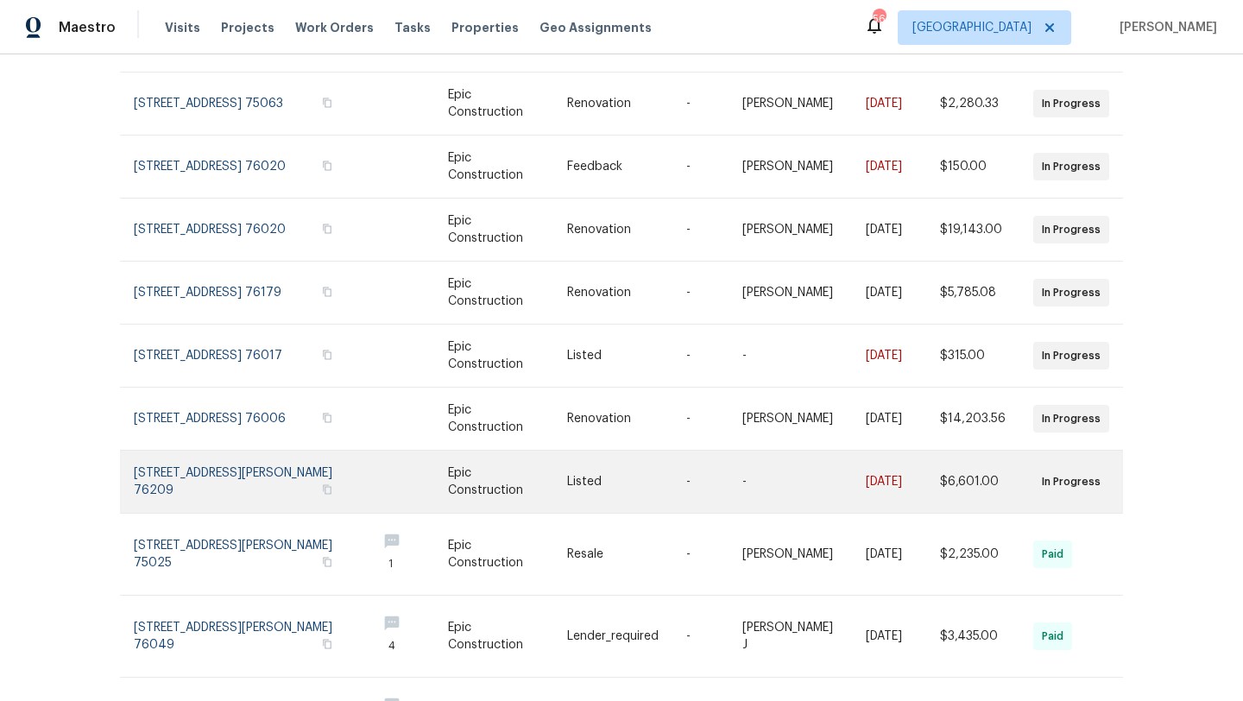
scroll to position [293, 0]
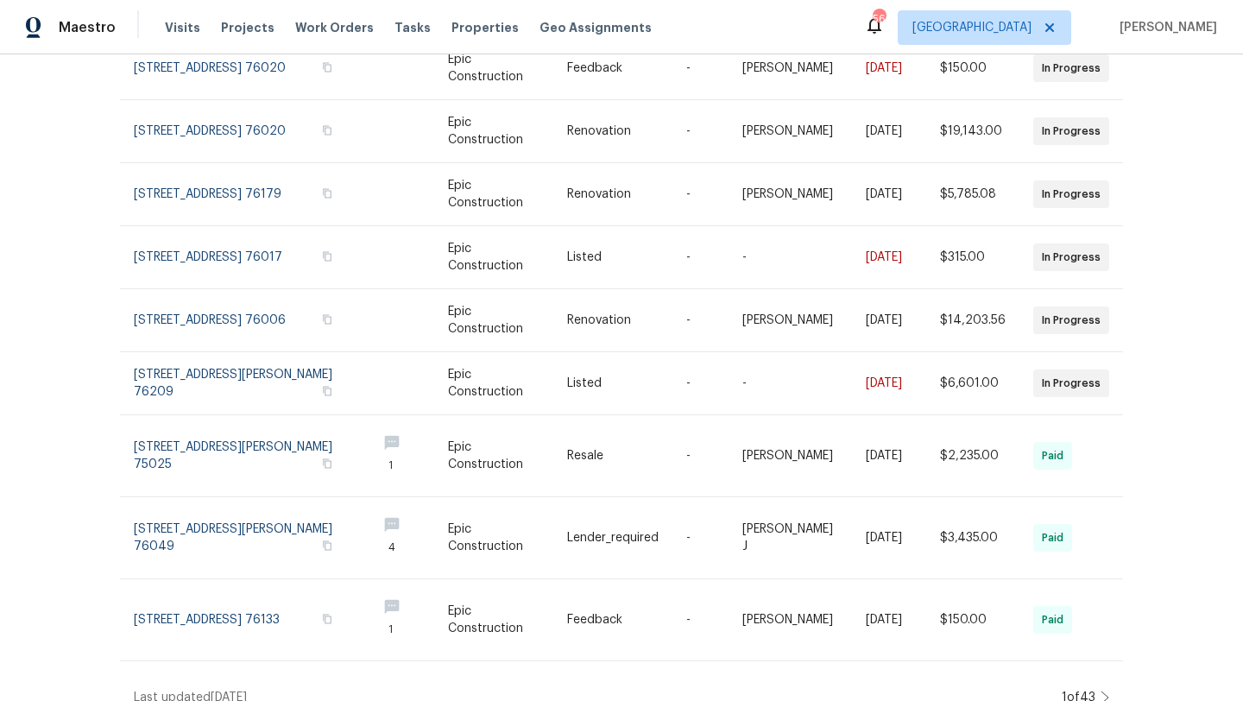
click at [1104, 690] on icon at bounding box center [1104, 697] width 9 height 14
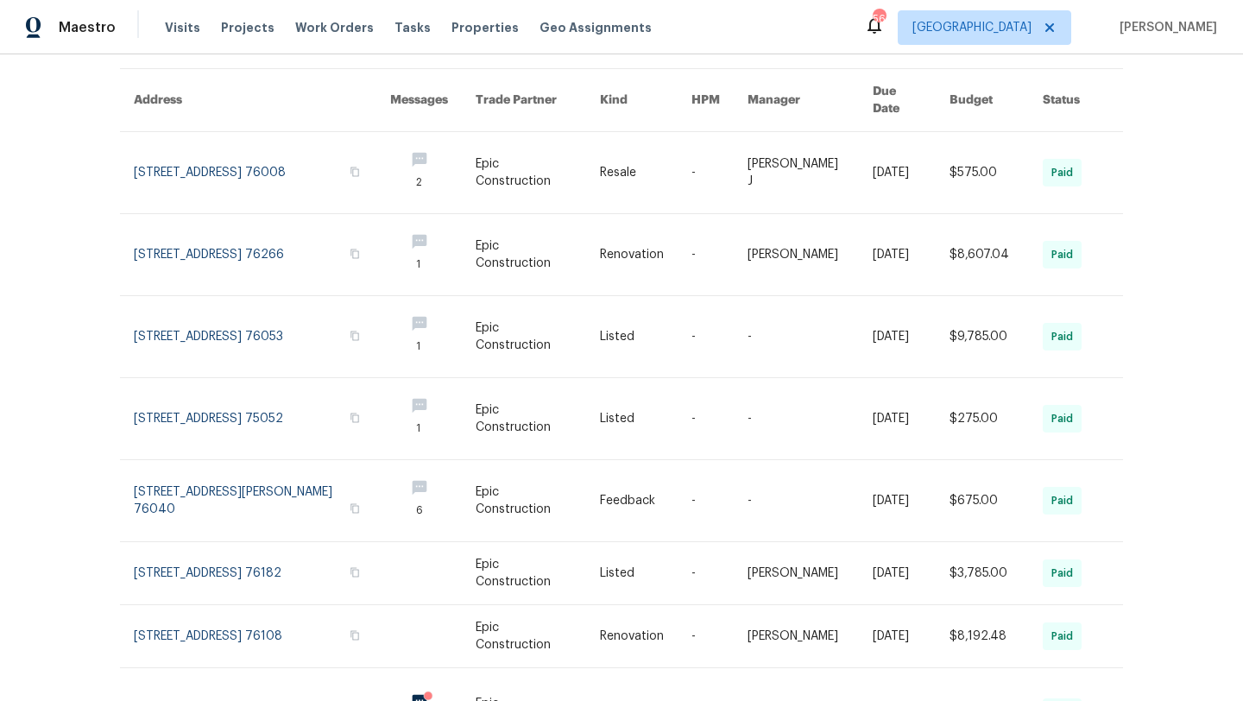
scroll to position [132, 0]
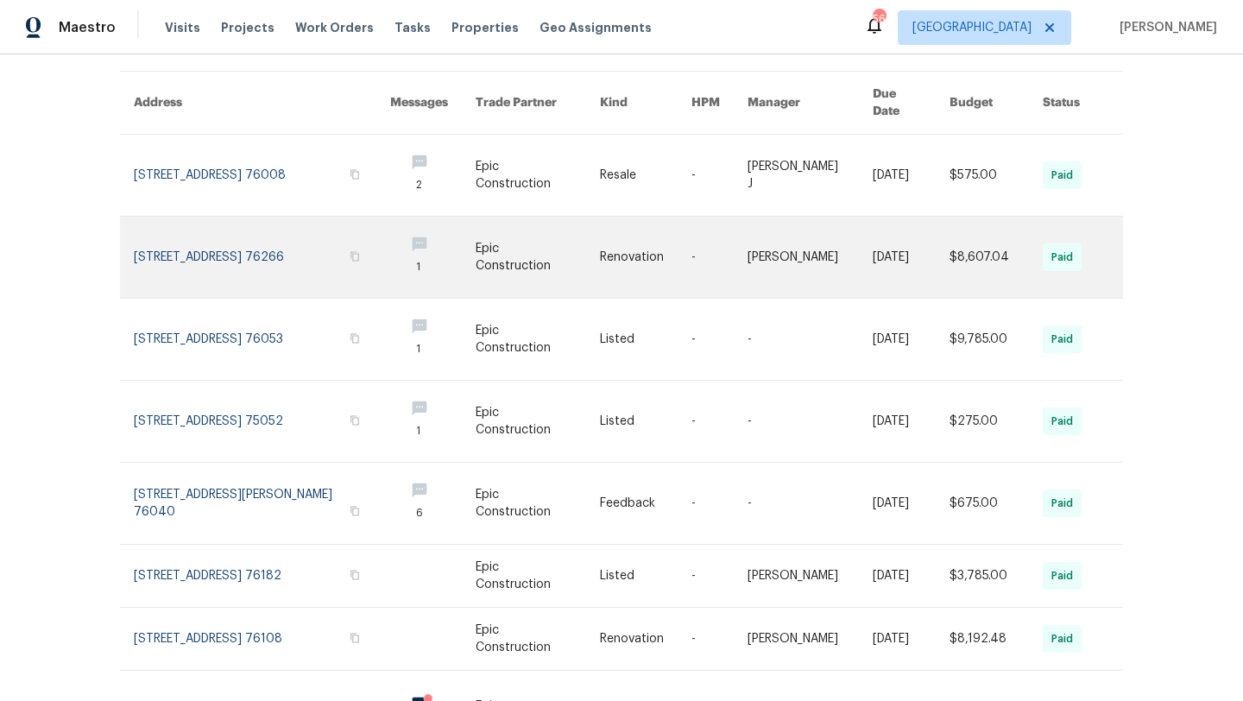
click at [315, 236] on link at bounding box center [262, 257] width 256 height 81
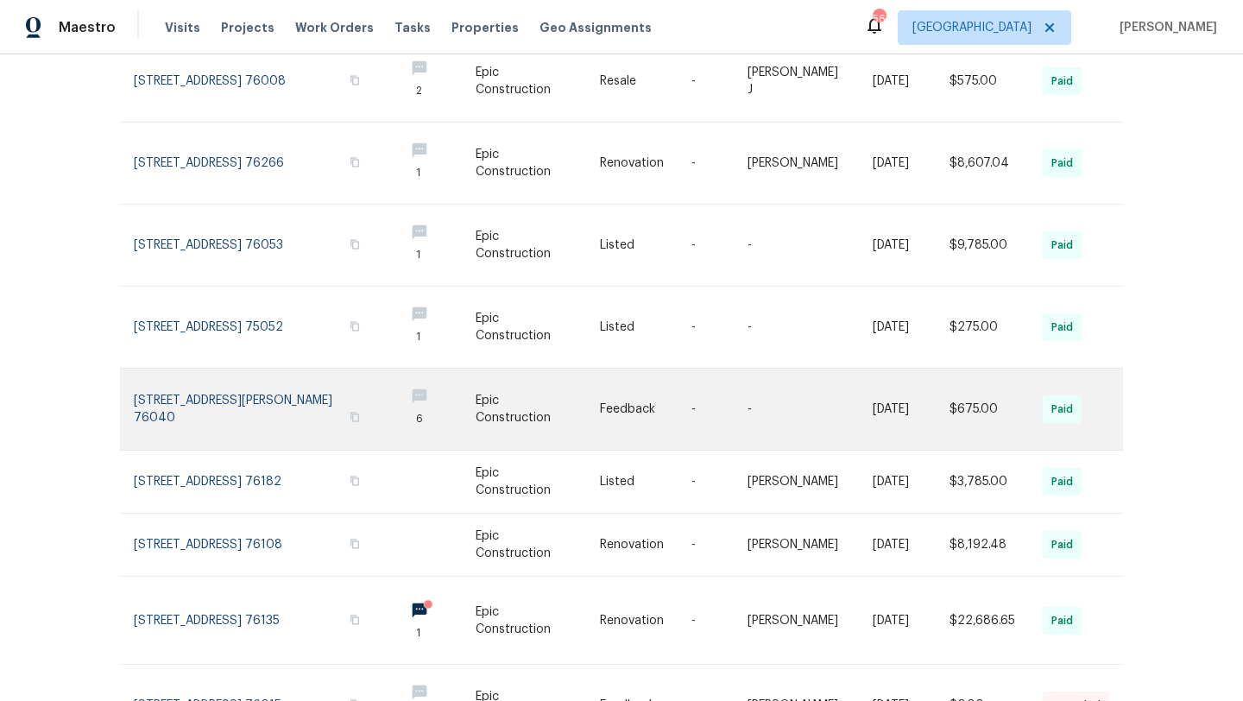
scroll to position [233, 0]
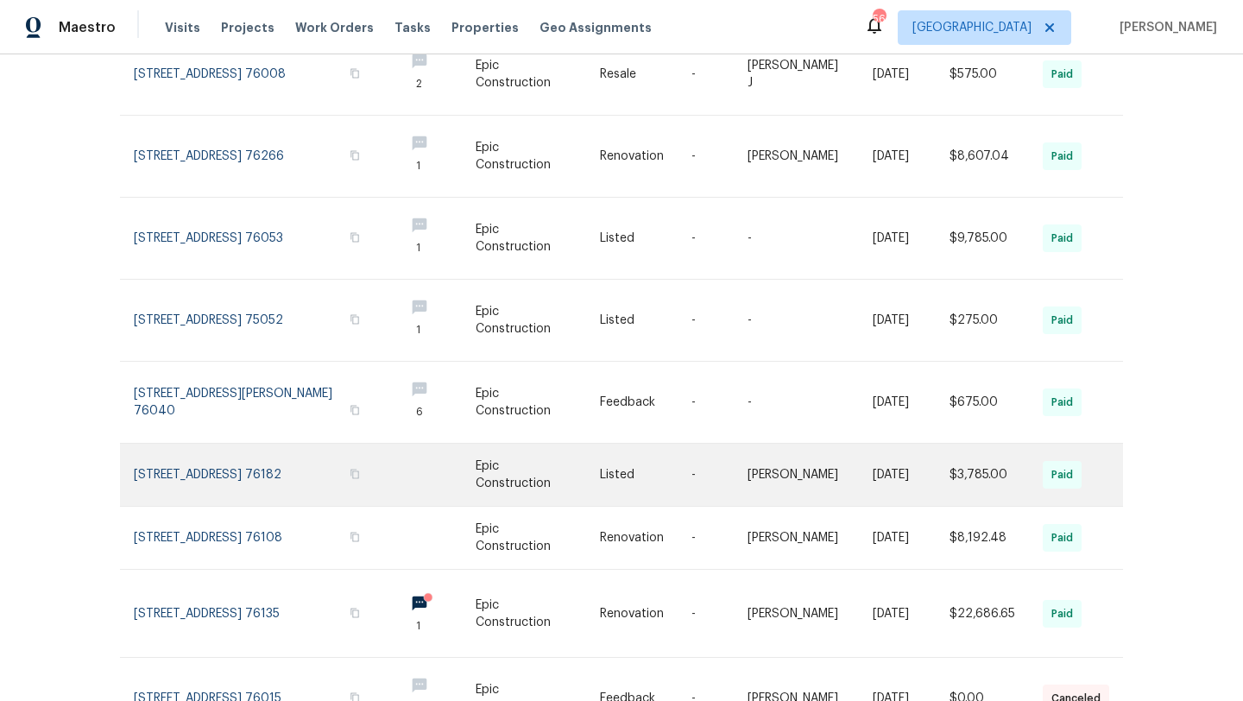
click at [346, 444] on link at bounding box center [262, 475] width 256 height 62
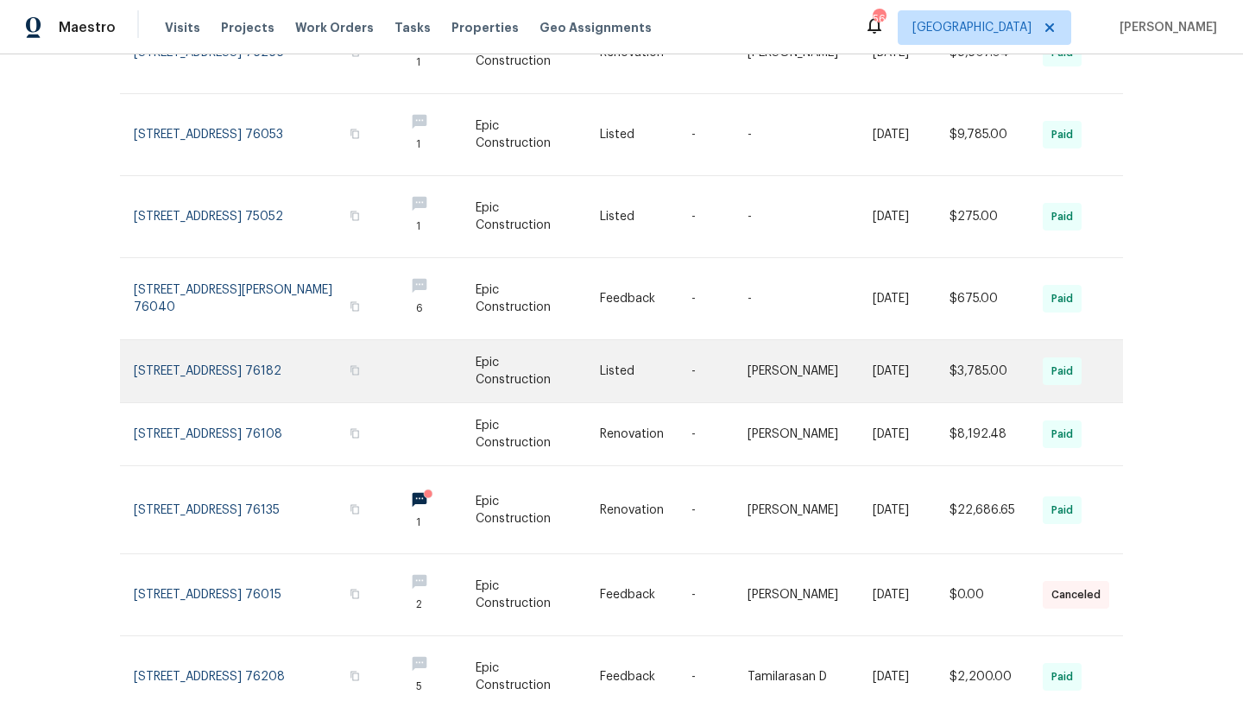
scroll to position [392, 0]
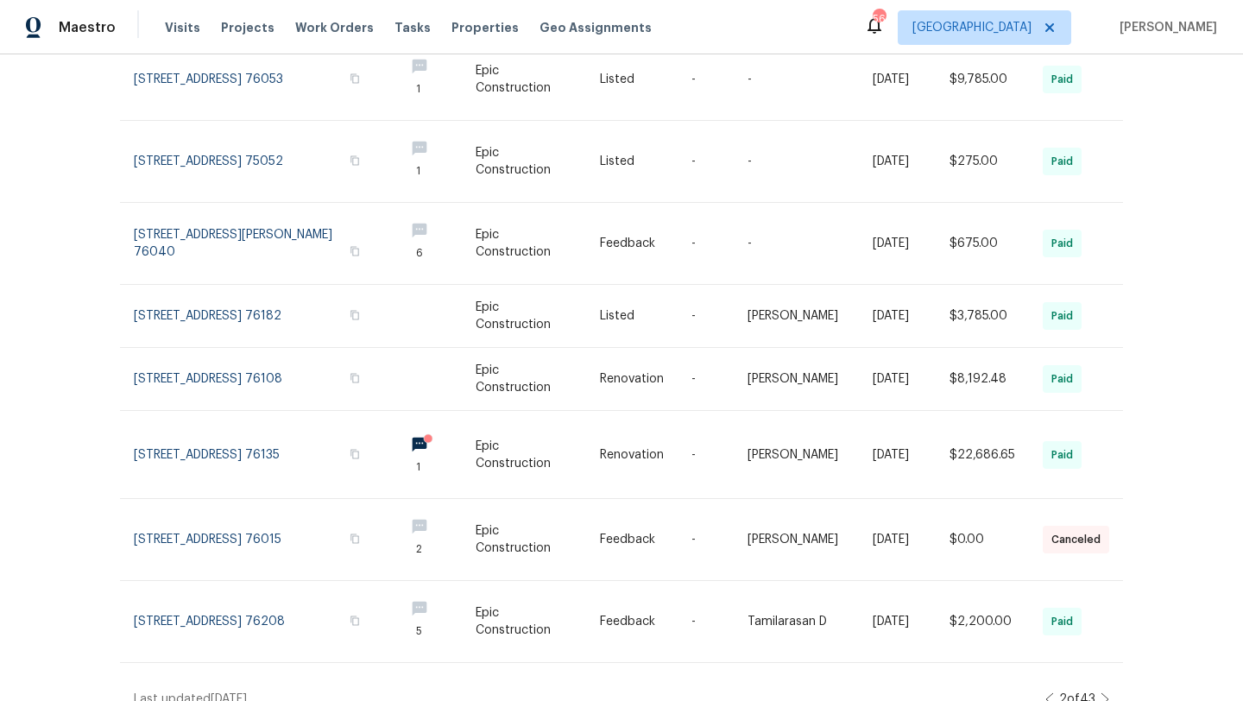
click at [1105, 692] on icon at bounding box center [1104, 699] width 9 height 14
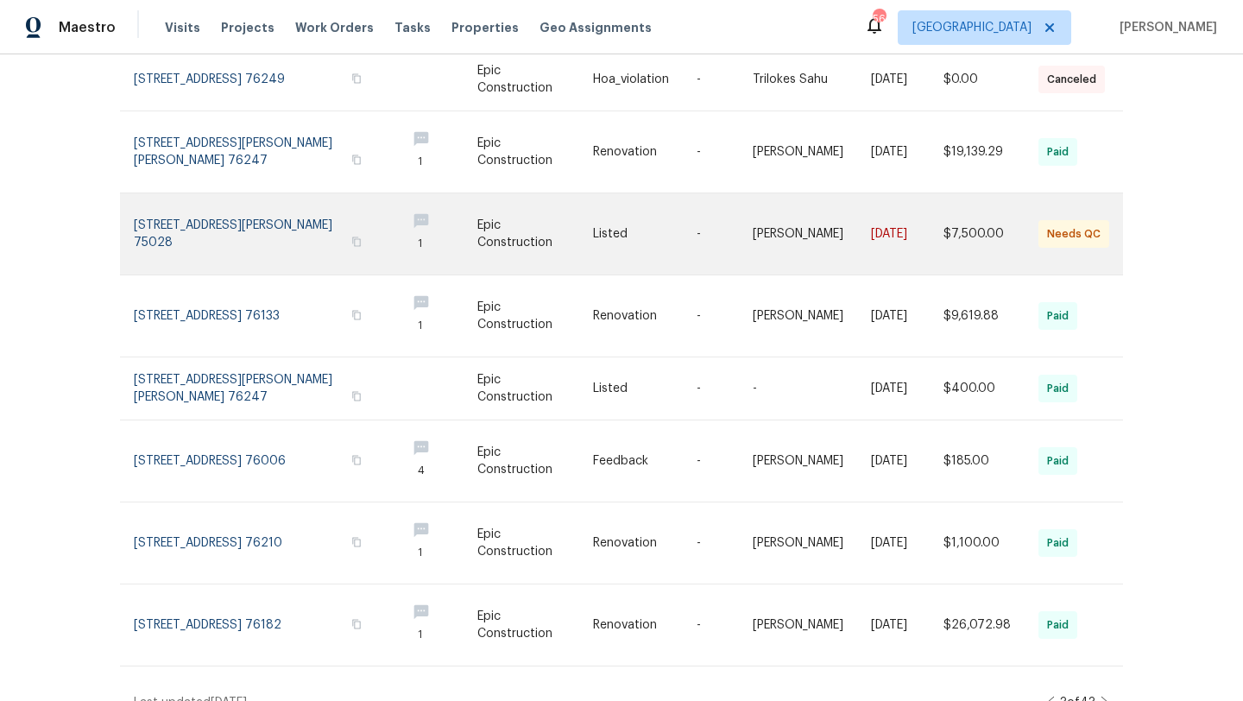
scroll to position [367, 0]
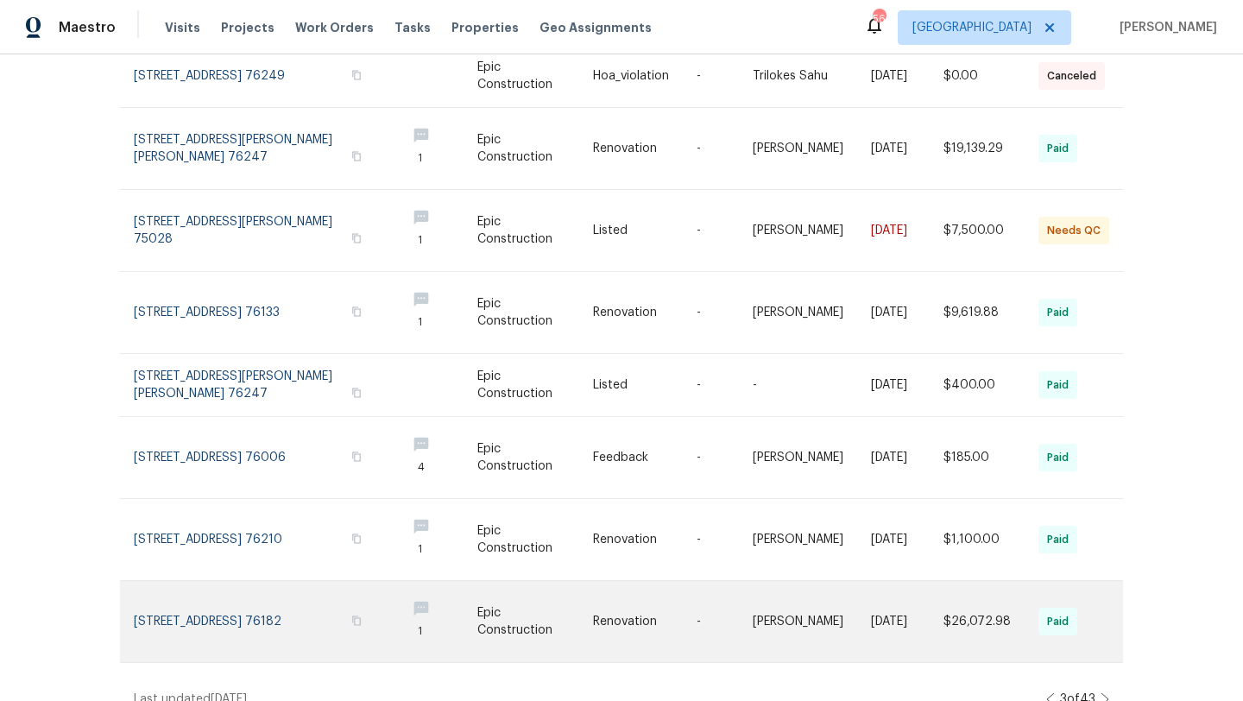
click at [324, 588] on link at bounding box center [263, 621] width 258 height 81
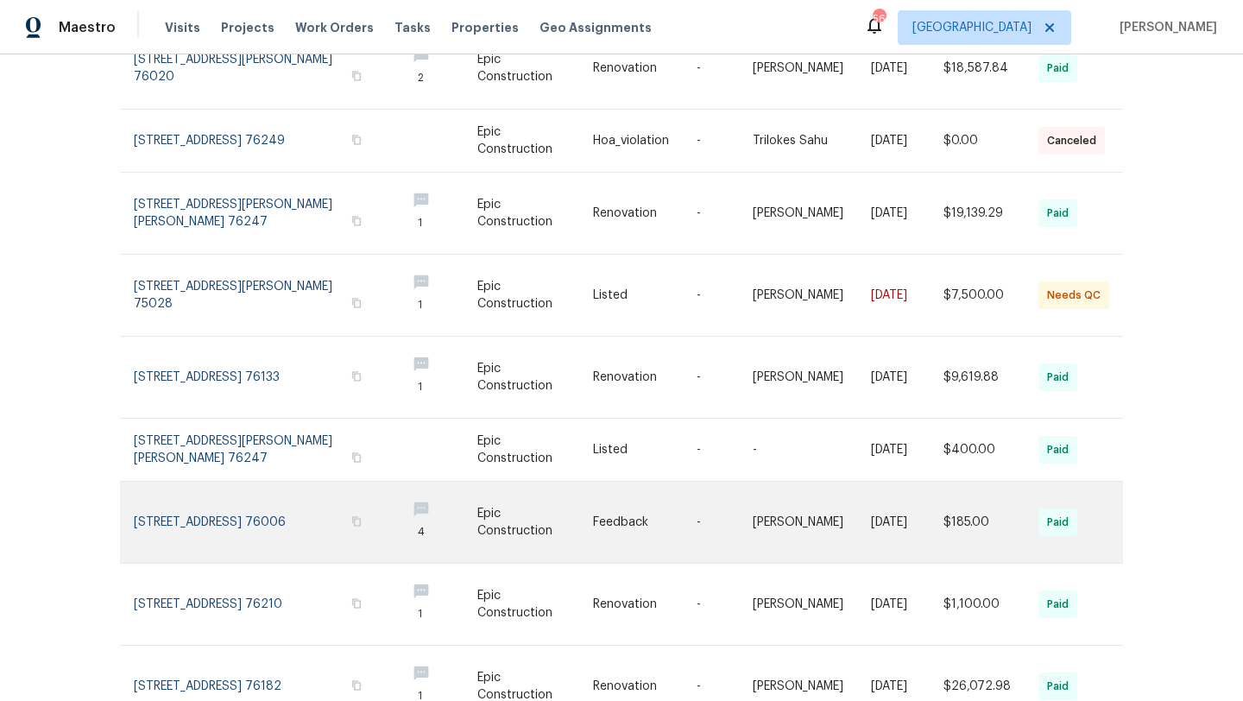
scroll to position [298, 0]
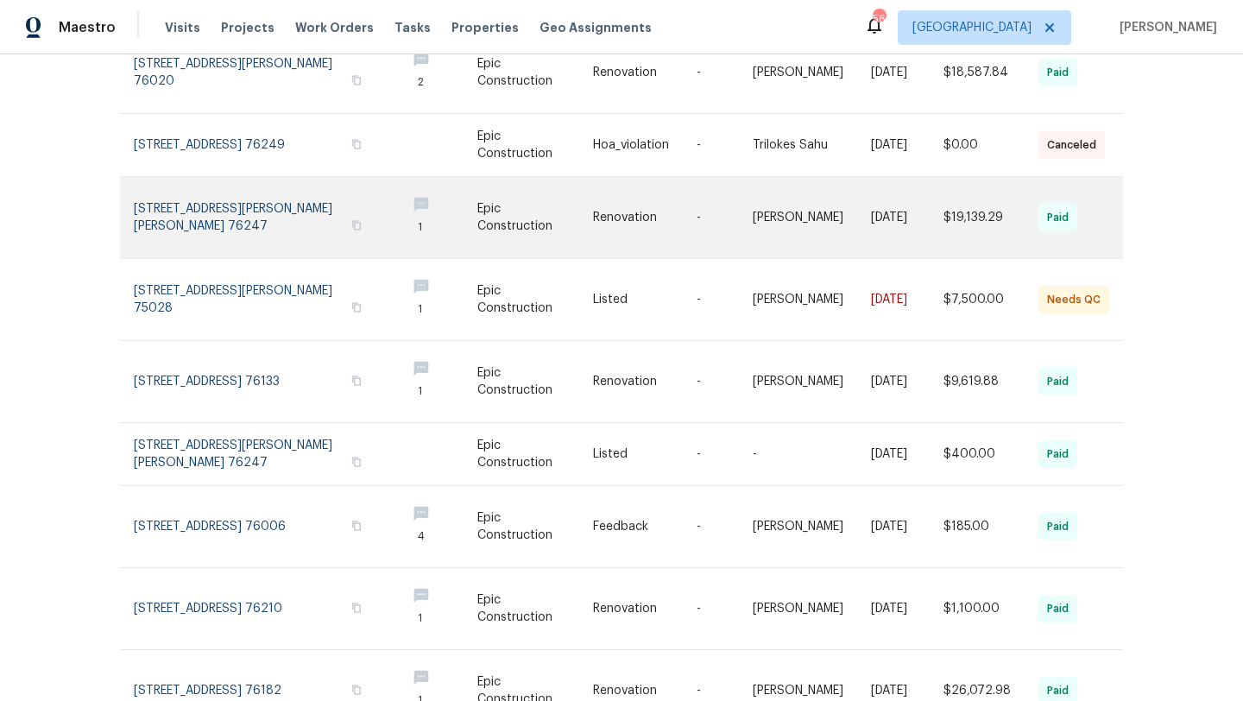
click at [278, 195] on link at bounding box center [263, 217] width 258 height 81
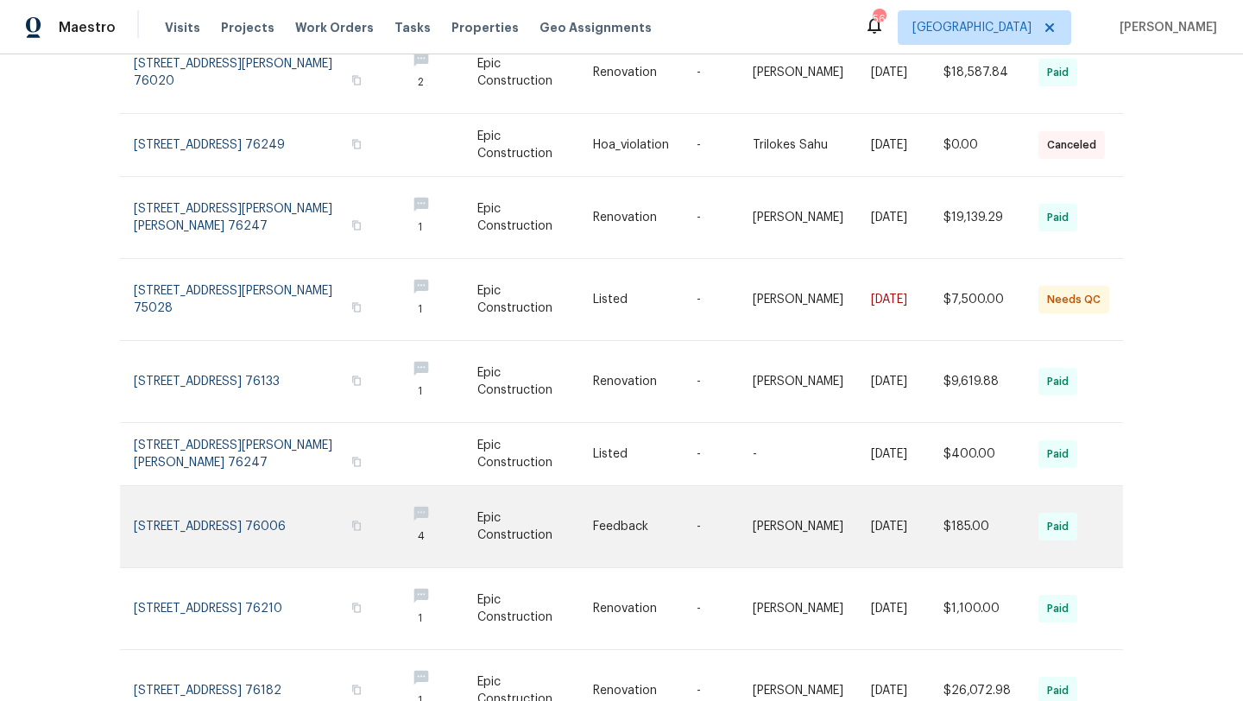
scroll to position [0, 0]
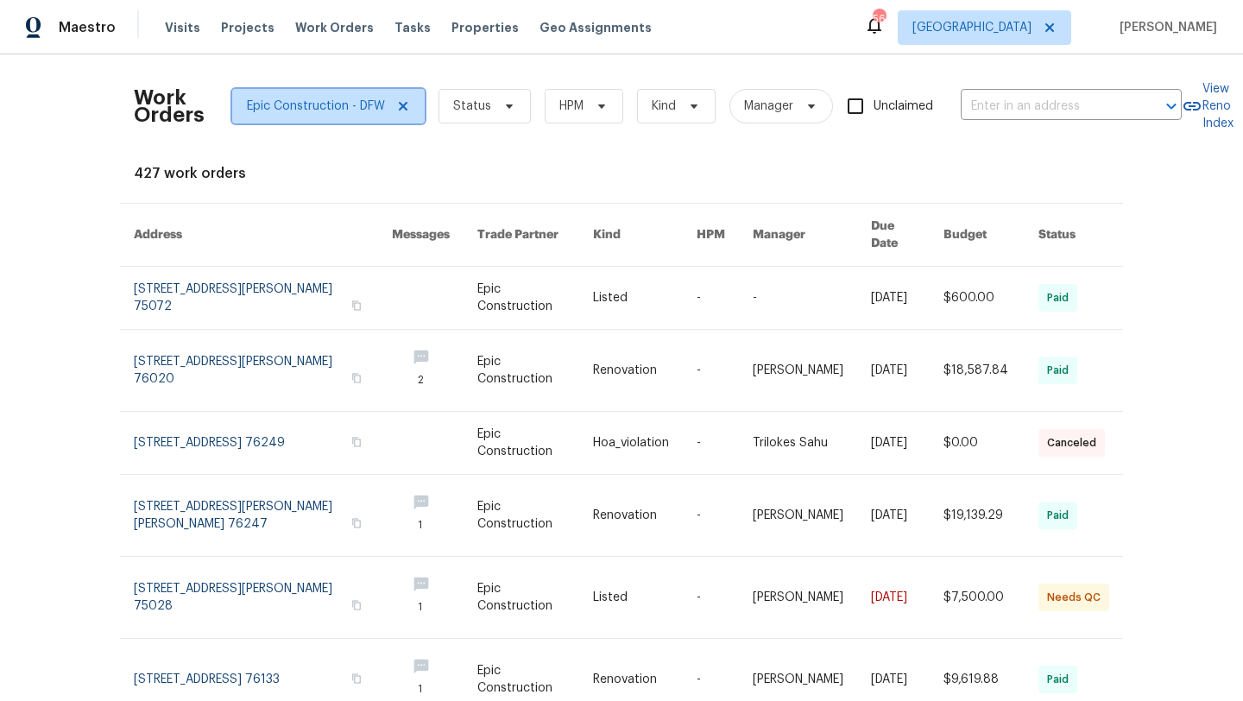
click at [399, 110] on icon at bounding box center [403, 106] width 14 height 14
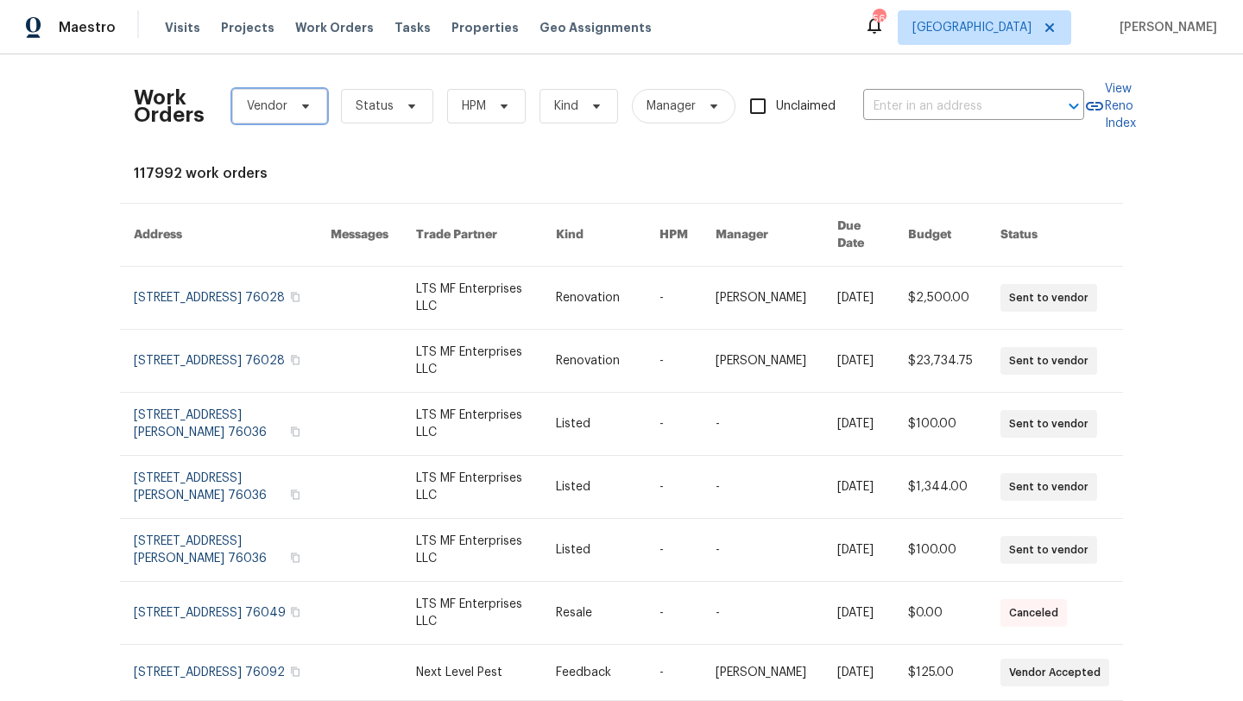
click at [311, 110] on span "Vendor" at bounding box center [279, 106] width 95 height 35
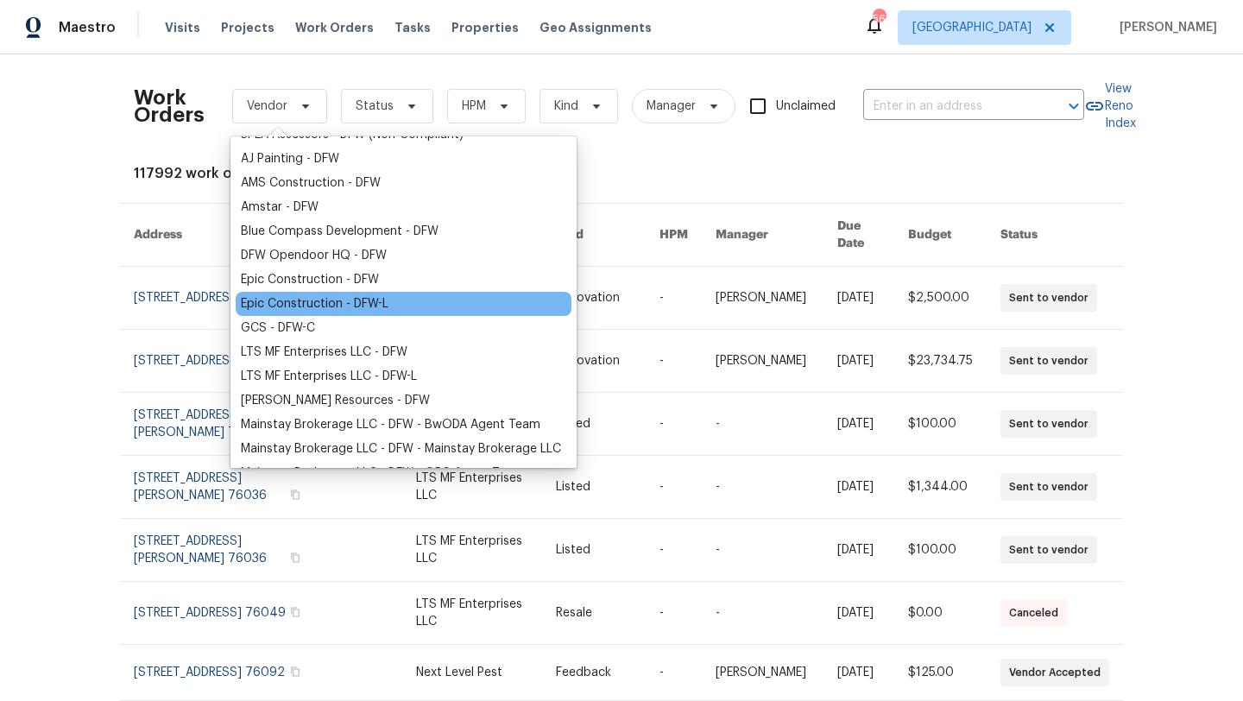
scroll to position [74, 0]
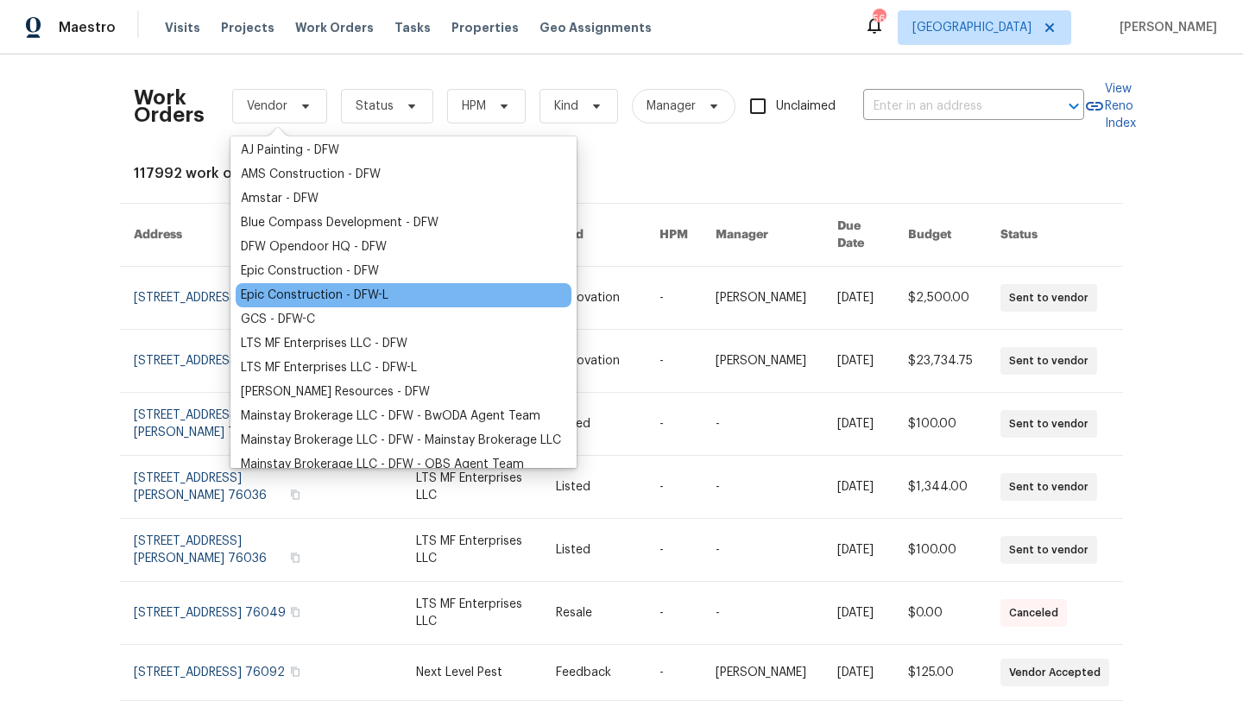
click at [329, 294] on div "Epic Construction - DFW-L" at bounding box center [315, 294] width 148 height 17
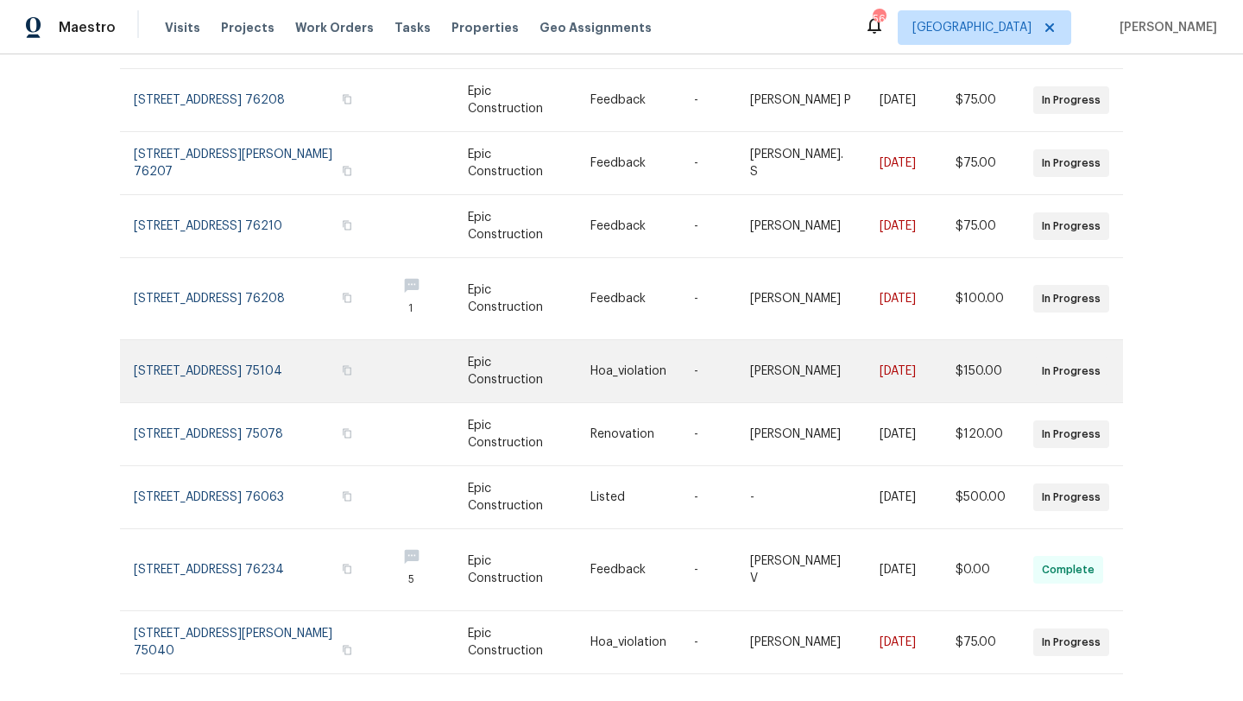
scroll to position [274, 0]
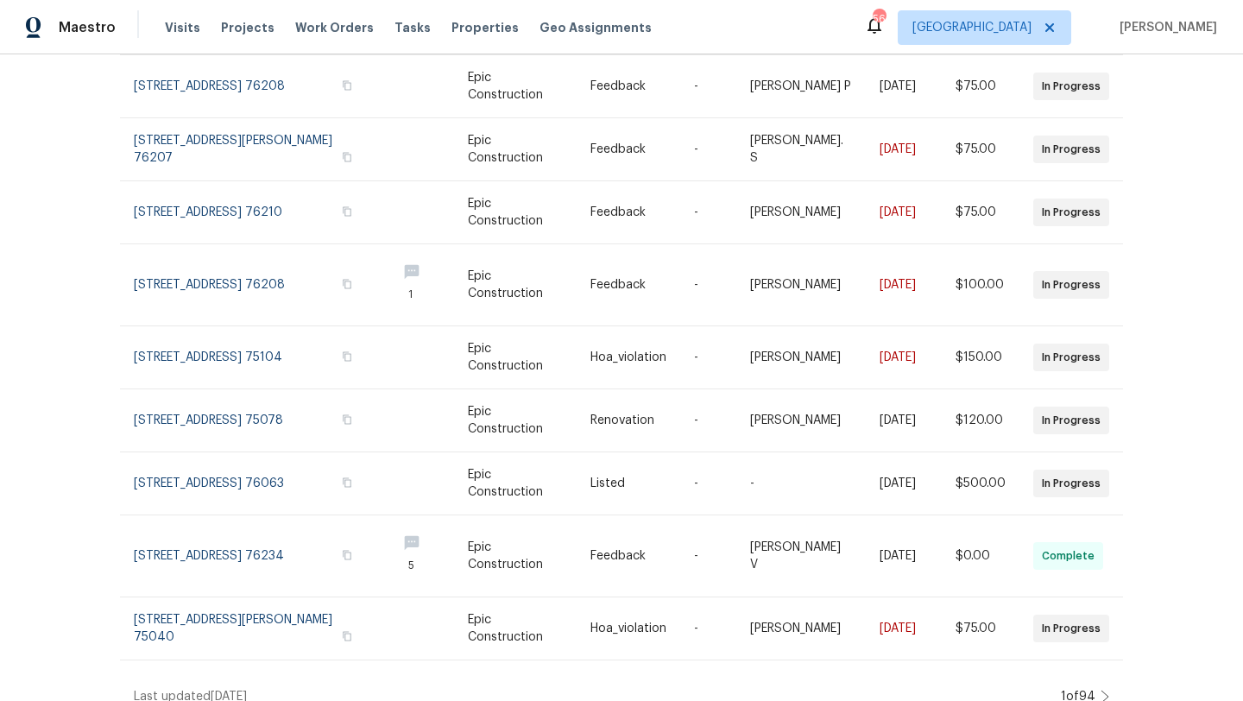
click at [1102, 689] on icon at bounding box center [1104, 696] width 9 height 14
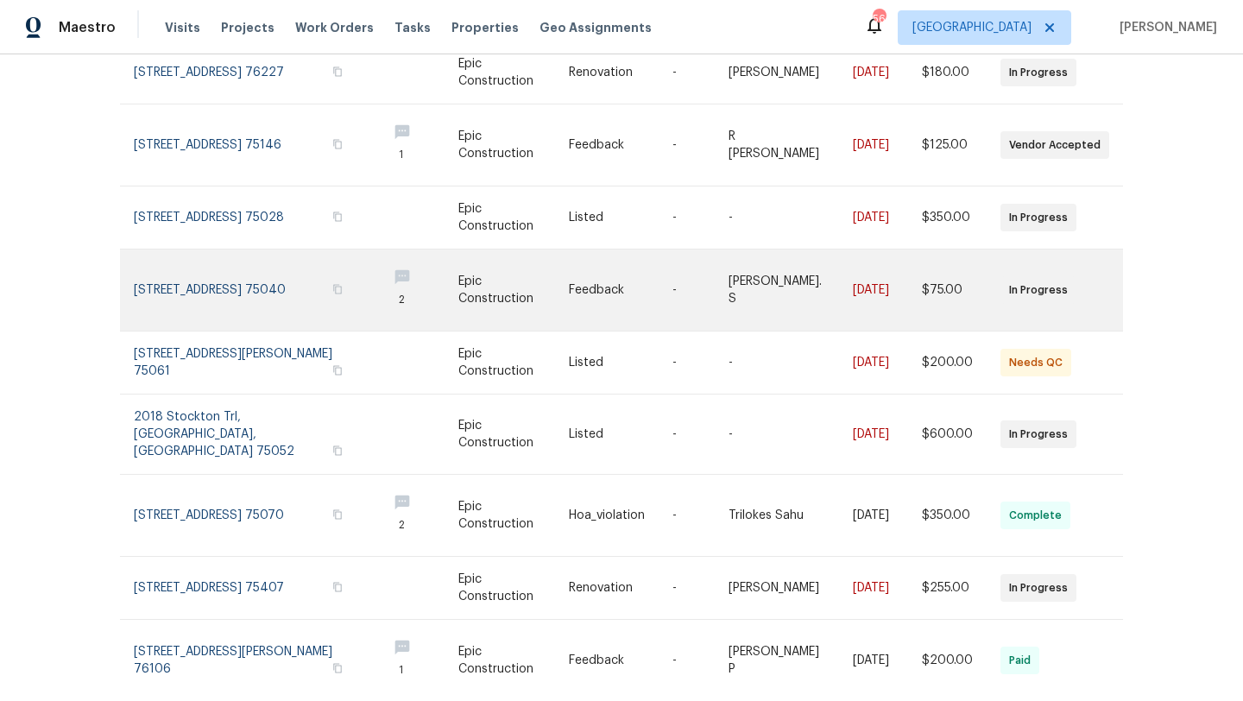
scroll to position [330, 0]
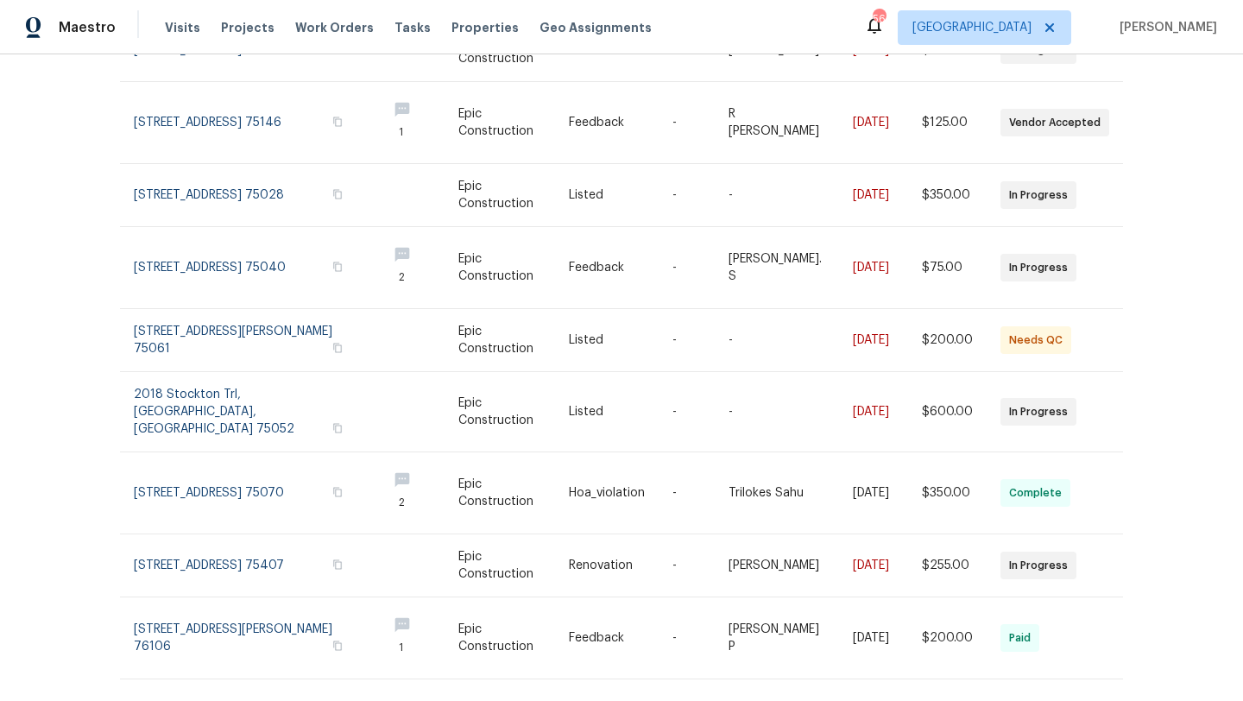
click at [1105, 700] on icon at bounding box center [1104, 715] width 7 height 12
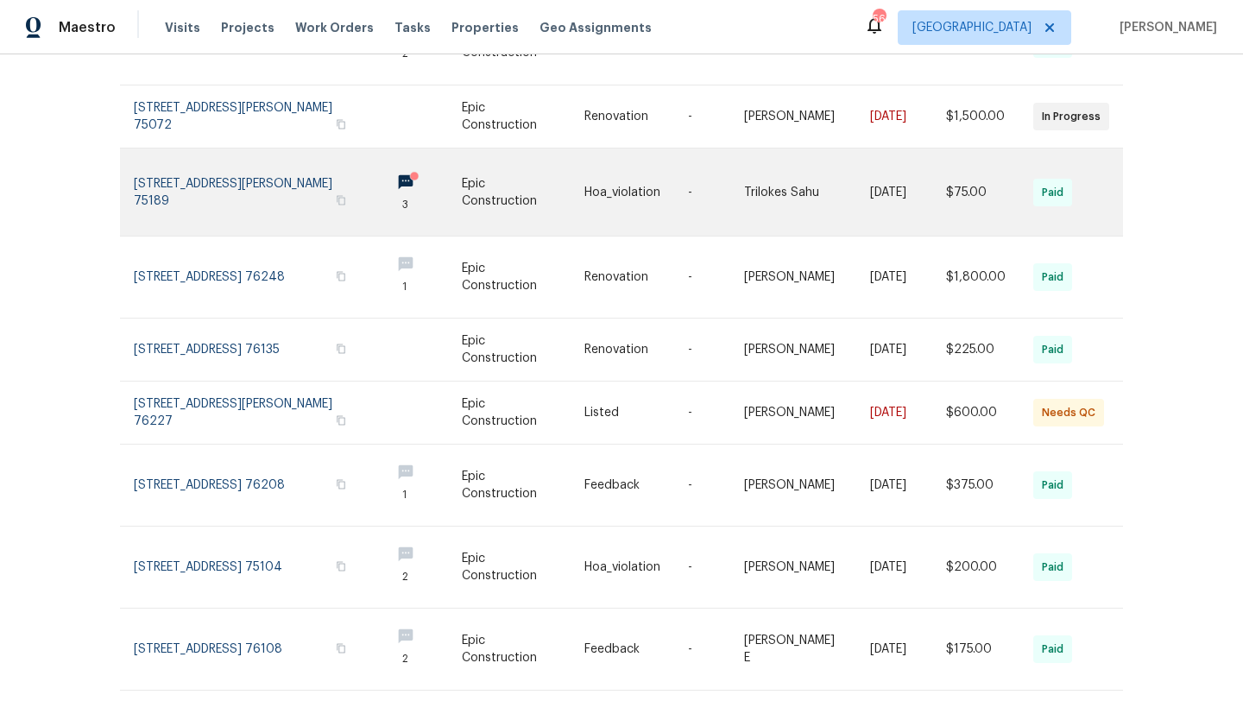
scroll to position [359, 0]
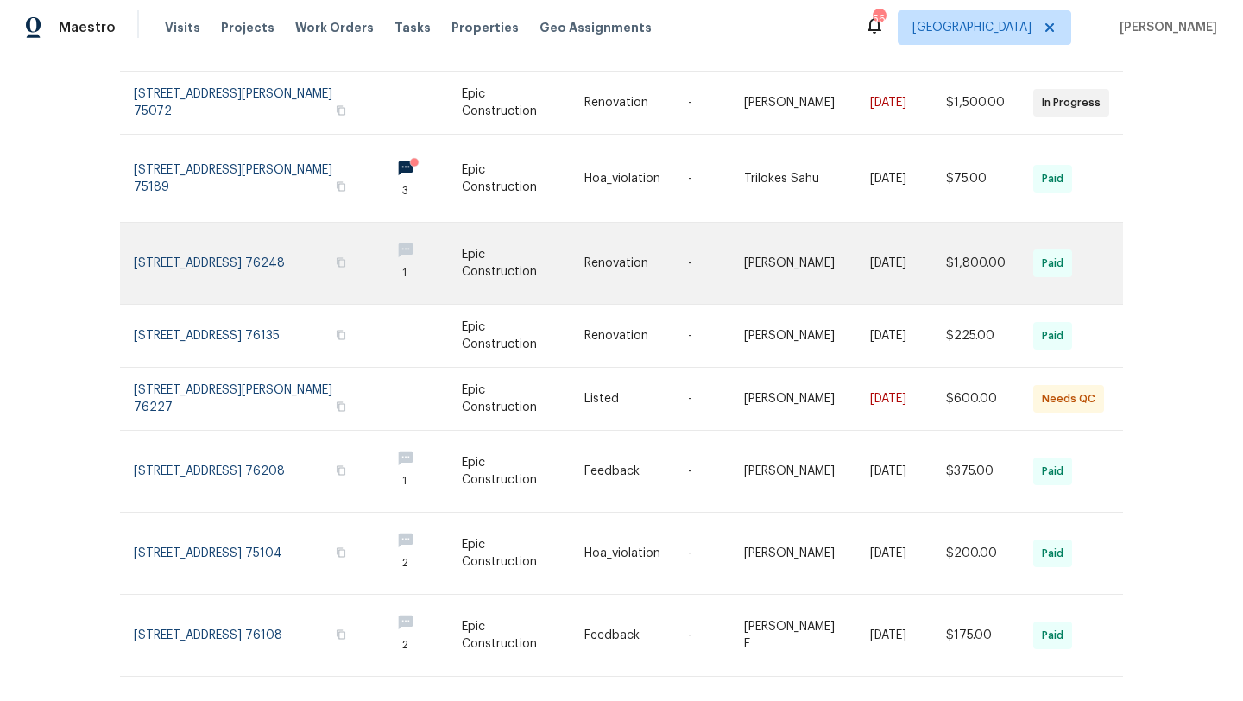
click at [310, 236] on link at bounding box center [255, 263] width 242 height 81
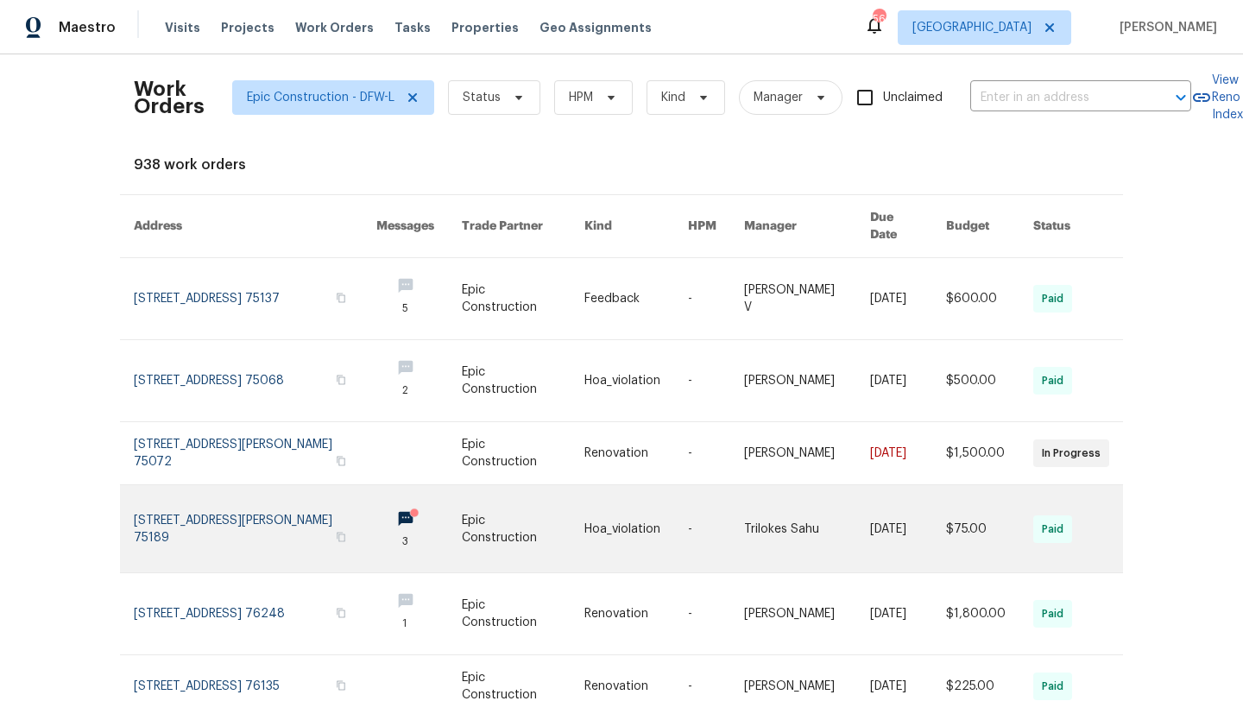
scroll to position [373, 0]
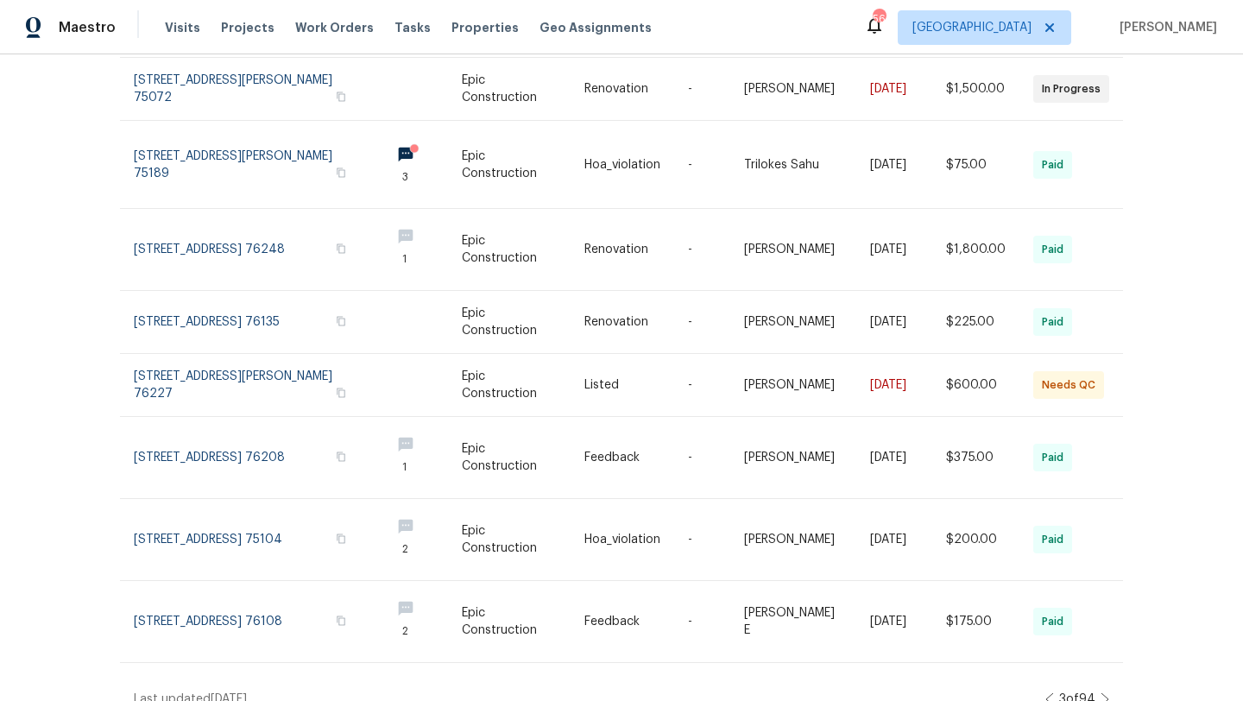
click at [1103, 692] on icon at bounding box center [1104, 699] width 9 height 14
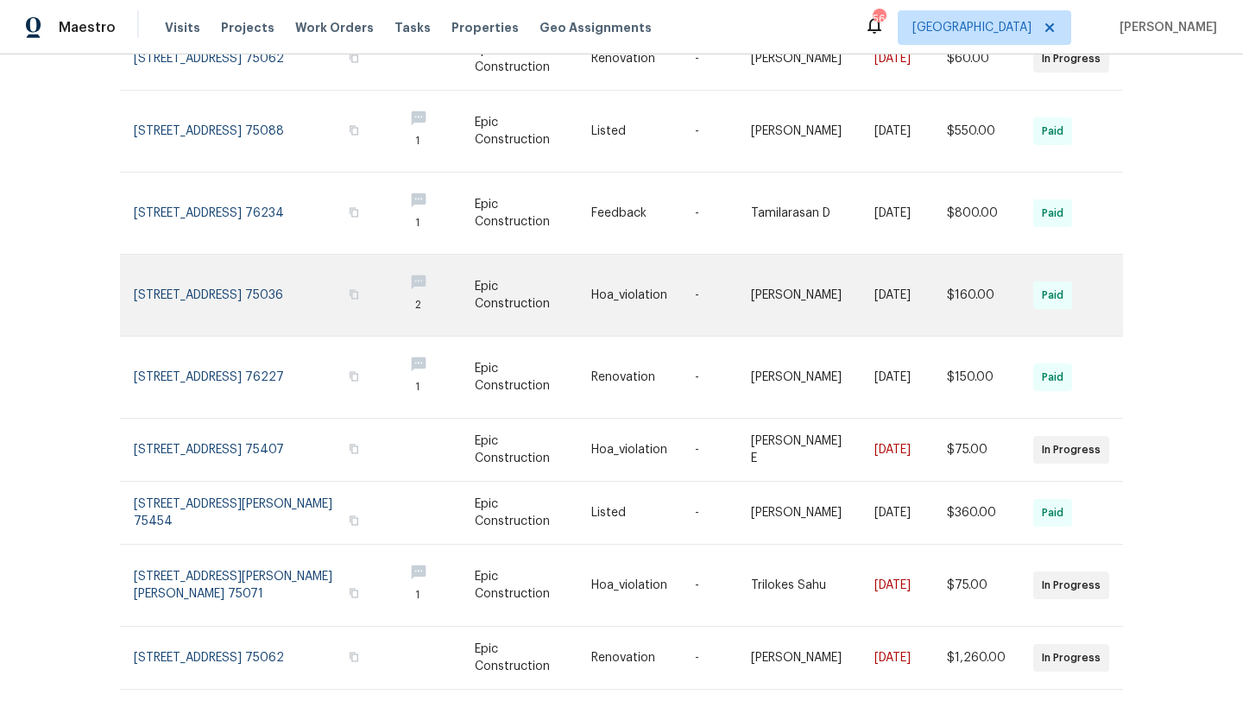
scroll to position [349, 0]
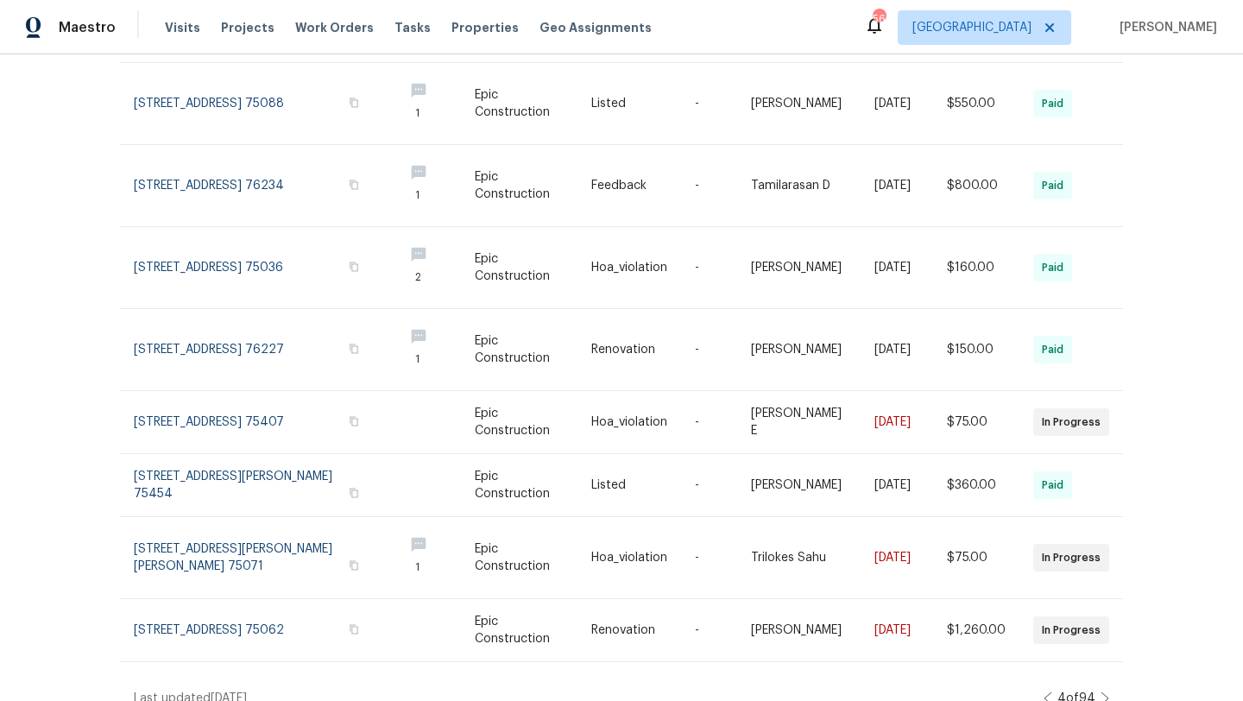
click at [1102, 691] on icon at bounding box center [1104, 698] width 9 height 14
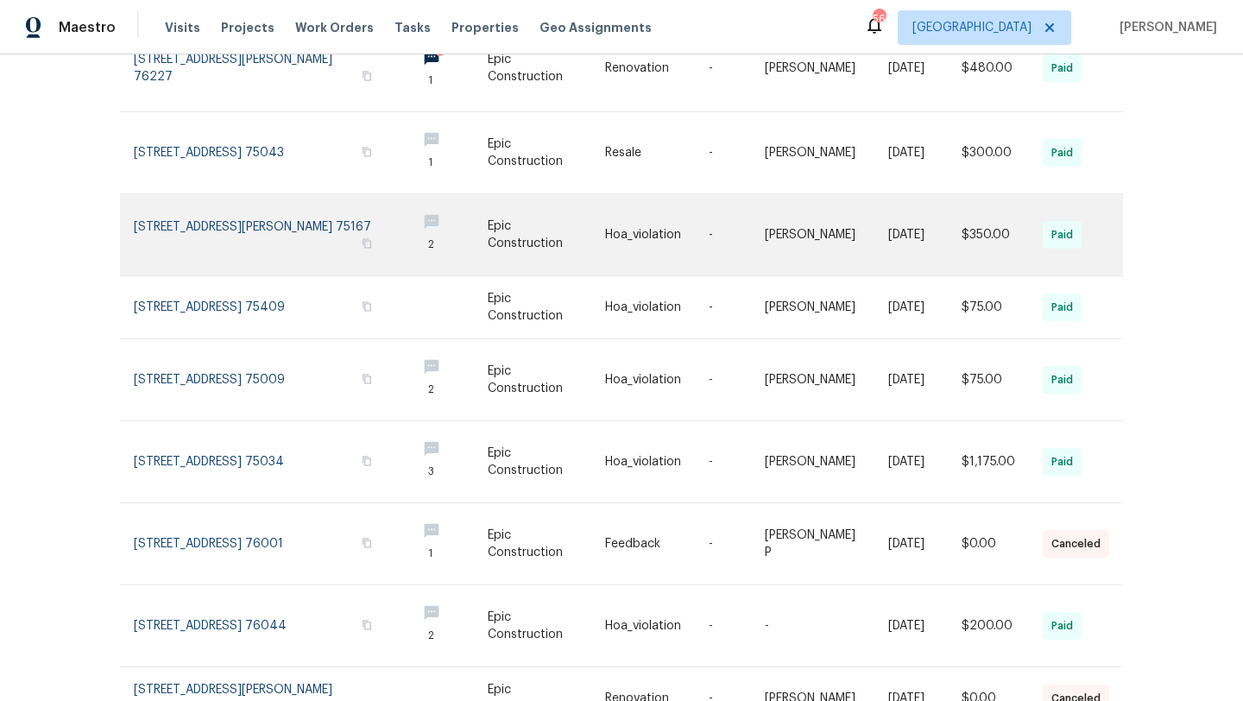
scroll to position [392, 0]
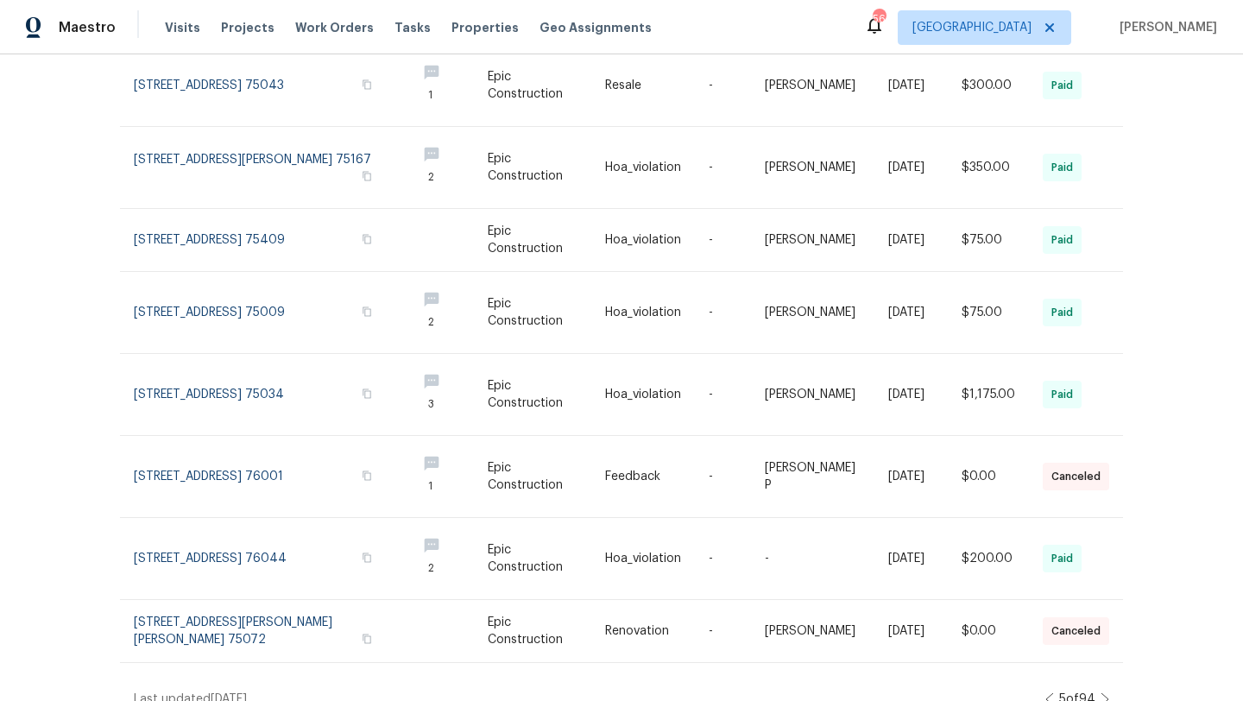
click at [1106, 692] on icon at bounding box center [1104, 699] width 9 height 14
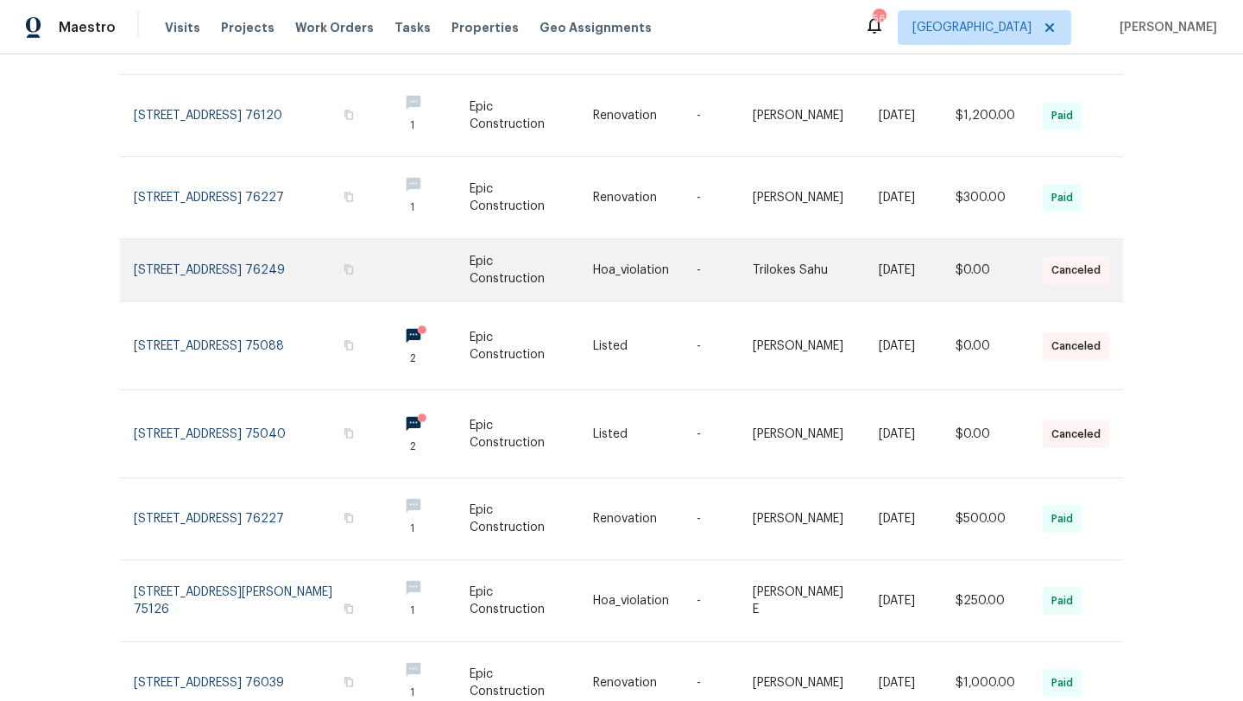
scroll to position [416, 0]
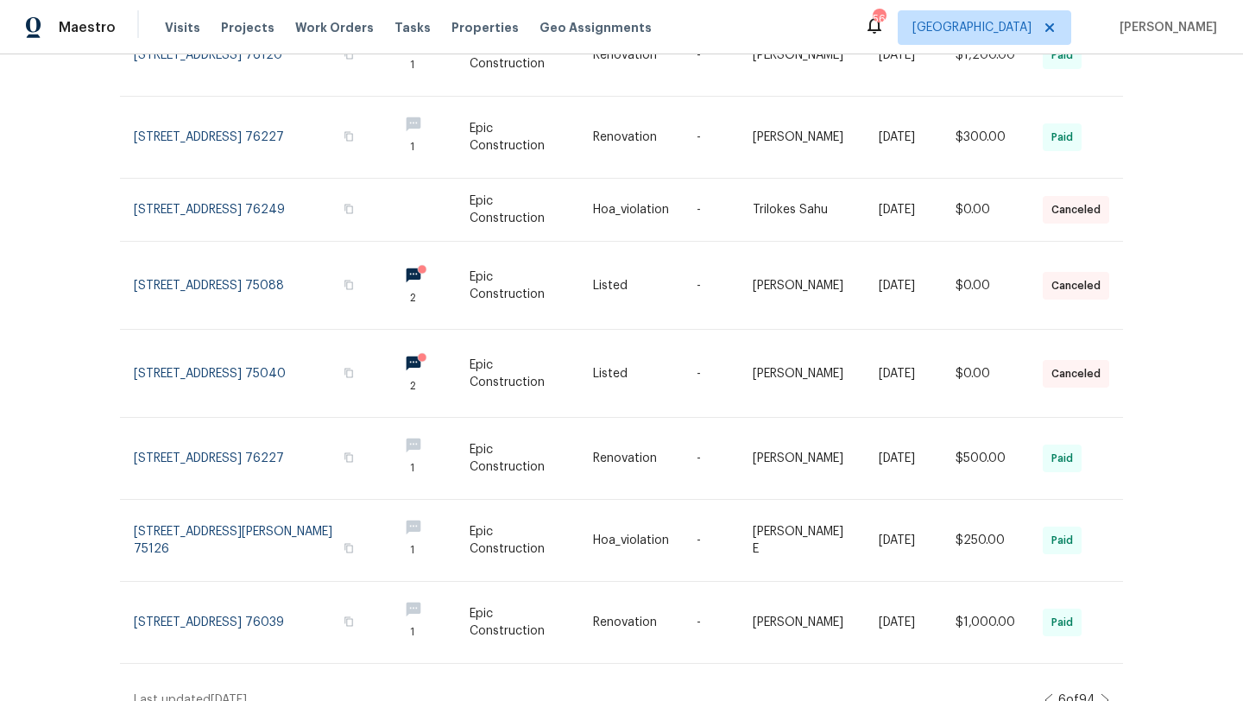
click at [1106, 694] on icon at bounding box center [1104, 700] width 7 height 12
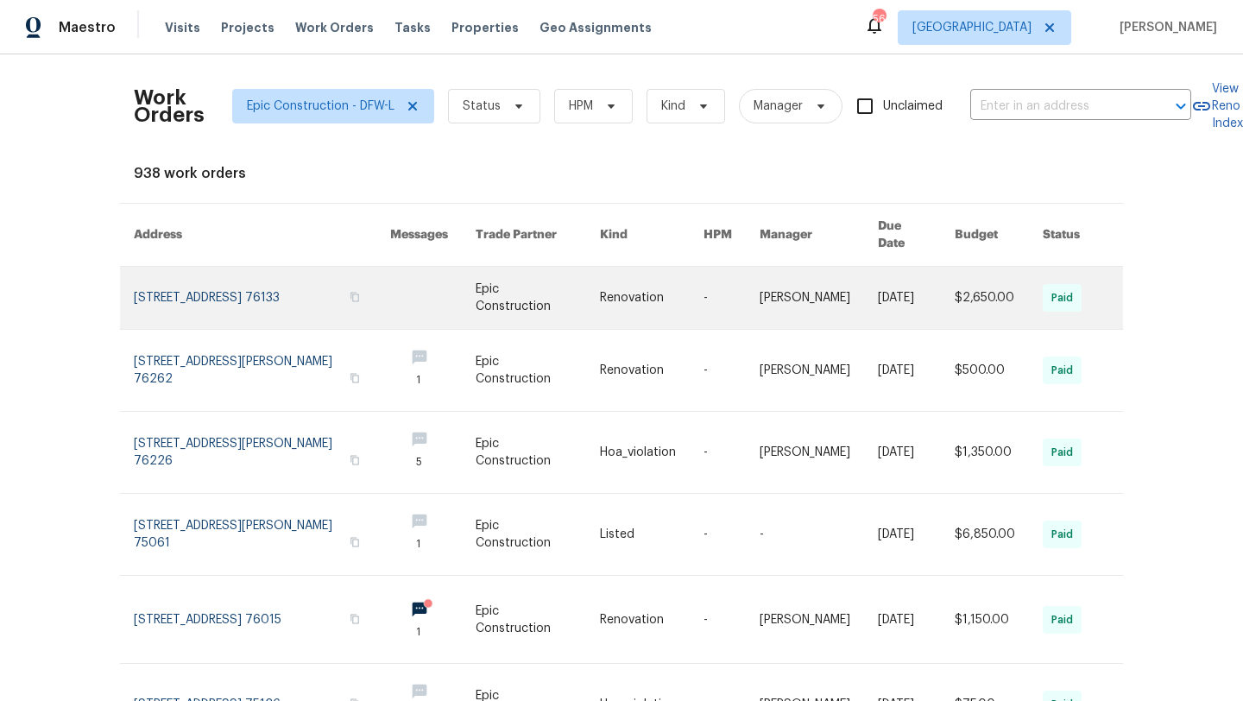
click at [304, 278] on link at bounding box center [262, 298] width 256 height 62
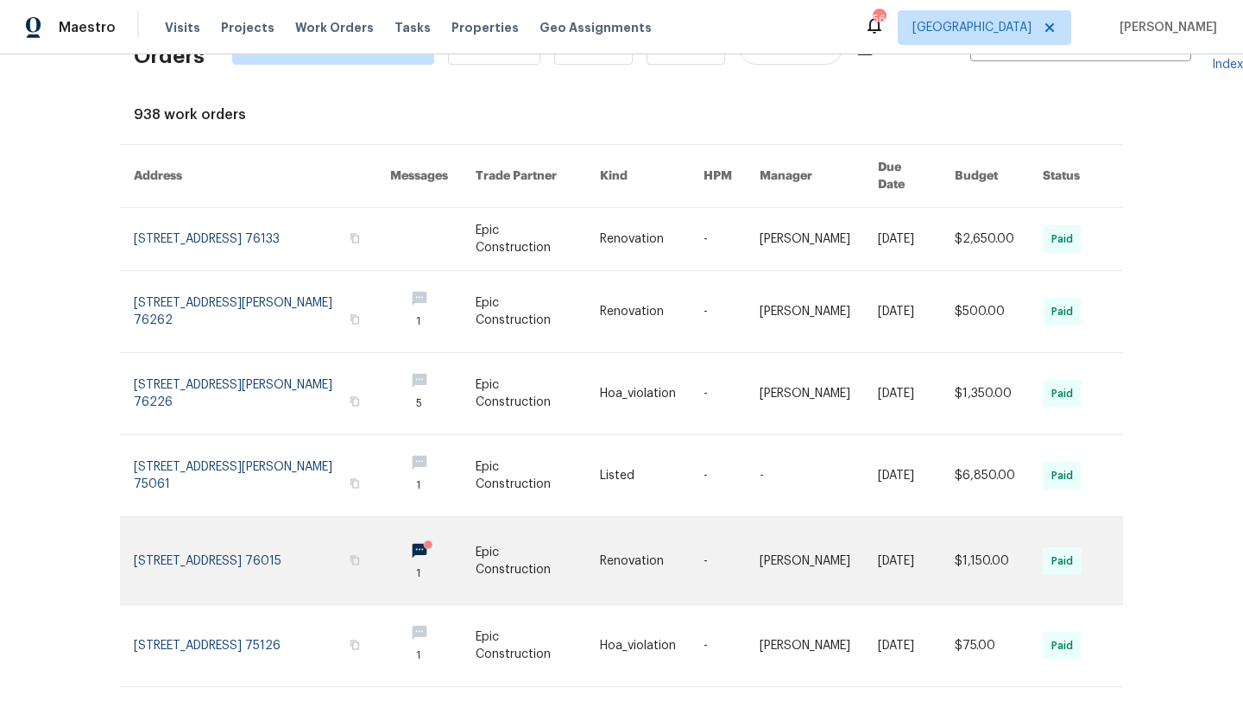
scroll to position [63, 0]
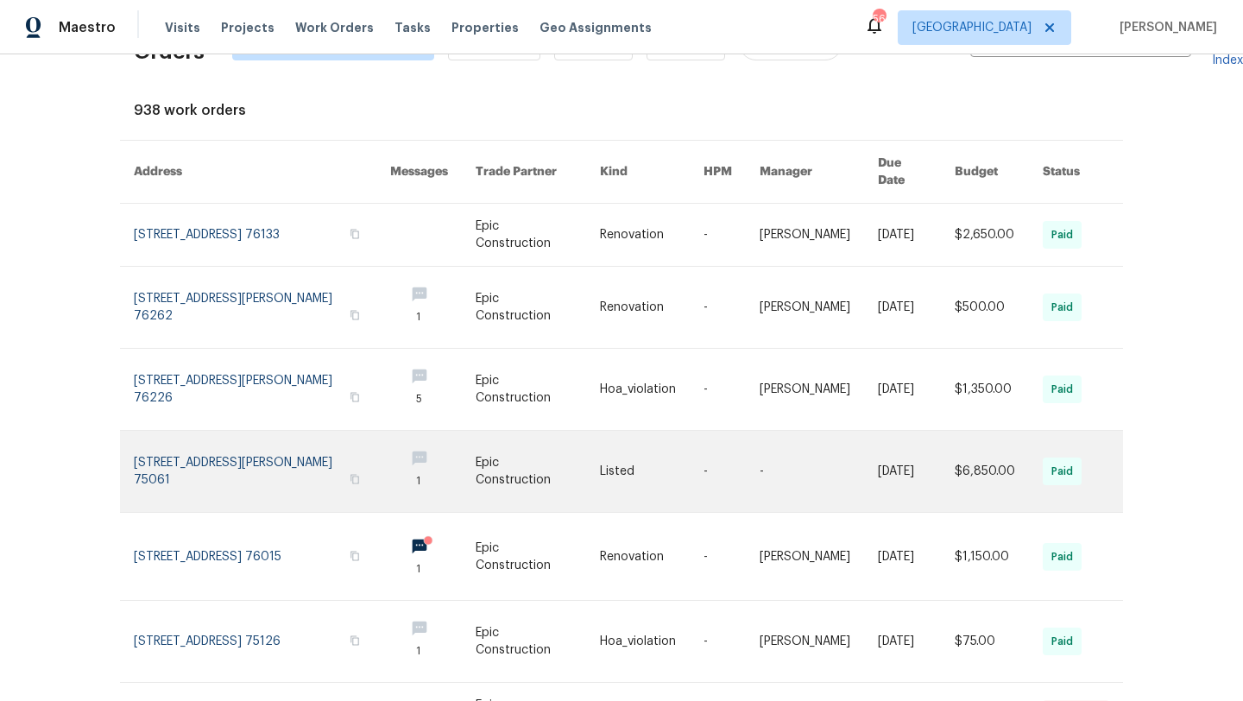
click at [298, 451] on link at bounding box center [262, 471] width 256 height 81
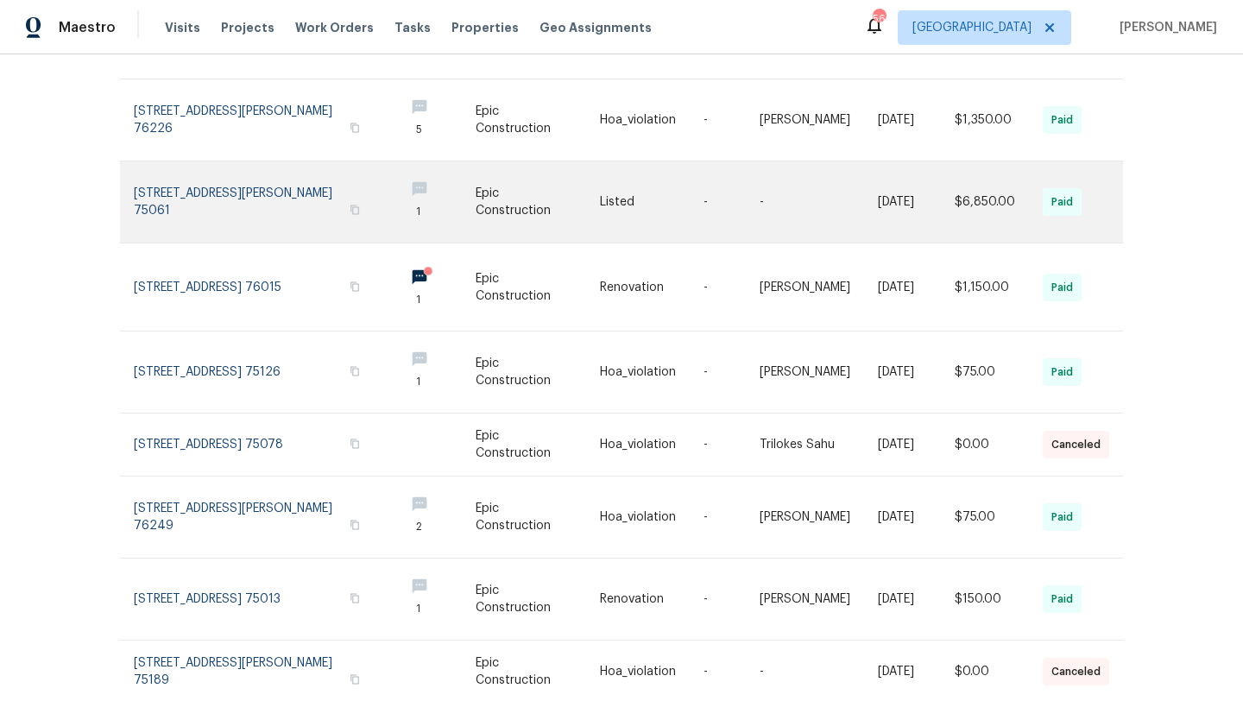
scroll to position [373, 0]
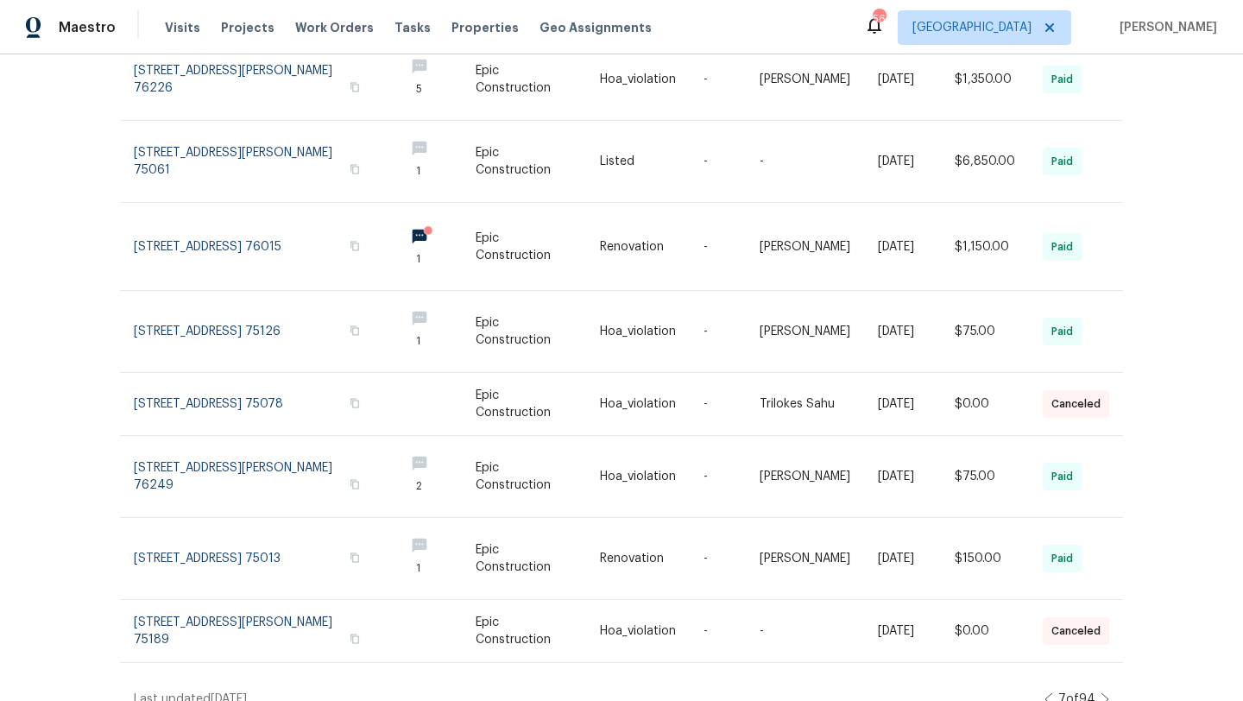
click at [1103, 692] on icon at bounding box center [1104, 699] width 9 height 14
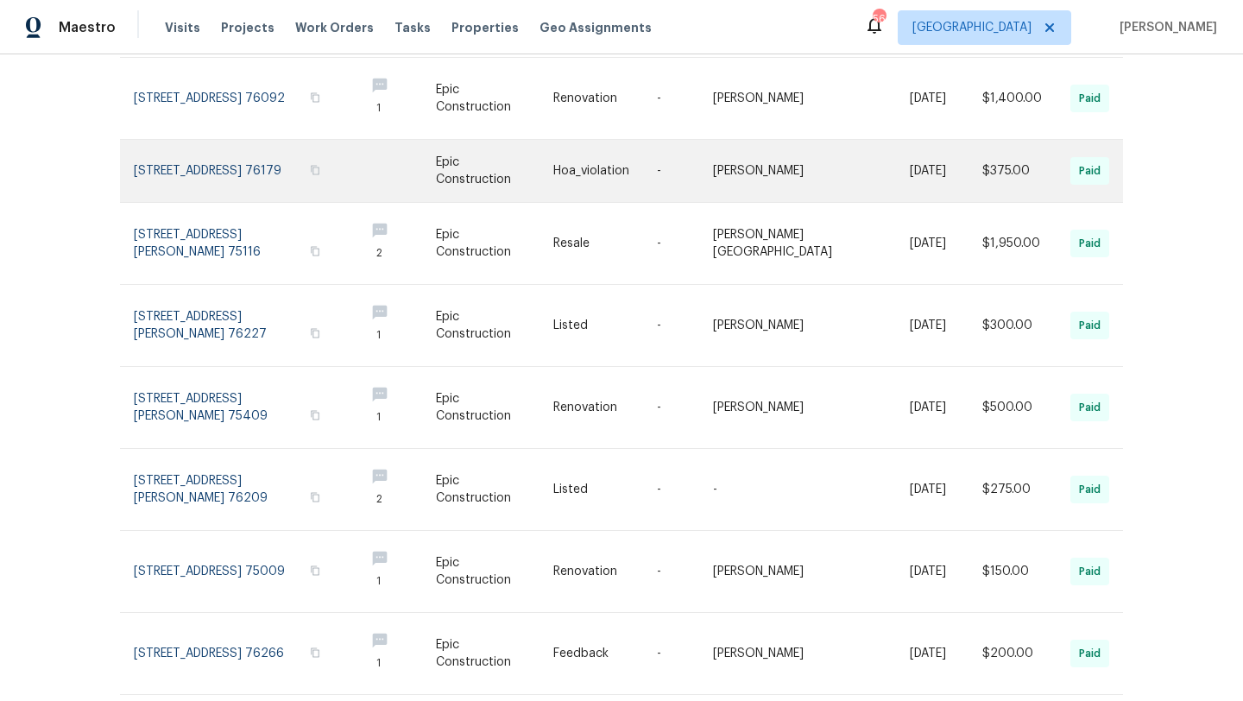
scroll to position [404, 0]
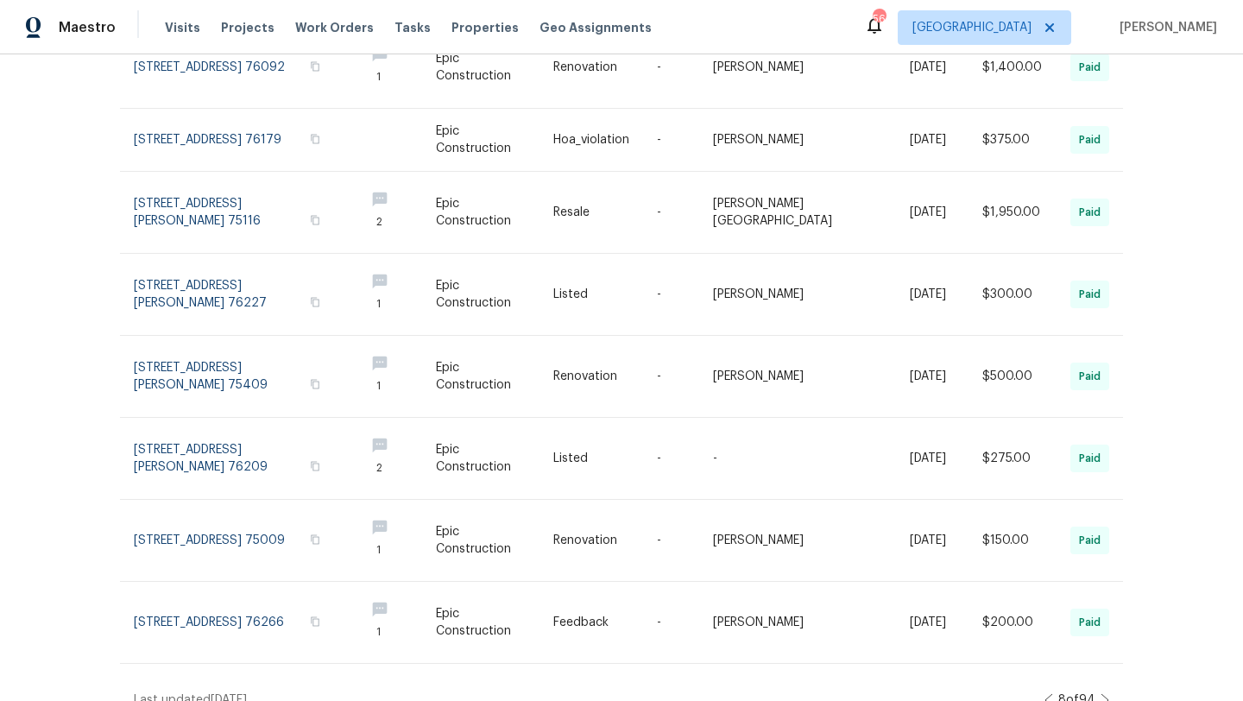
click at [1105, 694] on icon at bounding box center [1104, 700] width 7 height 12
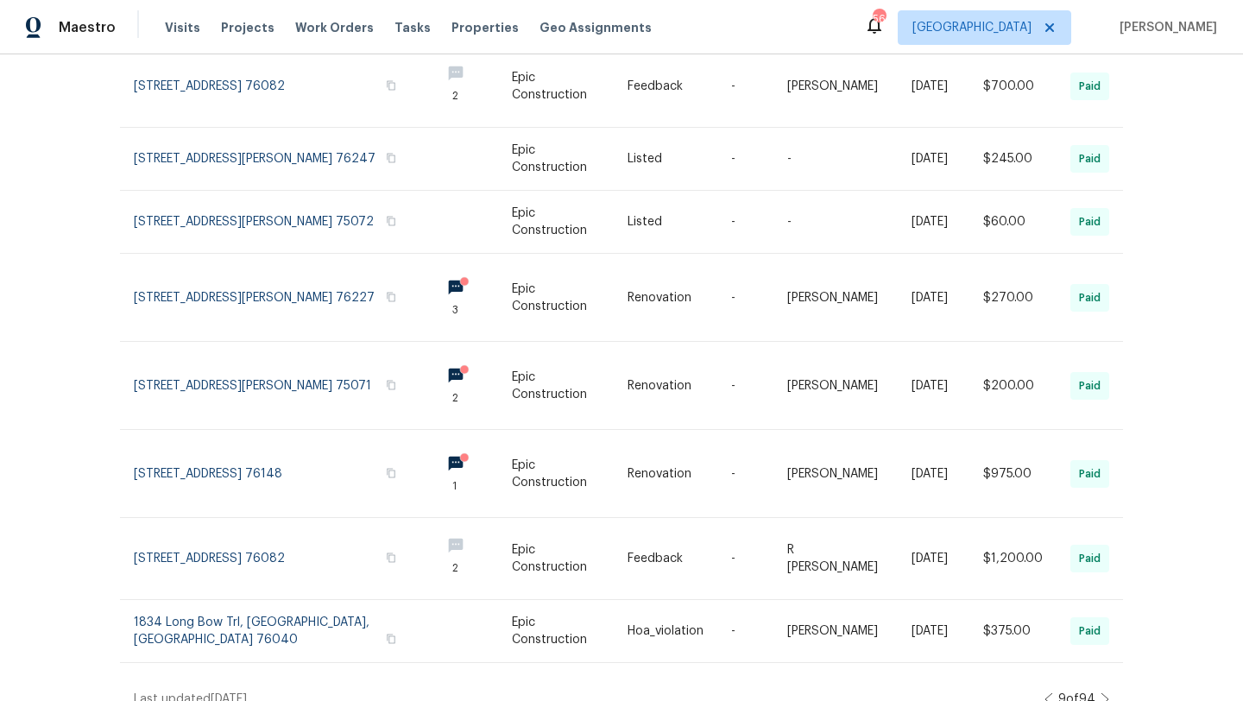
scroll to position [367, 0]
click at [1105, 691] on icon at bounding box center [1104, 698] width 9 height 14
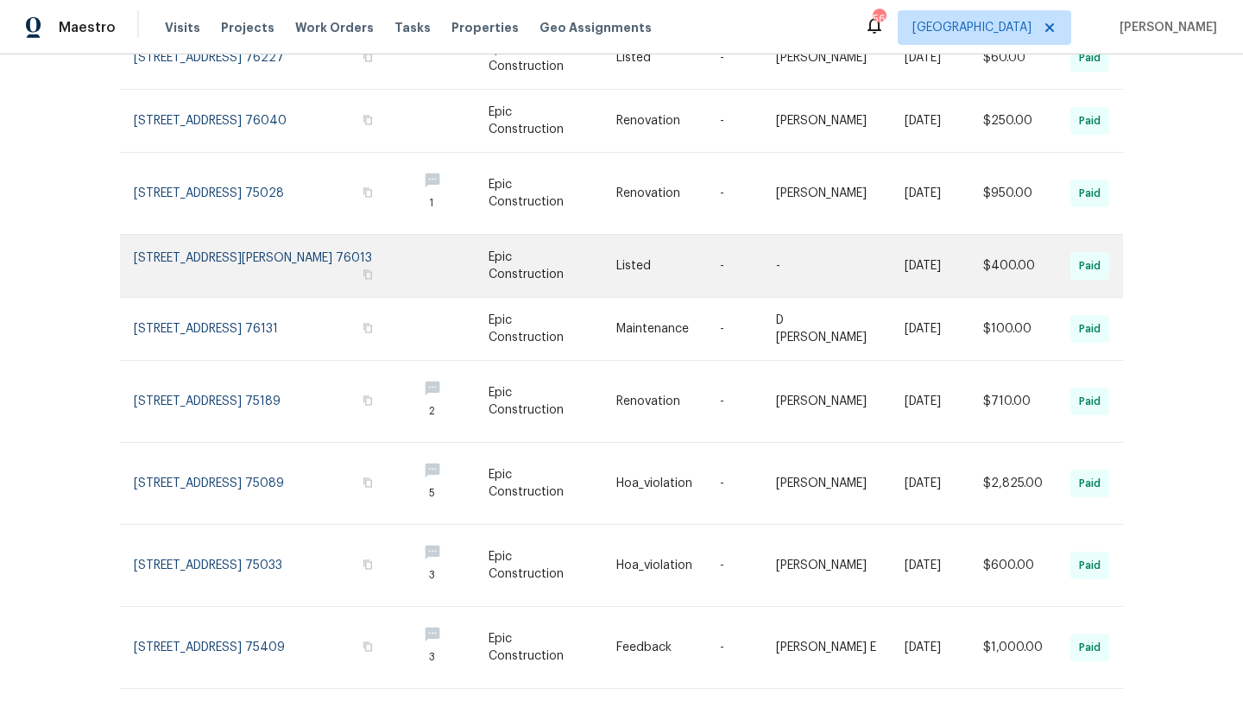
scroll to position [349, 0]
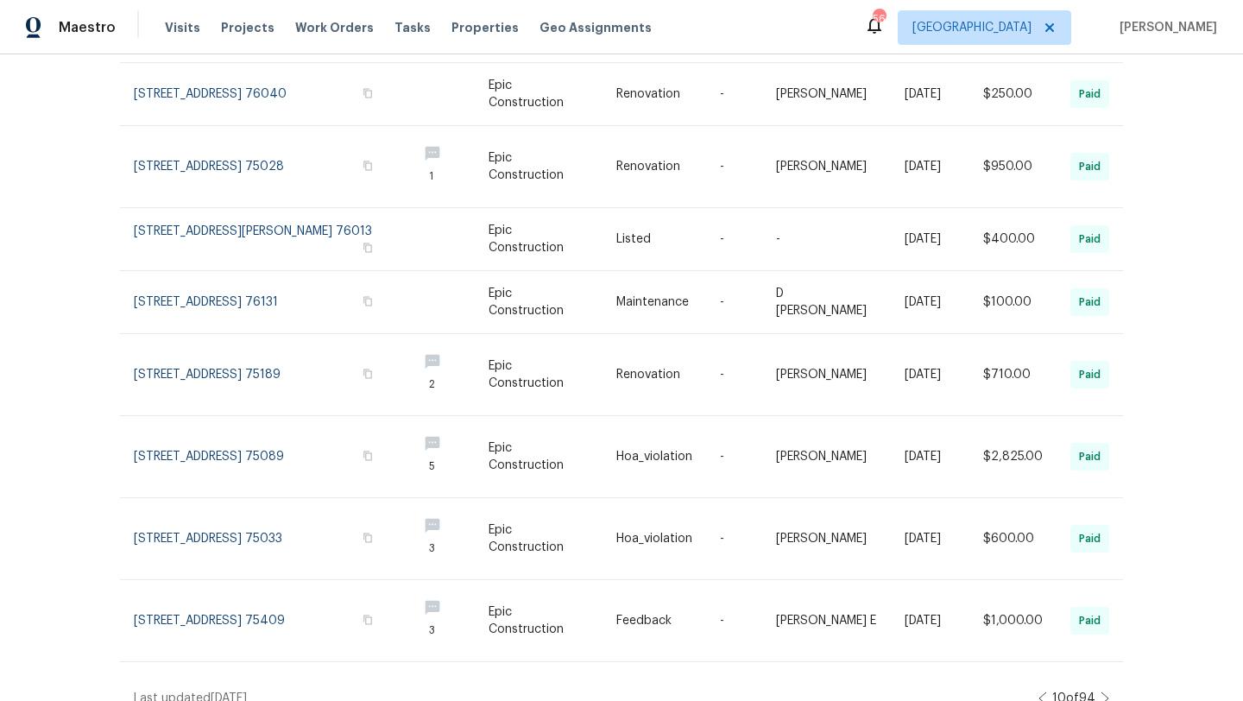
click at [1105, 691] on icon at bounding box center [1104, 698] width 9 height 14
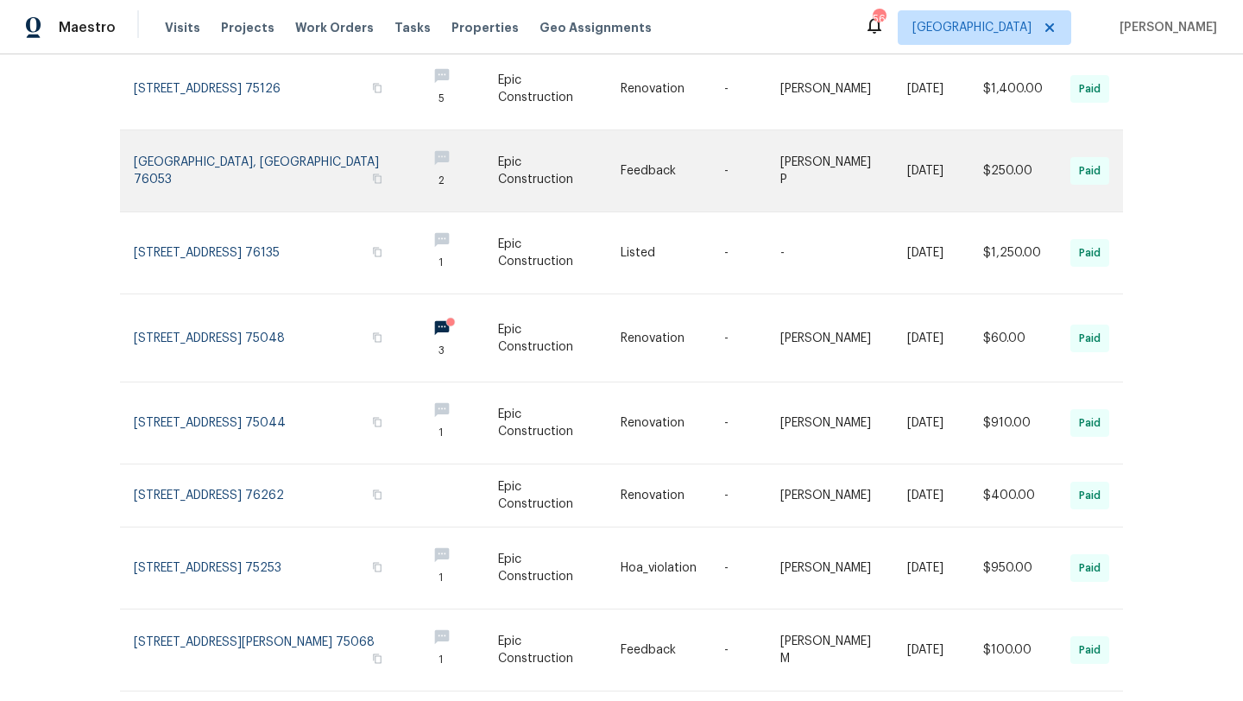
scroll to position [416, 0]
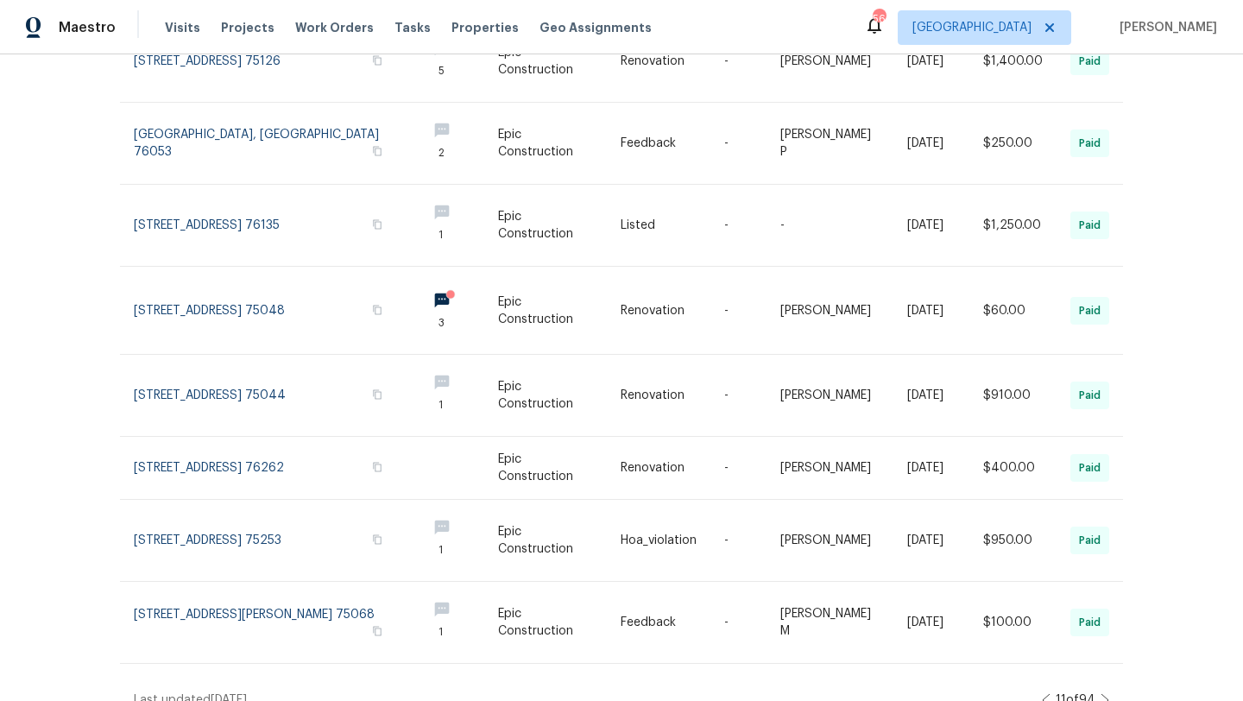
click at [1104, 694] on icon at bounding box center [1104, 700] width 7 height 12
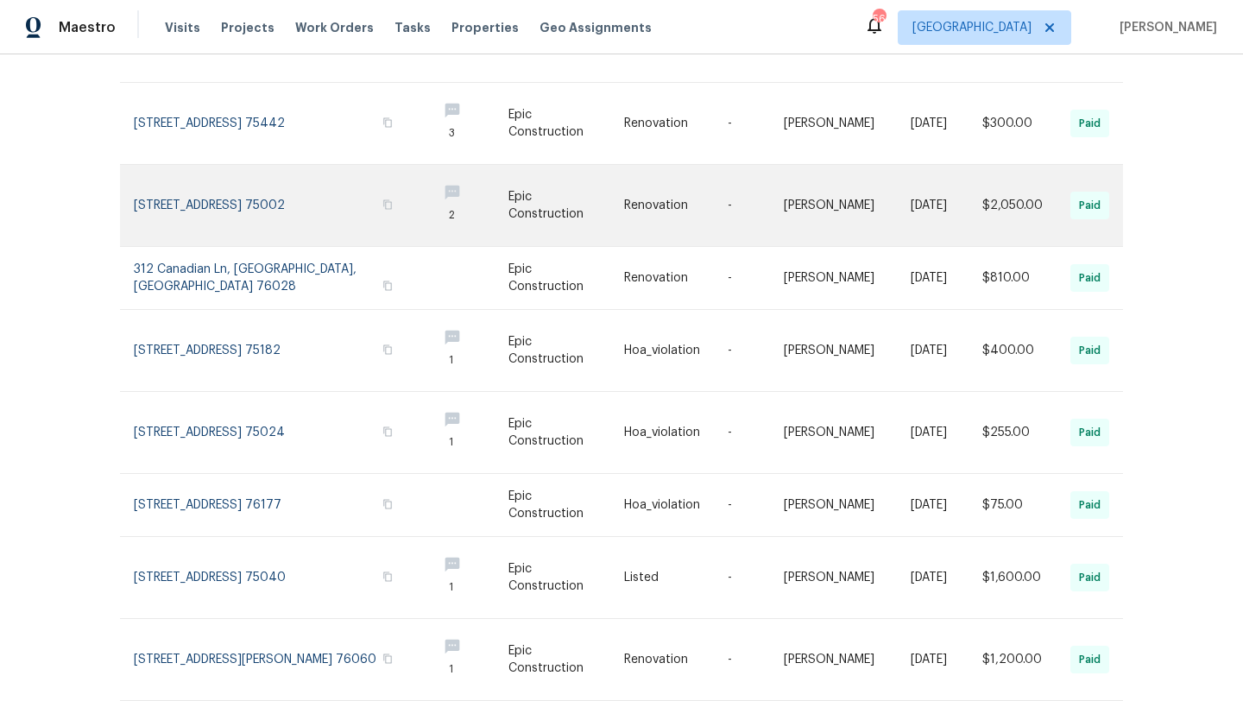
scroll to position [392, 0]
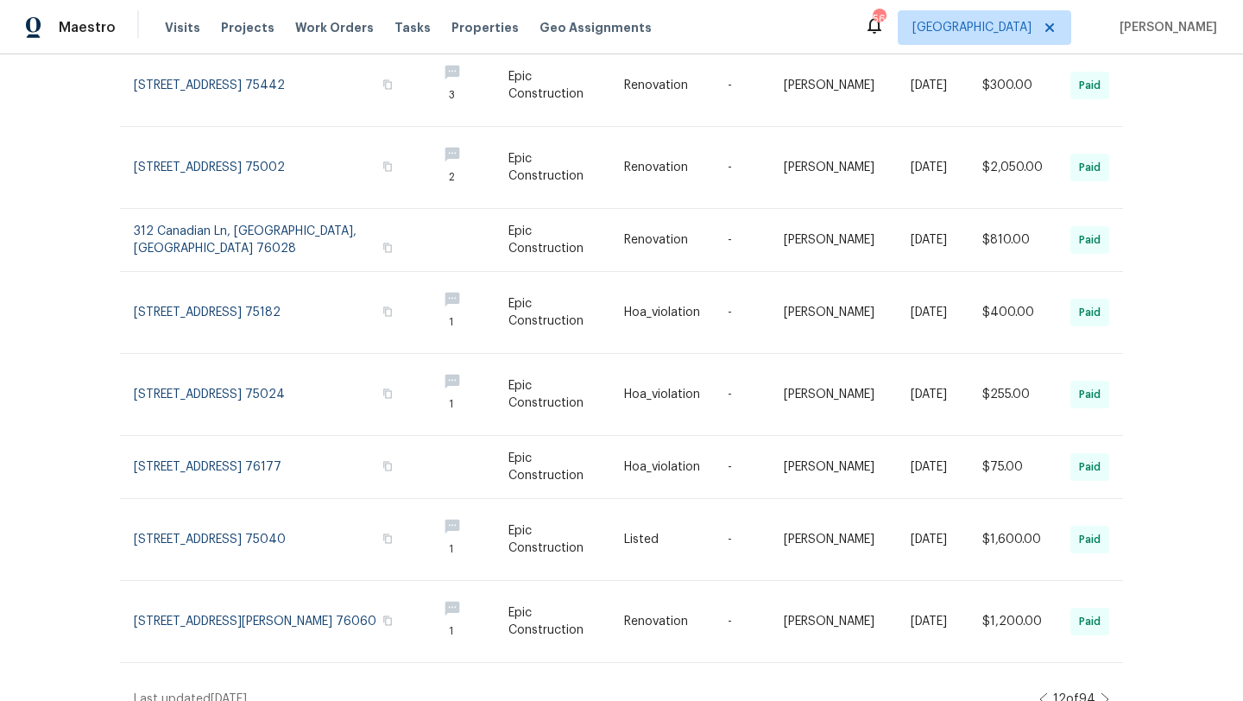
click at [1103, 692] on icon at bounding box center [1104, 699] width 9 height 14
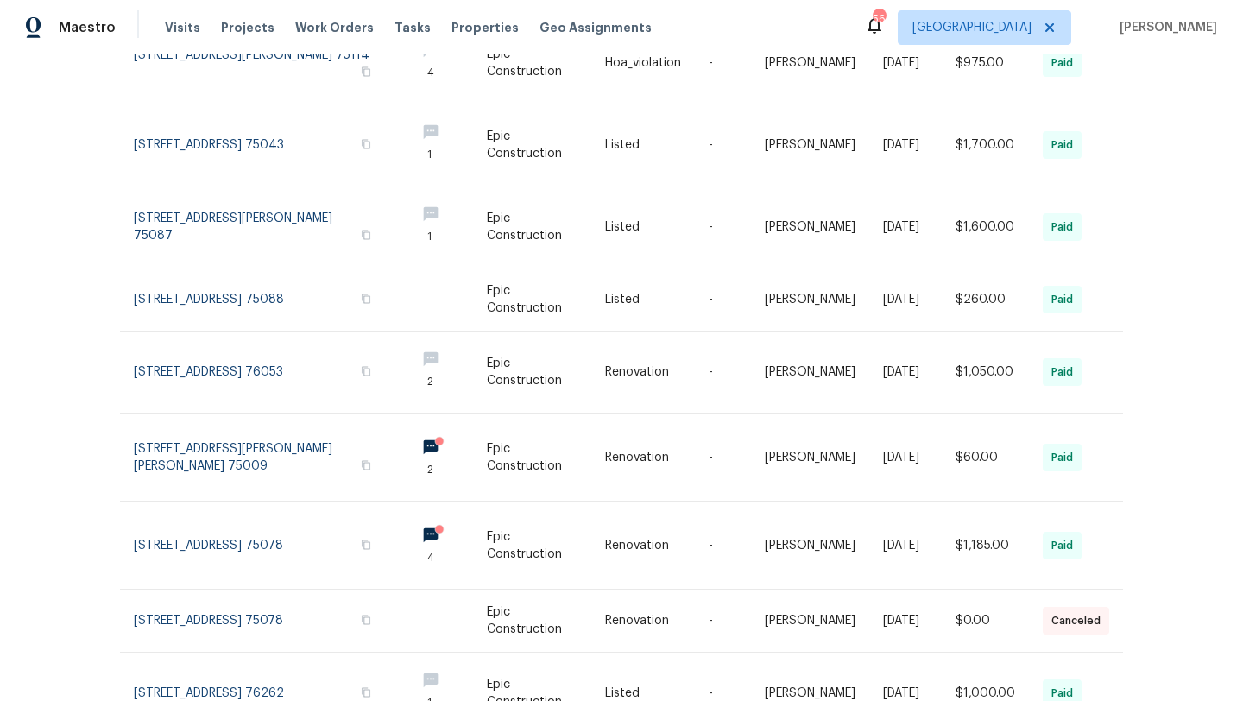
scroll to position [398, 0]
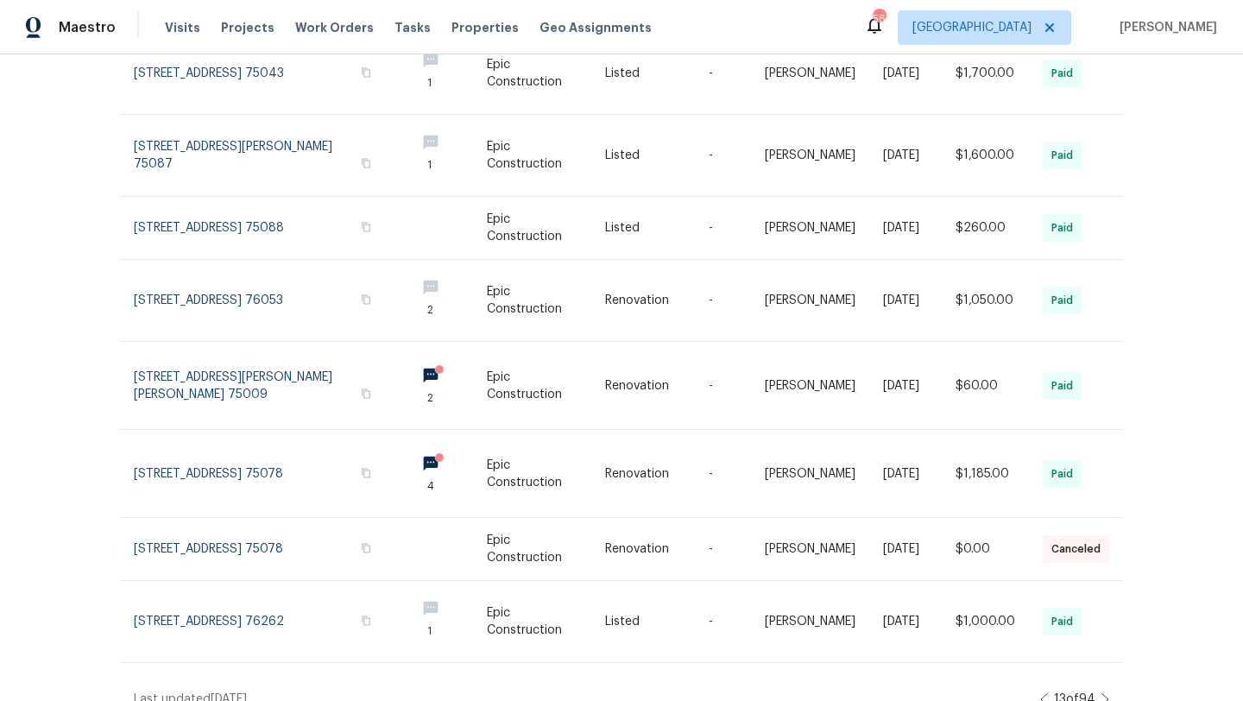
click at [1105, 692] on icon at bounding box center [1104, 699] width 9 height 14
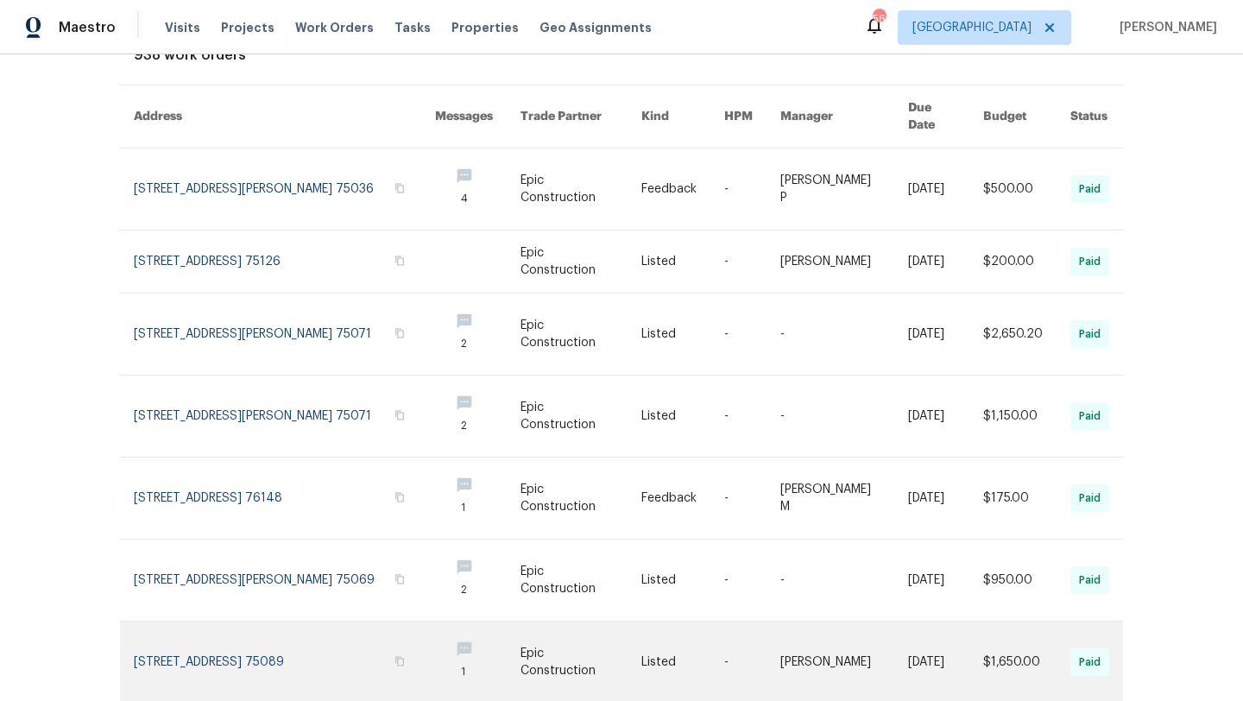
scroll to position [123, 0]
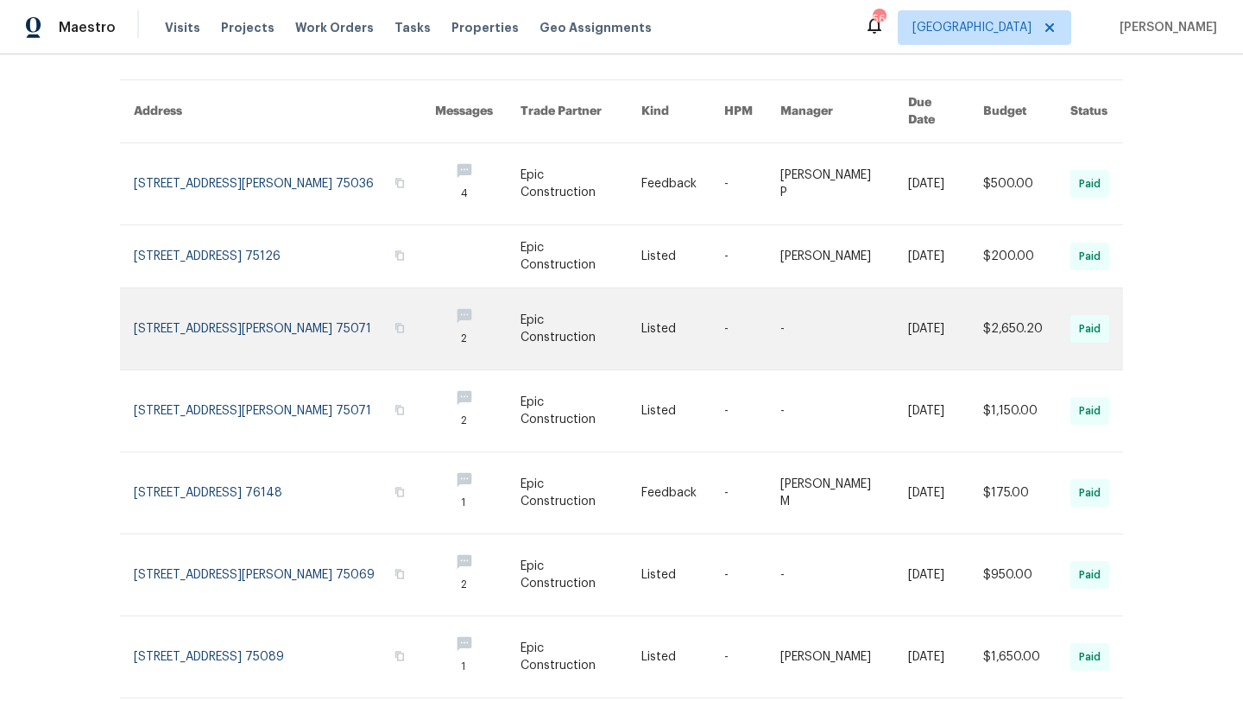
click at [308, 299] on link at bounding box center [284, 328] width 301 height 81
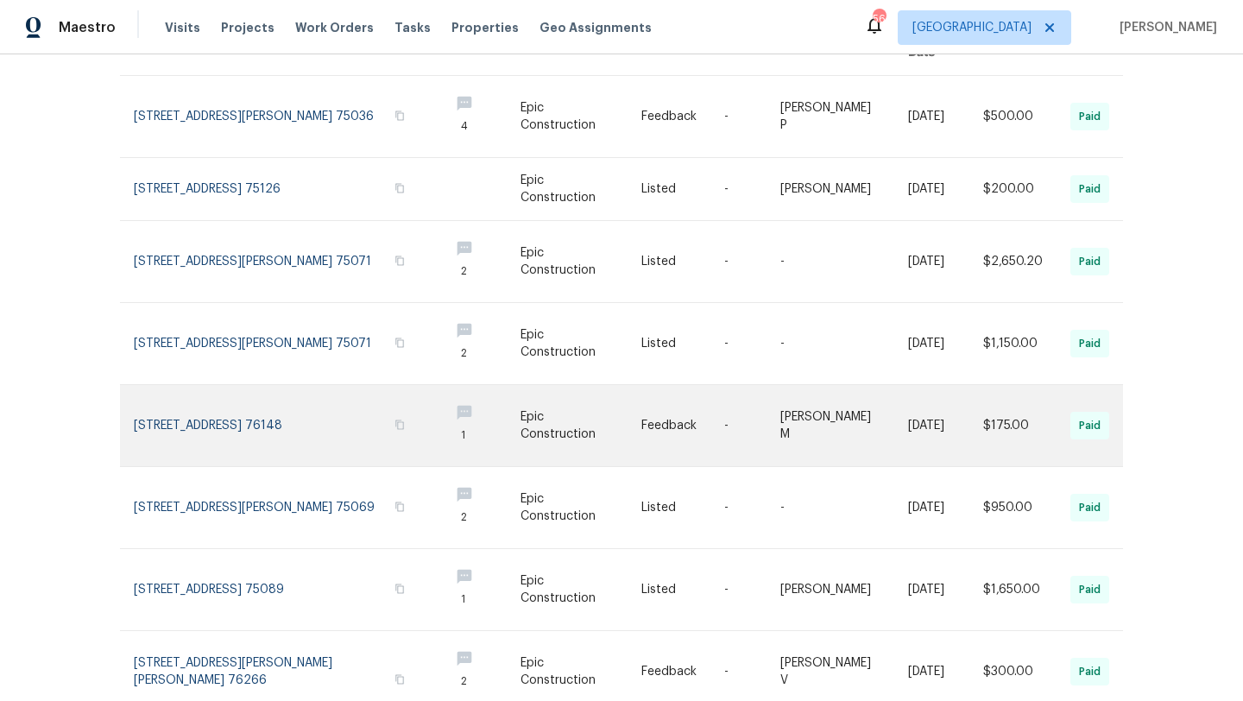
scroll to position [346, 0]
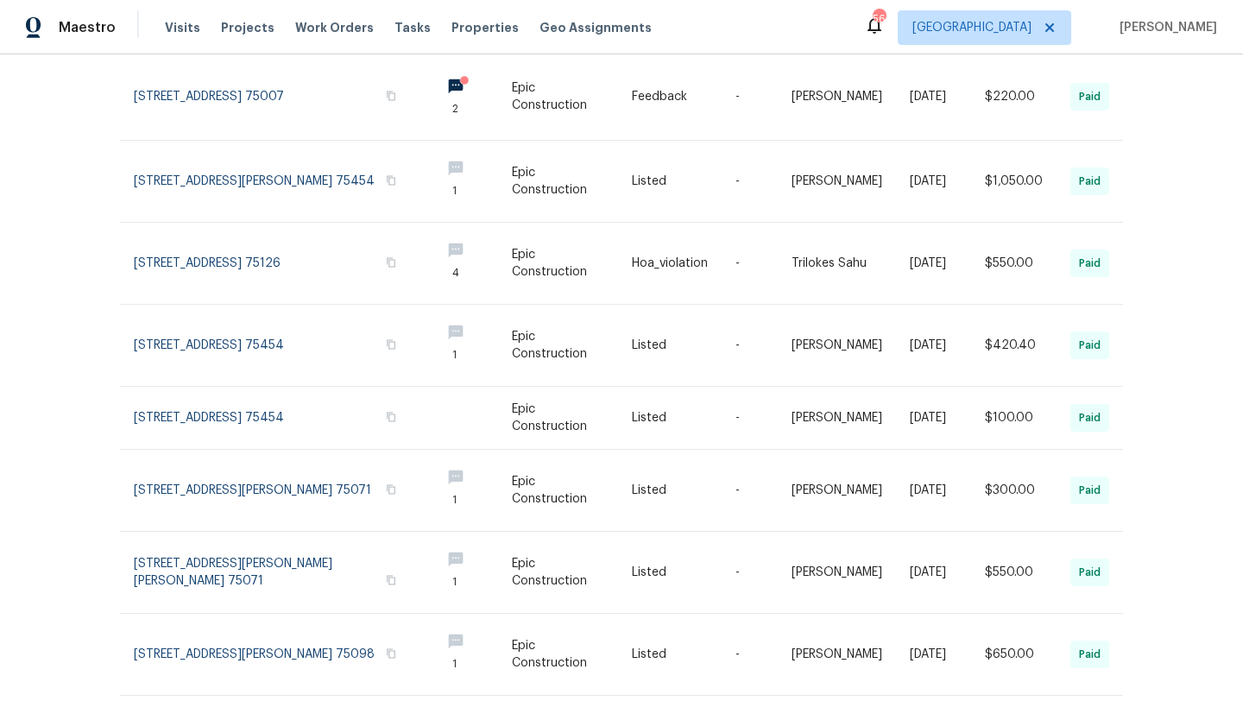
scroll to position [410, 0]
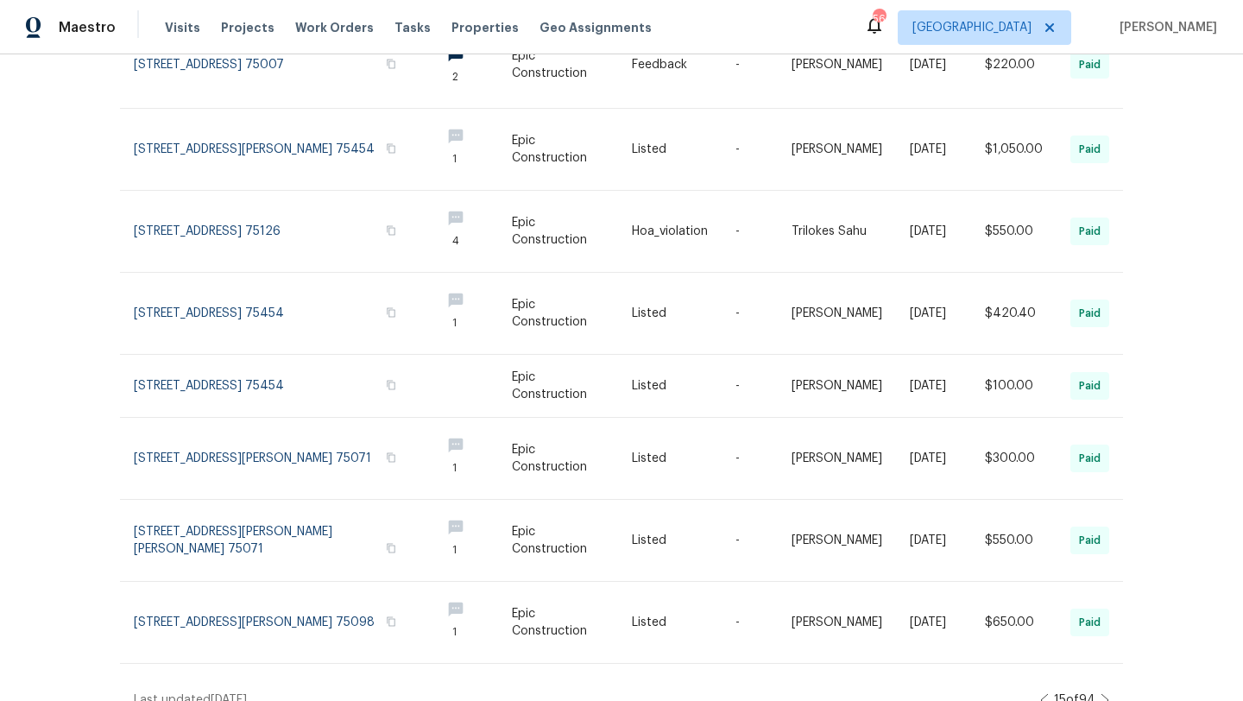
click at [1103, 693] on icon at bounding box center [1104, 700] width 9 height 14
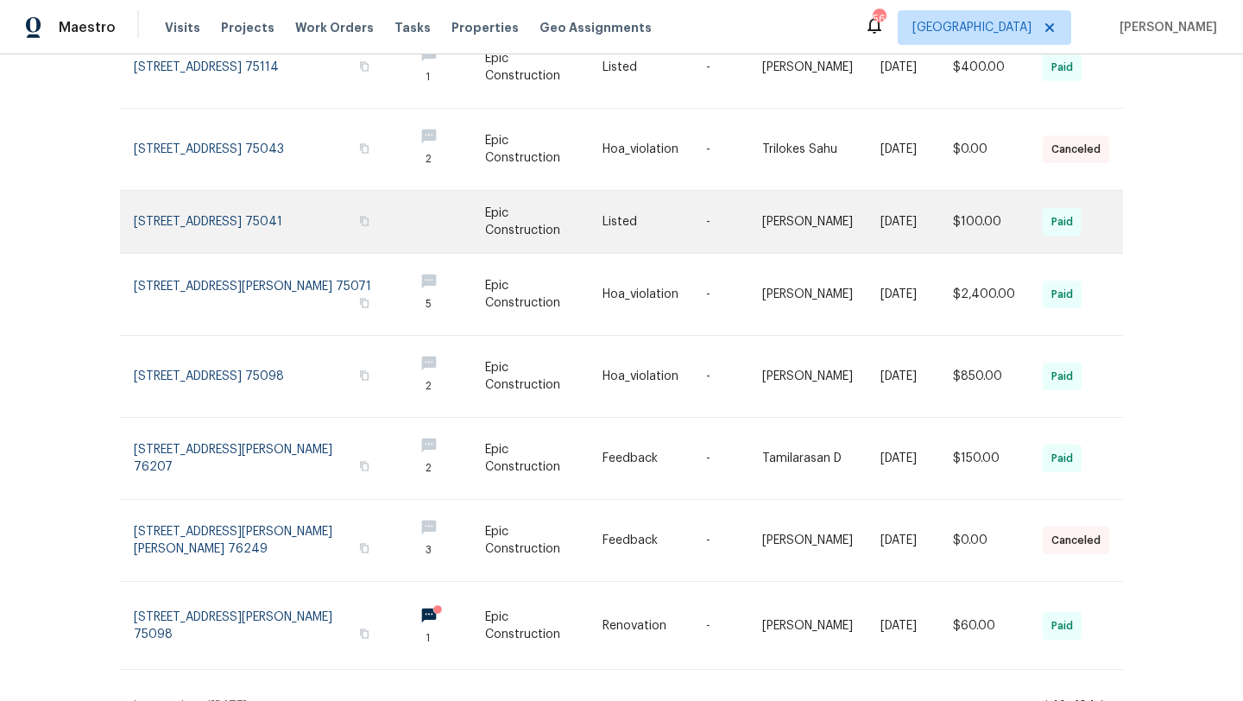
scroll to position [392, 0]
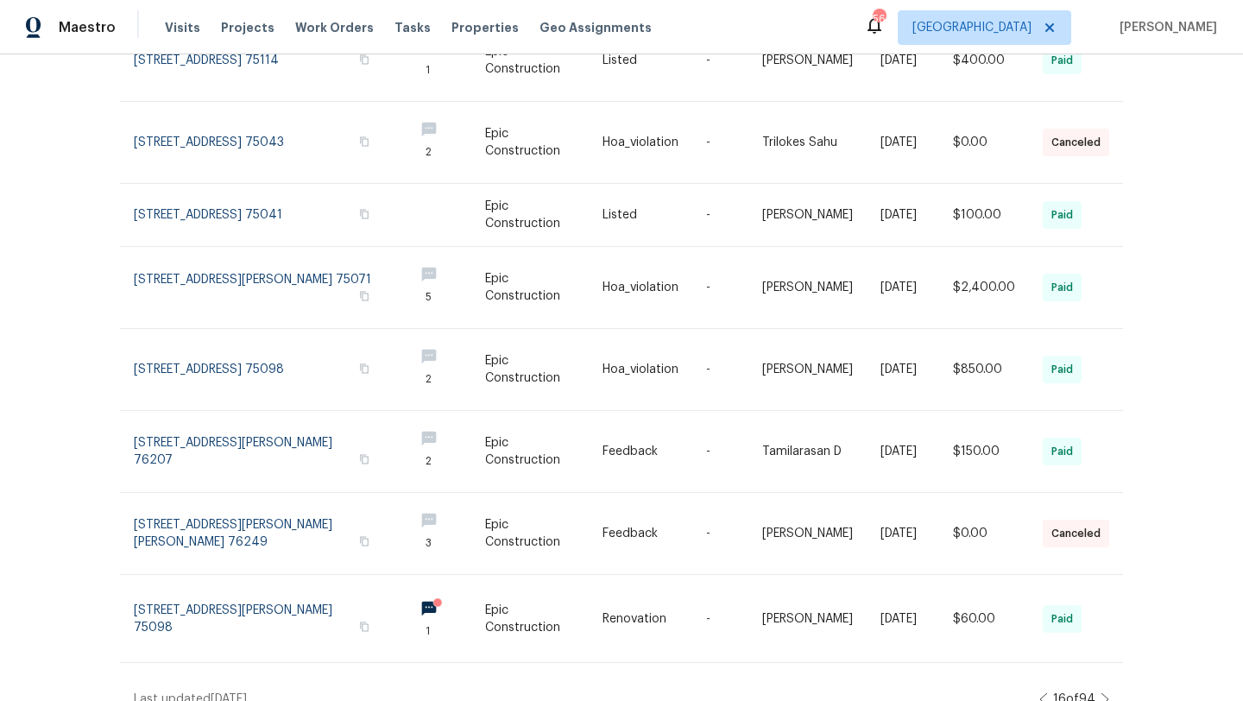
click at [1104, 692] on icon at bounding box center [1104, 699] width 9 height 14
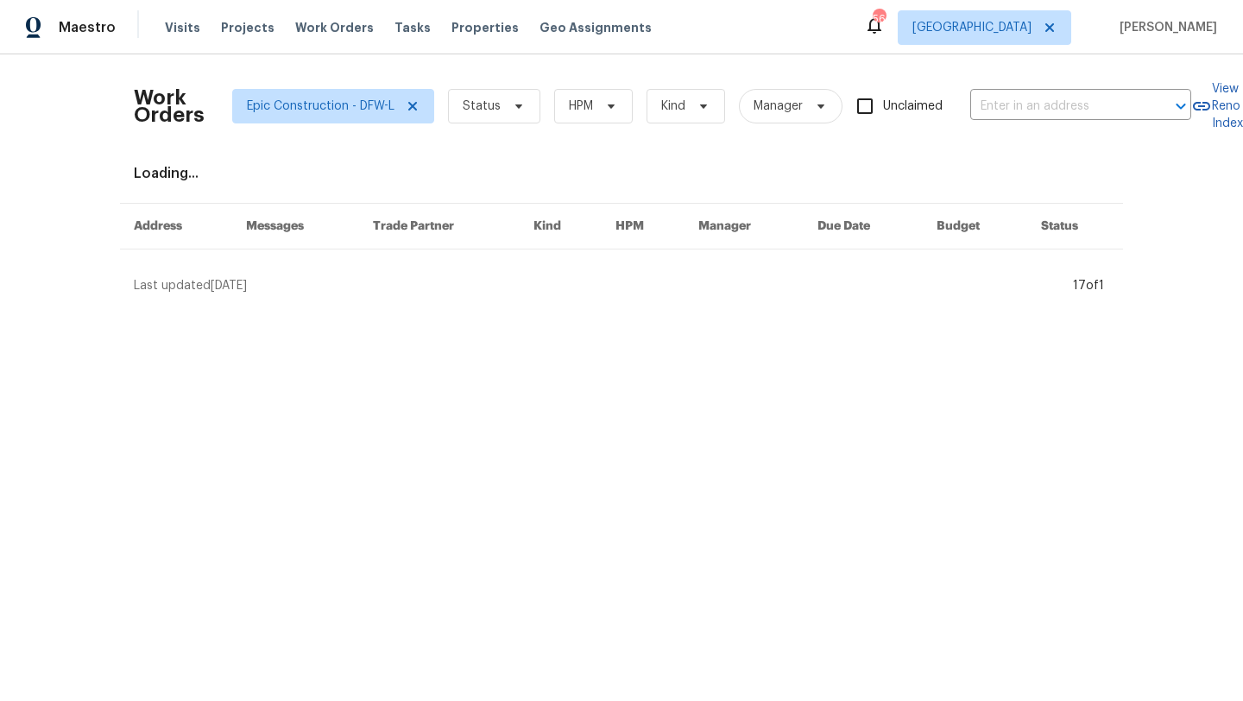
scroll to position [0, 0]
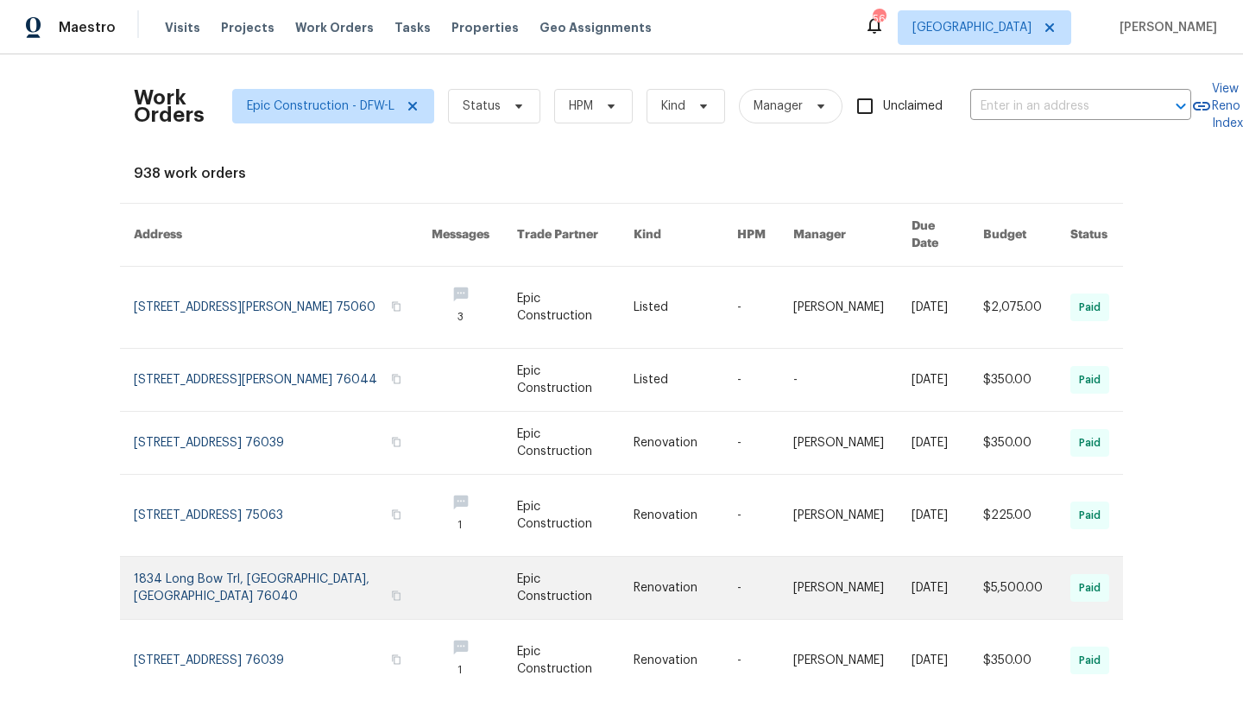
click at [329, 565] on link at bounding box center [283, 588] width 298 height 62
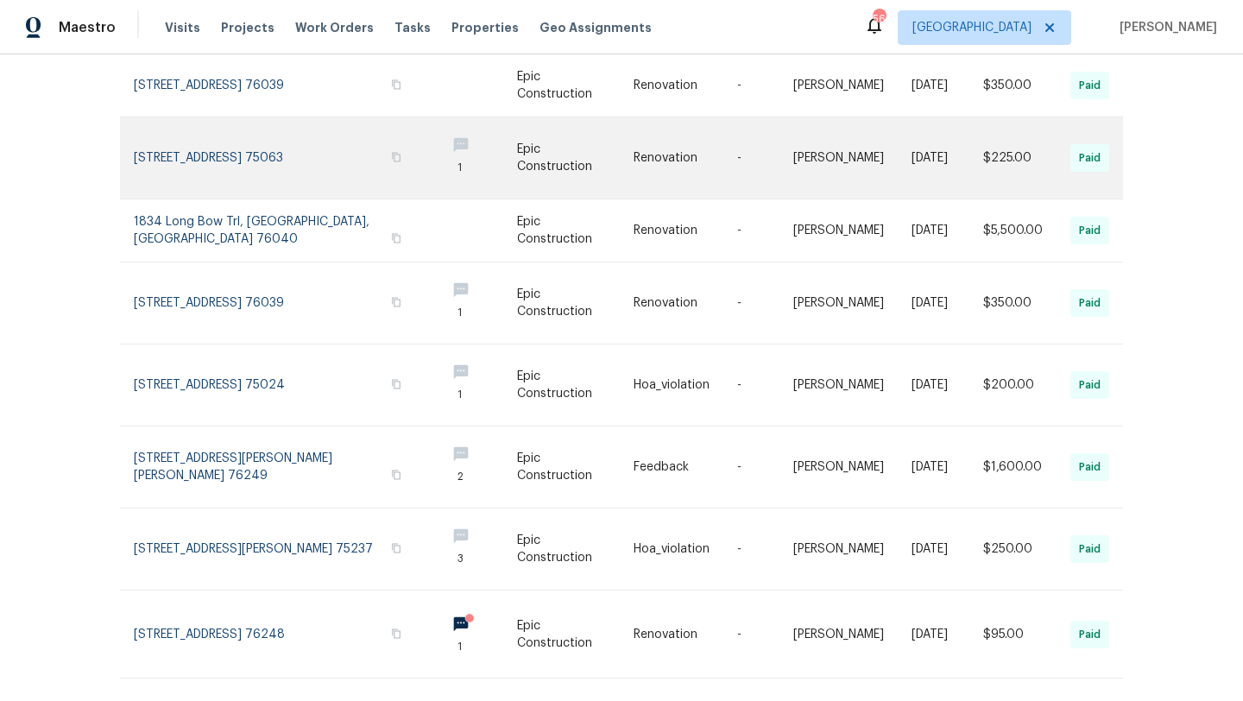
scroll to position [373, 0]
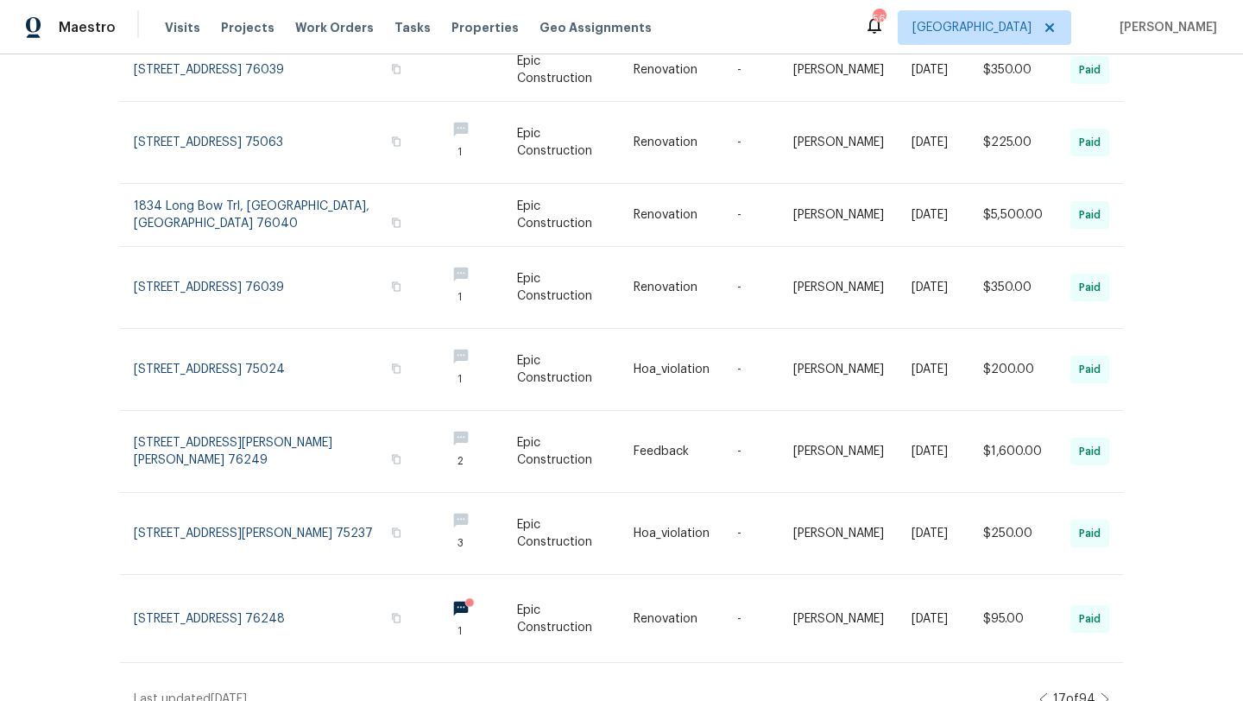
click at [1105, 692] on icon at bounding box center [1104, 699] width 9 height 14
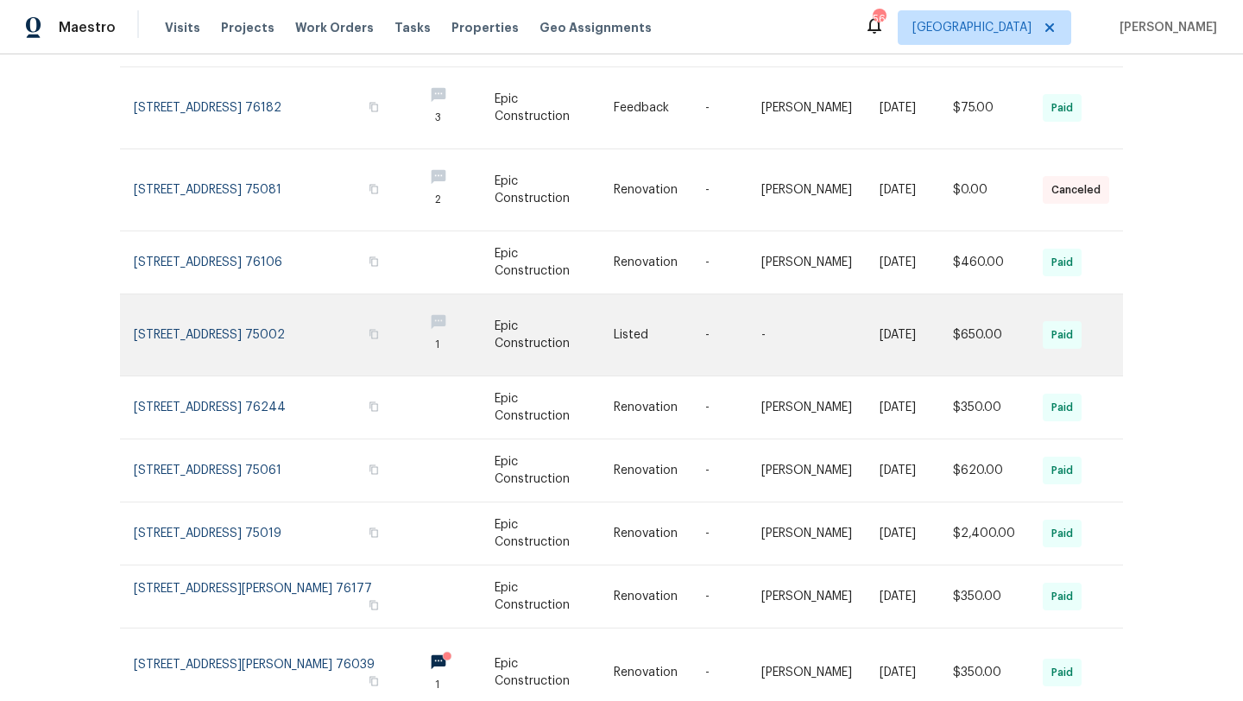
scroll to position [336, 0]
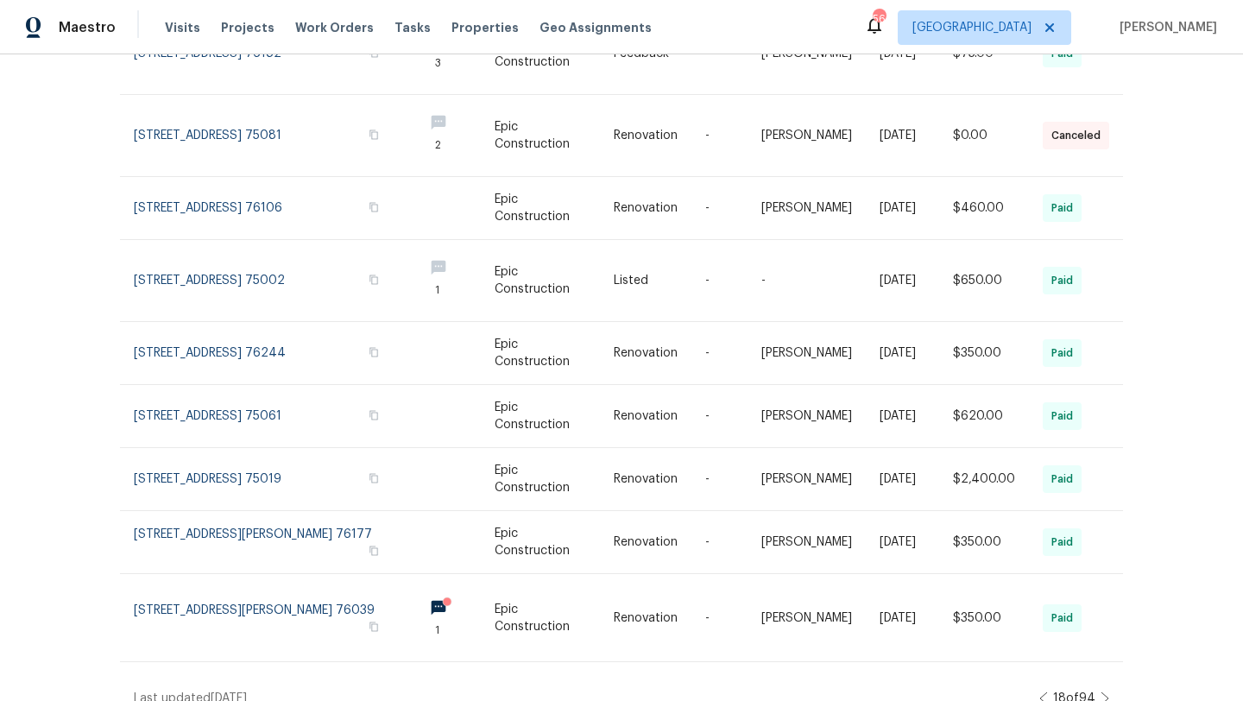
click at [1106, 691] on icon at bounding box center [1104, 698] width 9 height 14
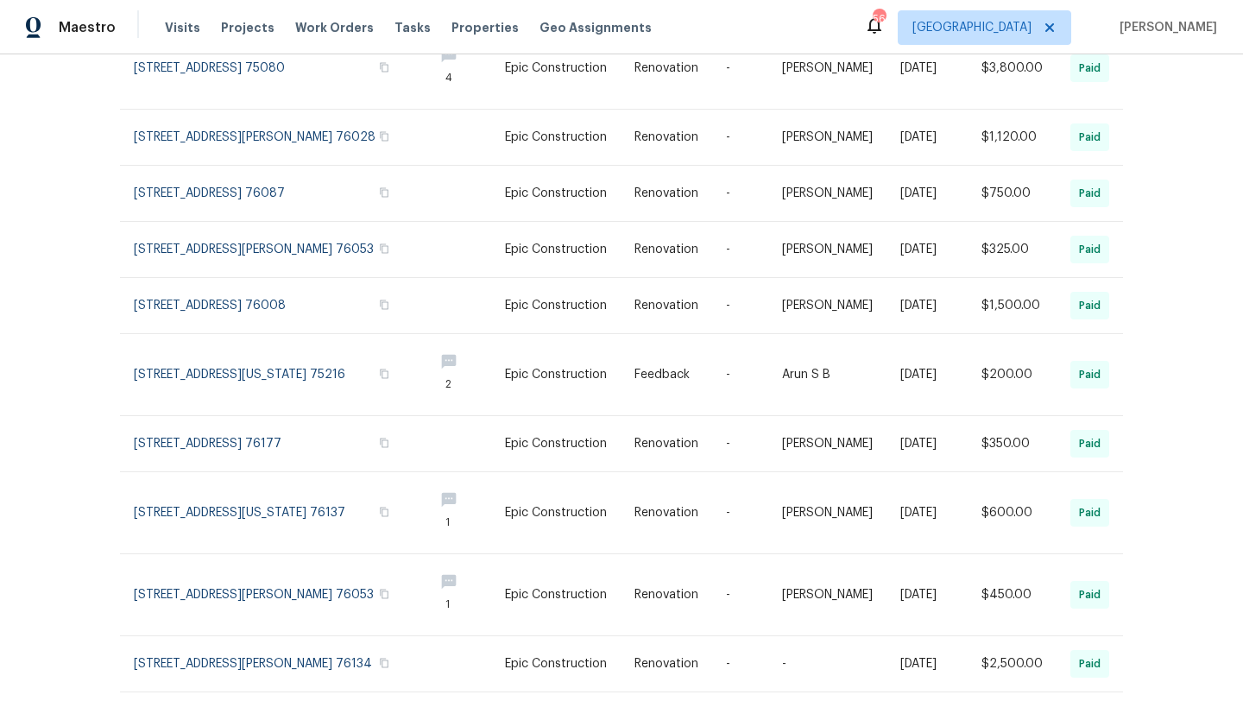
scroll to position [270, 0]
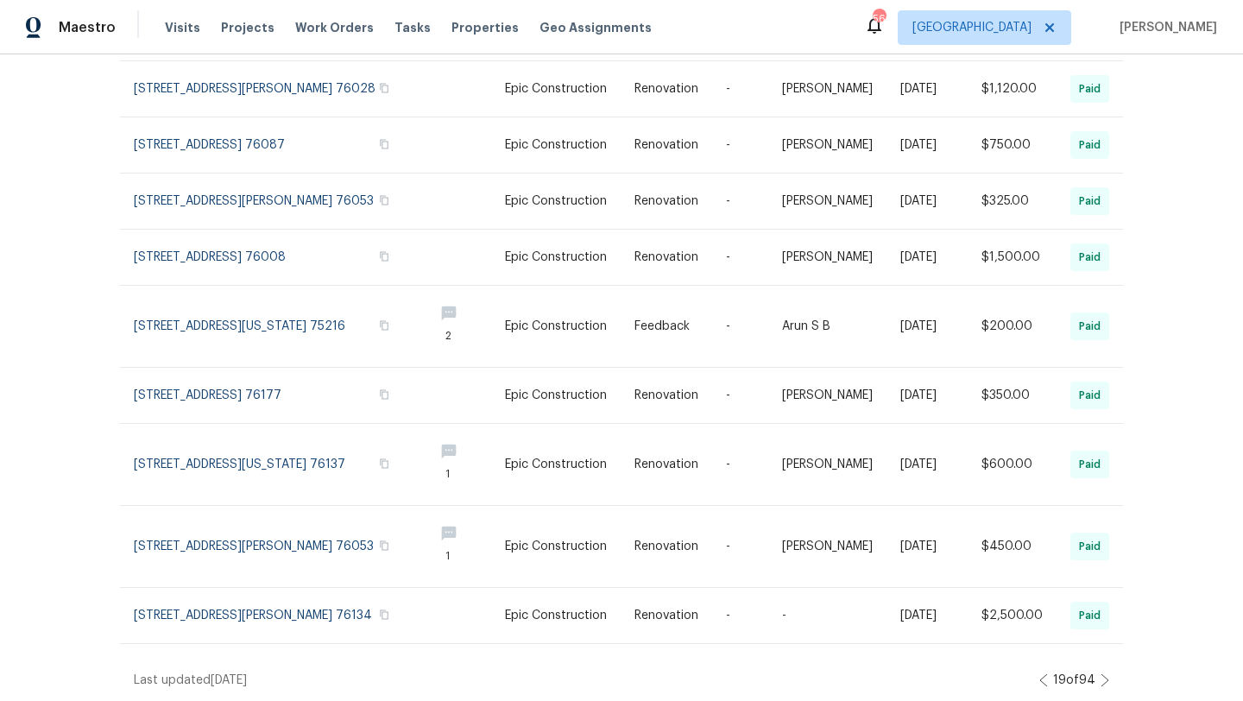
click at [1105, 676] on icon at bounding box center [1104, 680] width 7 height 12
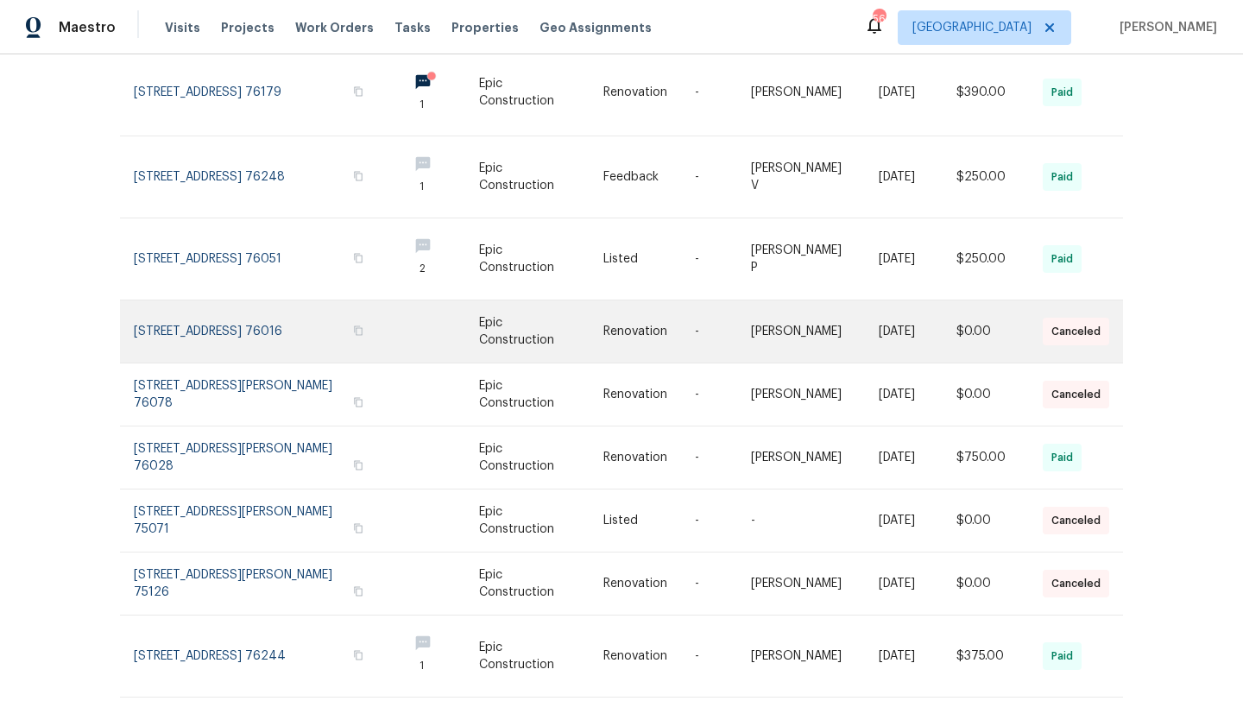
scroll to position [336, 0]
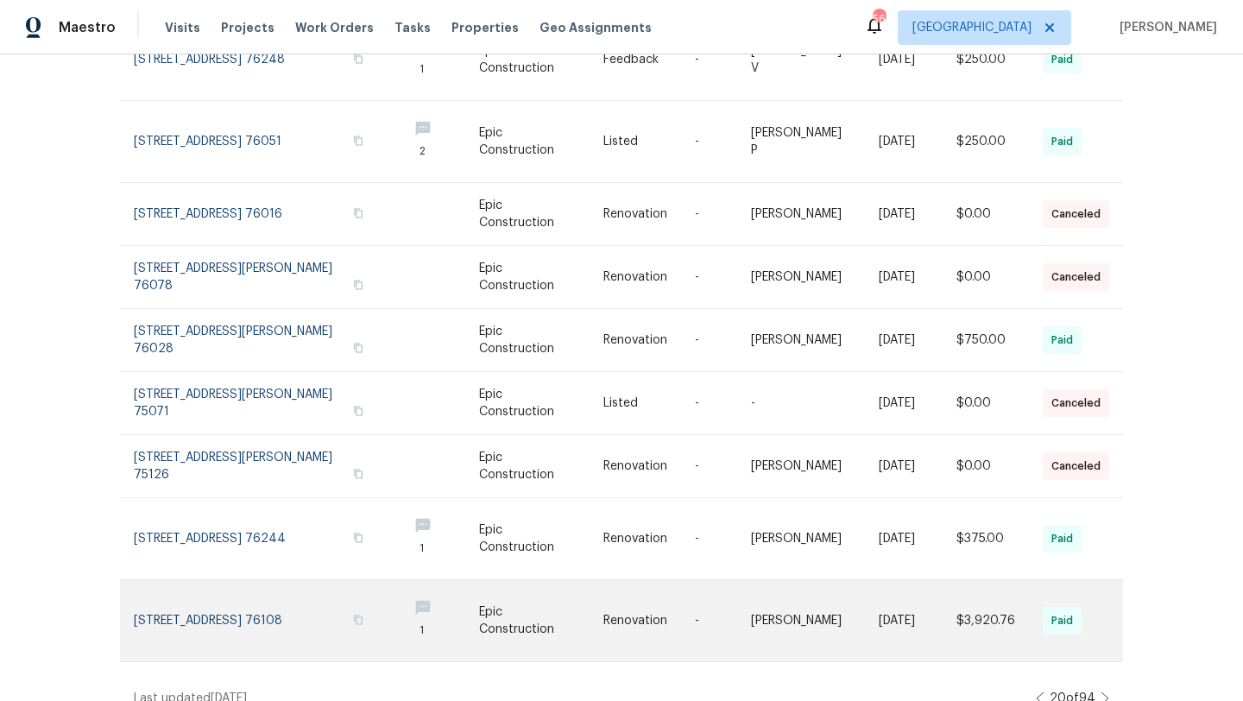
click at [315, 593] on link at bounding box center [264, 620] width 260 height 81
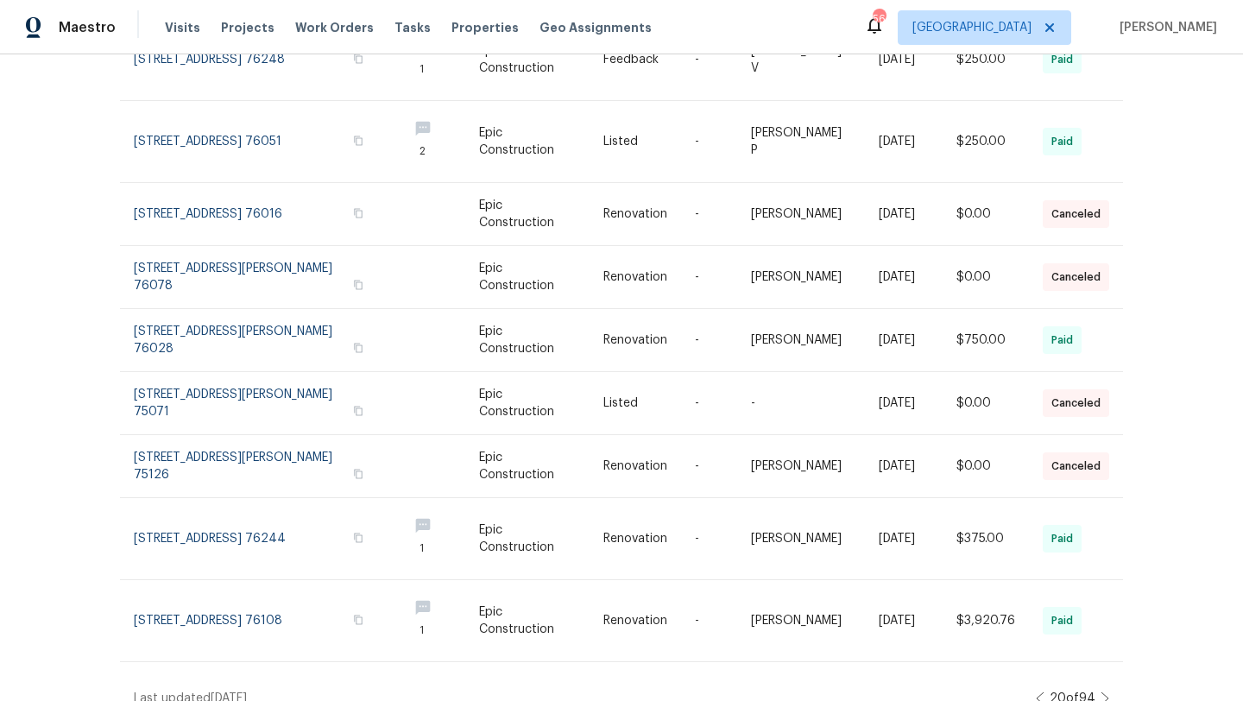
click at [1104, 691] on icon at bounding box center [1104, 698] width 9 height 14
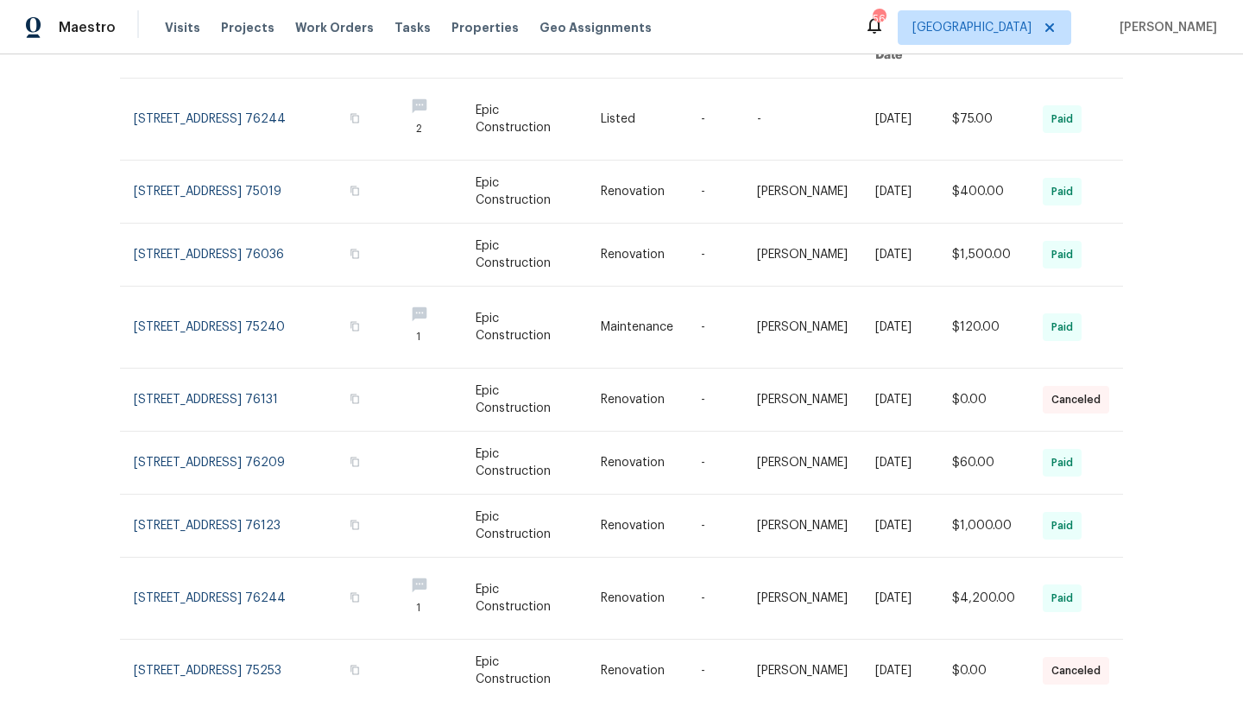
scroll to position [293, 0]
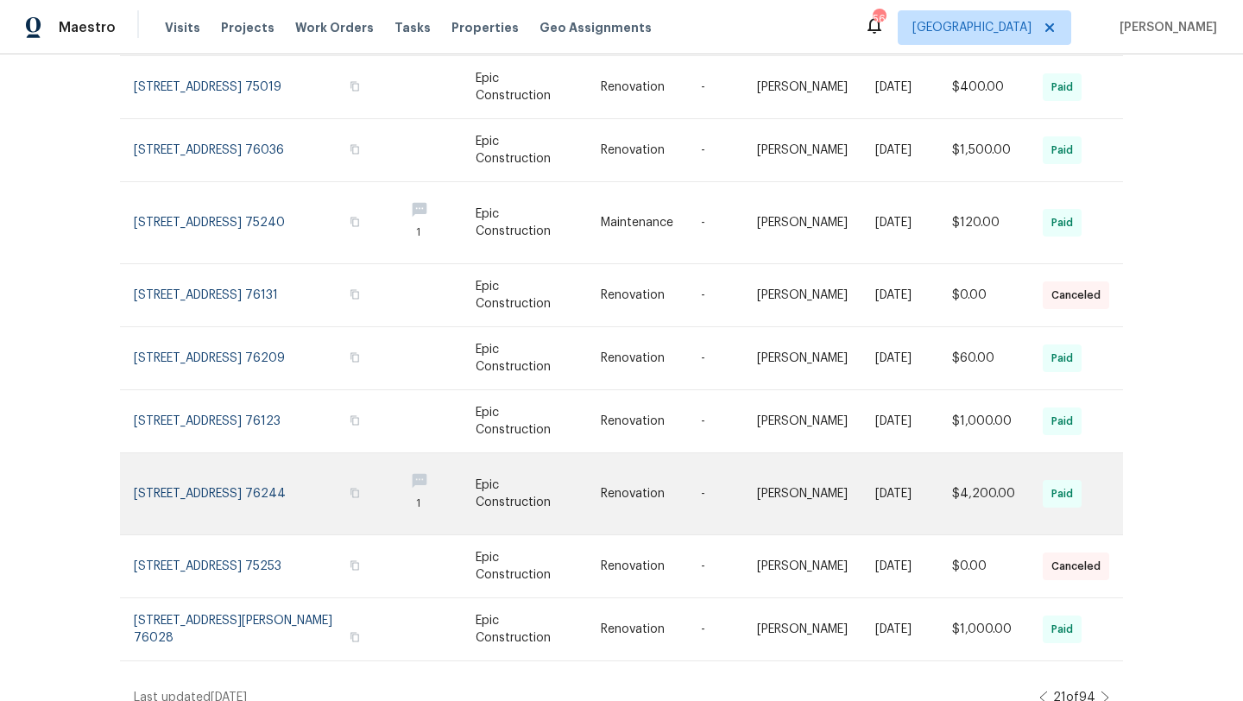
click at [296, 466] on link at bounding box center [262, 493] width 256 height 81
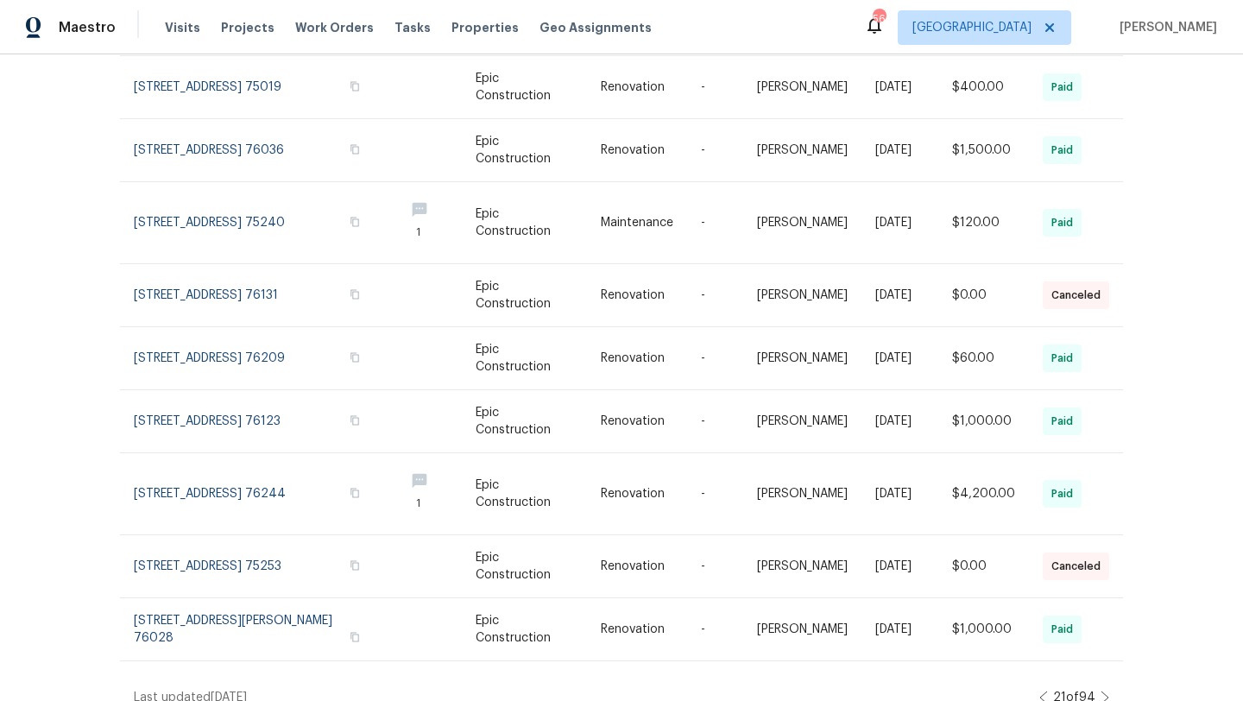
click at [1103, 690] on icon at bounding box center [1104, 697] width 9 height 14
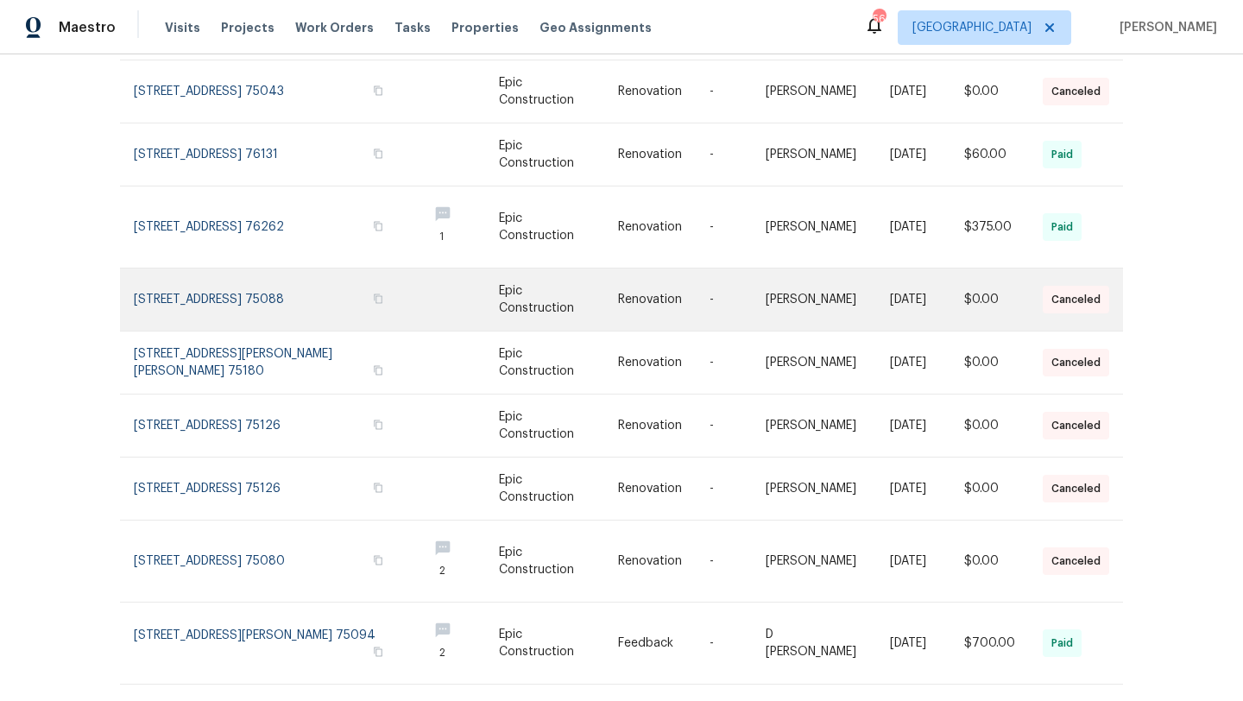
scroll to position [312, 0]
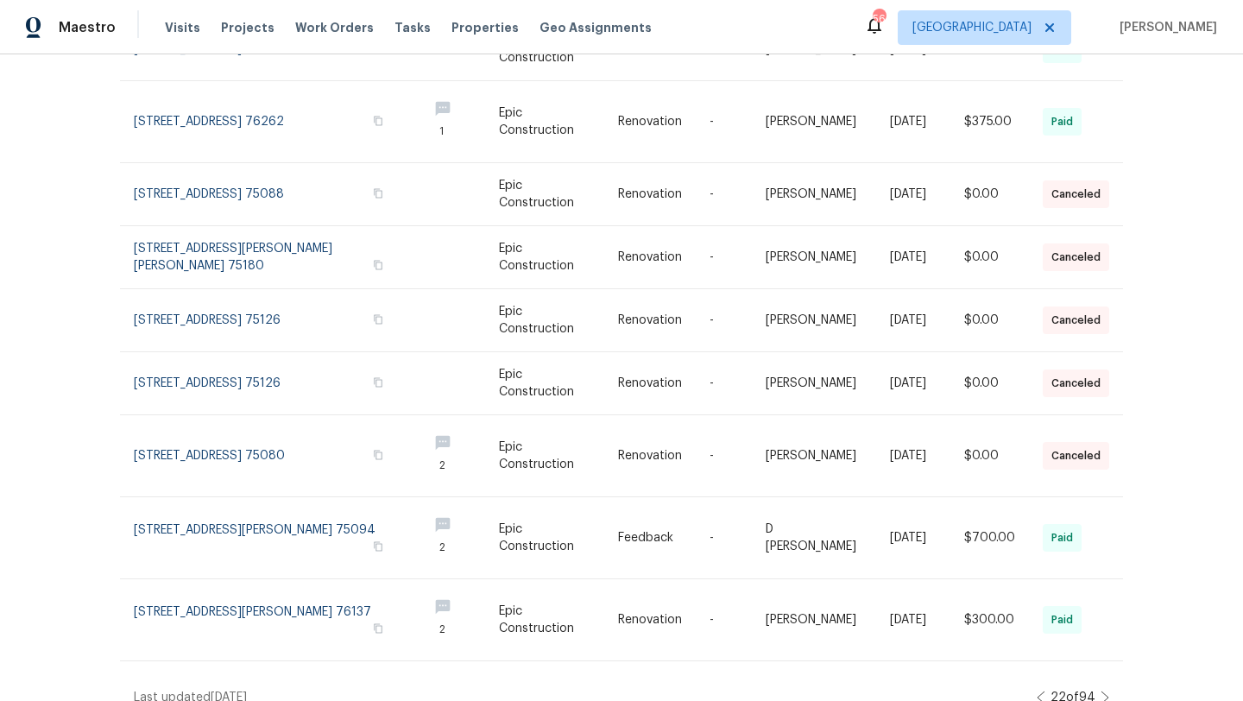
click at [1105, 690] on icon at bounding box center [1104, 697] width 9 height 14
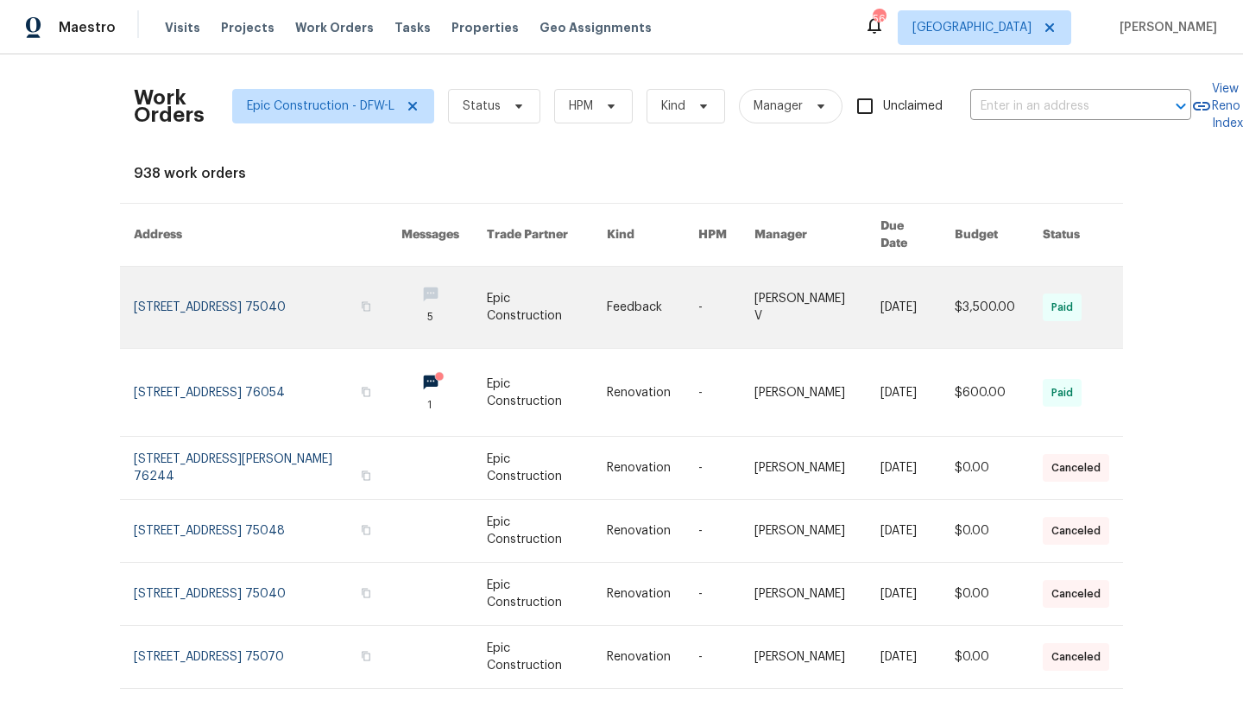
click at [304, 289] on link at bounding box center [267, 307] width 267 height 81
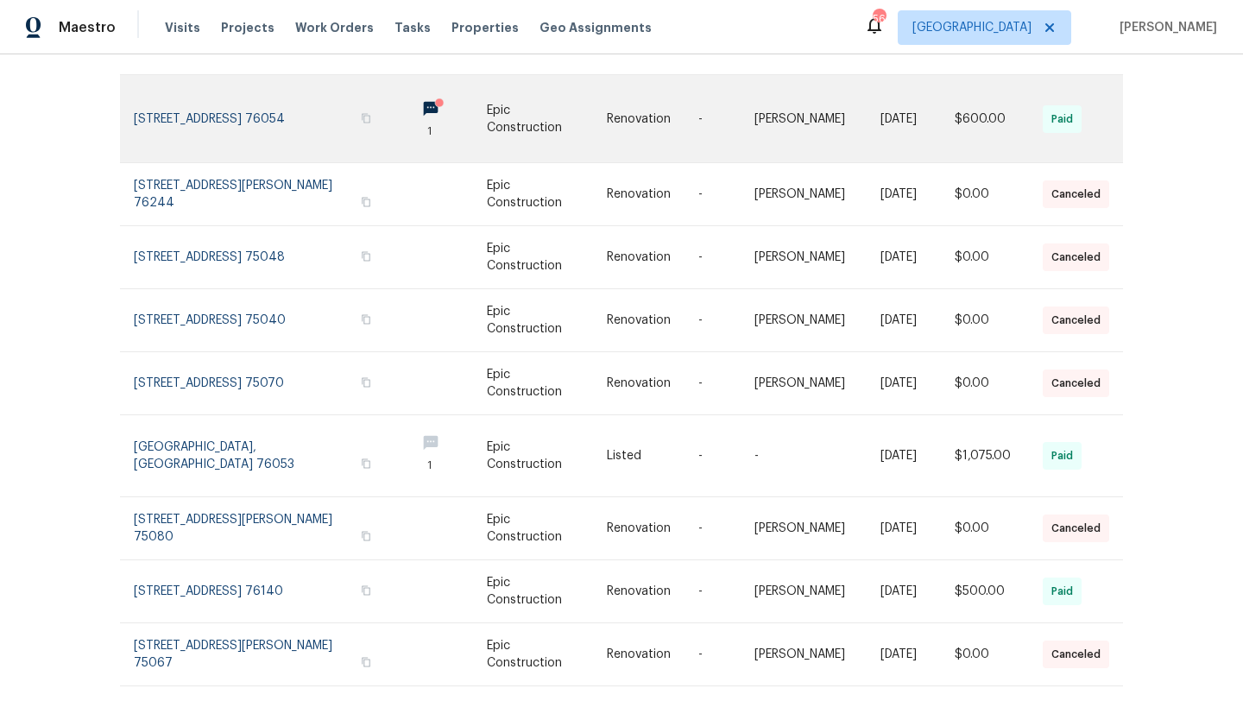
scroll to position [299, 0]
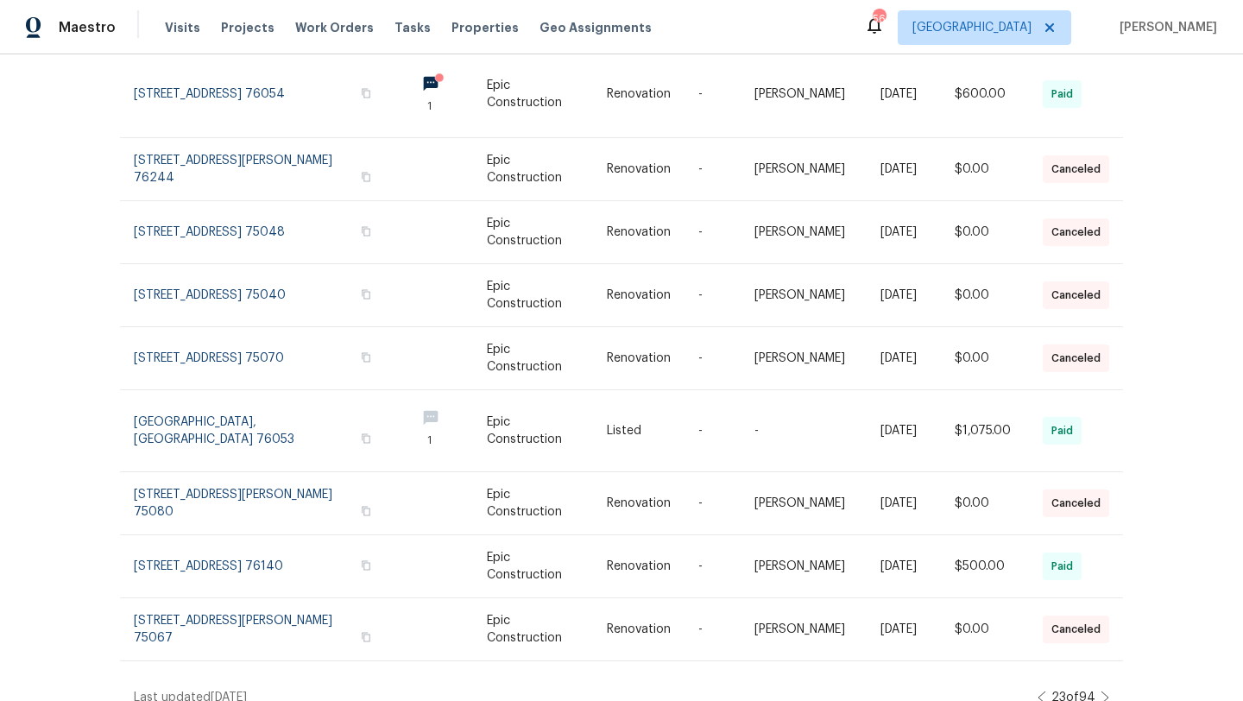
click at [1105, 691] on icon at bounding box center [1104, 697] width 7 height 12
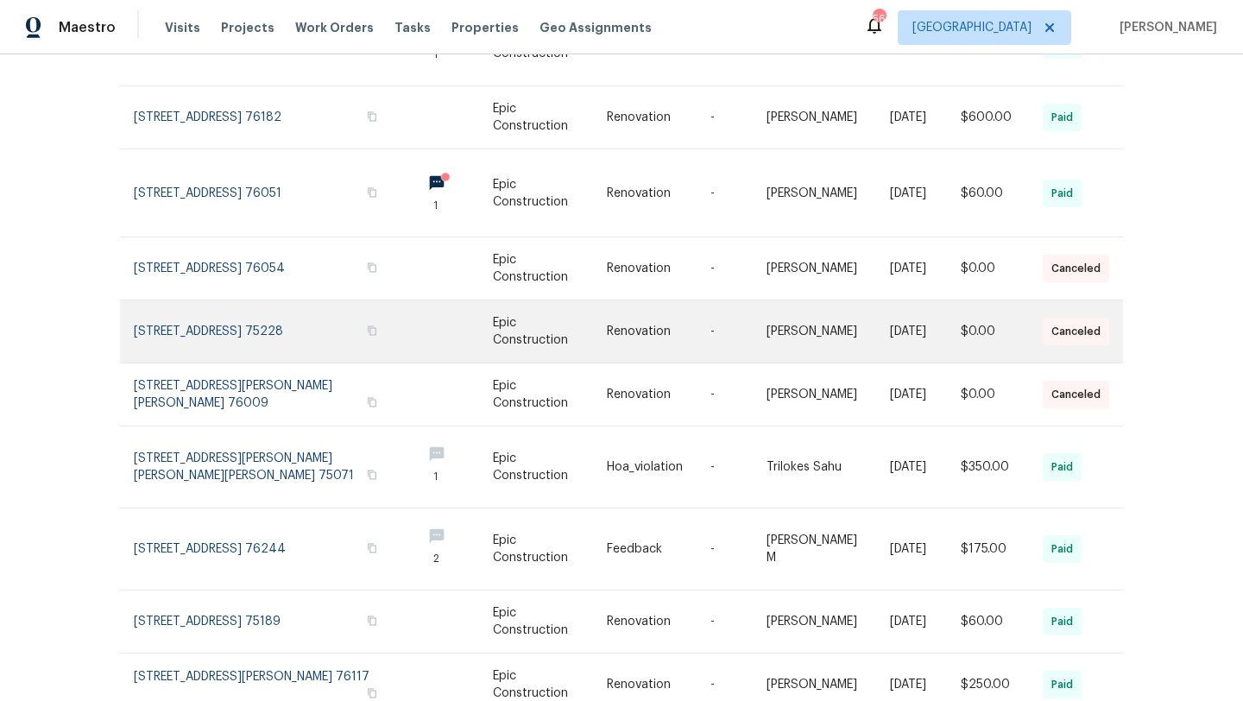
scroll to position [318, 0]
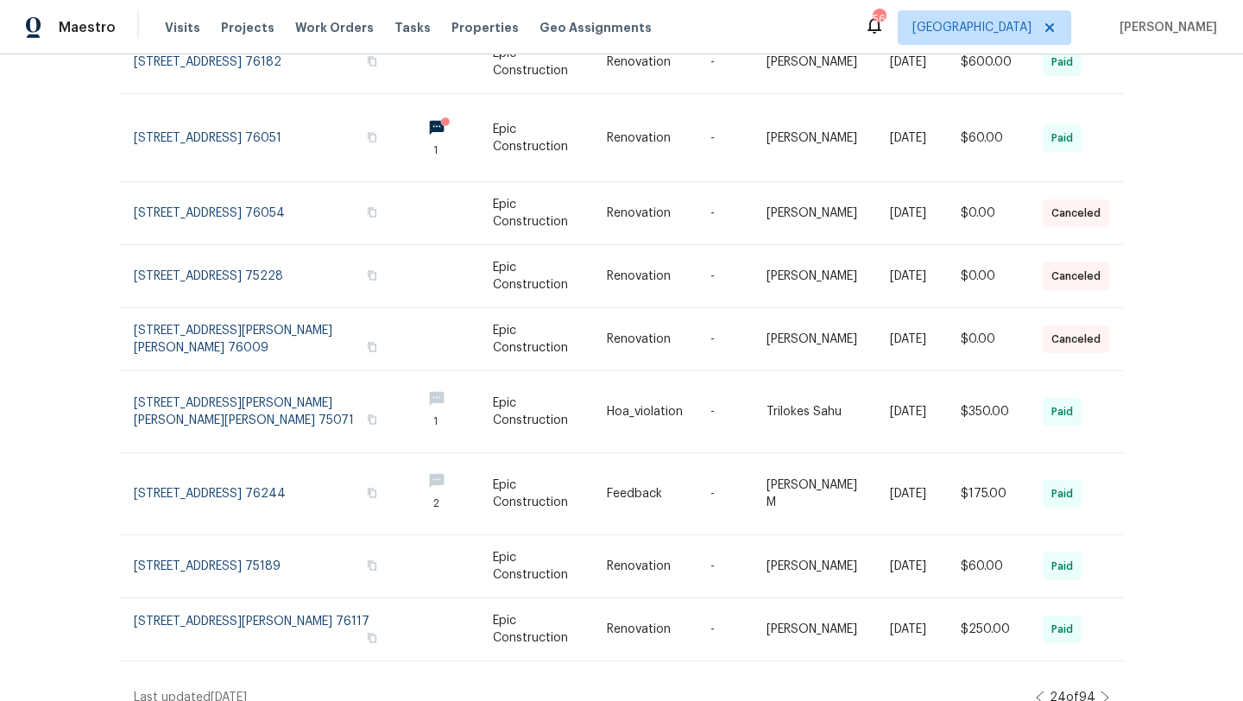
click at [1106, 690] on icon at bounding box center [1104, 697] width 9 height 14
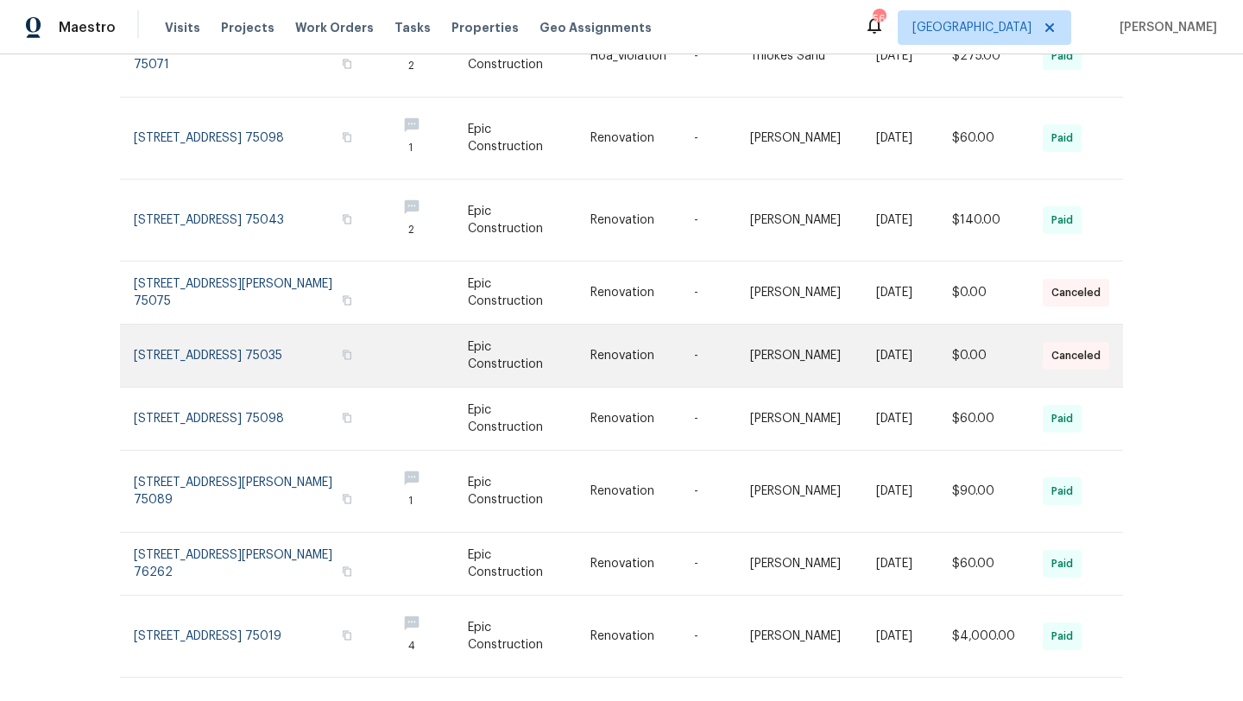
scroll to position [330, 0]
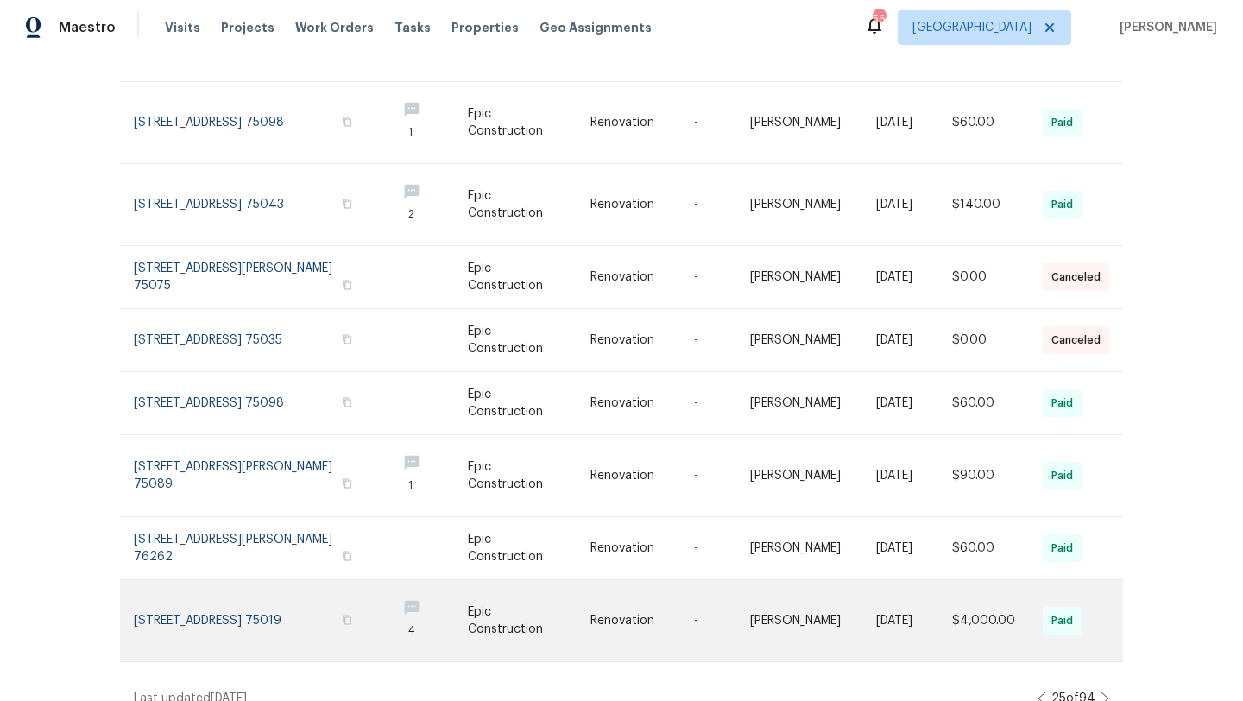
click at [293, 588] on link at bounding box center [258, 620] width 249 height 81
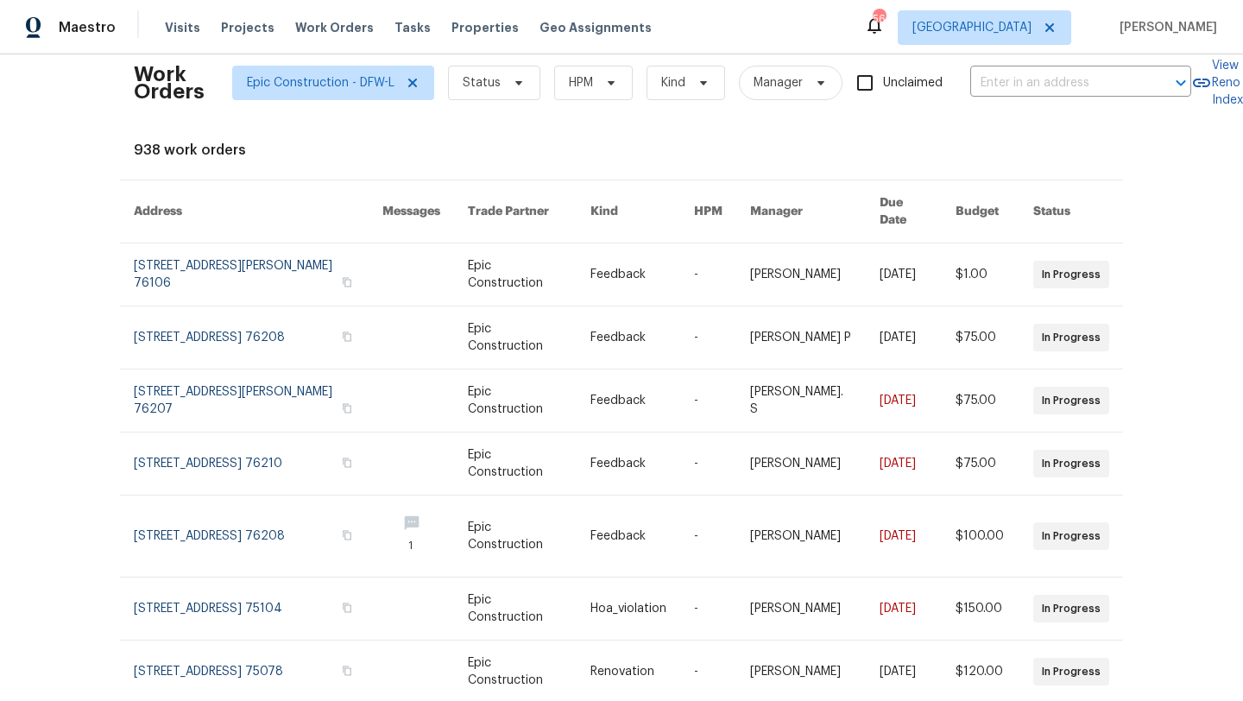
scroll to position [22, 2]
drag, startPoint x: 238, startPoint y: 135, endPoint x: 198, endPoint y: 137, distance: 40.6
click at [198, 137] on div "Work Orders Epic Construction - DFW-L Status HPM Kind Manager Unclaimed ​ View …" at bounding box center [621, 502] width 975 height 911
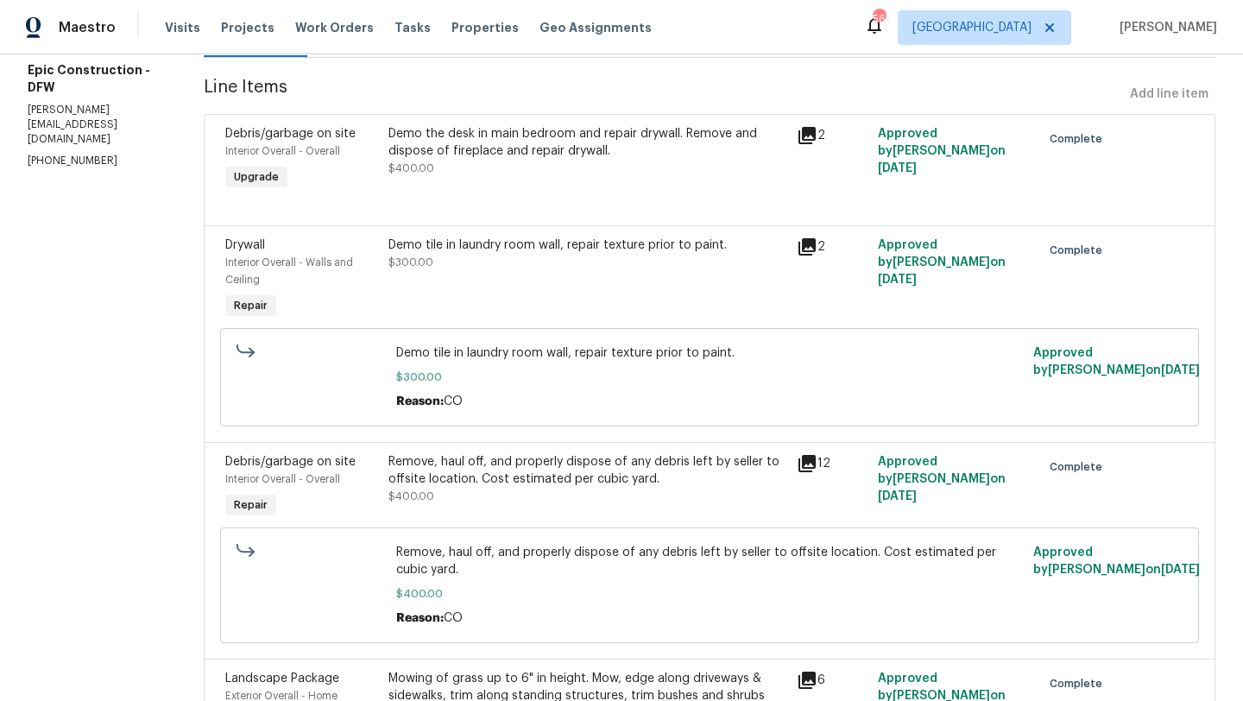
scroll to position [64, 0]
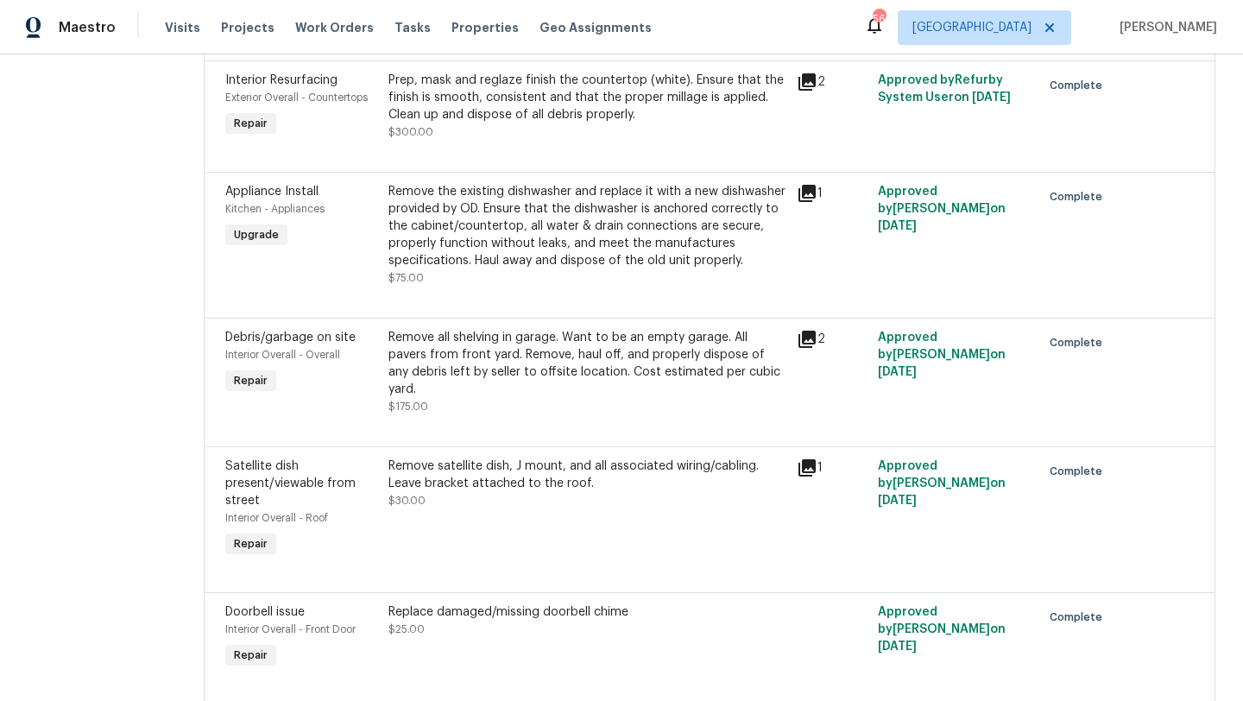
scroll to position [2023, 0]
